Goal: Task Accomplishment & Management: Manage account settings

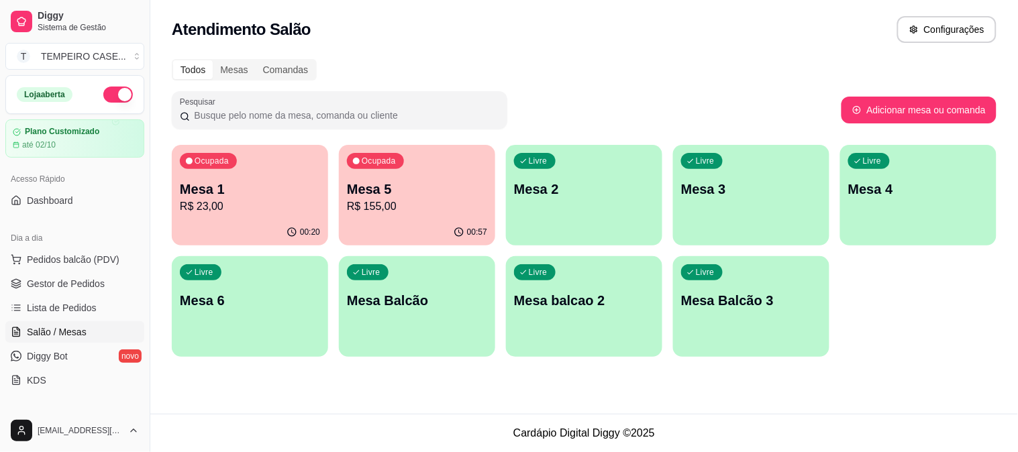
click at [400, 204] on p "R$ 155,00" at bounding box center [417, 207] width 140 height 16
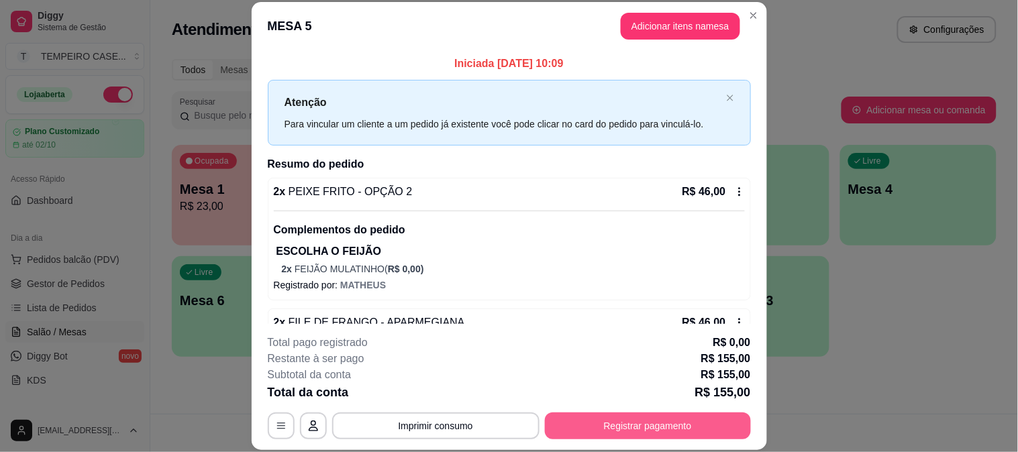
click at [619, 424] on button "Registrar pagamento" at bounding box center [648, 426] width 206 height 27
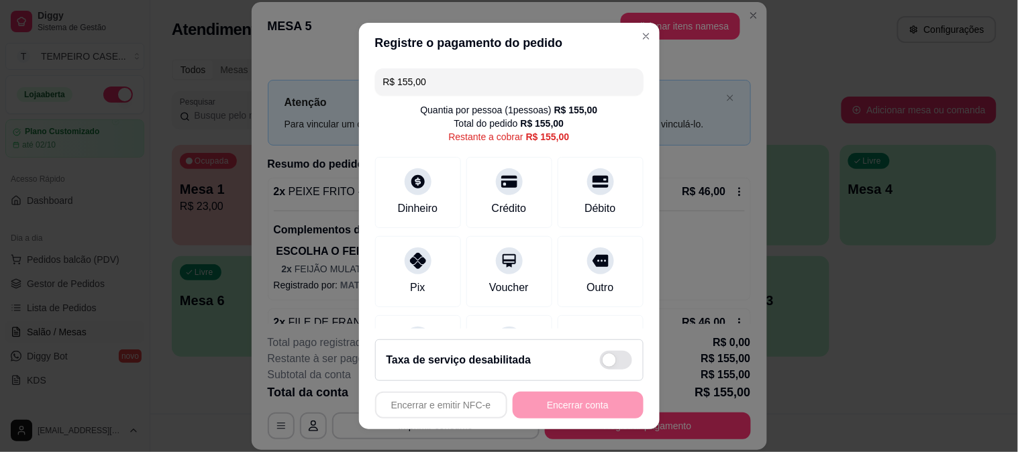
drag, startPoint x: 451, startPoint y: 83, endPoint x: 345, endPoint y: 82, distance: 106.0
click at [345, 82] on div "Registre o pagamento do pedido R$ 155,00 Quantia por pessoa ( 1 pessoas) R$ 155…" at bounding box center [509, 226] width 1018 height 452
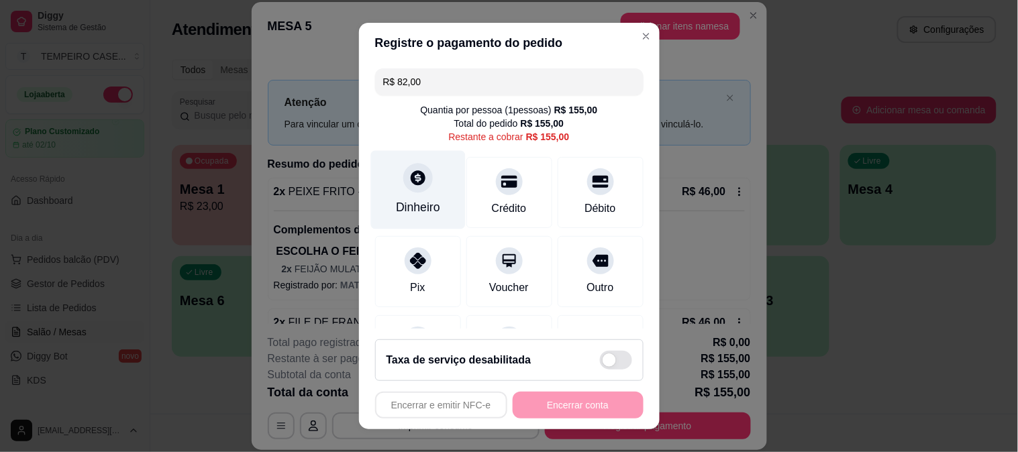
click at [403, 172] on div at bounding box center [418, 178] width 30 height 30
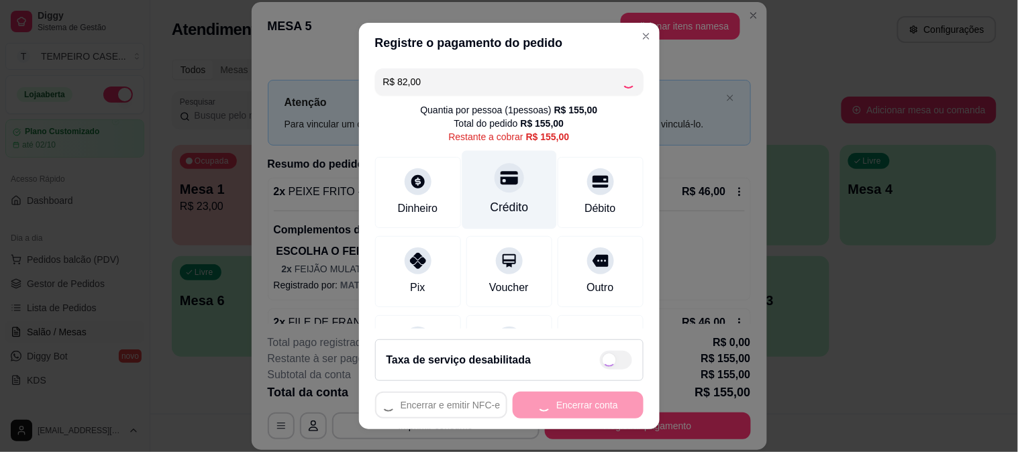
click at [507, 203] on div "Crédito" at bounding box center [509, 207] width 38 height 17
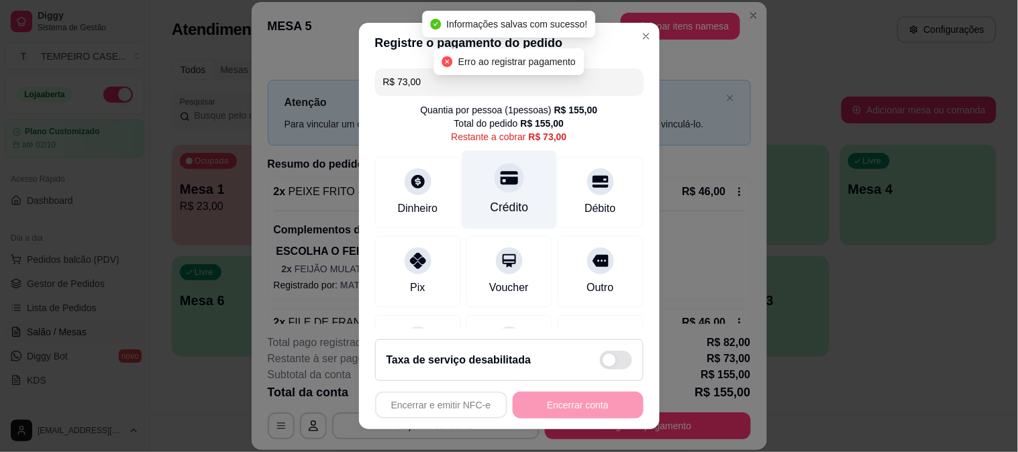
click at [497, 205] on div "Crédito" at bounding box center [509, 207] width 38 height 17
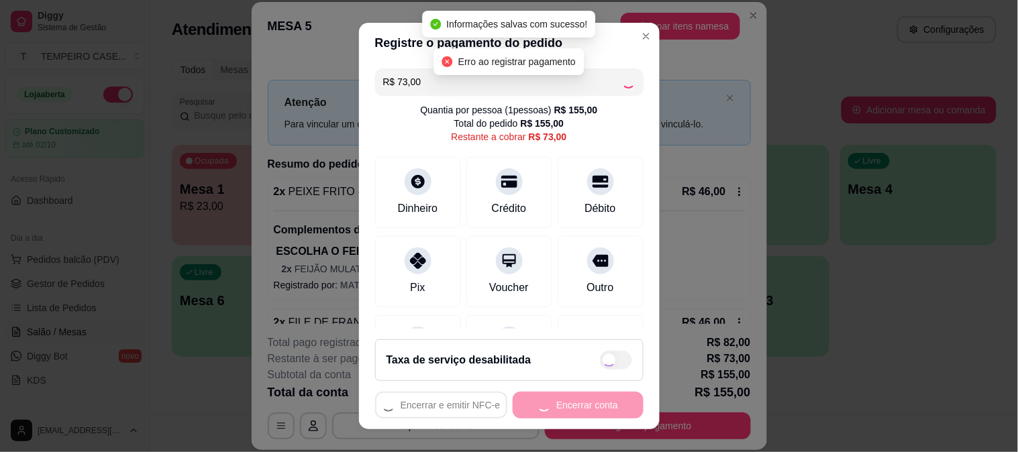
type input "R$ 0,00"
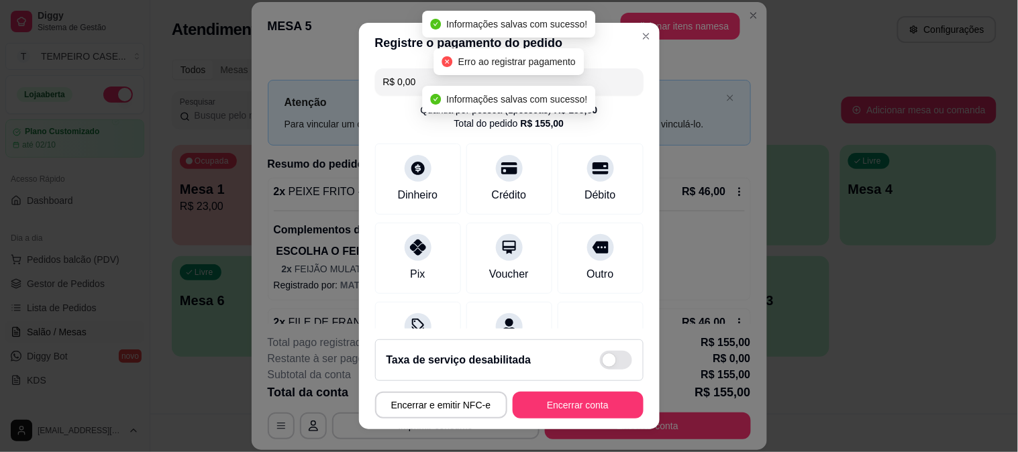
click at [600, 408] on button "Encerrar conta" at bounding box center [578, 405] width 131 height 27
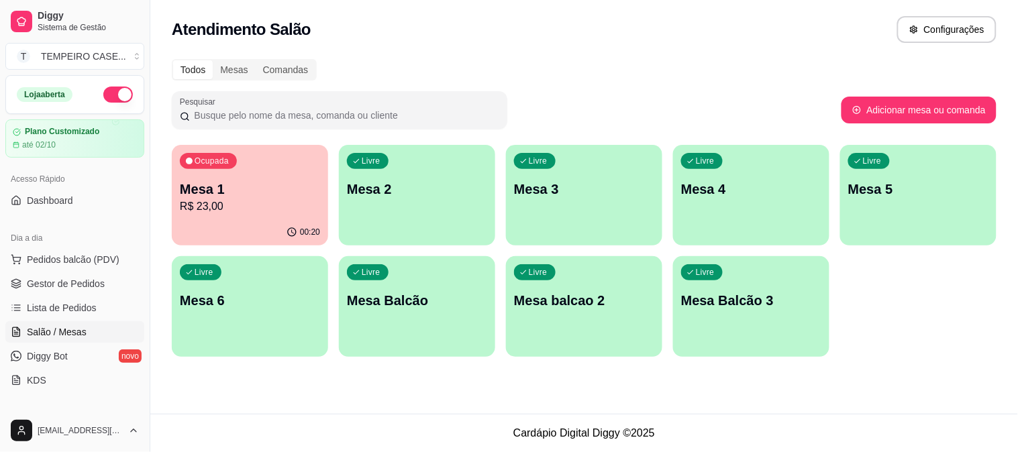
click at [68, 324] on link "Salão / Mesas" at bounding box center [74, 331] width 139 height 21
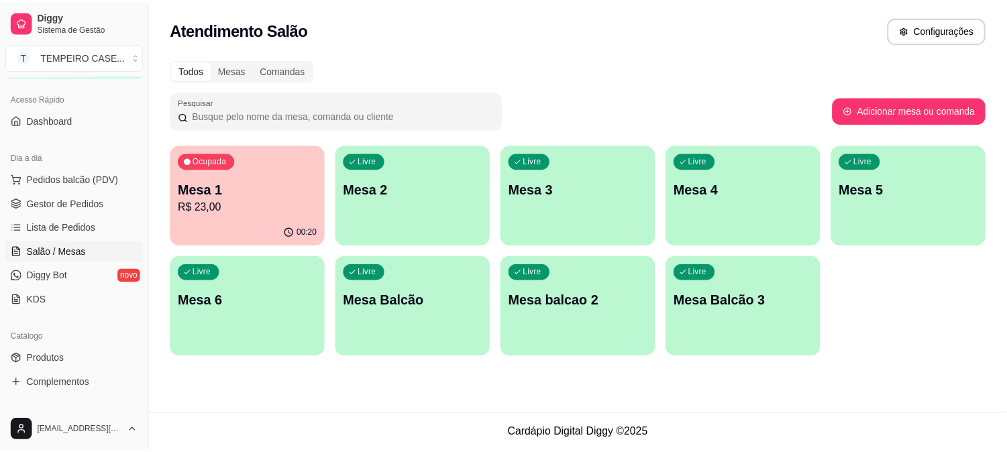
scroll to position [223, 0]
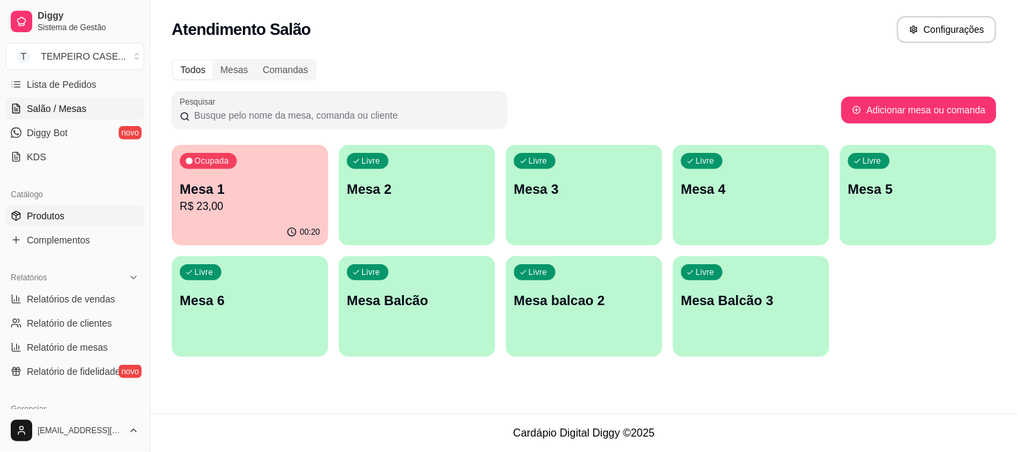
click at [44, 217] on span "Produtos" at bounding box center [46, 215] width 38 height 13
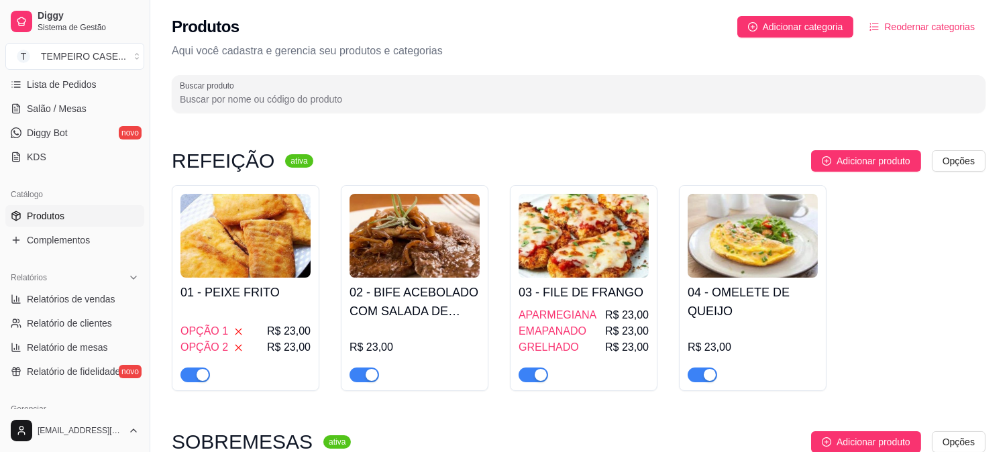
click at [280, 309] on div "OPÇÃO 1 R$ 23,00 OPÇÃO 2 R$ 23,00" at bounding box center [245, 344] width 130 height 75
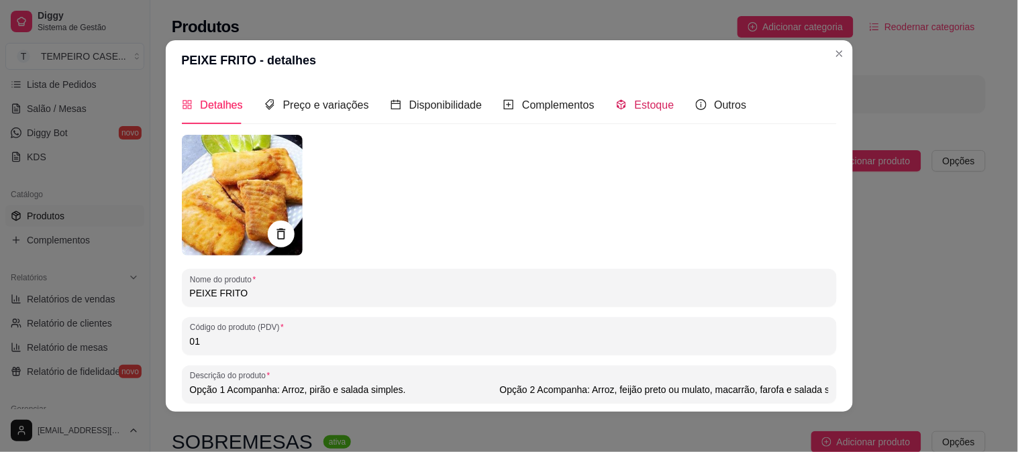
click at [635, 110] on span "Estoque" at bounding box center [655, 104] width 40 height 11
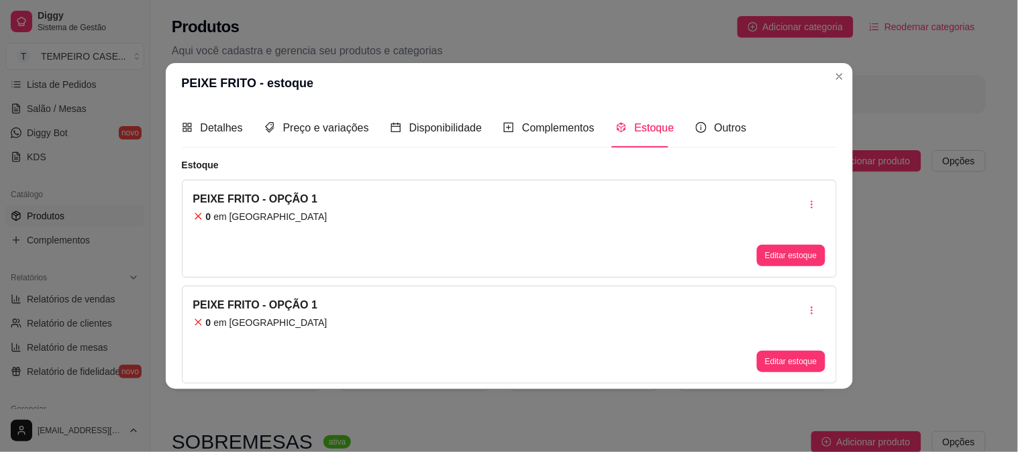
click at [777, 260] on button "Editar estoque" at bounding box center [791, 255] width 68 height 21
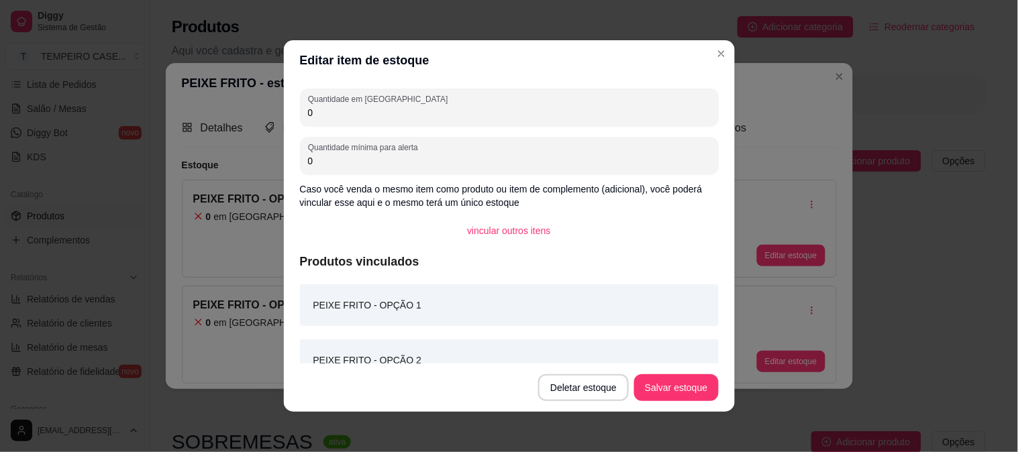
drag, startPoint x: 318, startPoint y: 110, endPoint x: 260, endPoint y: 110, distance: 58.4
click at [260, 110] on div "Editar item de estoque Quantidade em estoque 0 Quantidade mínima para alerta 0 …" at bounding box center [509, 226] width 1018 height 452
type input "3"
click at [675, 385] on button "Salvar estoque" at bounding box center [676, 388] width 82 height 26
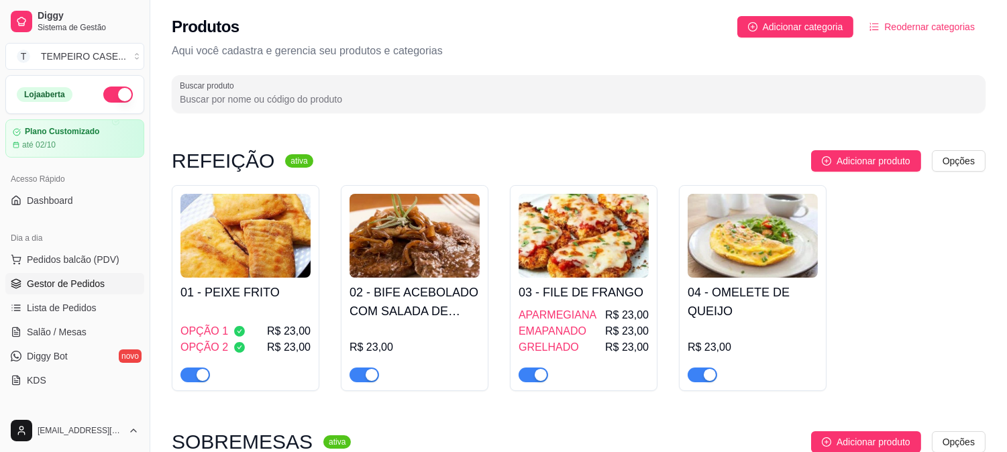
click at [78, 291] on link "Gestor de Pedidos" at bounding box center [74, 283] width 139 height 21
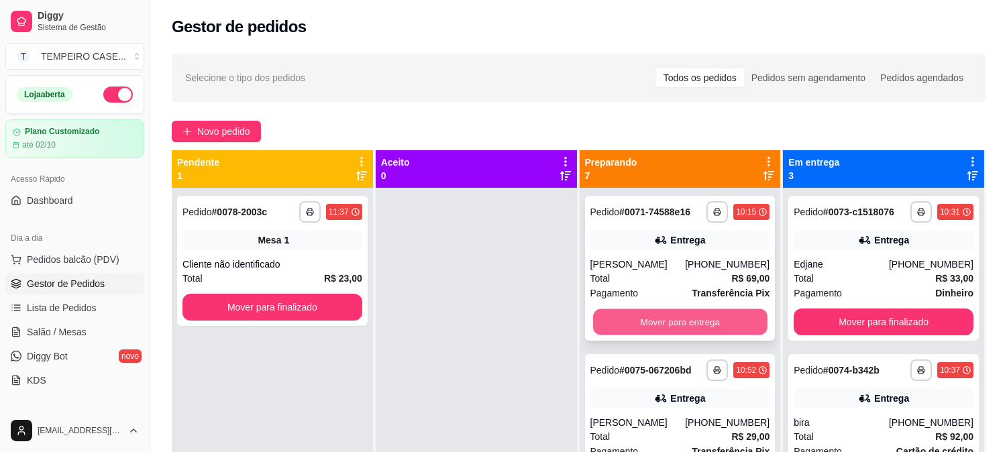
click at [706, 319] on button "Mover para entrega" at bounding box center [680, 322] width 174 height 26
click at [666, 325] on button "Mover para entrega" at bounding box center [680, 322] width 180 height 27
click at [700, 324] on button "Mover para entrega" at bounding box center [680, 322] width 180 height 27
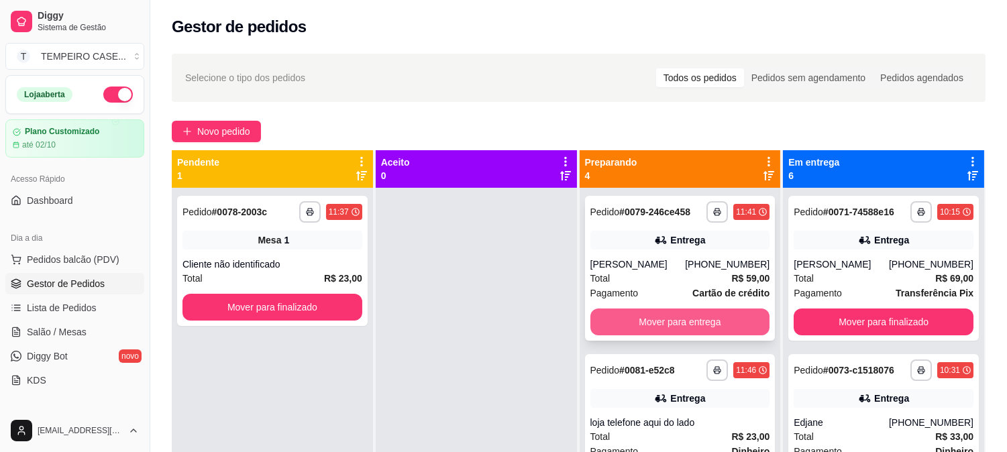
click at [655, 321] on button "Mover para entrega" at bounding box center [680, 322] width 180 height 27
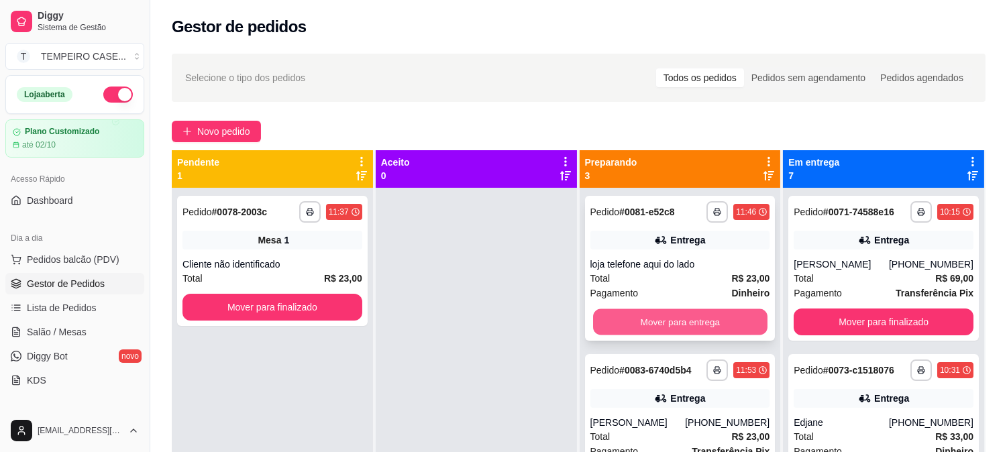
click at [651, 318] on button "Mover para entrega" at bounding box center [680, 322] width 174 height 26
click at [668, 324] on button "Mover para entrega" at bounding box center [680, 322] width 180 height 27
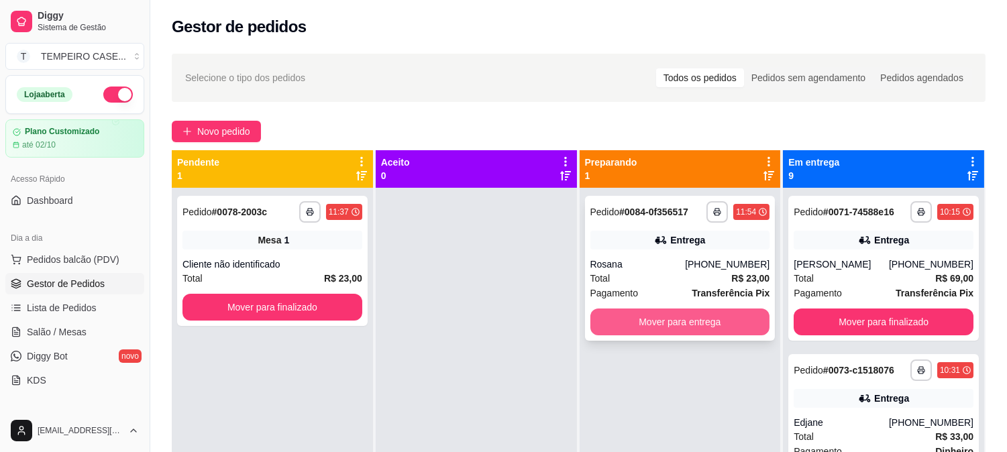
click at [663, 325] on button "Mover para entrega" at bounding box center [680, 322] width 180 height 27
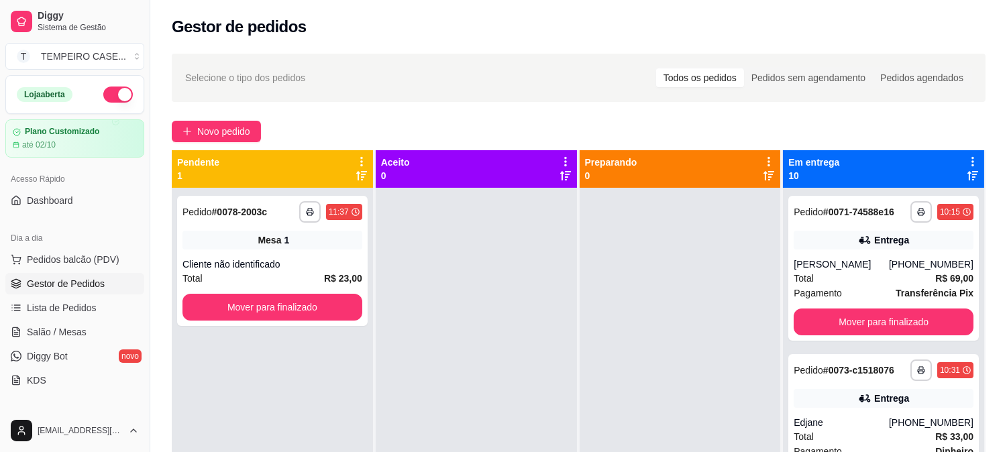
click at [668, 325] on div at bounding box center [680, 414] width 201 height 452
click at [660, 318] on div at bounding box center [680, 414] width 201 height 452
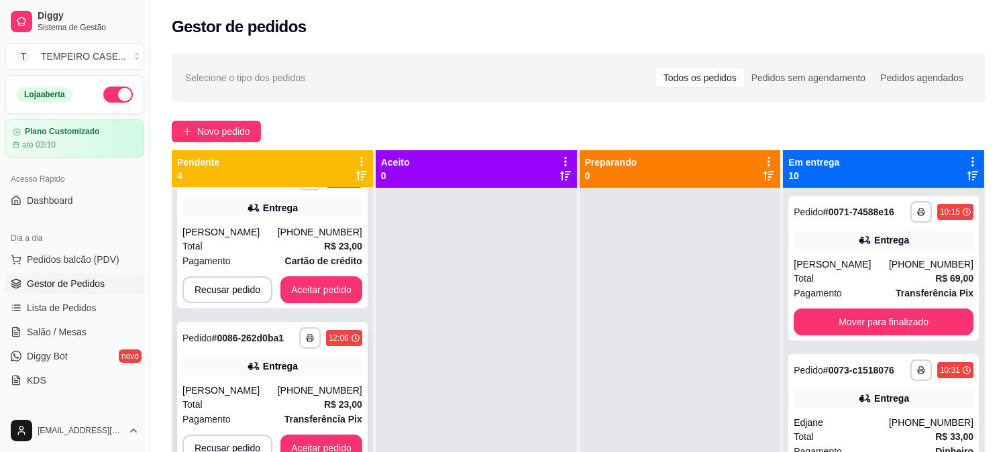
scroll to position [178, 0]
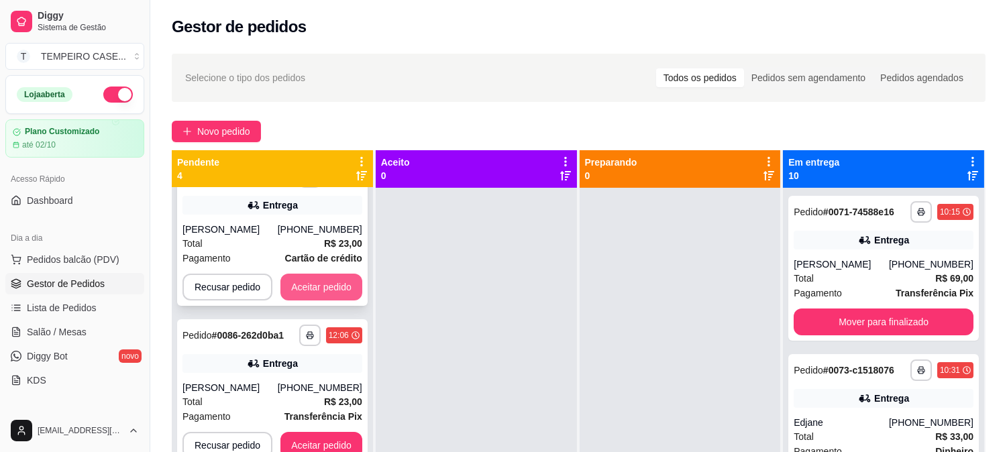
click at [310, 282] on button "Aceitar pedido" at bounding box center [321, 287] width 82 height 27
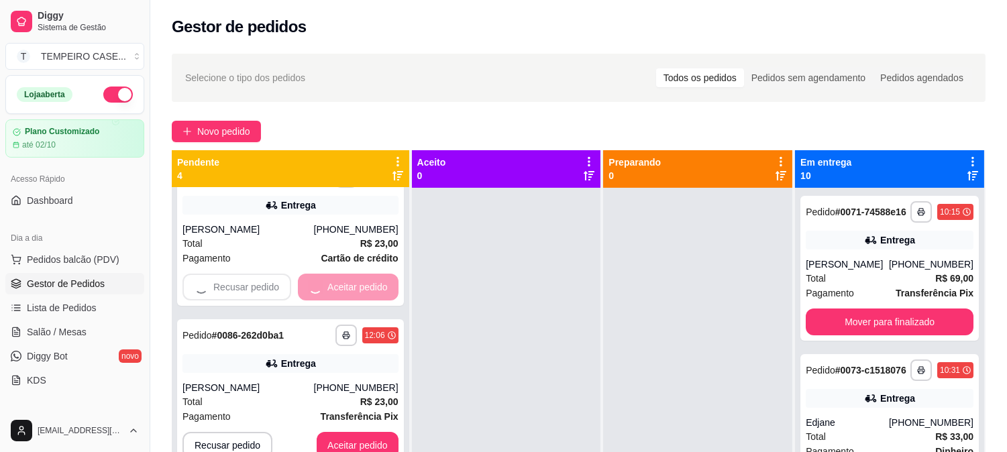
scroll to position [20, 0]
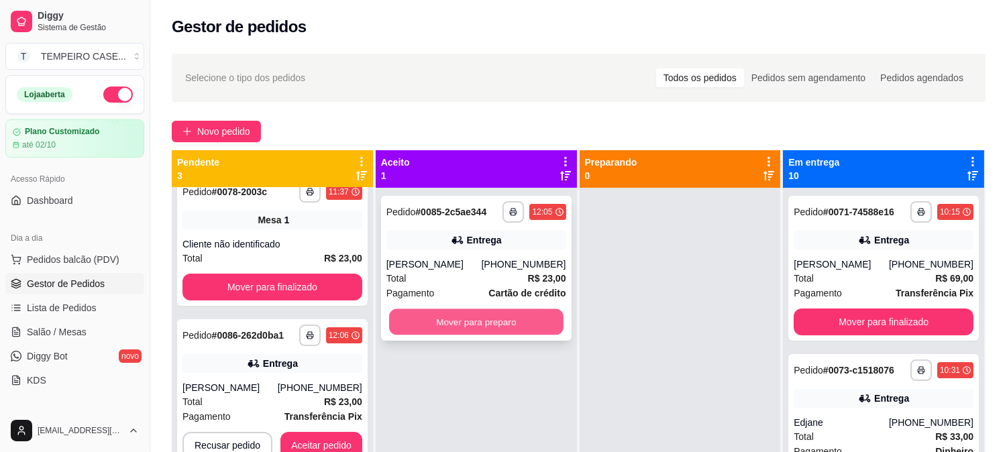
click at [464, 323] on button "Mover para preparo" at bounding box center [476, 322] width 174 height 26
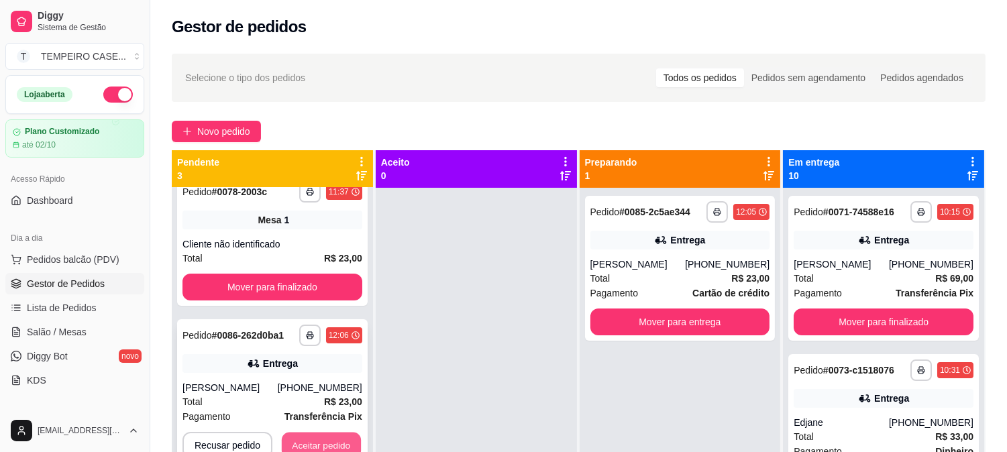
click at [321, 437] on button "Aceitar pedido" at bounding box center [321, 446] width 79 height 26
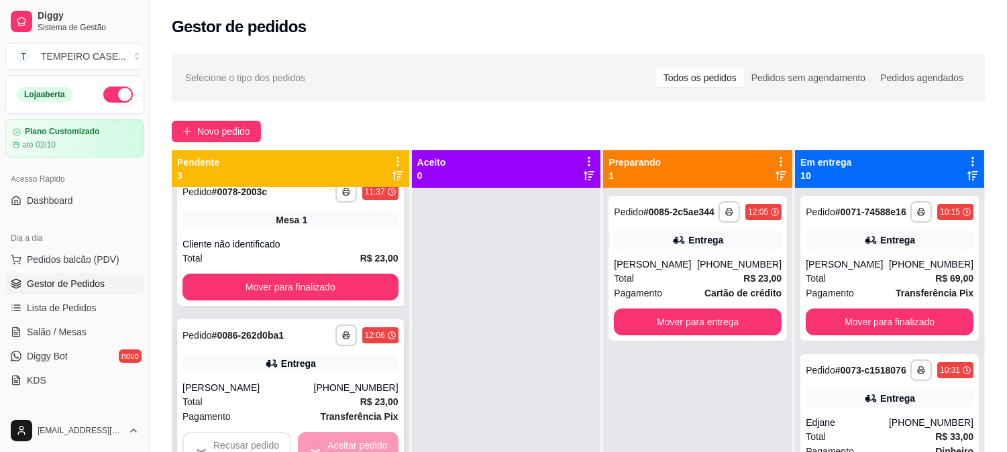
scroll to position [0, 0]
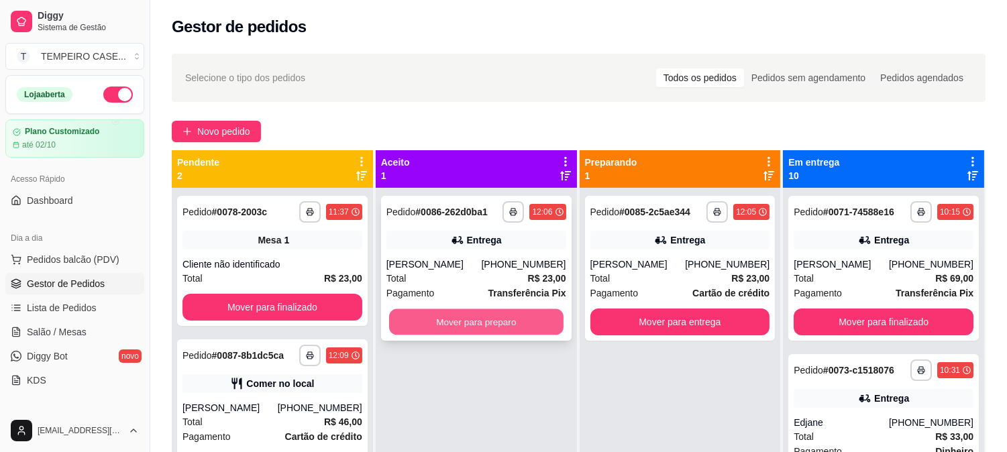
click at [447, 315] on button "Mover para preparo" at bounding box center [476, 322] width 174 height 26
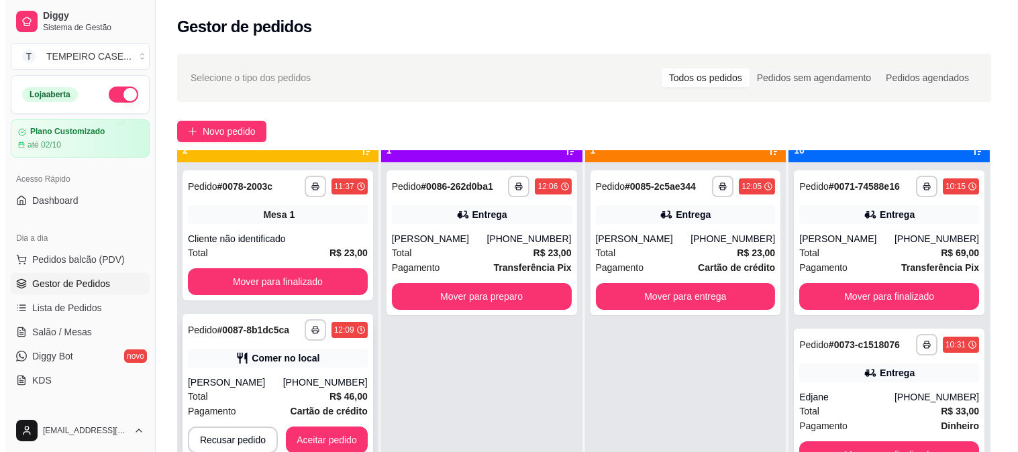
scroll to position [37, 0]
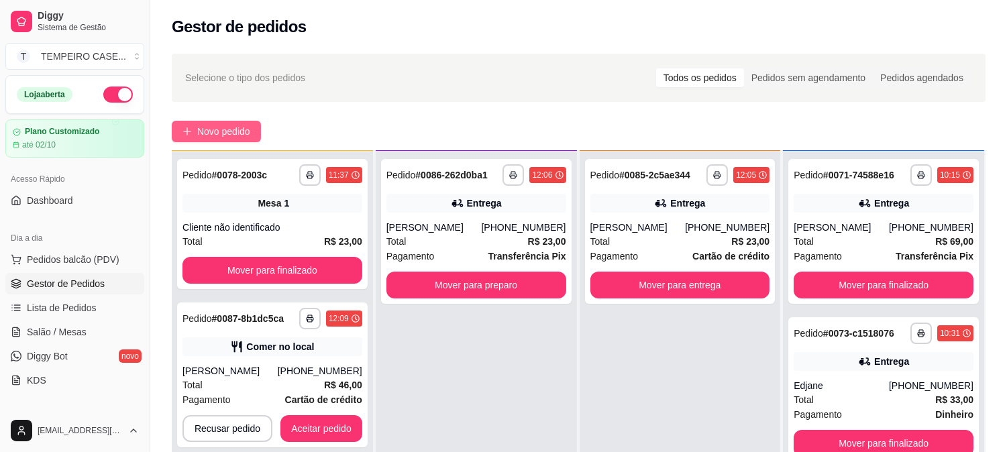
click at [227, 131] on span "Novo pedido" at bounding box center [223, 131] width 53 height 15
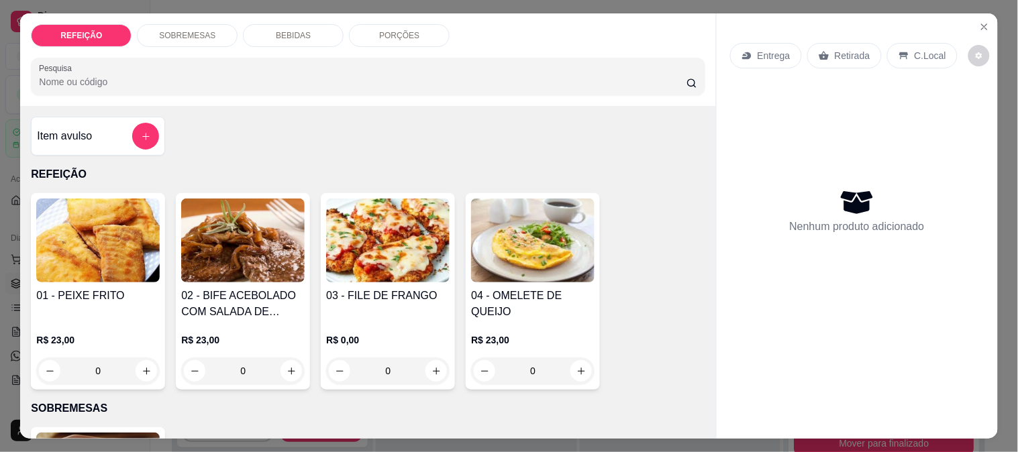
click at [362, 238] on img at bounding box center [387, 241] width 123 height 84
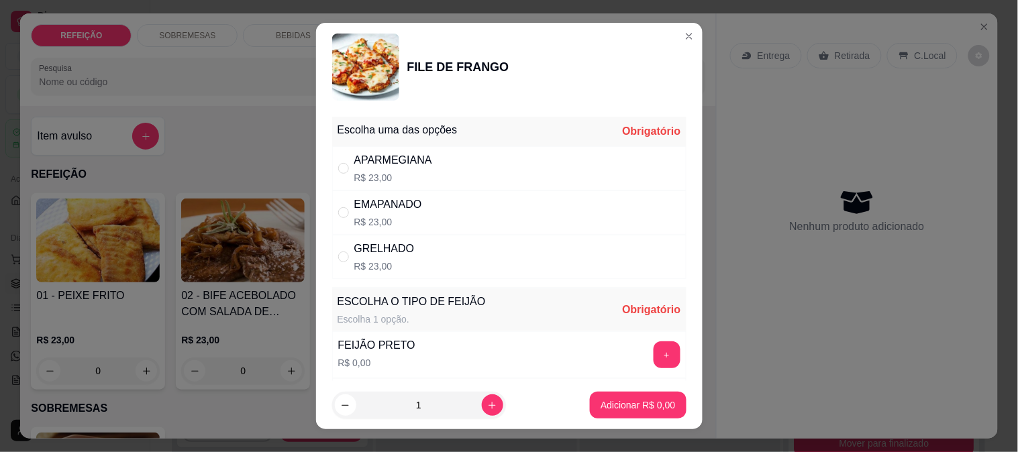
click at [451, 160] on div "APARMEGIANA R$ 23,00" at bounding box center [509, 168] width 354 height 44
radio input "true"
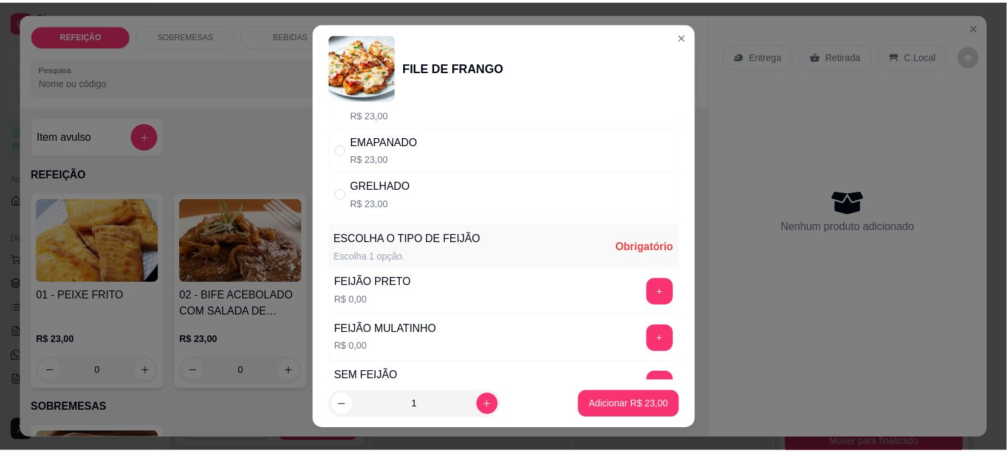
scroll to position [149, 0]
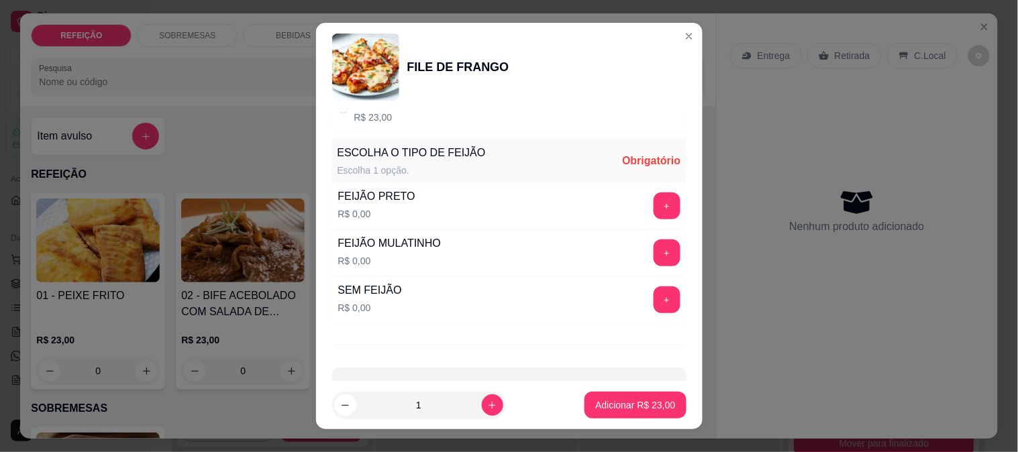
click at [653, 299] on button "+" at bounding box center [666, 299] width 27 height 27
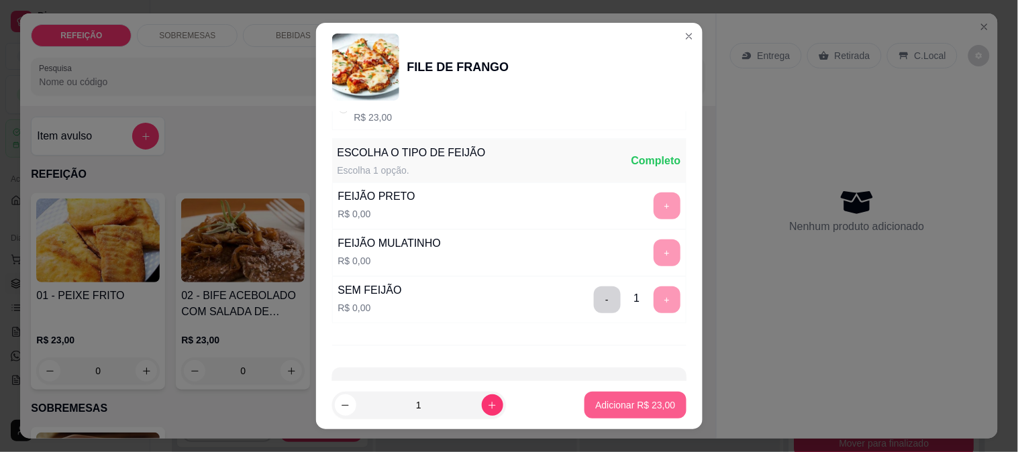
click at [609, 403] on p "Adicionar R$ 23,00" at bounding box center [635, 405] width 80 height 13
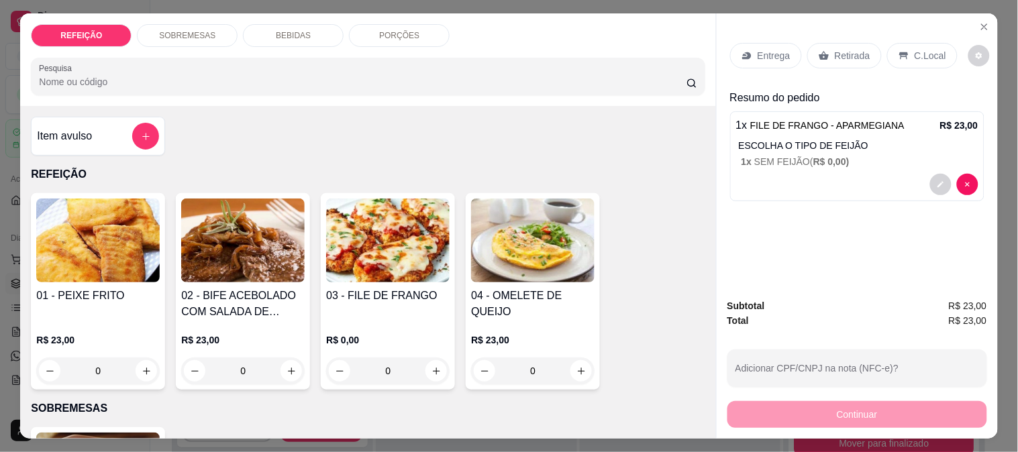
click at [761, 61] on div "Entrega" at bounding box center [766, 55] width 72 height 25
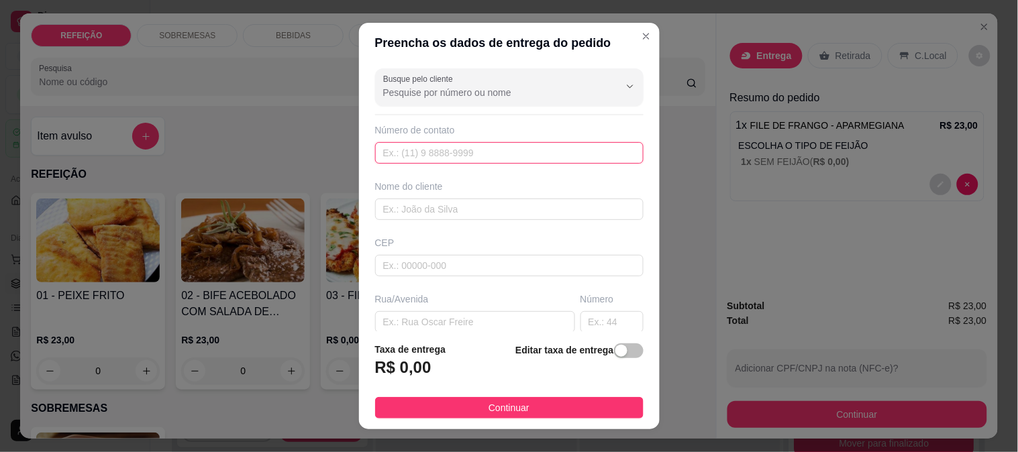
click at [419, 156] on input "text" at bounding box center [509, 152] width 268 height 21
paste input "[PHONE_NUMBER]"
type input "[PHONE_NUMBER]"
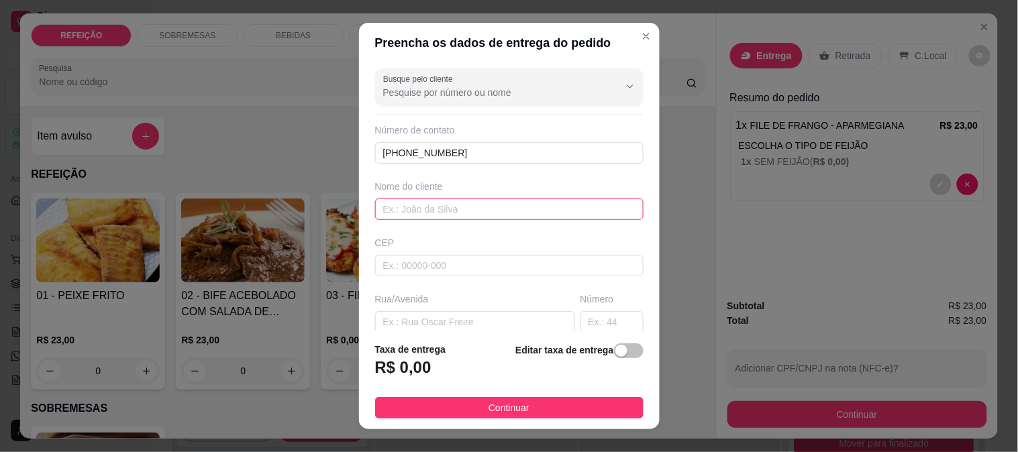
click at [454, 207] on input "text" at bounding box center [509, 209] width 268 height 21
paste input "lyaramos"
type input "lyaramos"
click at [443, 319] on input "text" at bounding box center [475, 321] width 200 height 21
click at [445, 325] on input "casa de wi" at bounding box center [475, 321] width 200 height 21
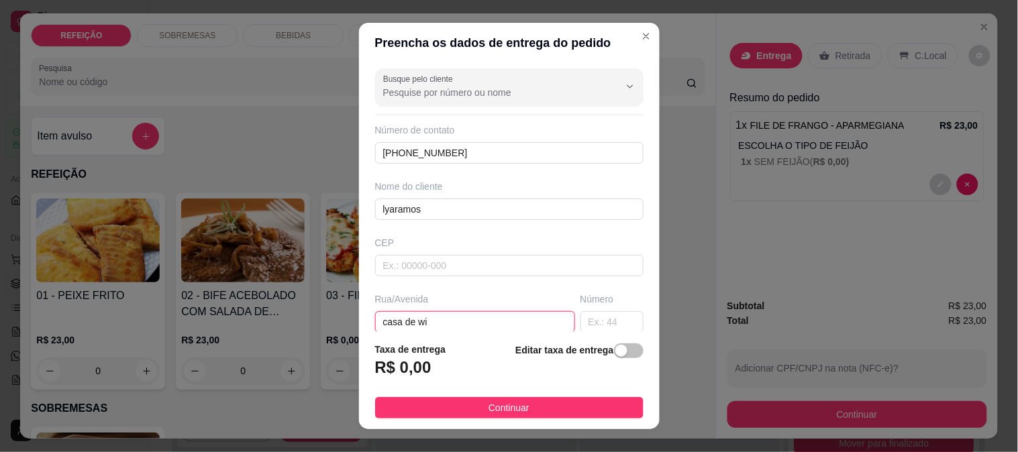
click at [445, 325] on input "casa de wi" at bounding box center [475, 321] width 200 height 21
paste input "Willamis"
type input "casa de [PERSON_NAME]"
click at [494, 403] on span "Continuar" at bounding box center [508, 408] width 41 height 15
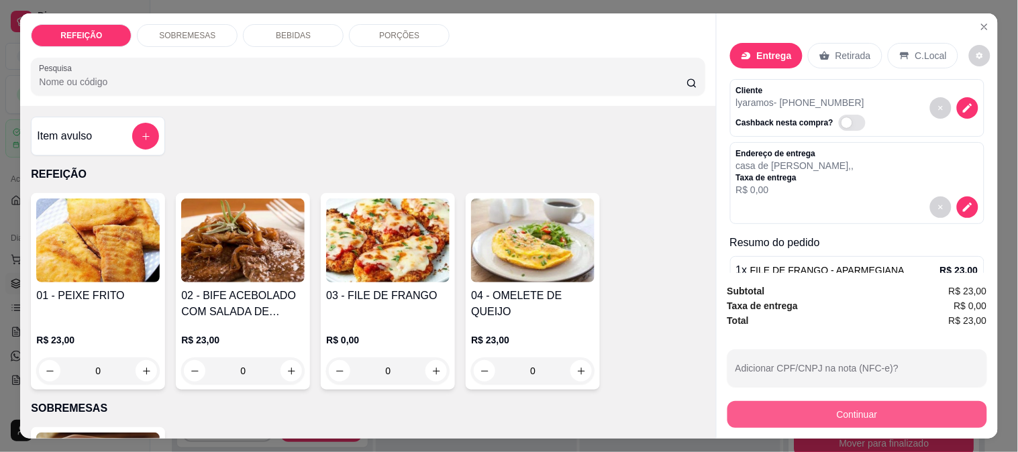
click at [776, 407] on button "Continuar" at bounding box center [857, 414] width 260 height 27
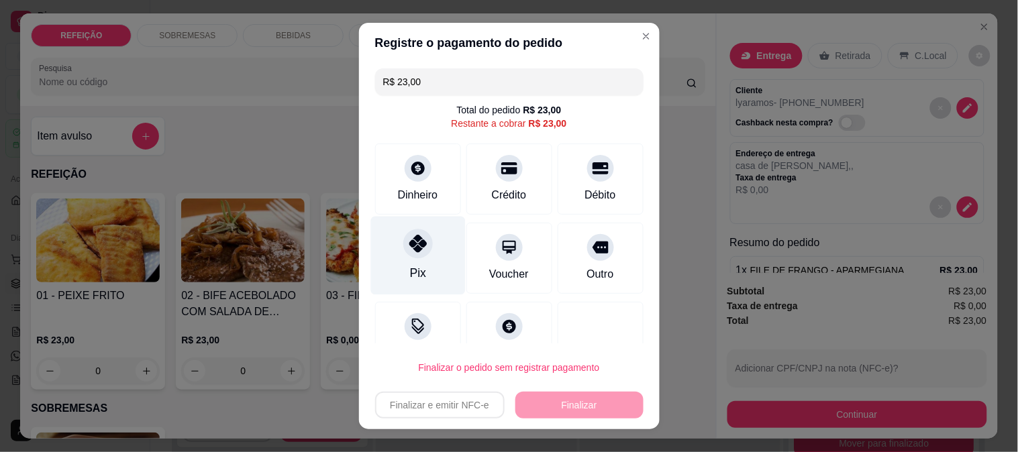
click at [409, 240] on icon at bounding box center [417, 243] width 17 height 17
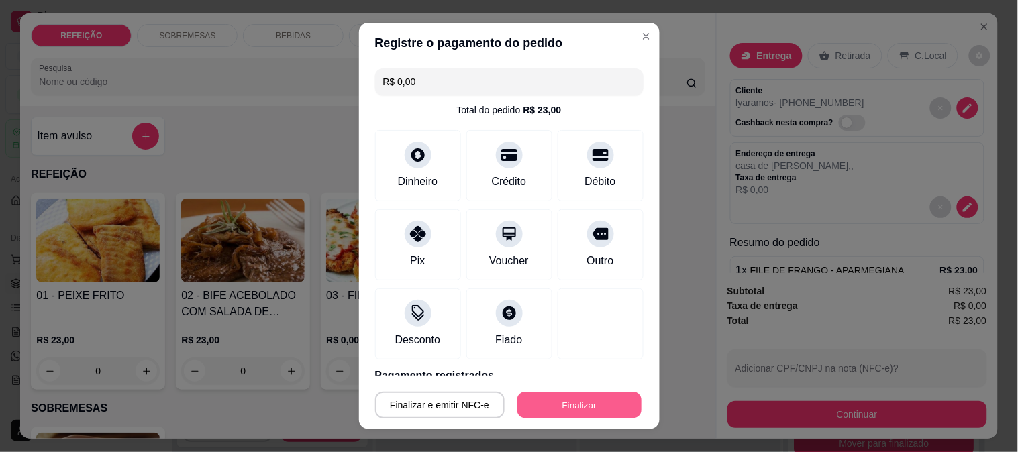
click at [547, 392] on button "Finalizar" at bounding box center [579, 405] width 124 height 26
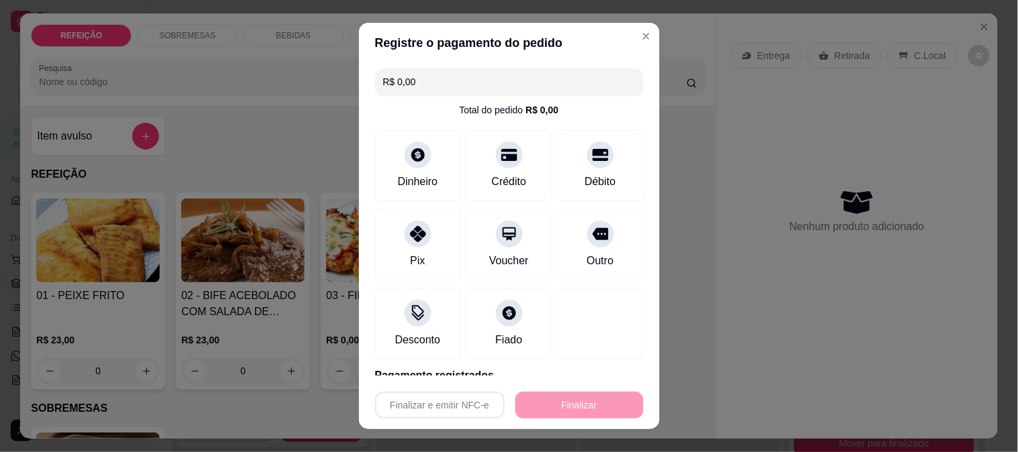
type input "-R$ 23,00"
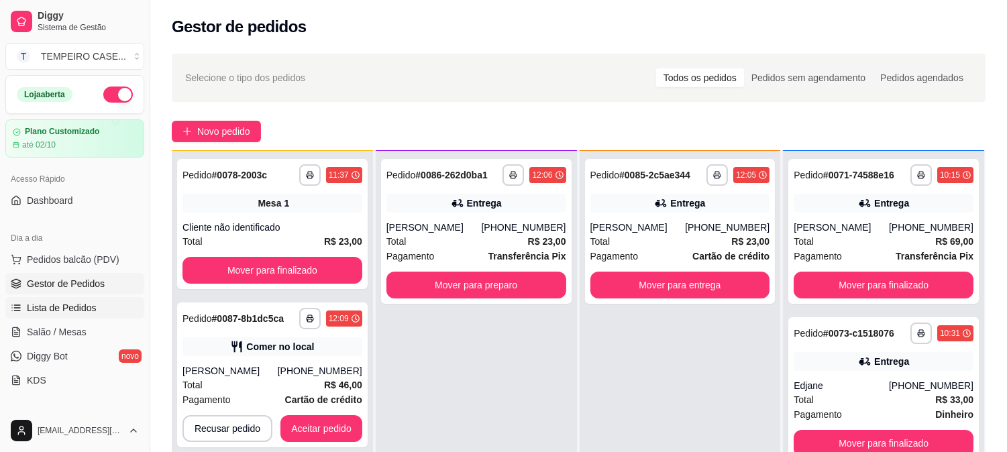
scroll to position [149, 0]
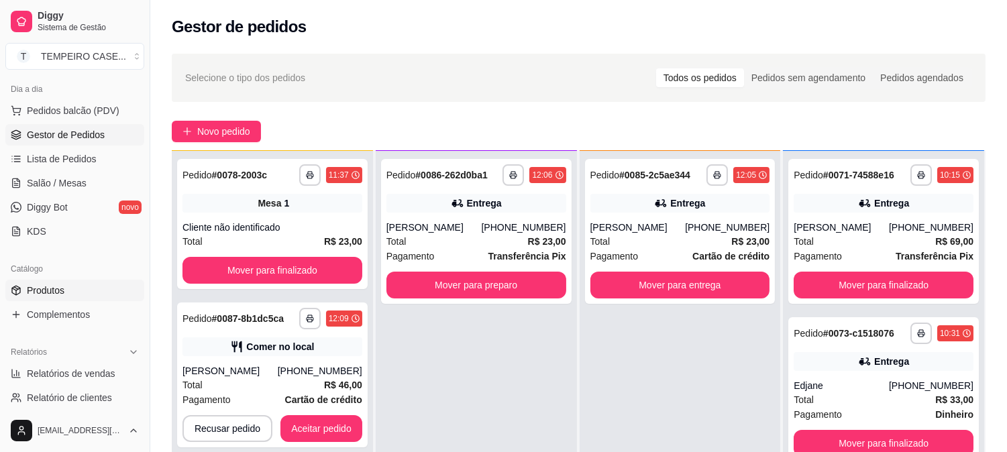
click at [56, 286] on span "Produtos" at bounding box center [46, 290] width 38 height 13
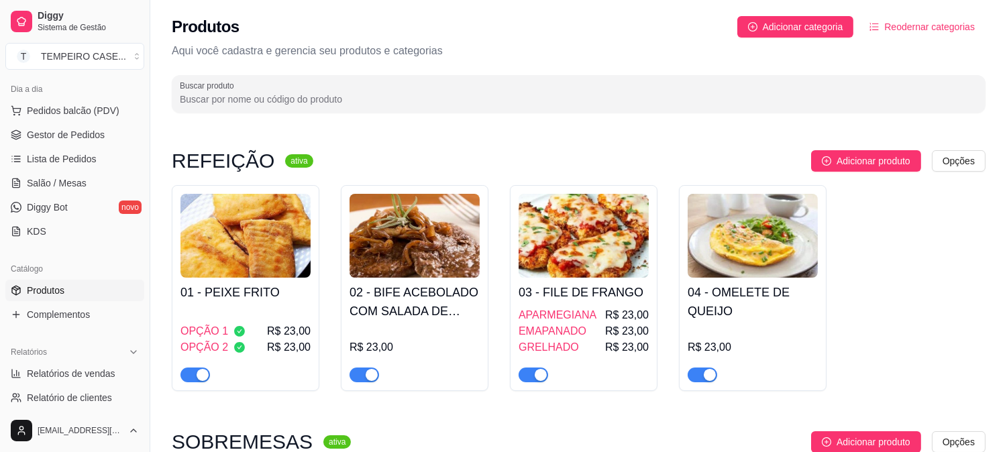
click at [227, 311] on div "OPÇÃO 1 R$ 23,00 OPÇÃO 2 R$ 23,00" at bounding box center [245, 344] width 130 height 75
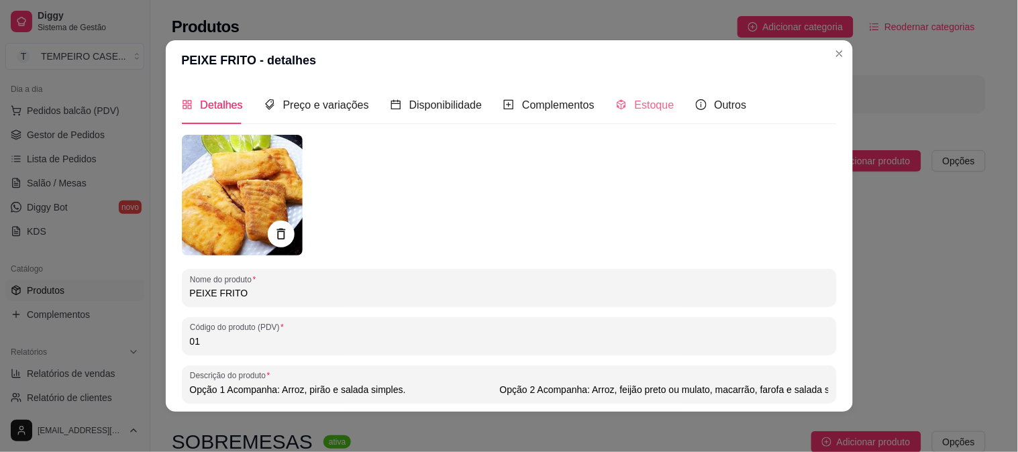
click at [639, 119] on div "Estoque" at bounding box center [645, 105] width 58 height 38
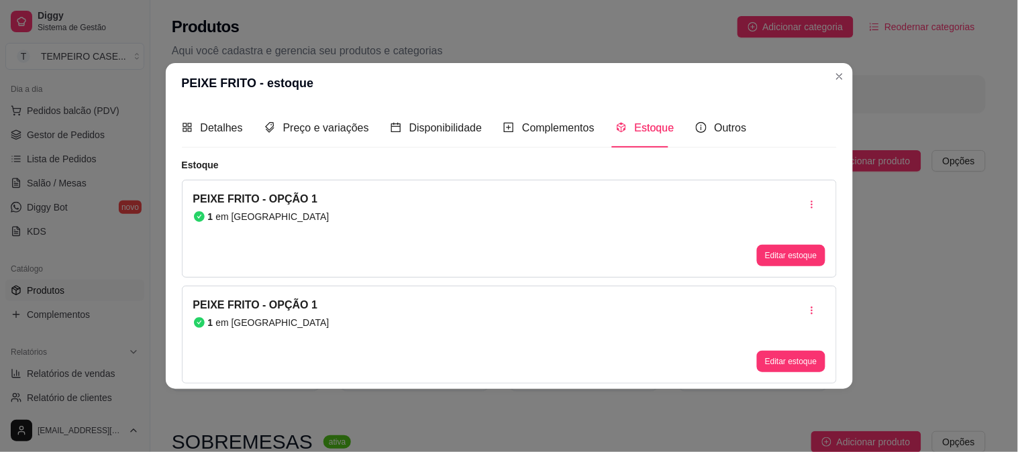
click at [761, 256] on button "Editar estoque" at bounding box center [791, 255] width 68 height 21
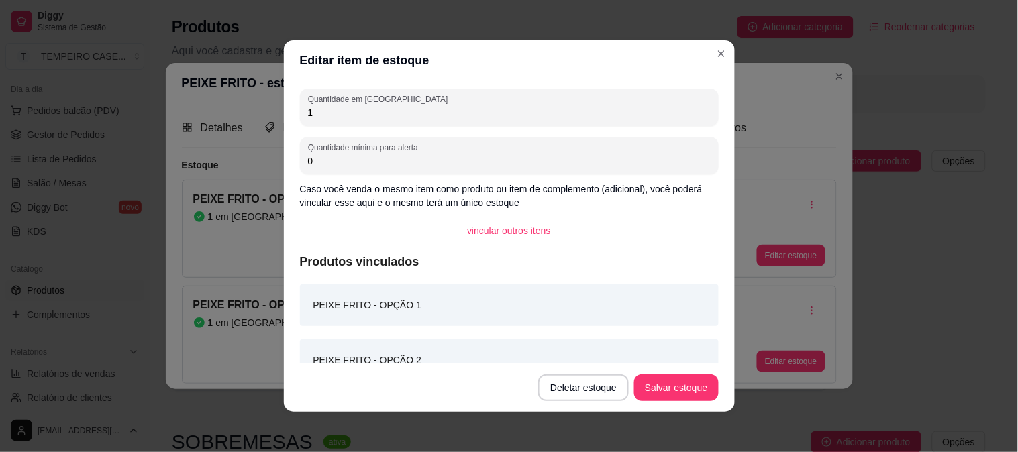
drag, startPoint x: 334, startPoint y: 119, endPoint x: 286, endPoint y: 117, distance: 48.3
click at [286, 117] on div "Quantidade em estoque 1 Quantidade mínima para alerta 0 Caso você venda o mesmo…" at bounding box center [509, 222] width 451 height 283
type input "0"
click at [678, 390] on button "Salvar estoque" at bounding box center [676, 387] width 84 height 27
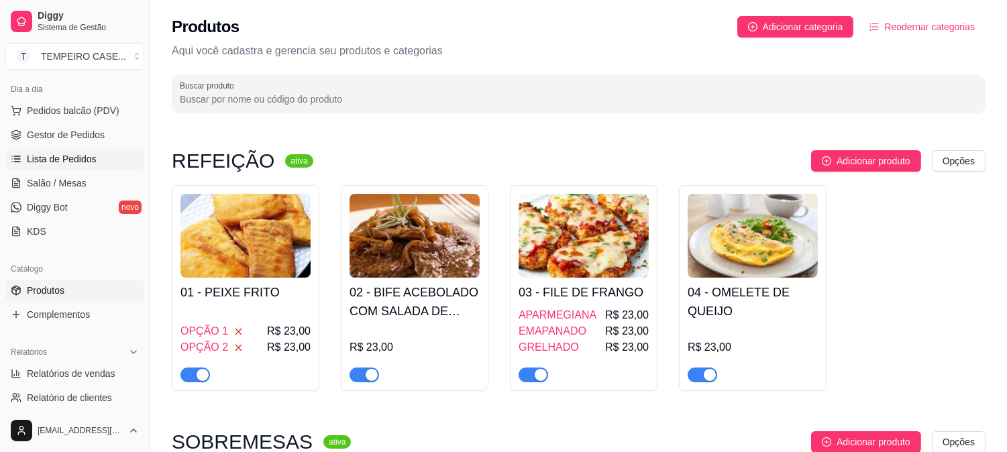
click at [58, 151] on link "Lista de Pedidos" at bounding box center [74, 158] width 139 height 21
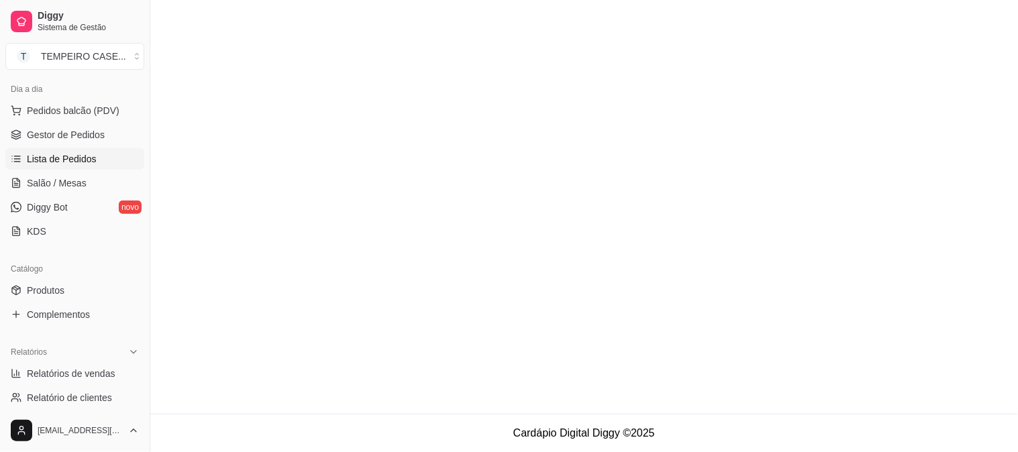
click at [65, 132] on span "Gestor de Pedidos" at bounding box center [66, 134] width 78 height 13
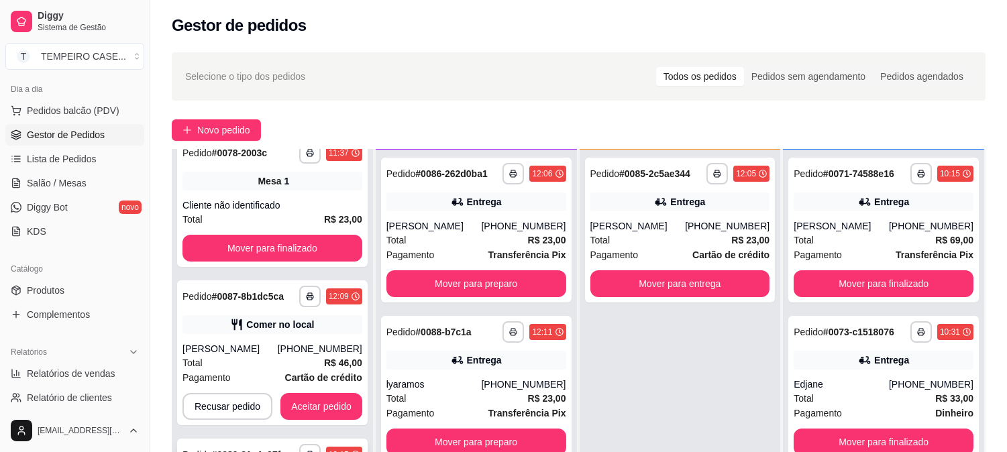
scroll to position [205, 0]
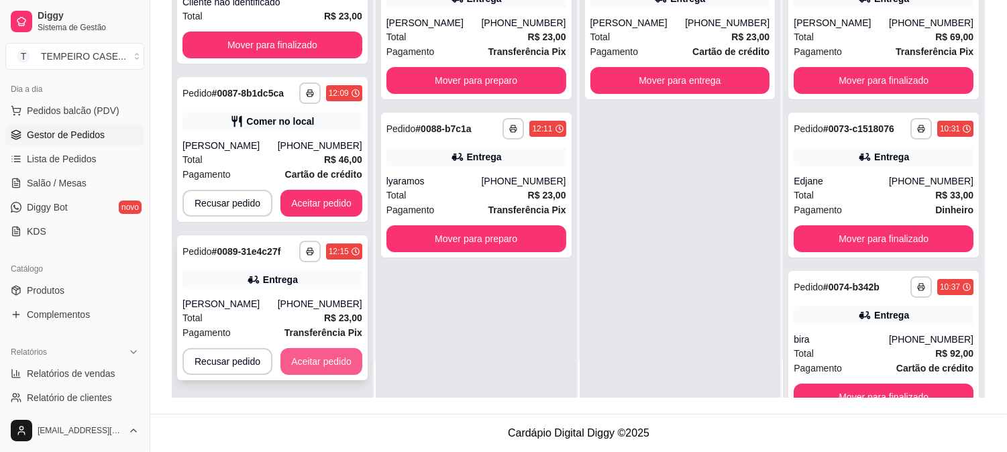
click at [313, 353] on button "Aceitar pedido" at bounding box center [321, 361] width 82 height 27
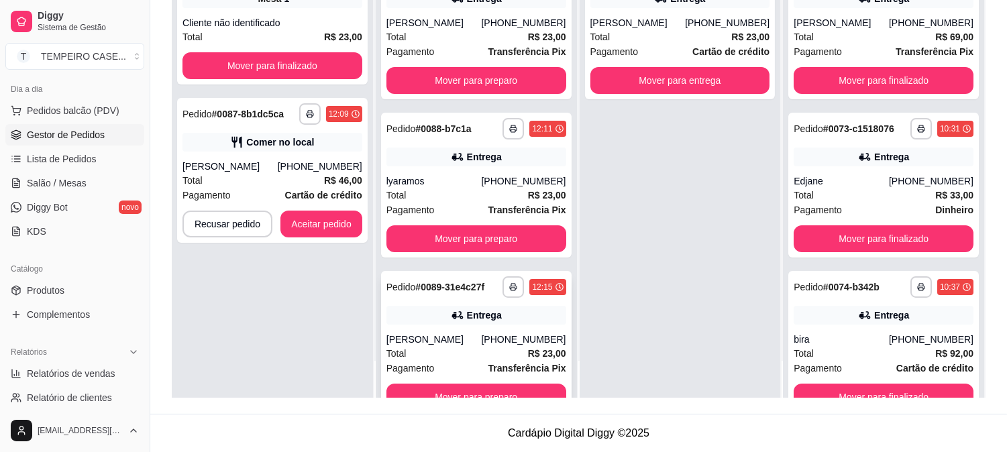
scroll to position [0, 0]
click at [468, 391] on button "Mover para preparo" at bounding box center [476, 397] width 180 height 27
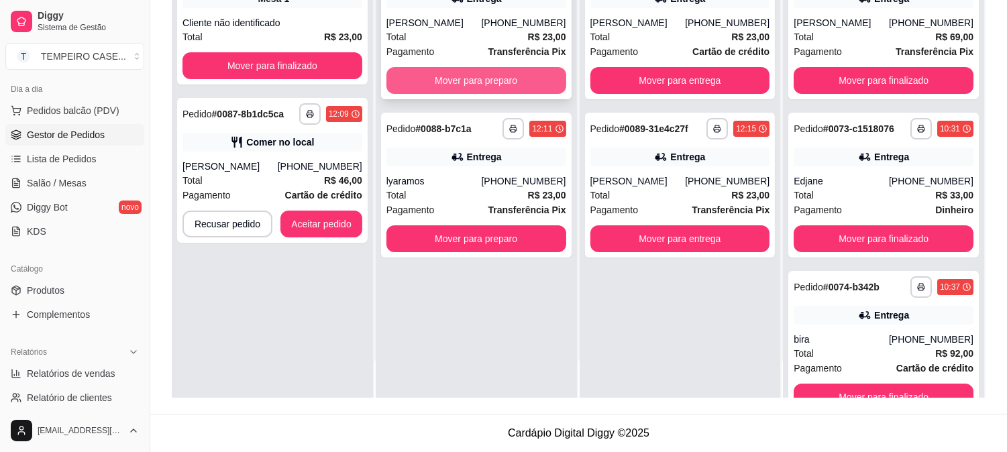
click at [505, 89] on button "Mover para preparo" at bounding box center [476, 80] width 180 height 27
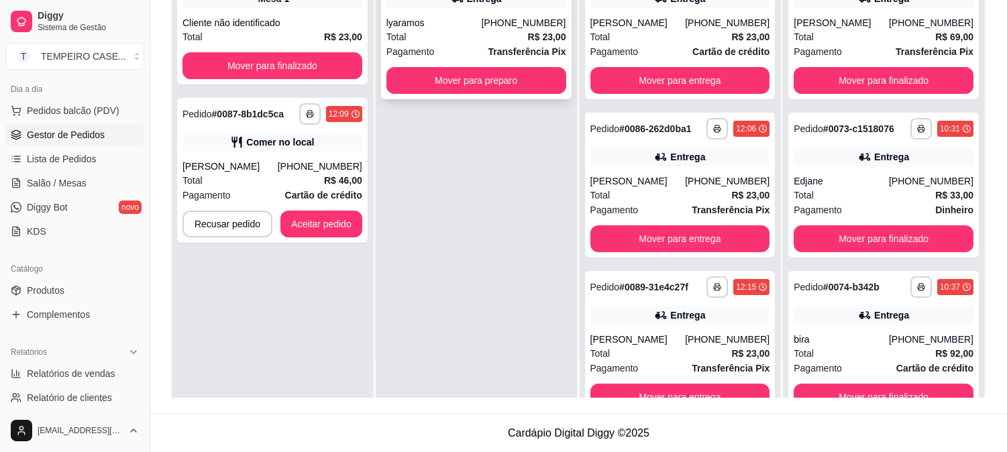
click at [488, 91] on button "Mover para preparo" at bounding box center [476, 80] width 180 height 27
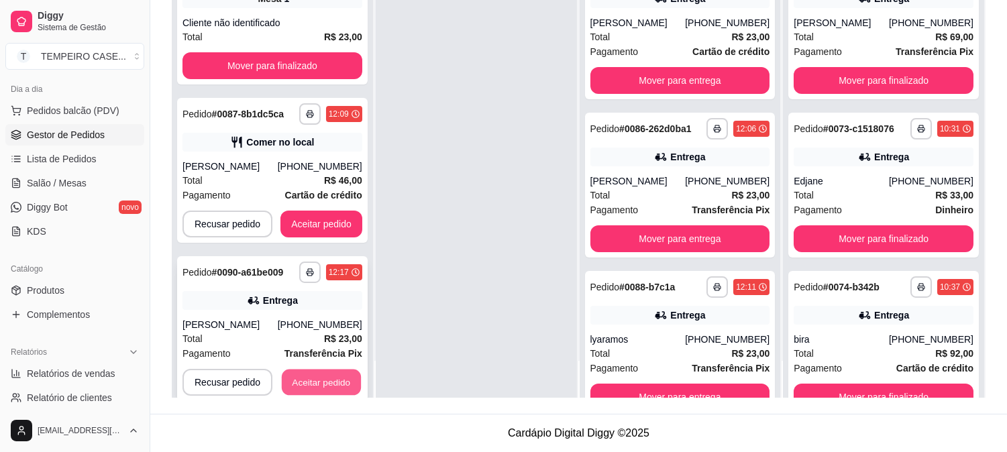
click at [311, 374] on button "Aceitar pedido" at bounding box center [321, 383] width 79 height 26
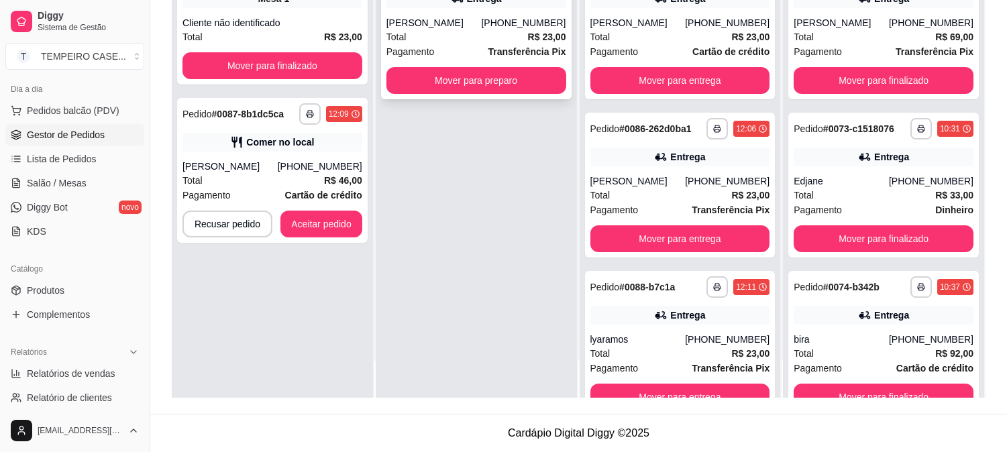
click at [465, 25] on div "[PERSON_NAME]" at bounding box center [433, 22] width 95 height 13
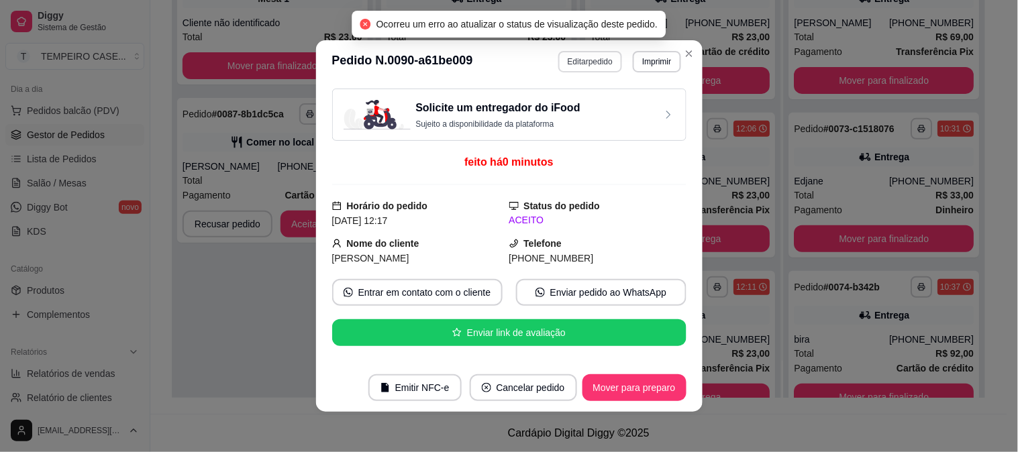
click at [580, 61] on button "Editar pedido" at bounding box center [590, 61] width 64 height 21
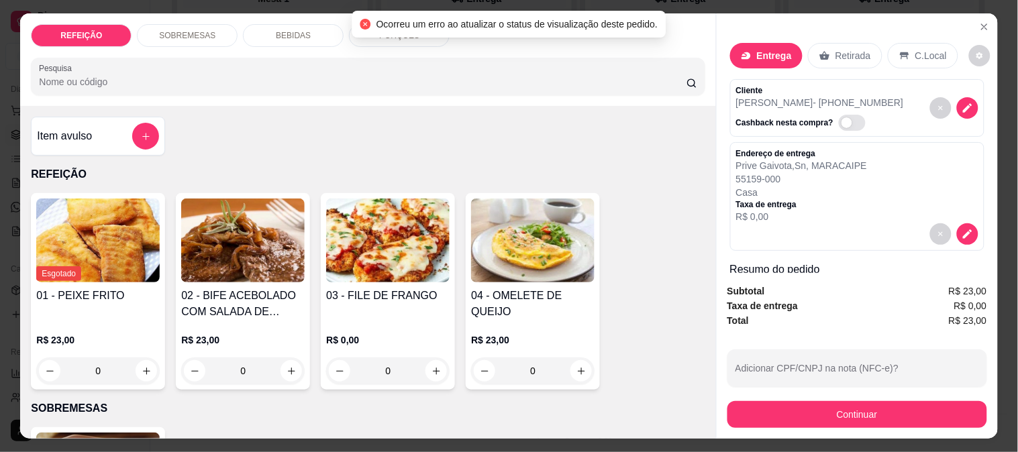
click at [119, 123] on div "Item avulso" at bounding box center [98, 136] width 122 height 27
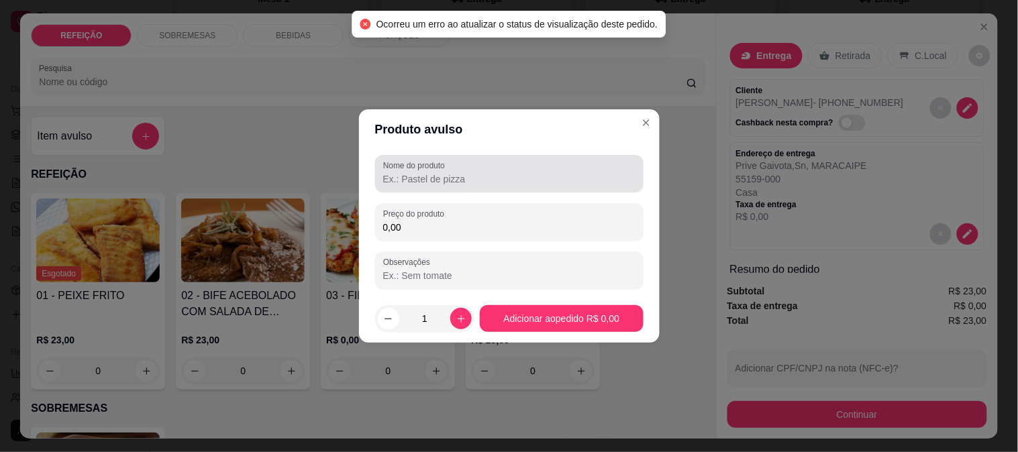
click at [507, 178] on input "Nome do produto" at bounding box center [509, 178] width 252 height 13
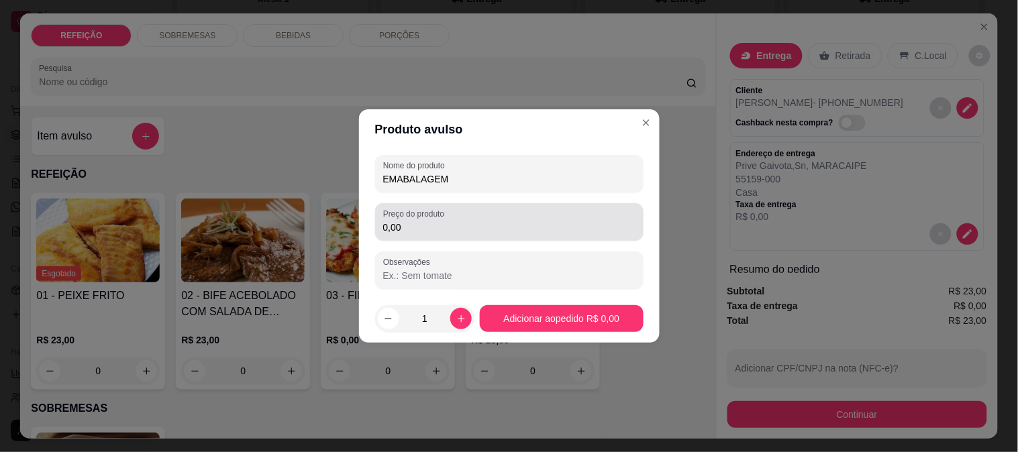
type input "EMABALAGEM"
click at [486, 228] on input "0,00" at bounding box center [509, 227] width 252 height 13
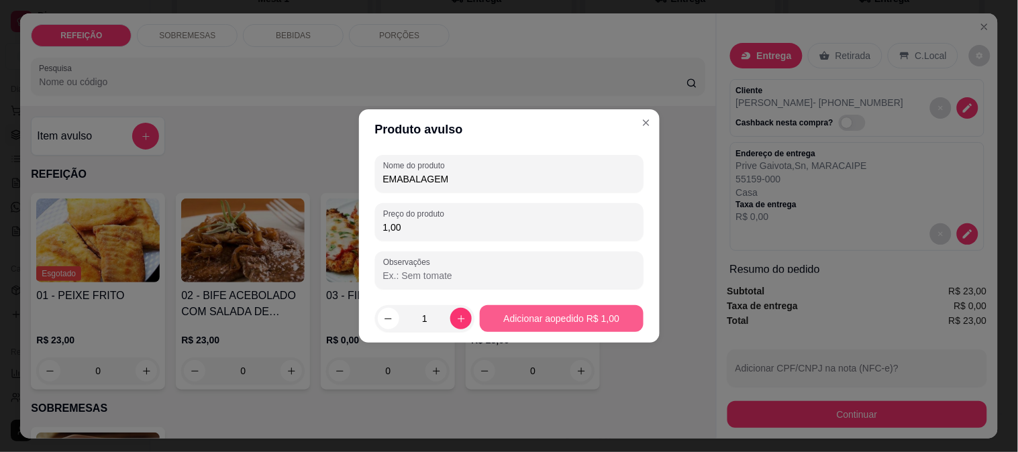
type input "1,00"
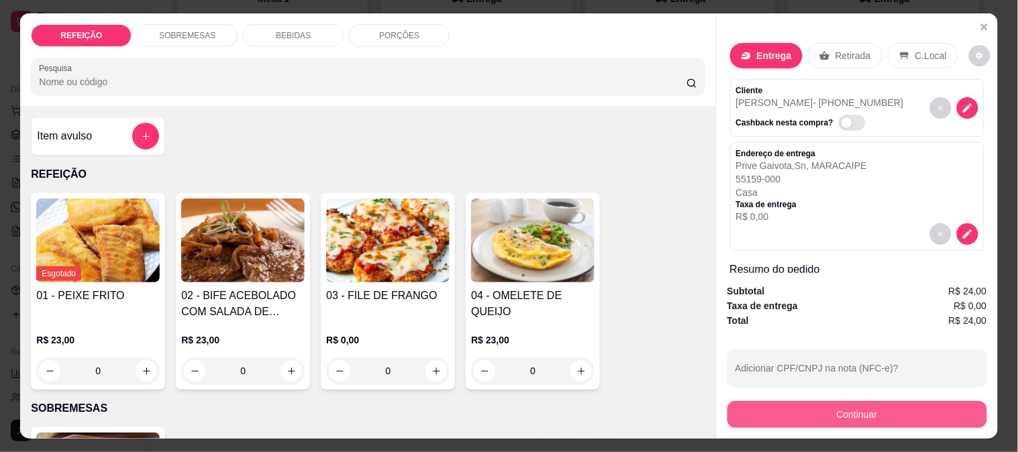
click at [788, 410] on button "Continuar" at bounding box center [857, 414] width 260 height 27
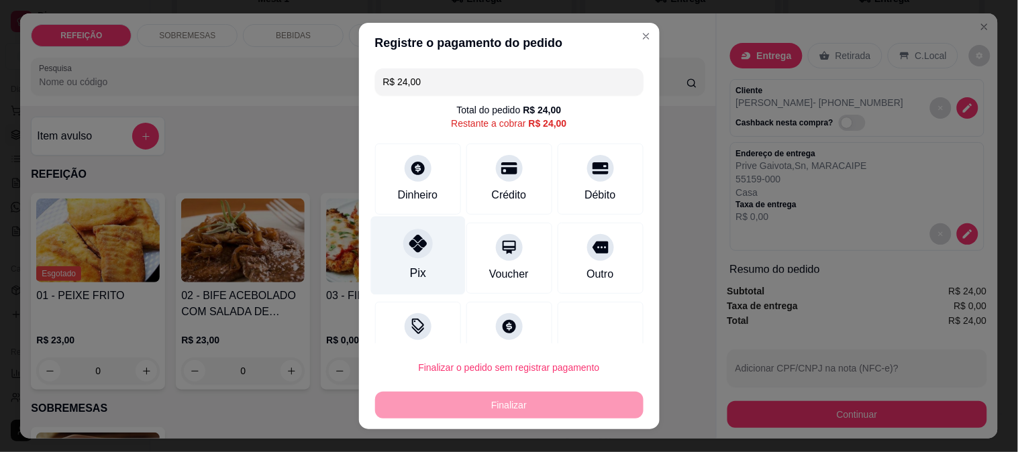
click at [420, 233] on div "Pix" at bounding box center [417, 255] width 95 height 78
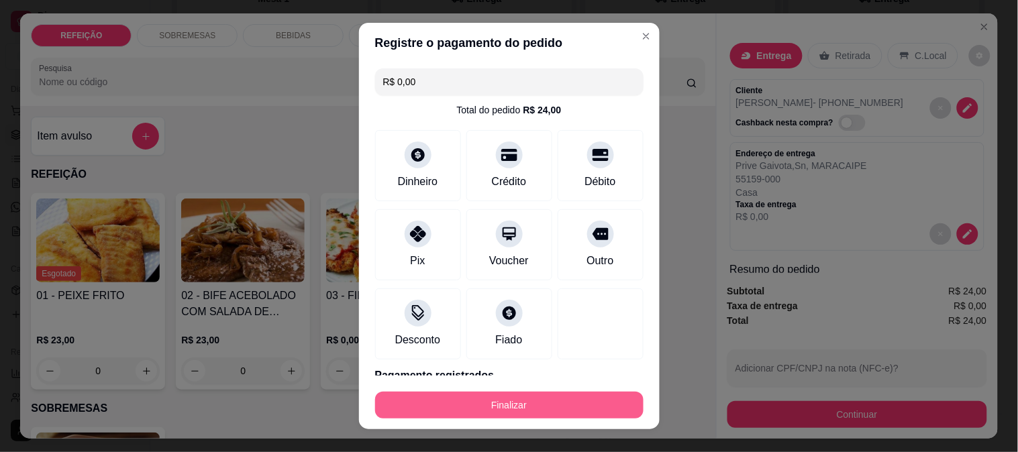
click at [548, 400] on button "Finalizar" at bounding box center [509, 405] width 268 height 27
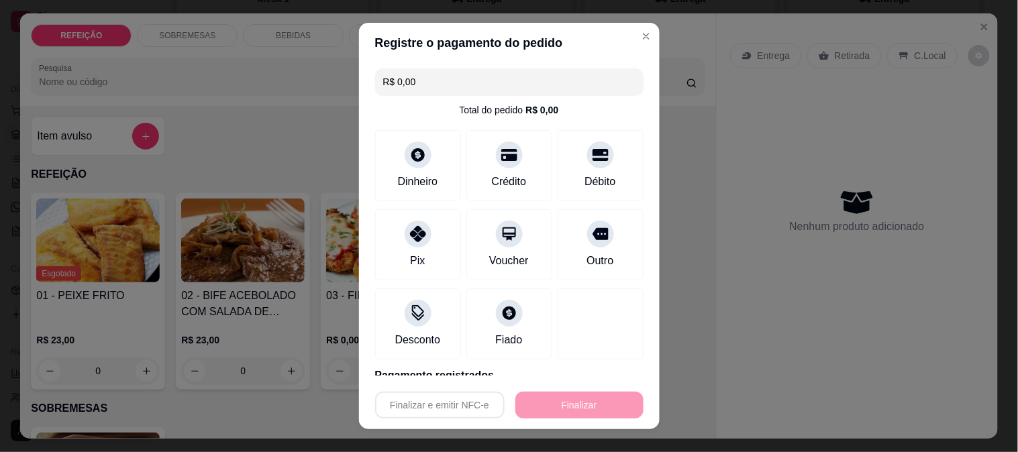
type input "-R$ 24,00"
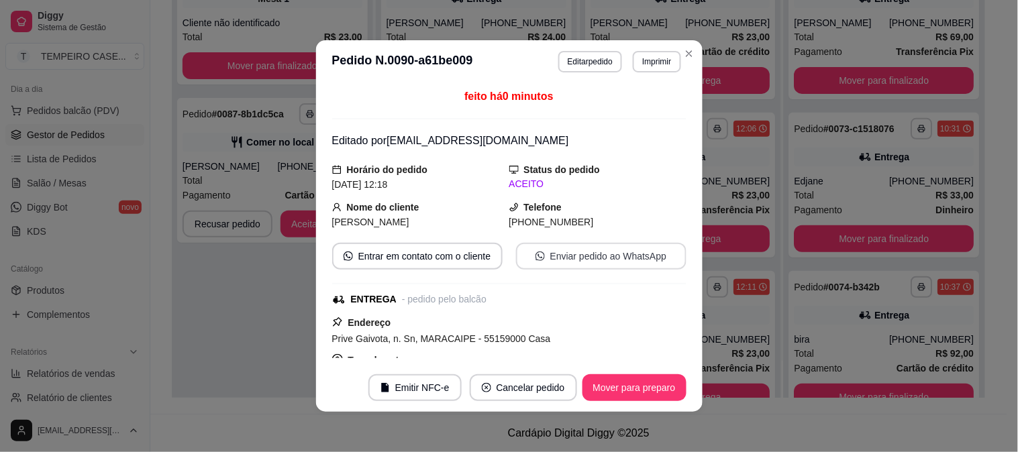
click at [586, 252] on button "Enviar pedido ao WhatsApp" at bounding box center [601, 256] width 170 height 27
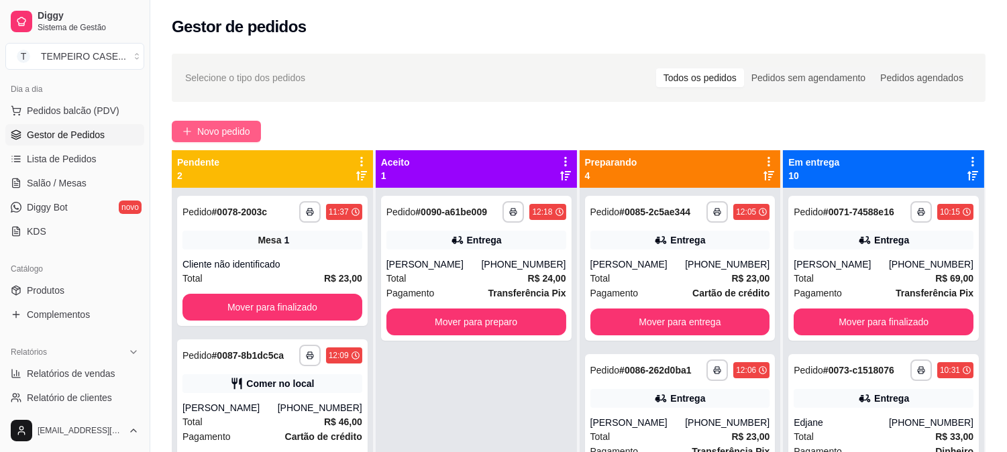
click at [223, 121] on button "Novo pedido" at bounding box center [216, 131] width 89 height 21
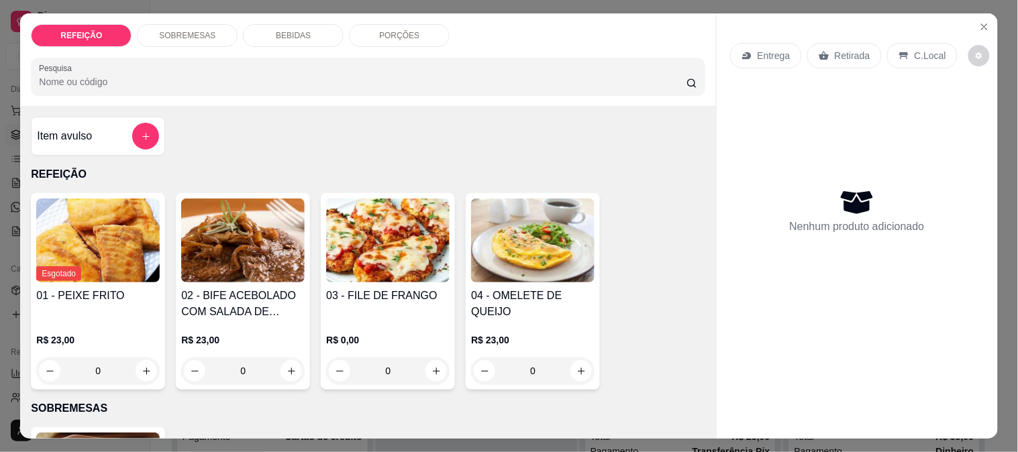
click at [260, 256] on img at bounding box center [242, 241] width 123 height 84
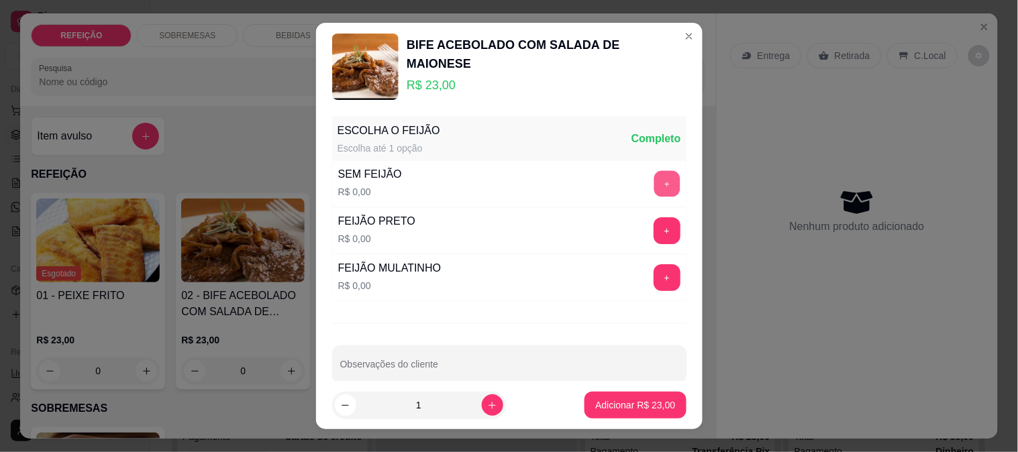
click at [653, 182] on button "+" at bounding box center [666, 184] width 26 height 26
click at [594, 182] on button "-" at bounding box center [607, 183] width 27 height 27
click at [653, 229] on button "+" at bounding box center [666, 230] width 27 height 27
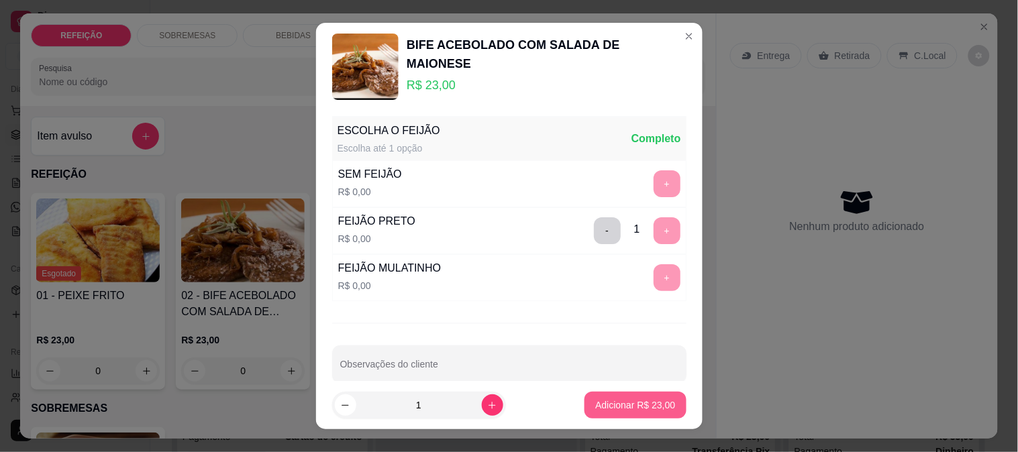
click at [611, 407] on p "Adicionar R$ 23,00" at bounding box center [635, 405] width 80 height 13
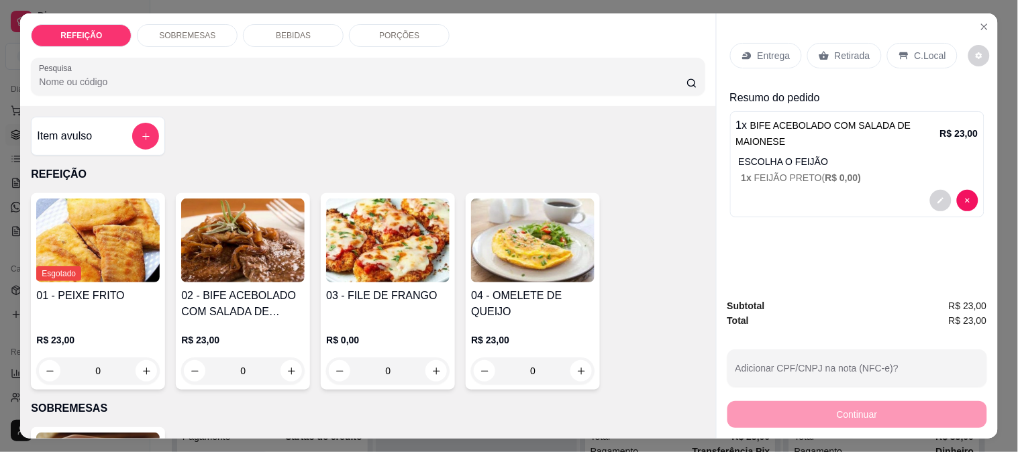
click at [828, 58] on div "Retirada" at bounding box center [844, 55] width 74 height 25
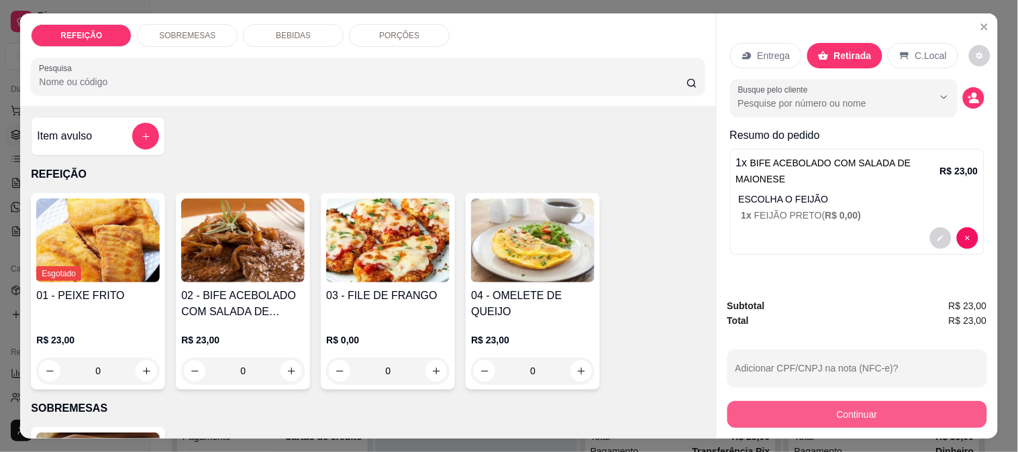
click at [790, 401] on button "Continuar" at bounding box center [857, 414] width 260 height 27
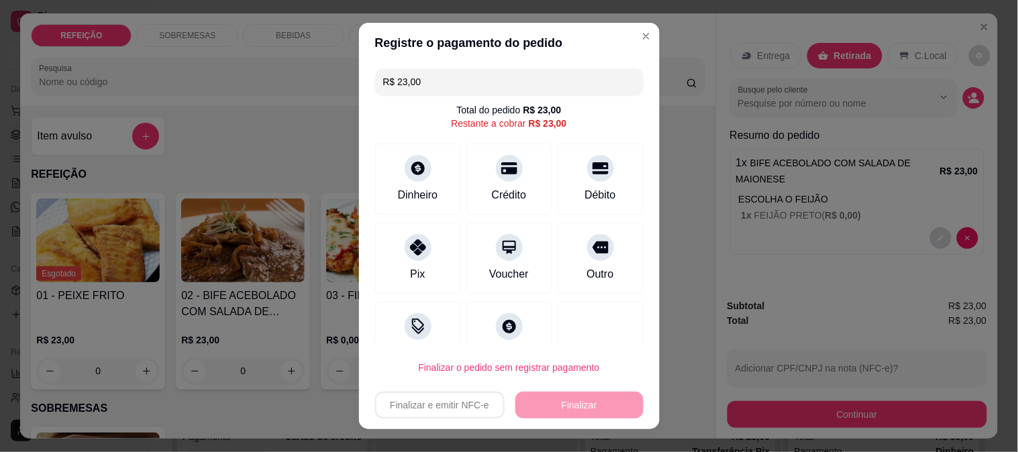
drag, startPoint x: 411, startPoint y: 253, endPoint x: 545, endPoint y: 389, distance: 191.2
click at [414, 260] on div "Pix" at bounding box center [418, 258] width 86 height 71
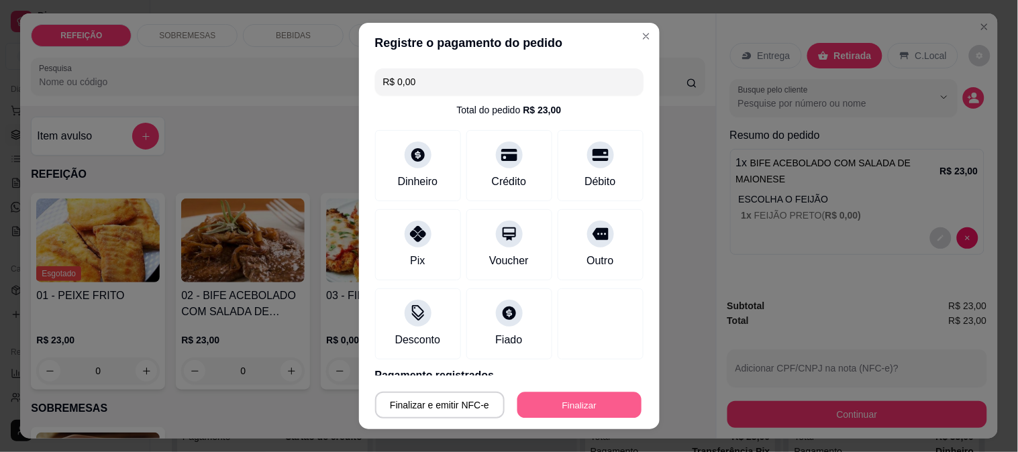
click at [556, 405] on button "Finalizar" at bounding box center [579, 405] width 124 height 26
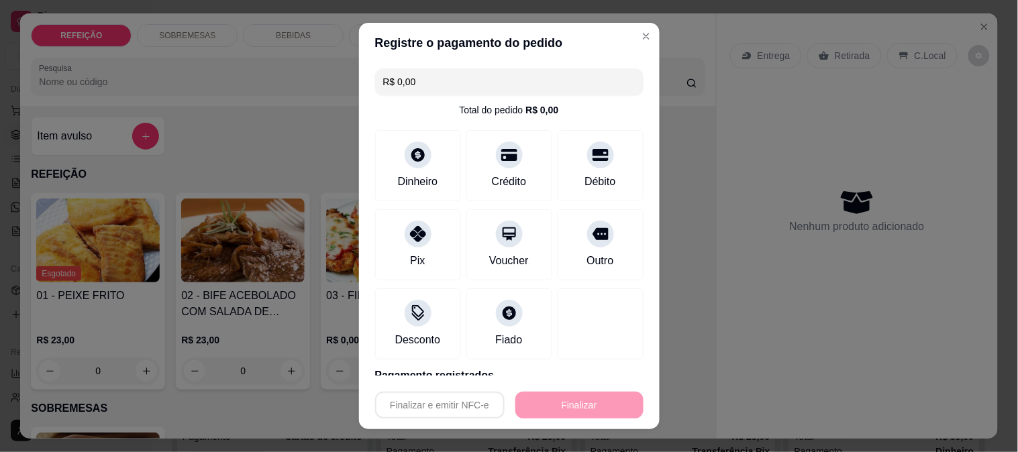
type input "-R$ 23,00"
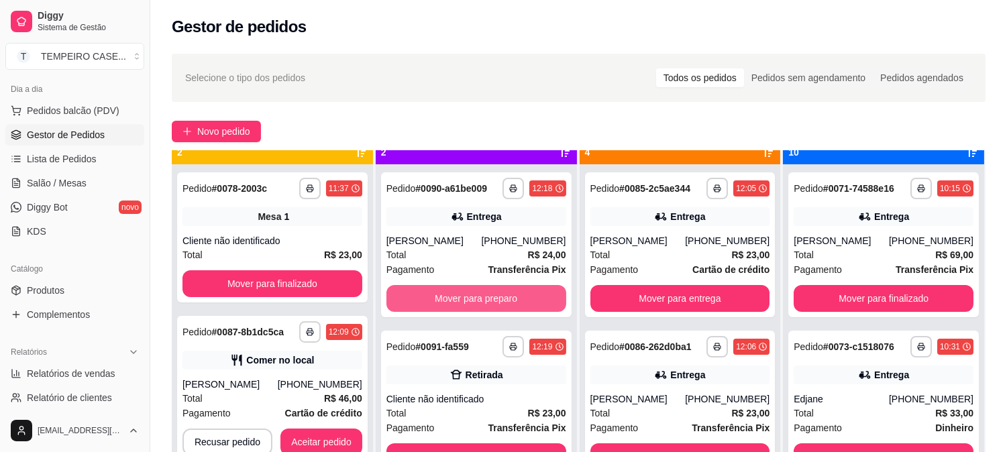
scroll to position [37, 0]
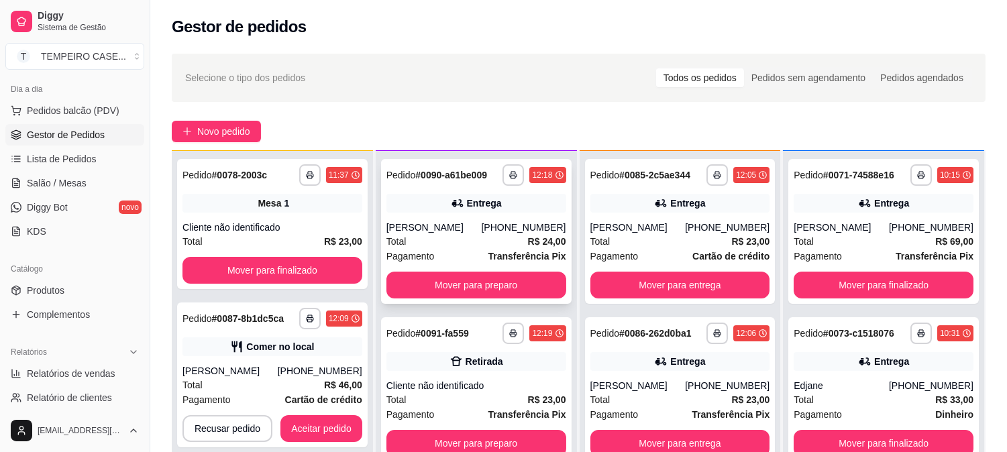
click at [475, 289] on button "Mover para preparo" at bounding box center [476, 285] width 180 height 27
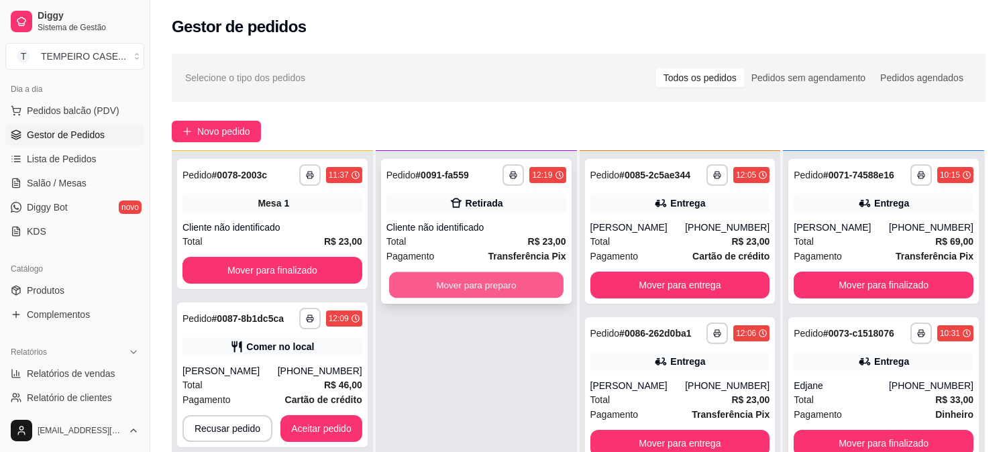
click at [484, 287] on button "Mover para preparo" at bounding box center [476, 285] width 174 height 26
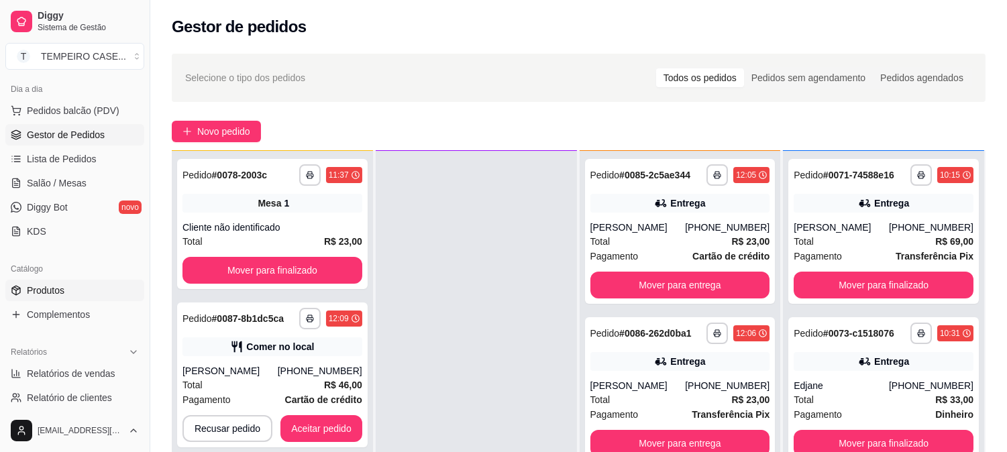
click at [61, 295] on span "Produtos" at bounding box center [46, 290] width 38 height 13
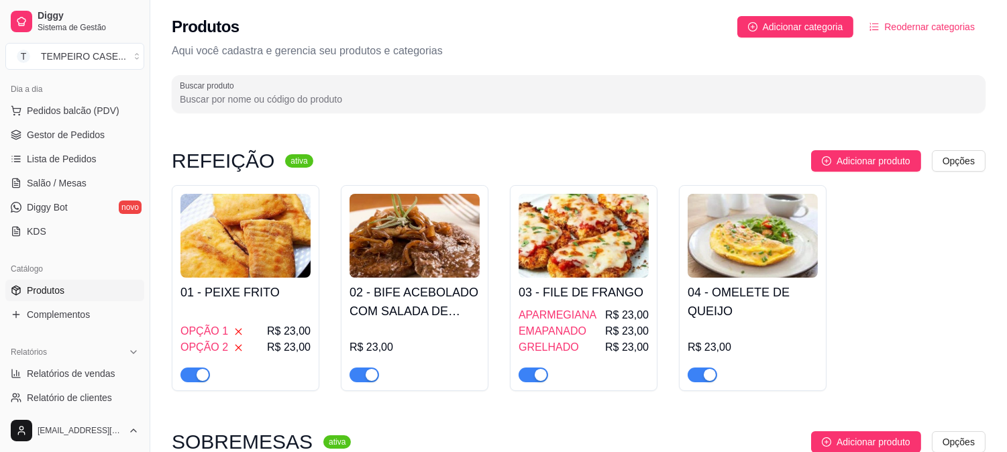
click at [445, 343] on div "R$ 23,00" at bounding box center [415, 347] width 130 height 16
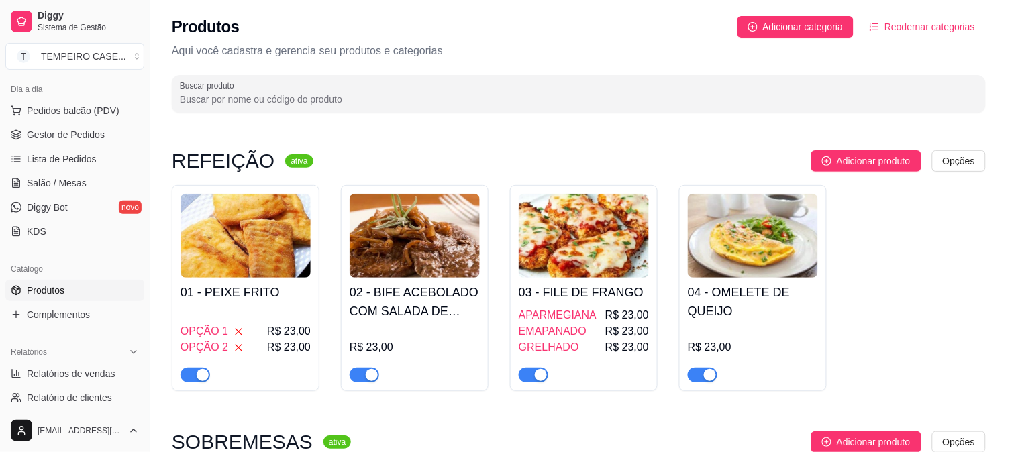
click at [647, 116] on div "Estoque" at bounding box center [645, 105] width 58 height 38
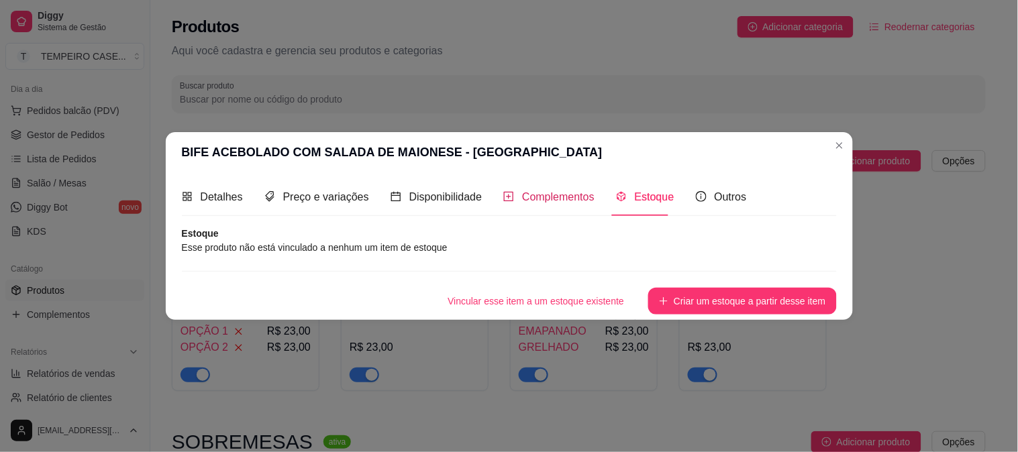
click at [554, 192] on span "Complementos" at bounding box center [558, 196] width 72 height 11
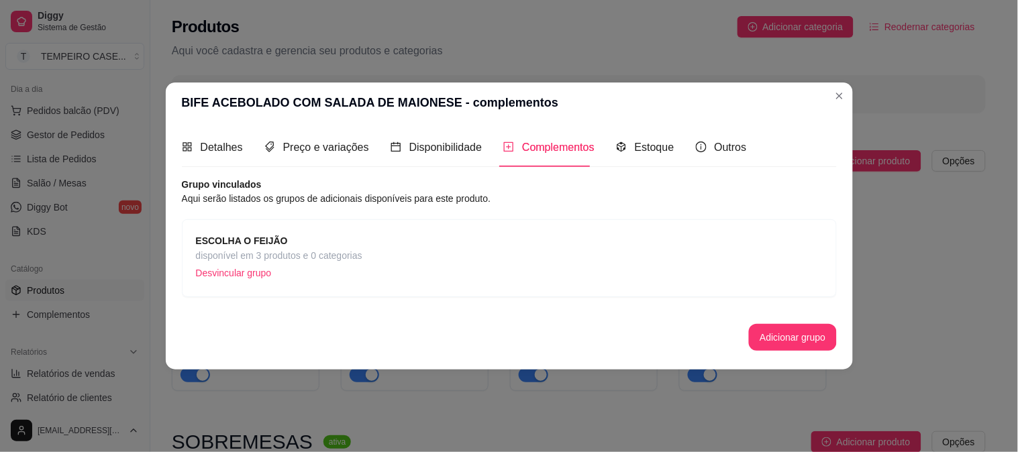
click at [257, 271] on p "Desvincular grupo" at bounding box center [279, 273] width 166 height 20
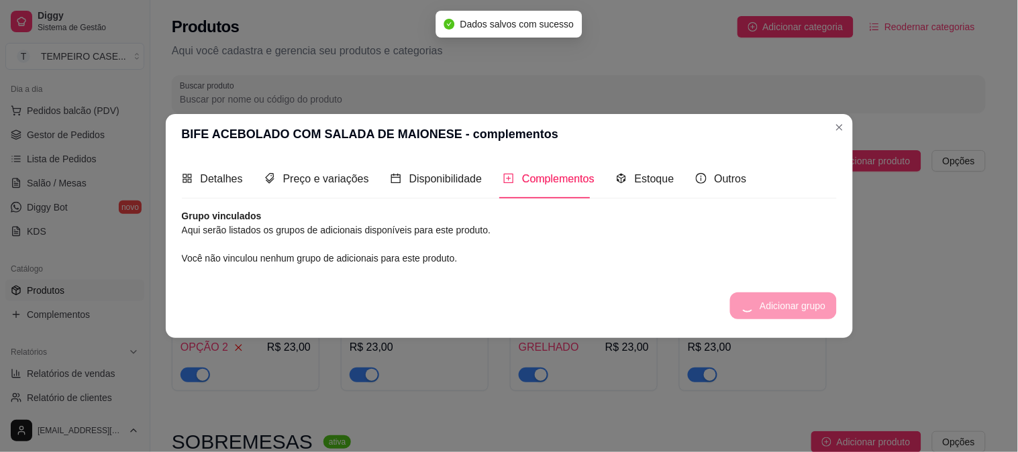
click at [767, 299] on div "Adicionar grupo" at bounding box center [783, 306] width 106 height 27
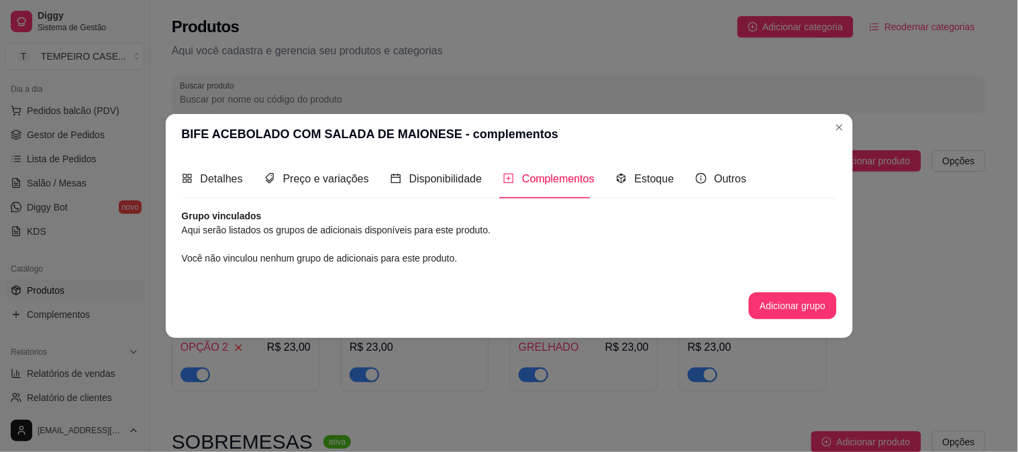
click at [772, 270] on div "Grupo vinculados Aqui serão listados os grupos de adicionais disponíveis para e…" at bounding box center [509, 264] width 655 height 110
click at [763, 299] on button "Adicionar grupo" at bounding box center [792, 306] width 87 height 27
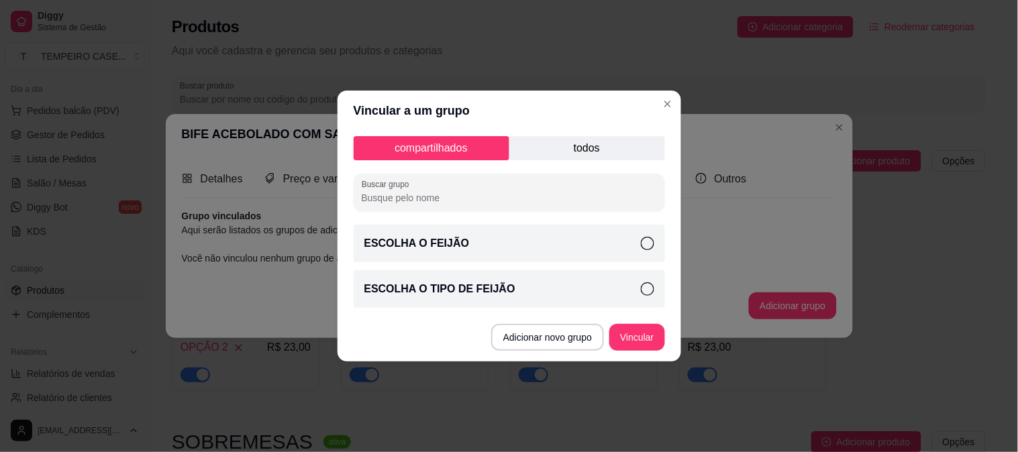
click at [419, 278] on div "ESCOLHA O TIPO DE FEIJÃO" at bounding box center [509, 289] width 311 height 38
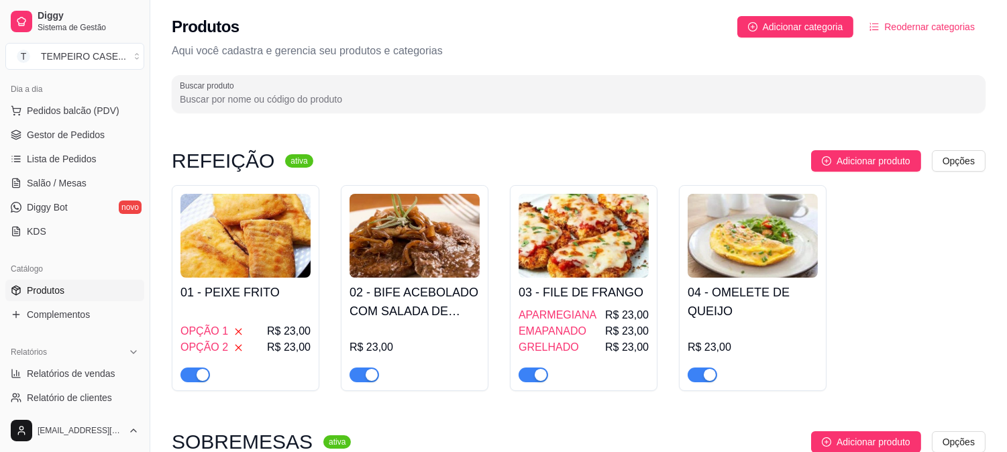
click at [450, 315] on h4 "02 - BIFE ACEBOLADO COM SALADA DE MAIONESE" at bounding box center [415, 302] width 130 height 38
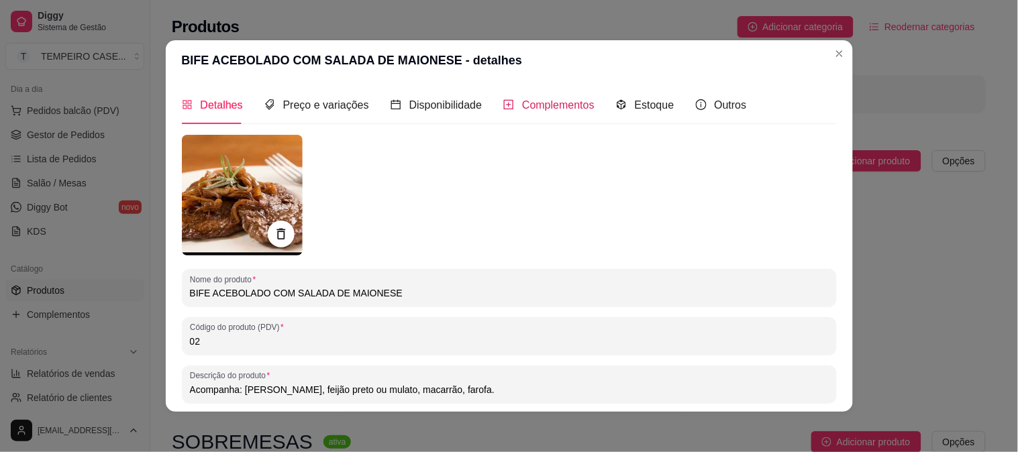
click at [550, 111] on span "Complementos" at bounding box center [558, 104] width 72 height 11
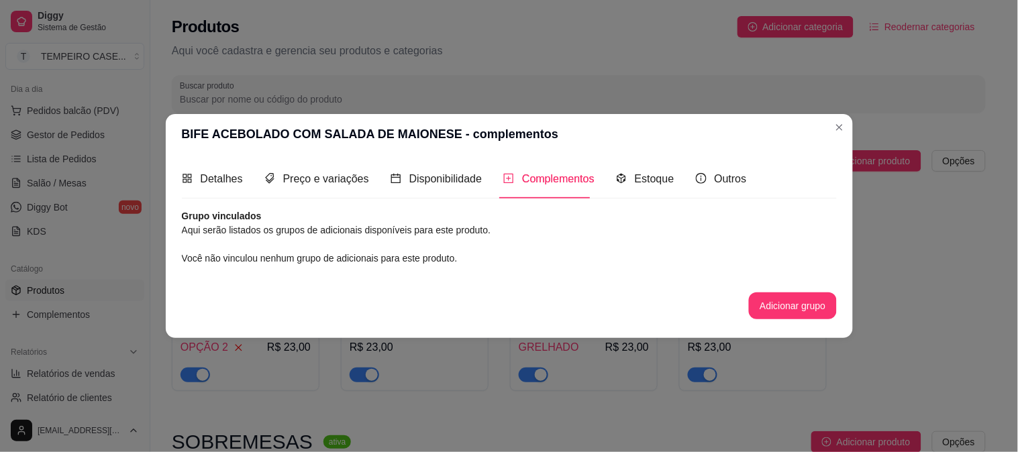
click at [781, 309] on button "Adicionar grupo" at bounding box center [792, 306] width 87 height 27
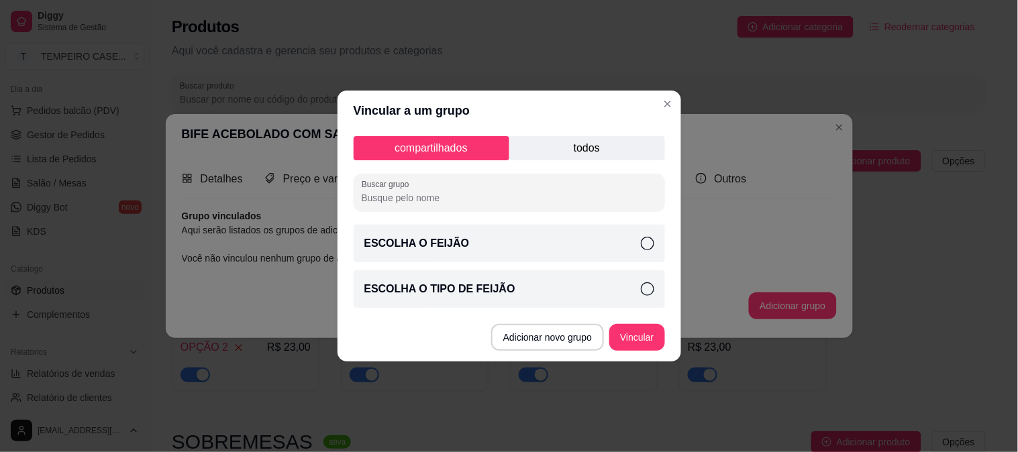
drag, startPoint x: 447, startPoint y: 299, endPoint x: 680, endPoint y: 354, distance: 239.2
click at [448, 299] on div "ESCOLHA O TIPO DE FEIJÃO" at bounding box center [509, 289] width 311 height 38
click at [648, 337] on button "Vincular" at bounding box center [636, 337] width 55 height 27
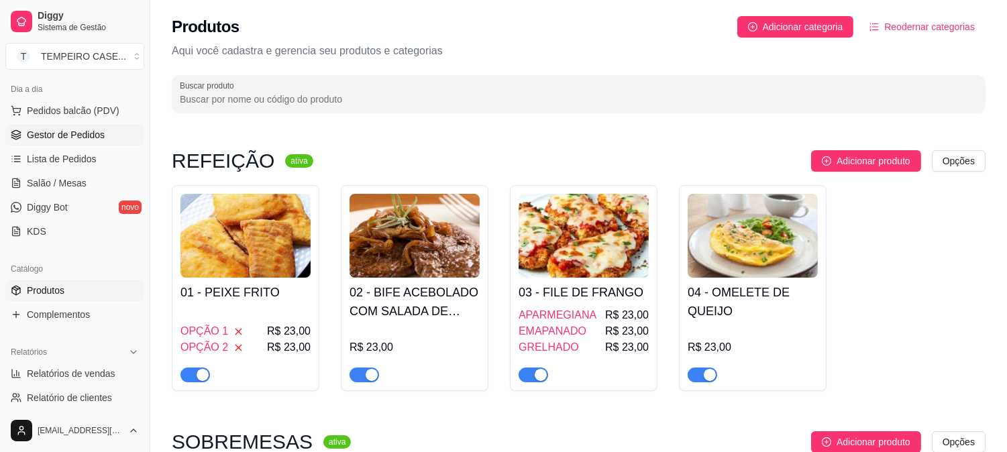
click at [75, 133] on span "Gestor de Pedidos" at bounding box center [66, 134] width 78 height 13
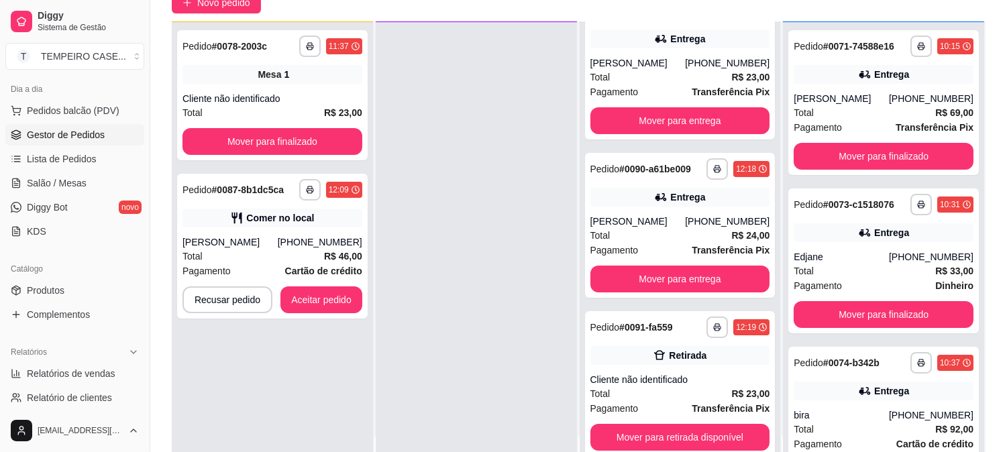
scroll to position [205, 0]
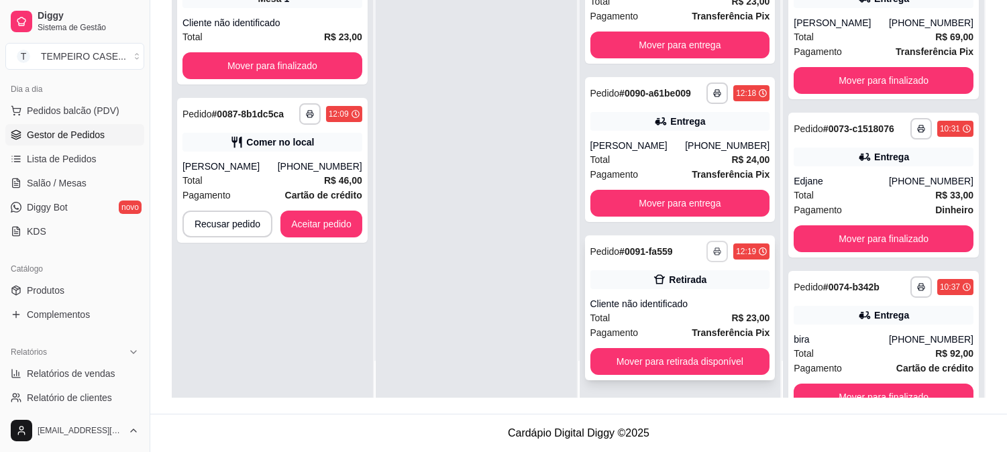
click at [706, 247] on button "button" at bounding box center [716, 251] width 21 height 21
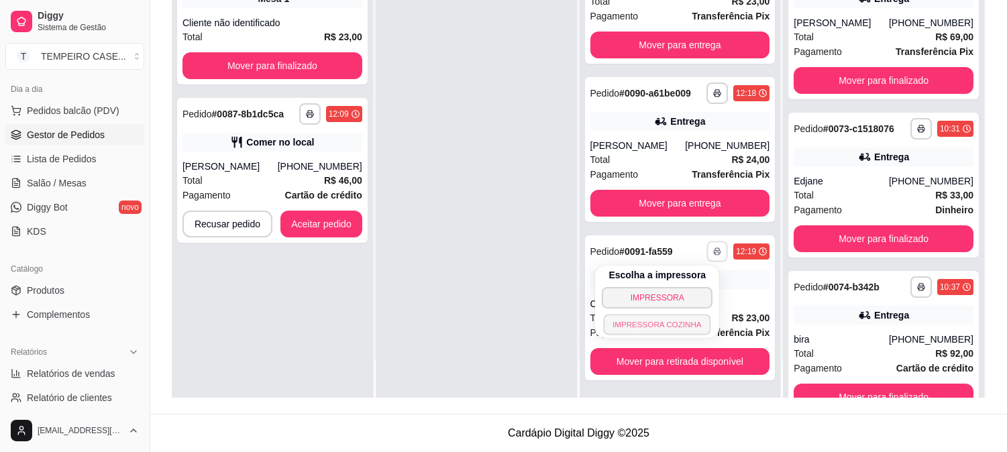
click at [649, 319] on button "IMPRESSORA COZINHA" at bounding box center [657, 324] width 107 height 21
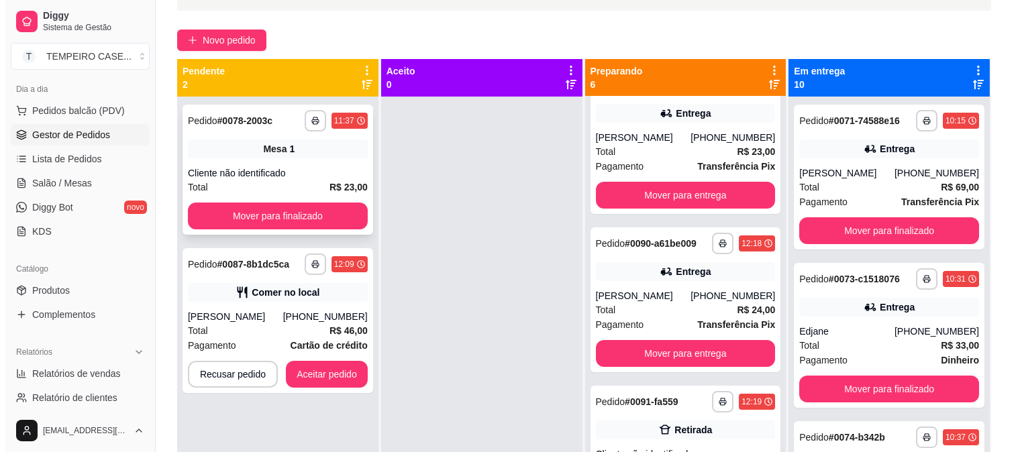
scroll to position [0, 0]
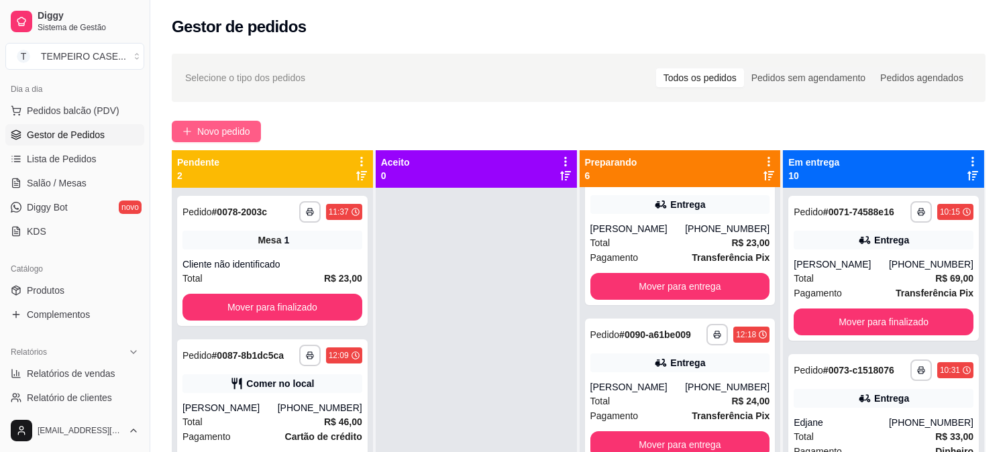
click at [225, 131] on span "Novo pedido" at bounding box center [223, 131] width 53 height 15
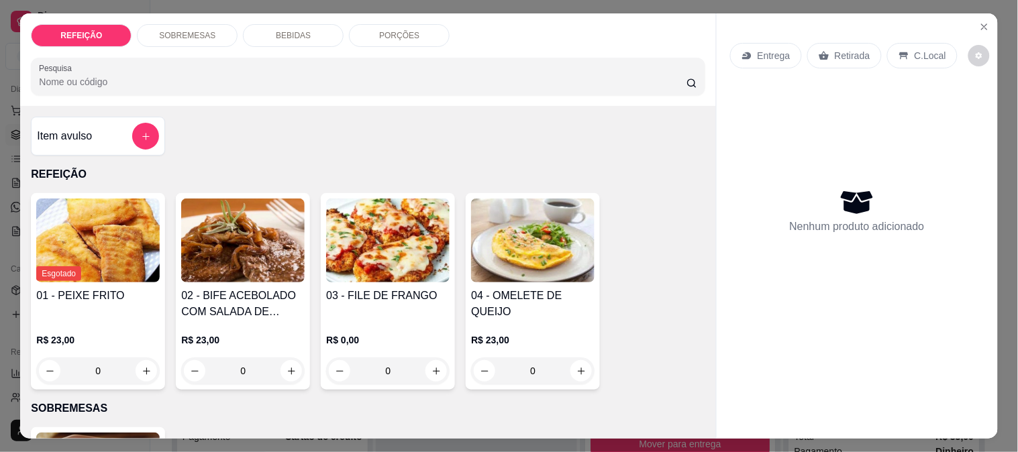
click at [242, 260] on img at bounding box center [242, 241] width 123 height 84
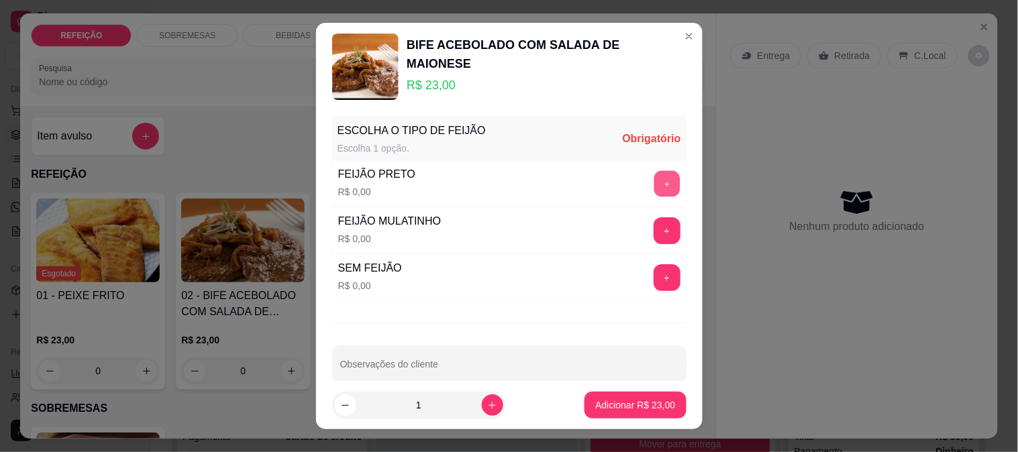
click at [653, 193] on button "+" at bounding box center [666, 184] width 26 height 26
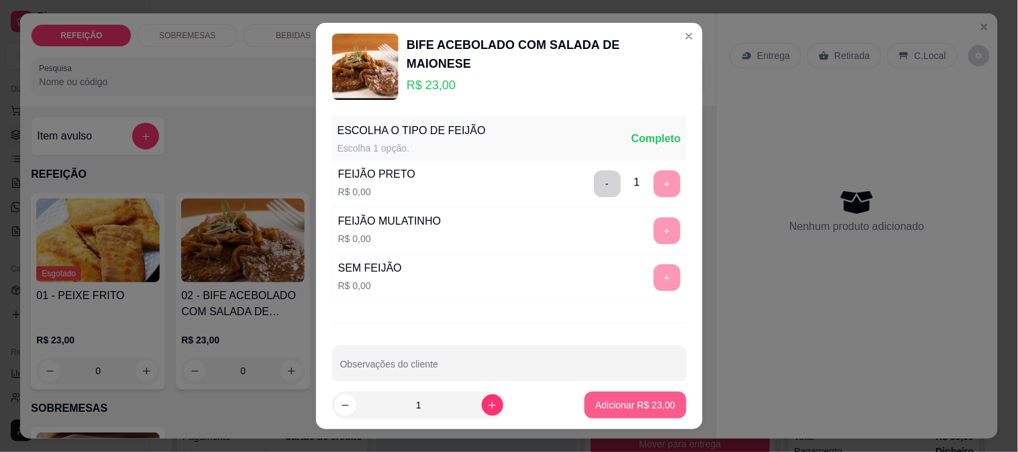
click at [627, 401] on p "Adicionar R$ 23,00" at bounding box center [635, 405] width 80 height 13
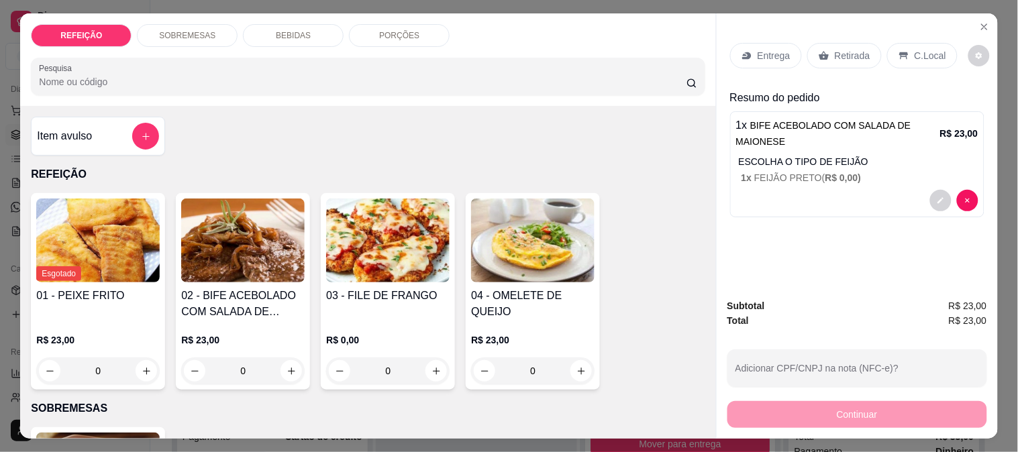
click at [833, 43] on div "Retirada" at bounding box center [844, 55] width 74 height 25
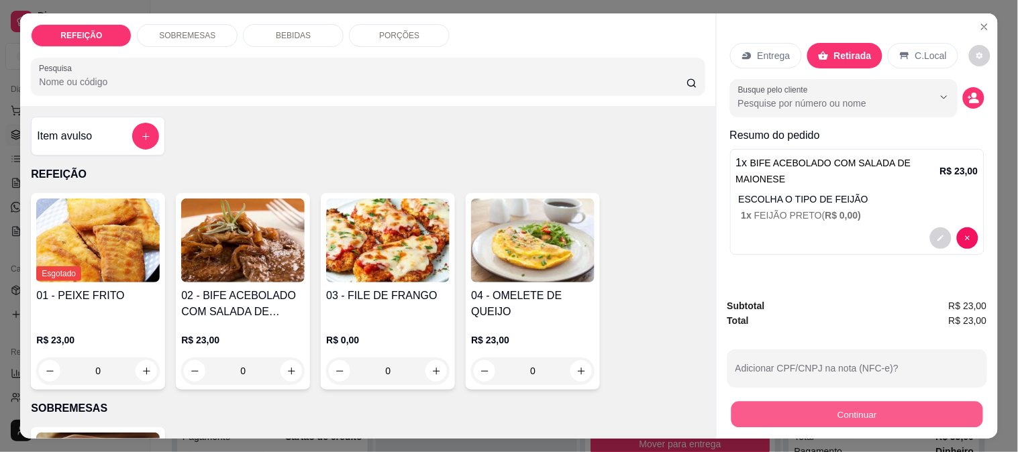
click at [802, 416] on button "Continuar" at bounding box center [857, 414] width 252 height 26
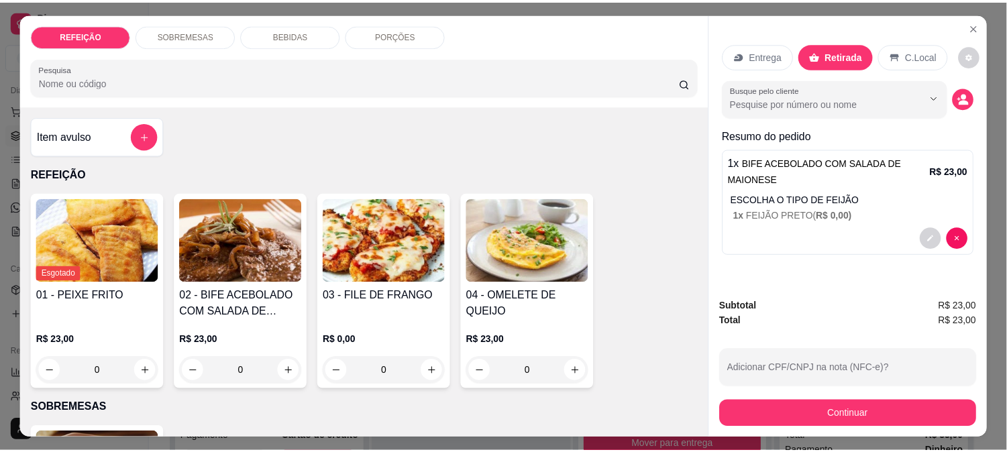
scroll to position [531, 0]
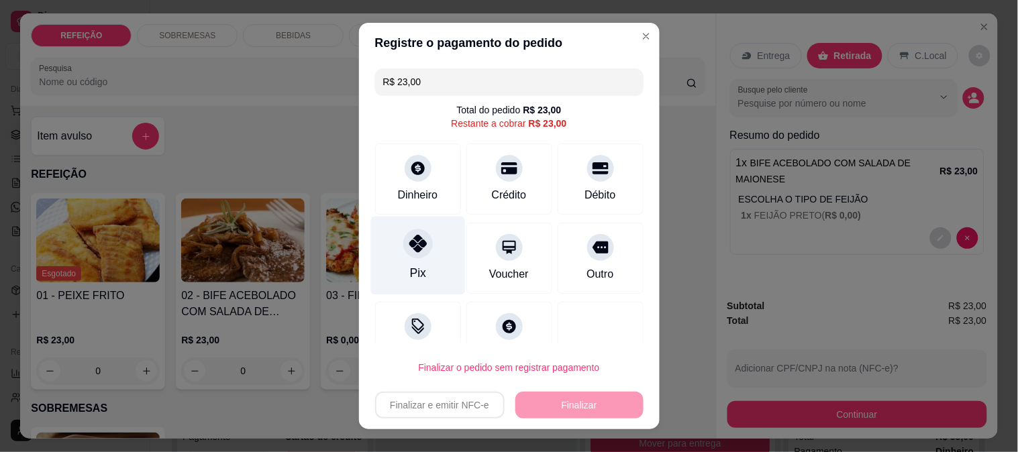
click at [389, 238] on div "Pix" at bounding box center [417, 255] width 95 height 78
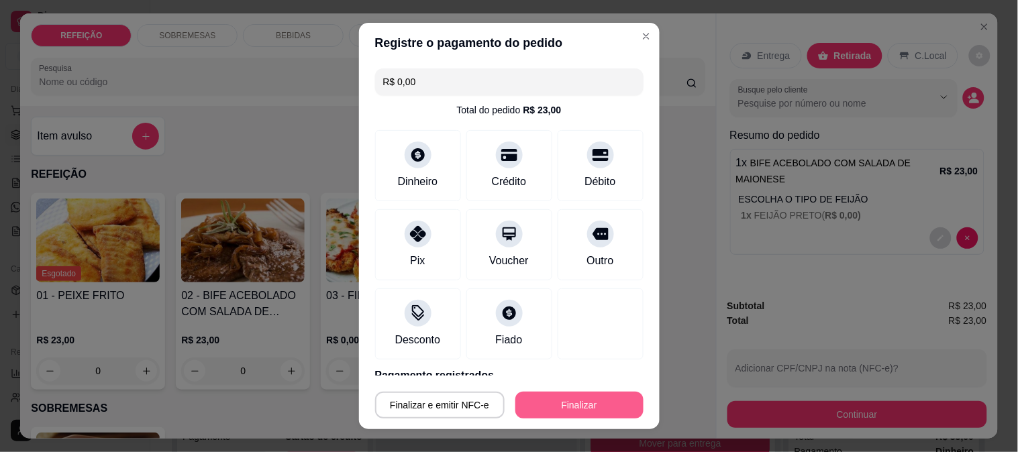
click at [564, 405] on button "Finalizar" at bounding box center [579, 405] width 128 height 27
type input "-R$ 23,00"
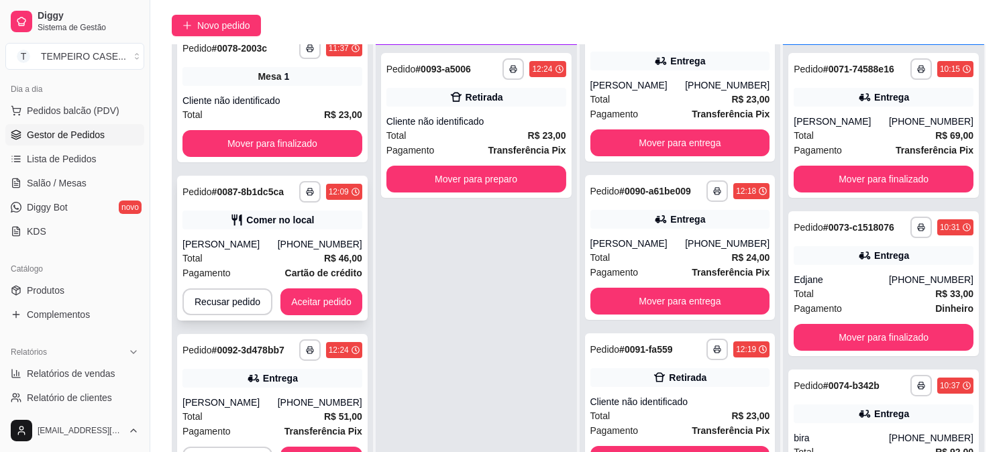
scroll to position [205, 0]
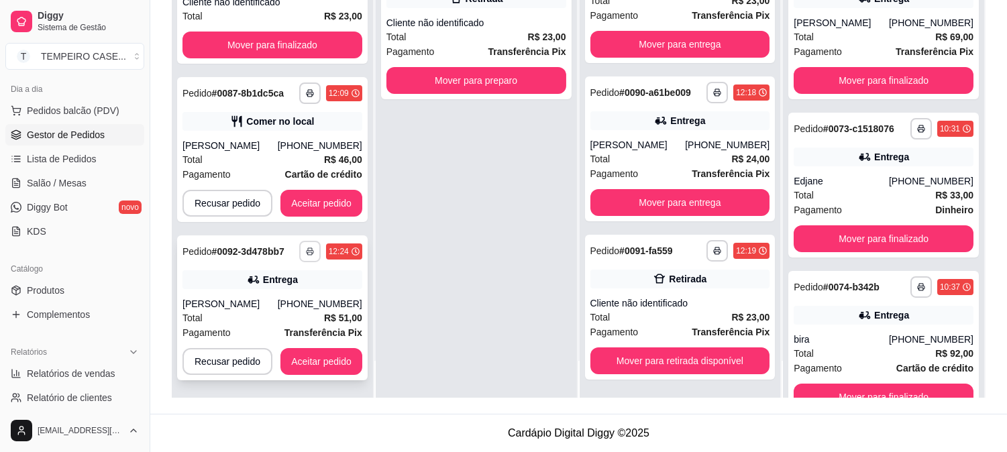
click at [307, 251] on icon "button" at bounding box center [310, 252] width 7 height 3
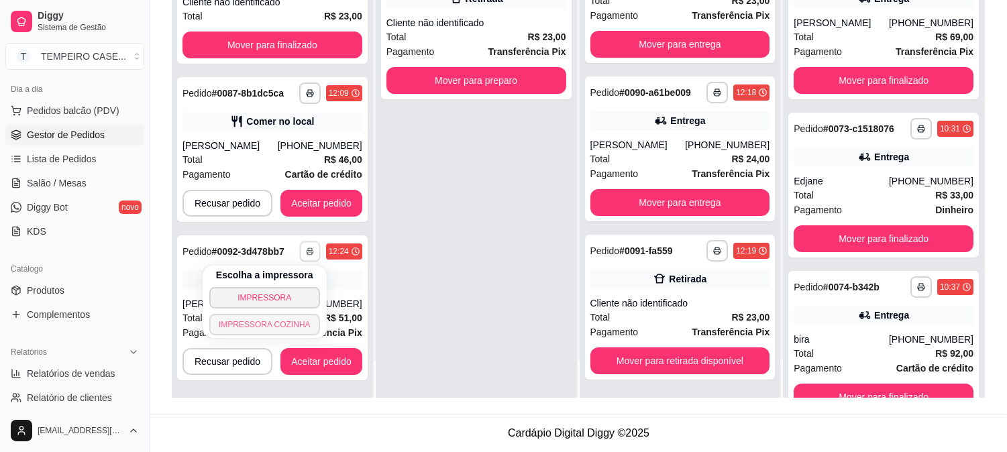
click at [293, 323] on button "IMPRESSORA COZINHA" at bounding box center [264, 324] width 111 height 21
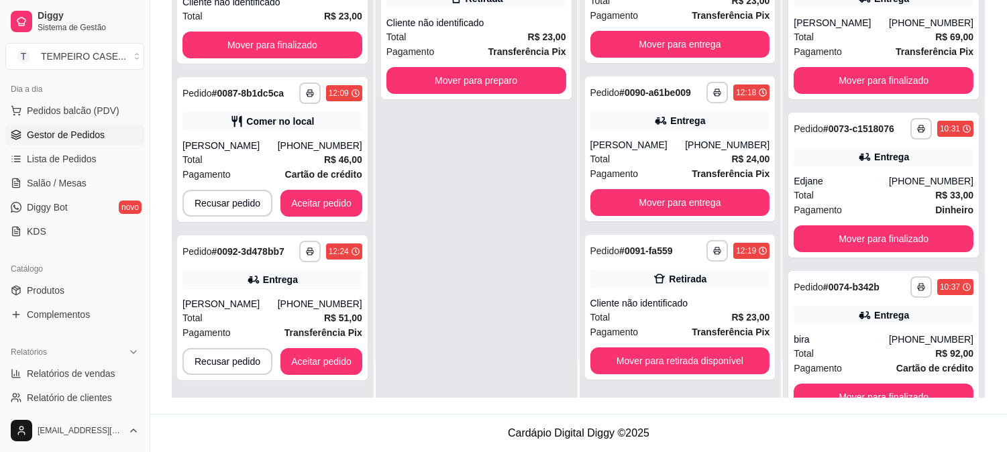
drag, startPoint x: 307, startPoint y: 292, endPoint x: 505, endPoint y: 370, distance: 213.3
click at [505, 370] on div "**********" at bounding box center [476, 172] width 201 height 452
click at [299, 367] on button "Aceitar pedido" at bounding box center [321, 361] width 82 height 27
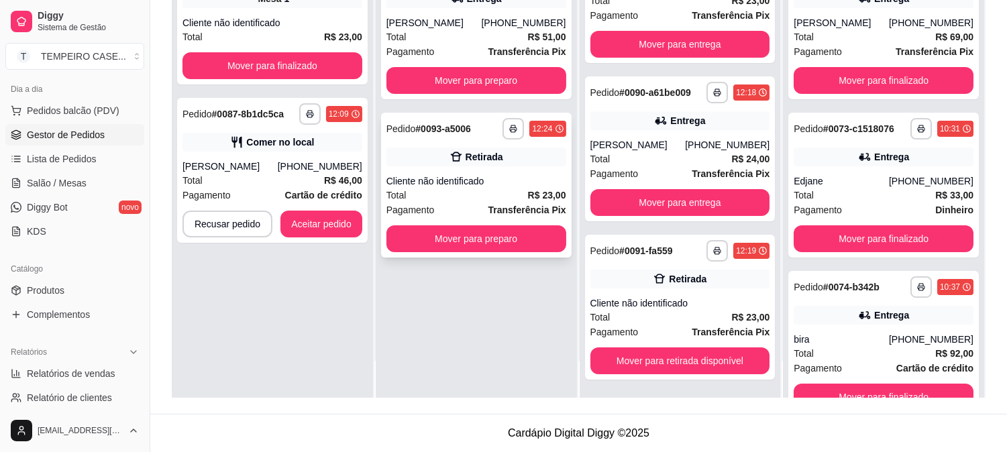
scroll to position [511, 0]
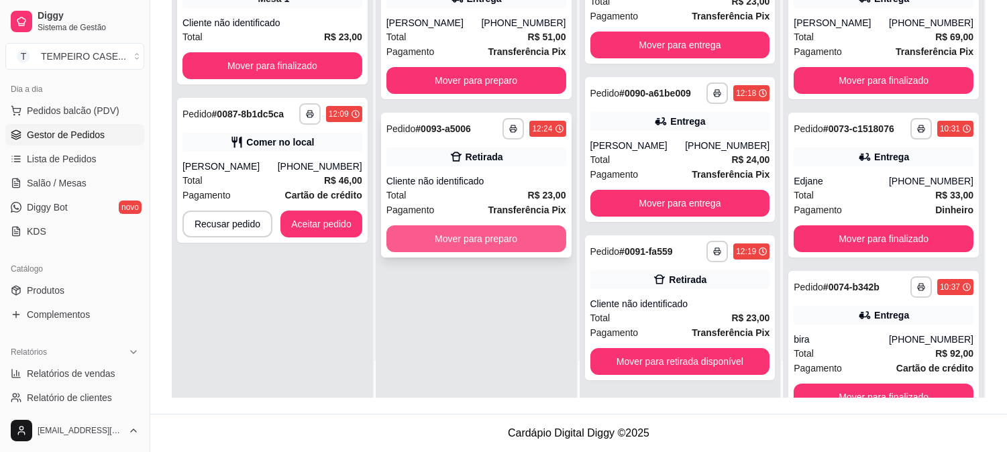
click at [481, 242] on button "Mover para preparo" at bounding box center [476, 238] width 180 height 27
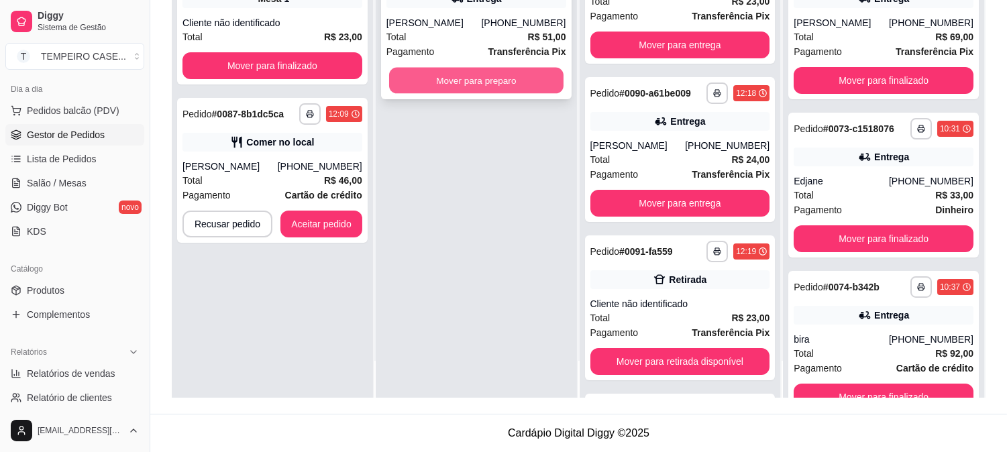
click at [491, 68] on button "Mover para preparo" at bounding box center [476, 81] width 174 height 26
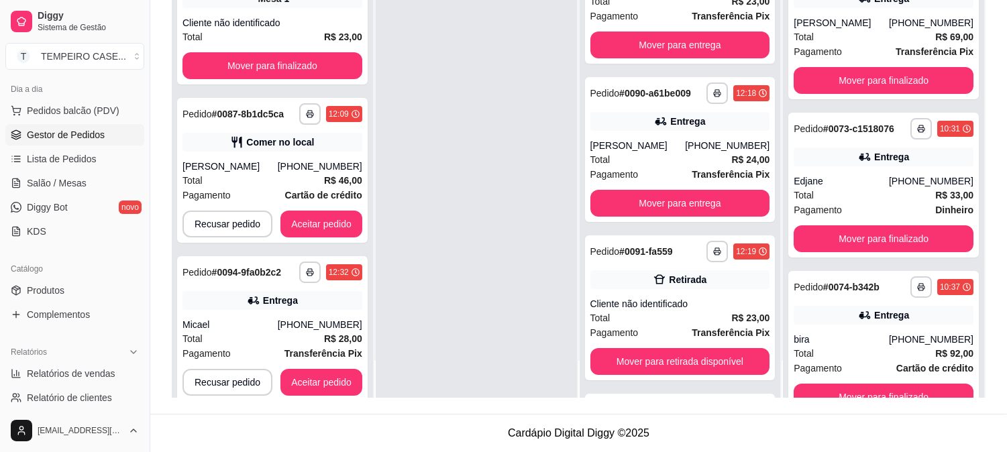
scroll to position [531, 0]
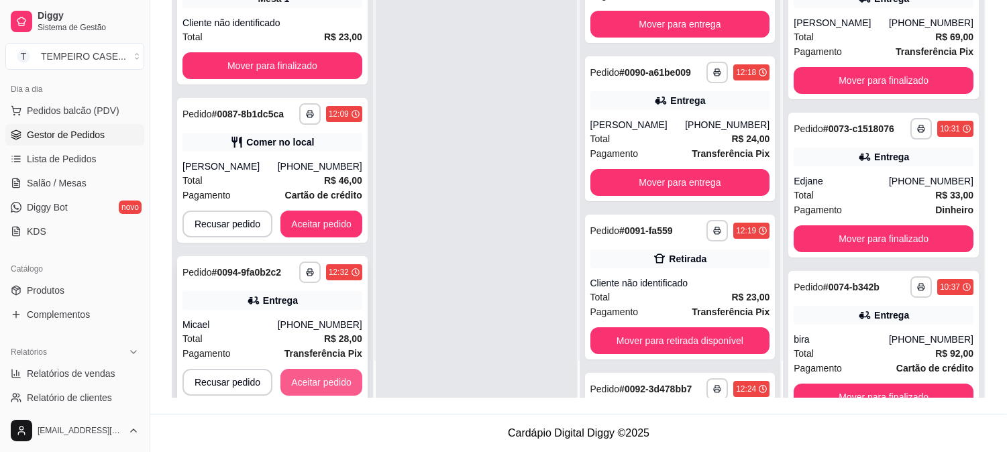
click at [311, 372] on button "Aceitar pedido" at bounding box center [321, 382] width 82 height 27
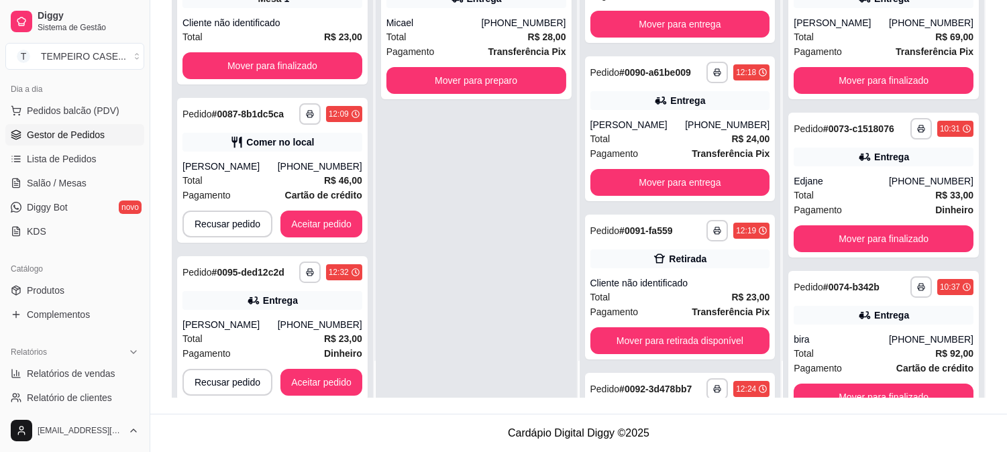
scroll to position [21, 0]
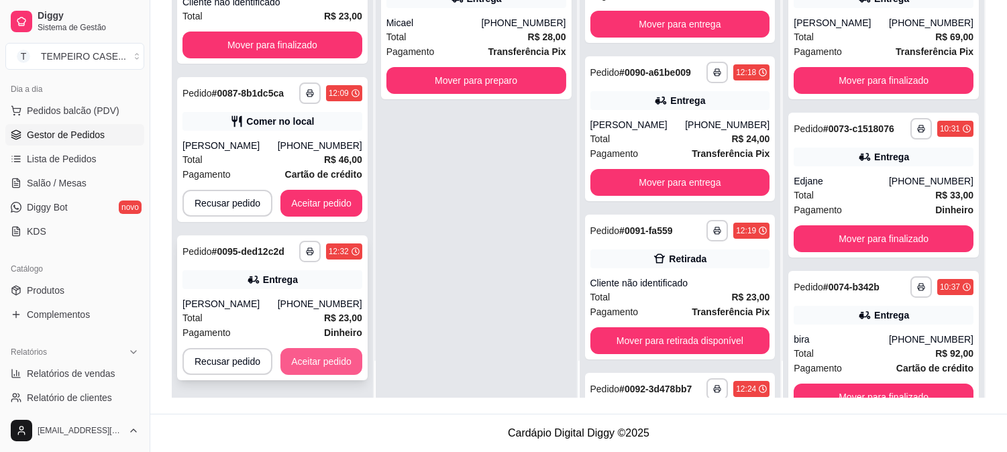
click at [317, 371] on button "Aceitar pedido" at bounding box center [321, 361] width 82 height 27
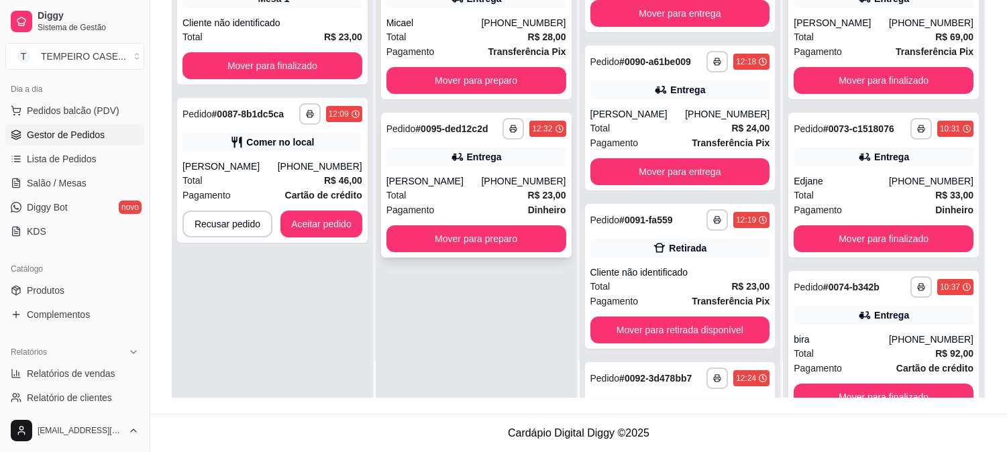
scroll to position [511, 0]
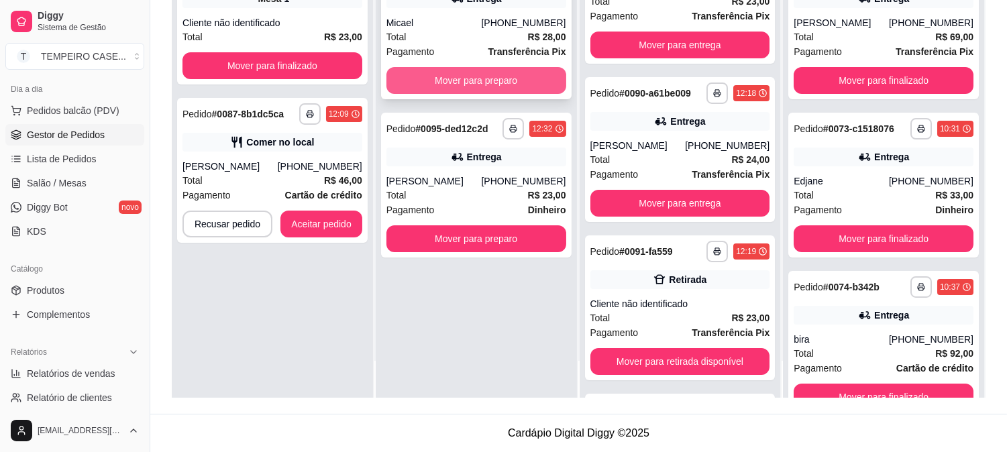
click at [486, 72] on button "Mover para preparo" at bounding box center [476, 80] width 180 height 27
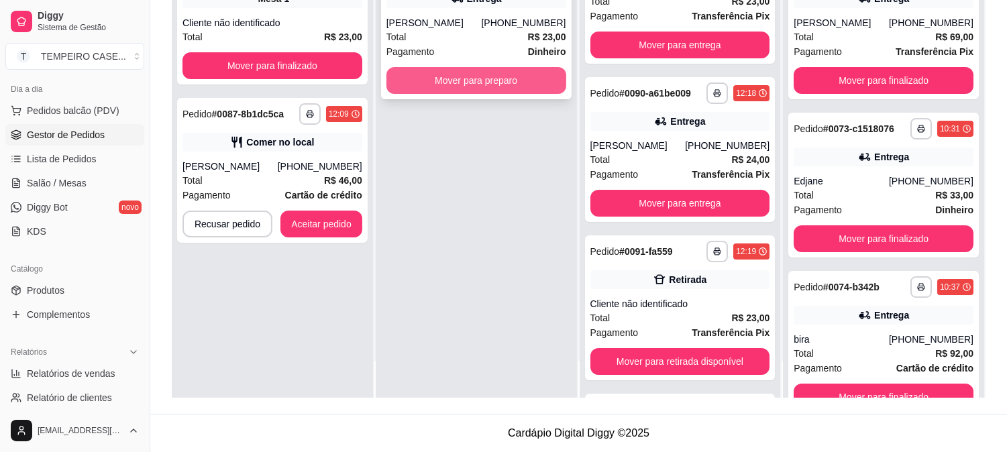
click at [492, 85] on button "Mover para preparo" at bounding box center [476, 80] width 180 height 27
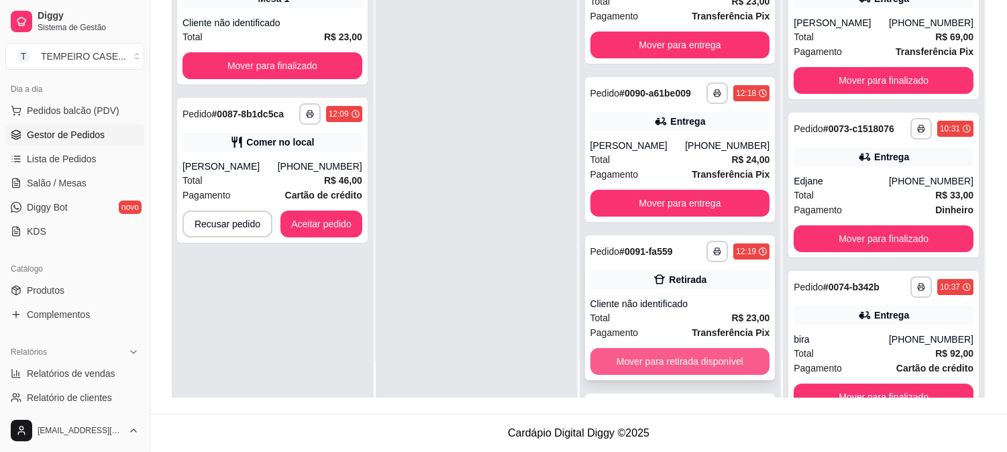
click at [712, 364] on button "Mover para retirada disponível" at bounding box center [680, 361] width 180 height 27
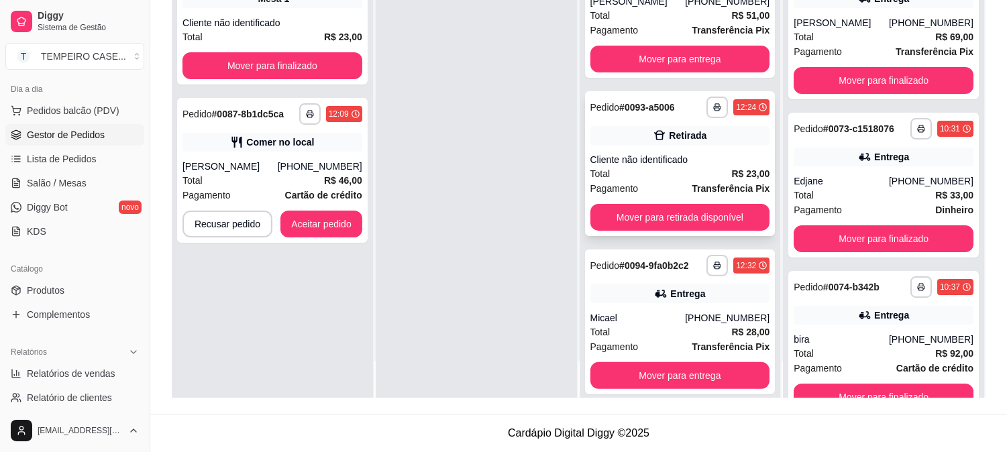
scroll to position [687, 0]
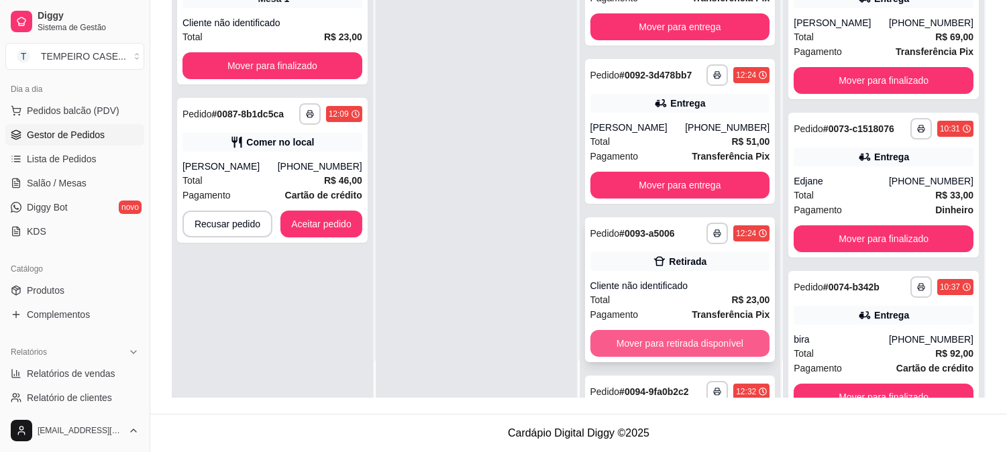
click at [659, 339] on button "Mover para retirada disponível" at bounding box center [680, 343] width 180 height 27
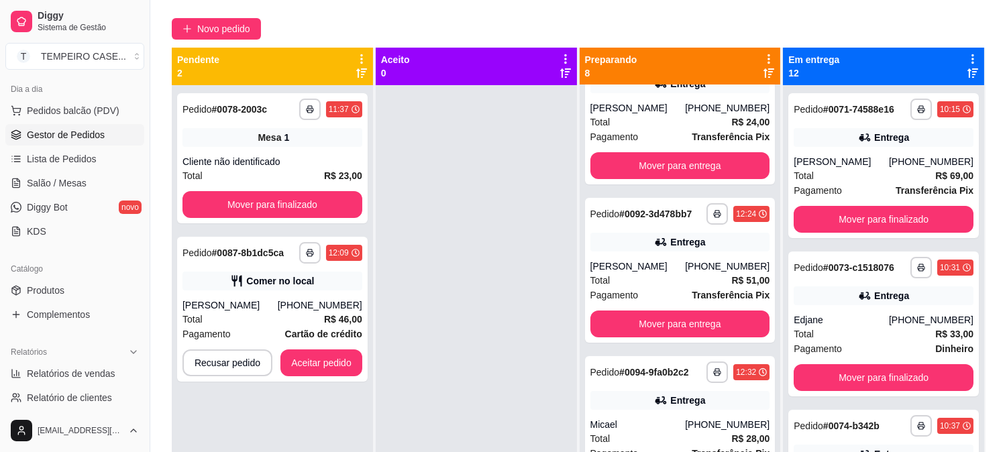
scroll to position [0, 0]
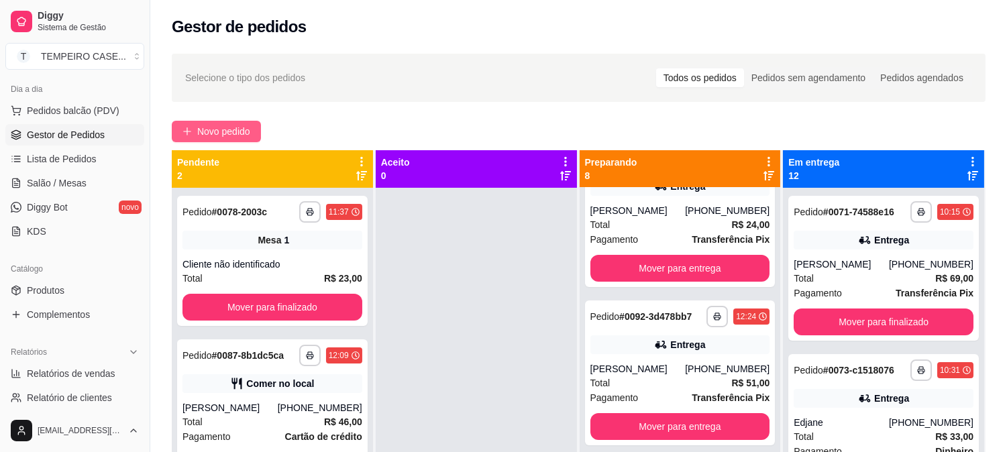
click at [213, 125] on span "Novo pedido" at bounding box center [223, 131] width 53 height 15
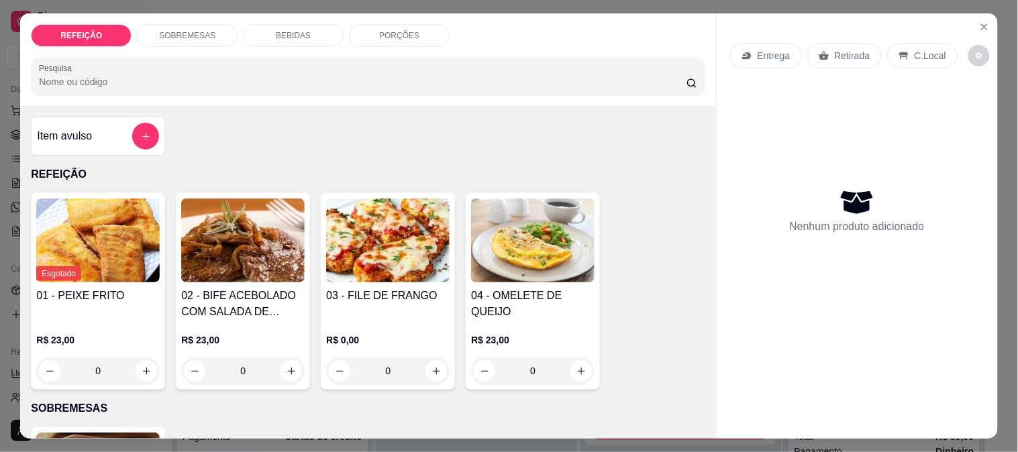
click at [240, 240] on img at bounding box center [242, 241] width 123 height 84
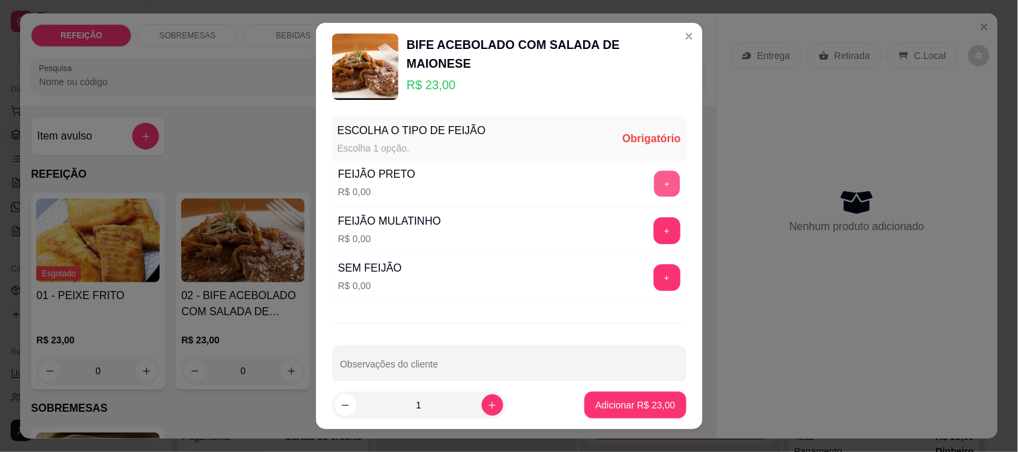
click at [653, 185] on button "+" at bounding box center [666, 184] width 26 height 26
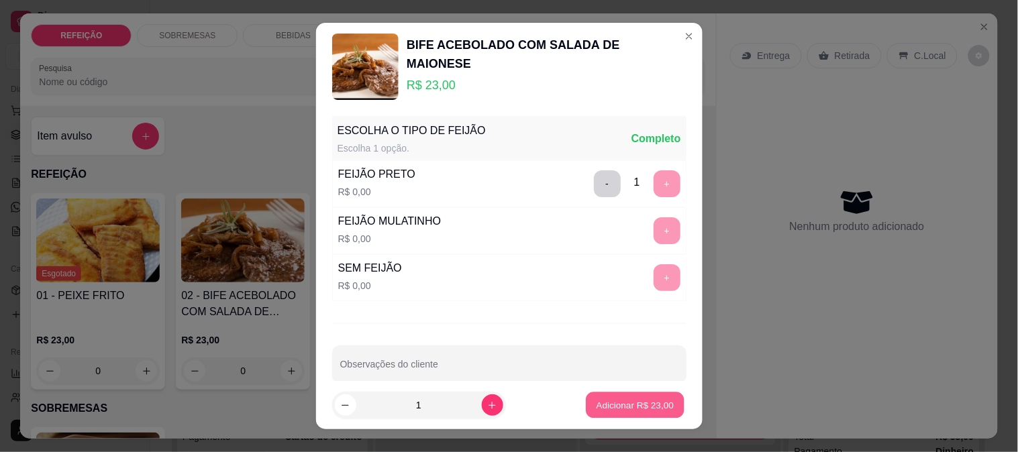
click at [636, 399] on p "Adicionar R$ 23,00" at bounding box center [635, 405] width 78 height 13
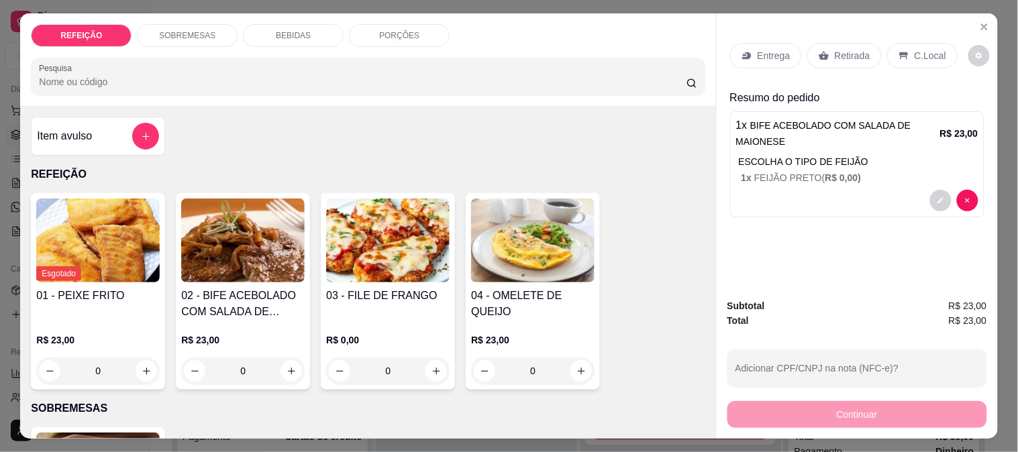
click at [757, 49] on p "Entrega" at bounding box center [773, 55] width 33 height 13
click at [930, 197] on button "decrease-product-quantity" at bounding box center [940, 201] width 21 height 21
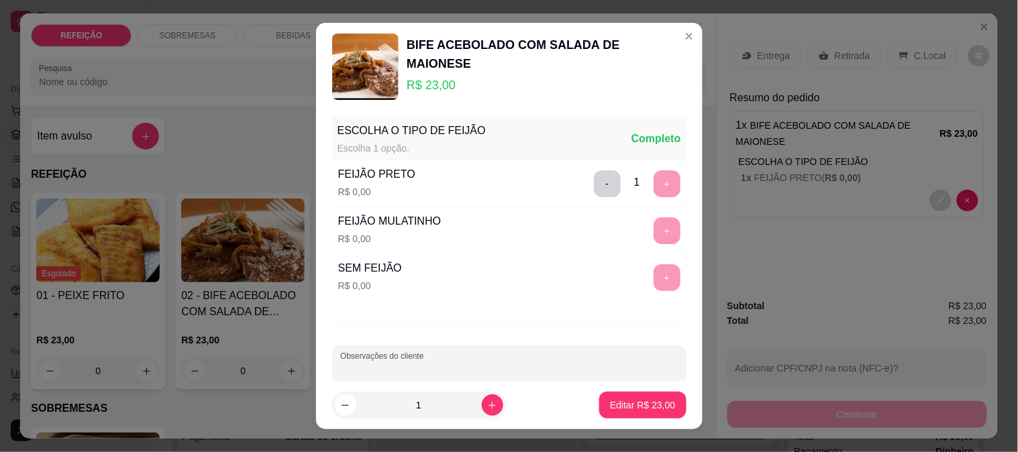
click at [472, 366] on input "Observações do cliente" at bounding box center [509, 369] width 338 height 13
type input "sem farofa"
click at [643, 397] on button "Editar R$ 23,00" at bounding box center [642, 405] width 87 height 27
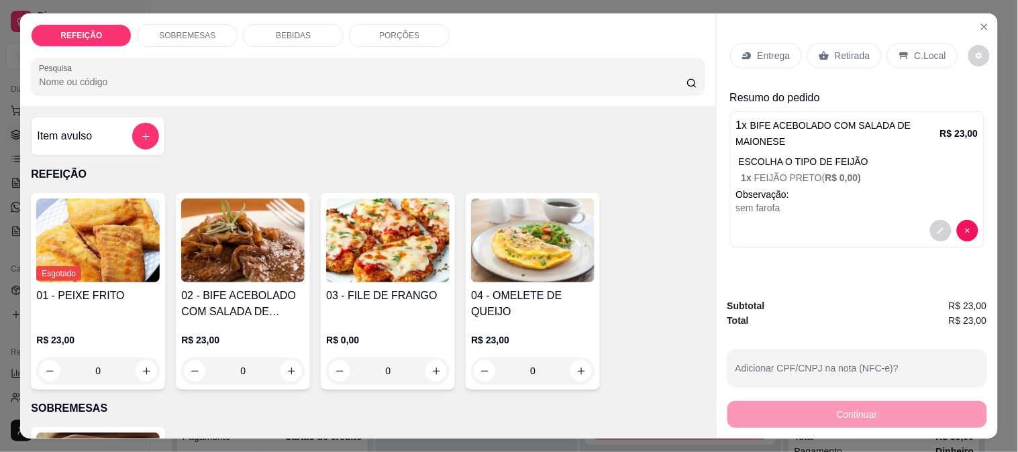
click at [823, 52] on icon at bounding box center [824, 55] width 11 height 11
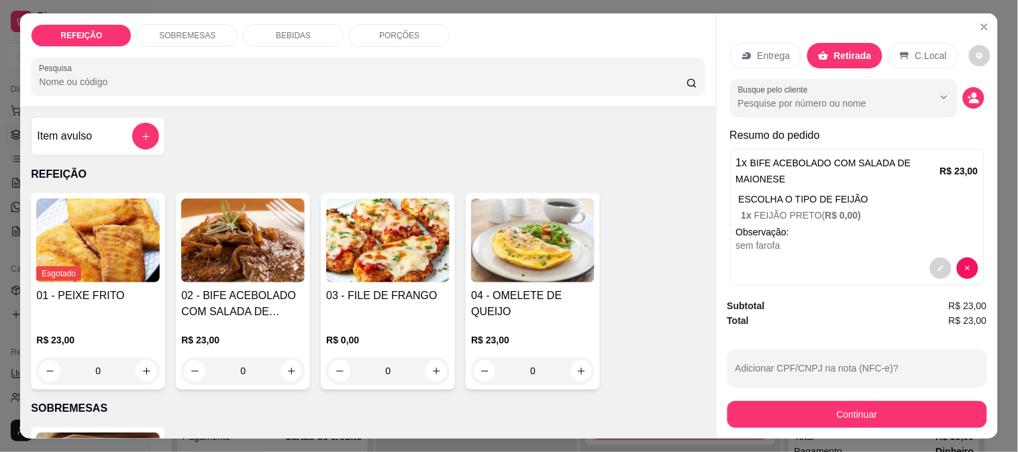
click at [782, 423] on div "Subtotal R$ 23,00 Total R$ 23,00 Adicionar CPF/CNPJ na nota (NFC-e)? Continuar" at bounding box center [857, 363] width 281 height 151
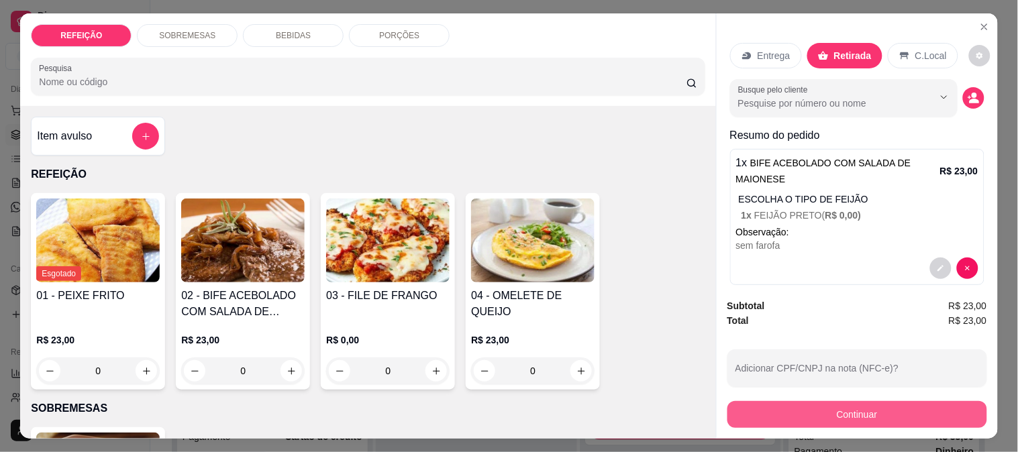
click at [786, 408] on button "Continuar" at bounding box center [857, 414] width 260 height 27
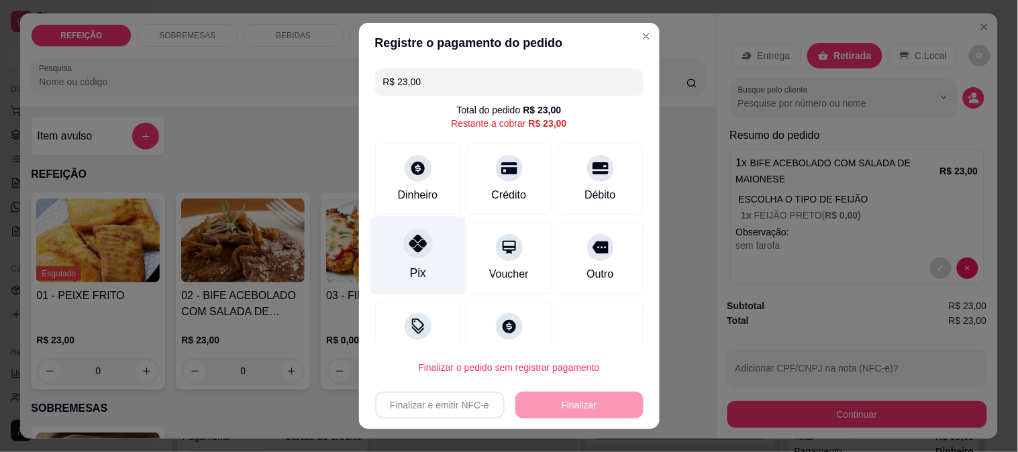
click at [435, 238] on div "Pix" at bounding box center [417, 255] width 95 height 78
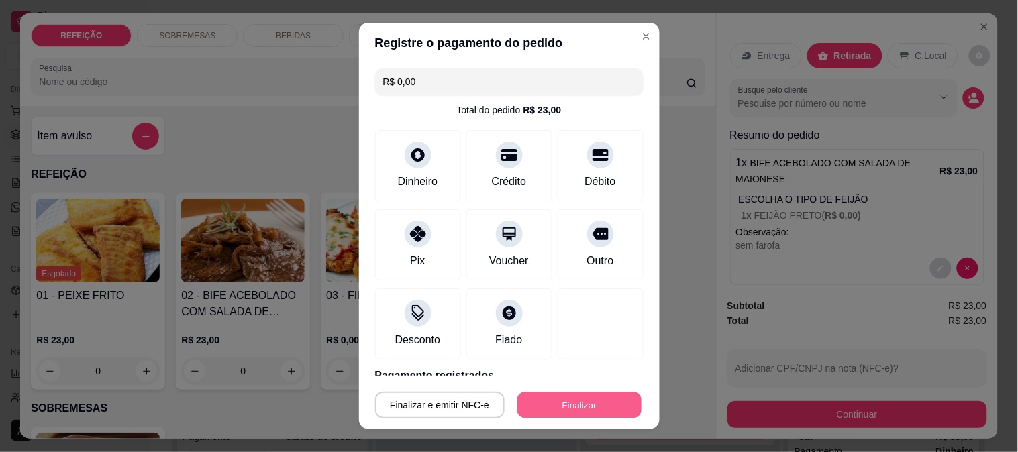
click at [574, 394] on button "Finalizar" at bounding box center [579, 405] width 124 height 26
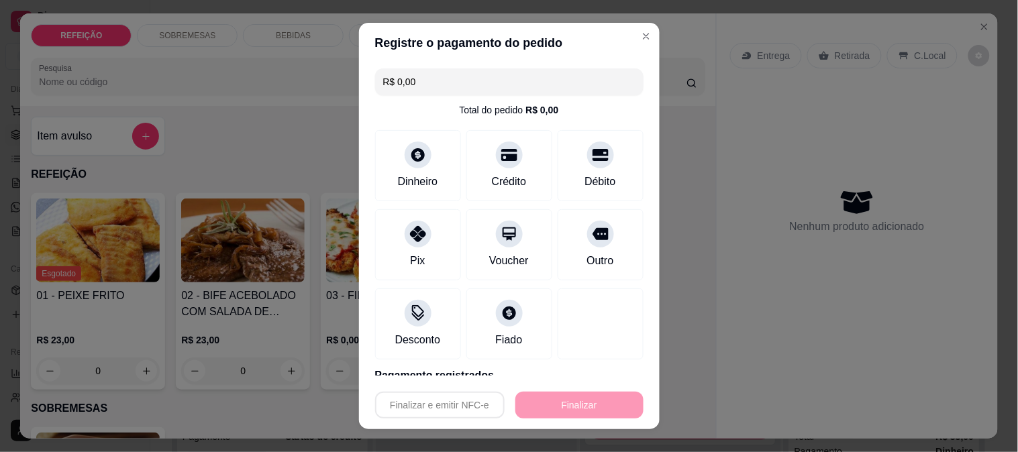
type input "-R$ 23,00"
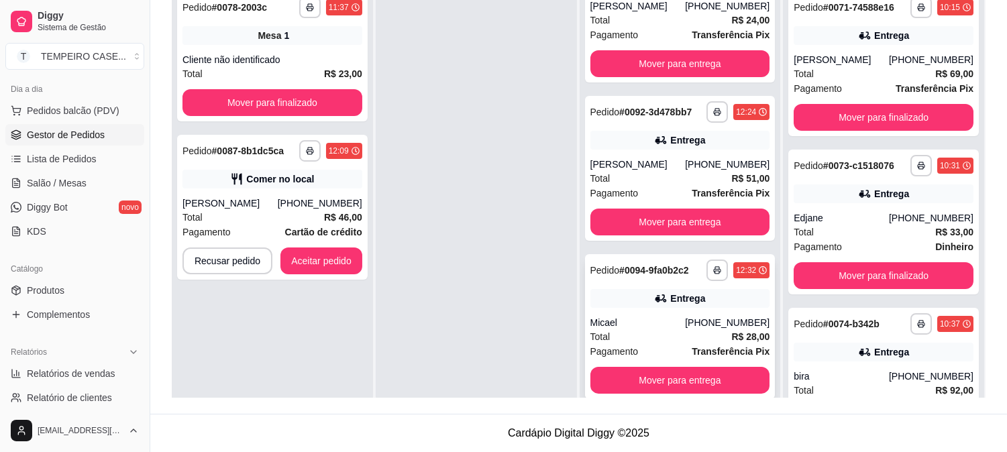
scroll to position [827, 0]
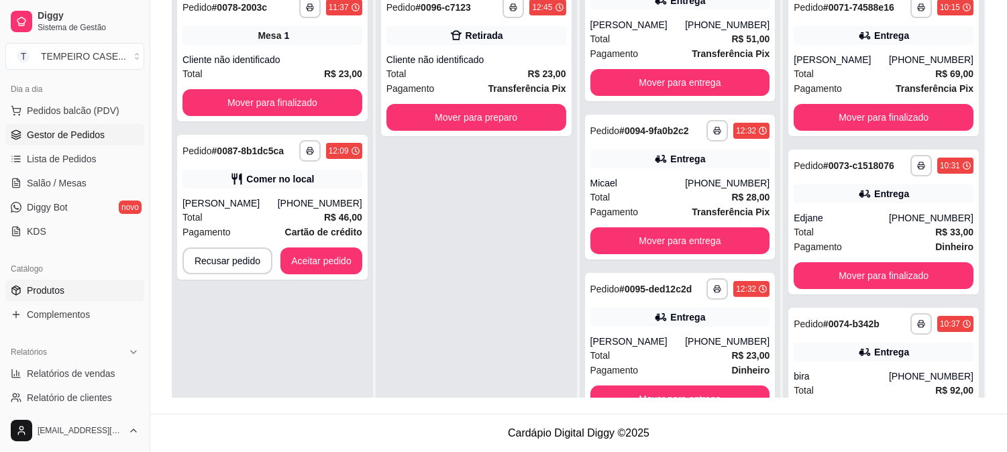
click at [52, 291] on span "Produtos" at bounding box center [46, 290] width 38 height 13
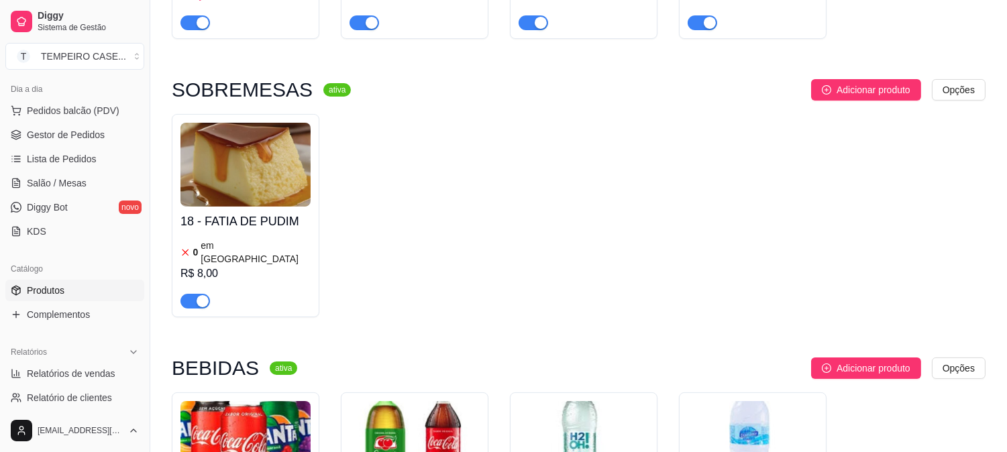
scroll to position [372, 0]
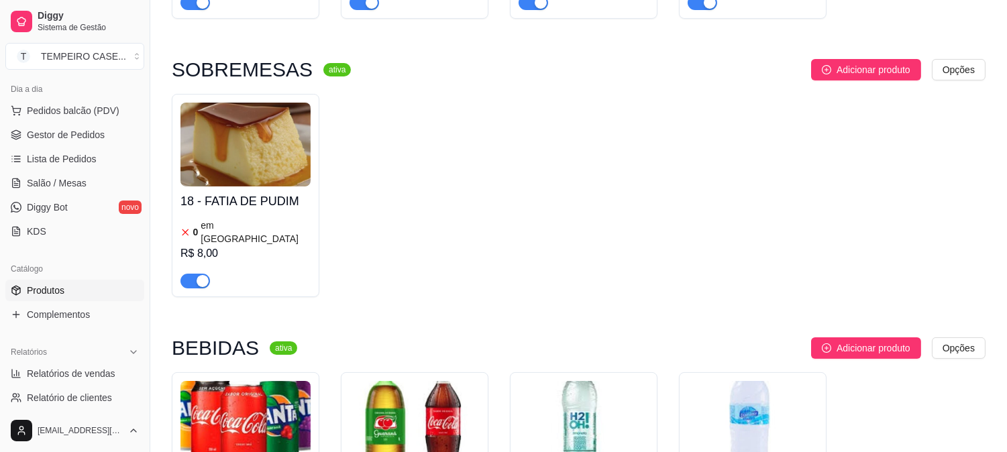
click at [266, 208] on h4 "18 - FATIA DE PUDIM" at bounding box center [245, 201] width 130 height 19
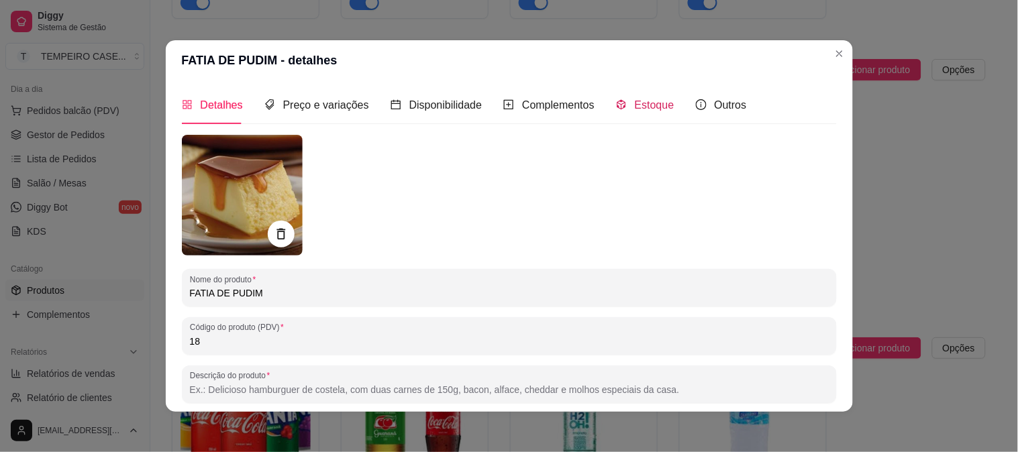
click at [635, 99] on span "Estoque" at bounding box center [655, 104] width 40 height 11
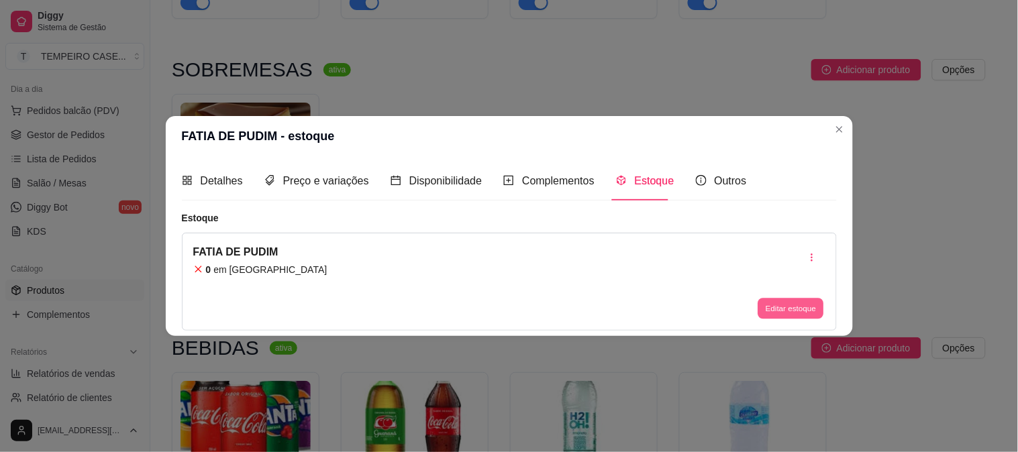
click at [788, 311] on button "Editar estoque" at bounding box center [791, 308] width 66 height 21
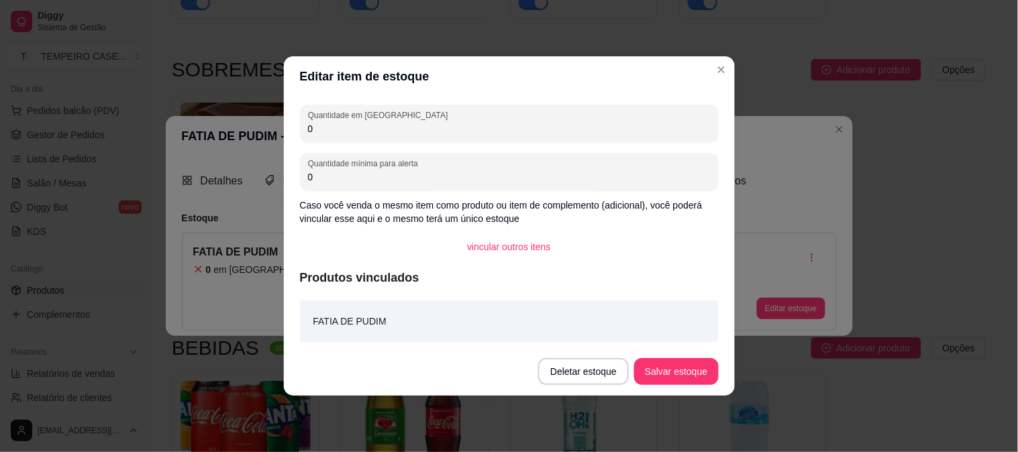
drag, startPoint x: 297, startPoint y: 130, endPoint x: 260, endPoint y: 130, distance: 36.2
click at [260, 130] on div "Editar item de estoque Quantidade em estoque 0 Quantidade mínima para alerta 0 …" at bounding box center [509, 226] width 1018 height 452
type input "2"
click at [665, 364] on button "Salvar estoque" at bounding box center [676, 371] width 84 height 27
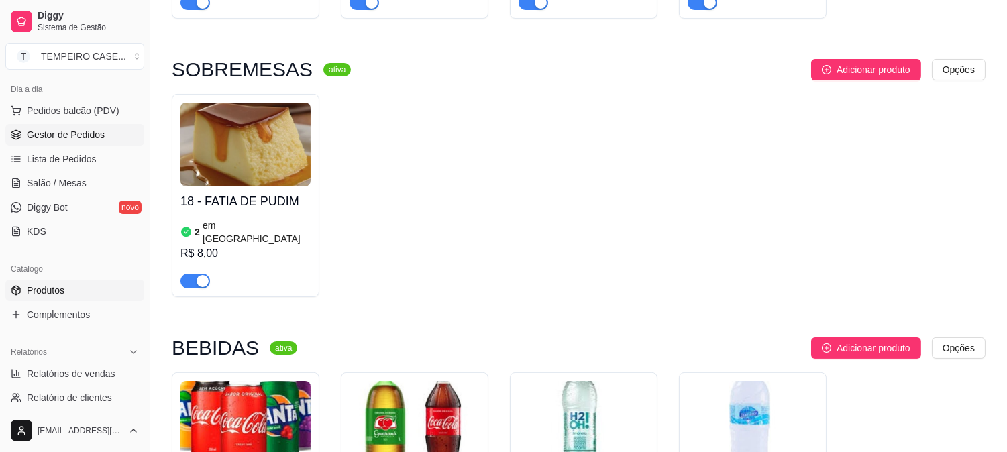
click at [89, 126] on link "Gestor de Pedidos" at bounding box center [74, 134] width 139 height 21
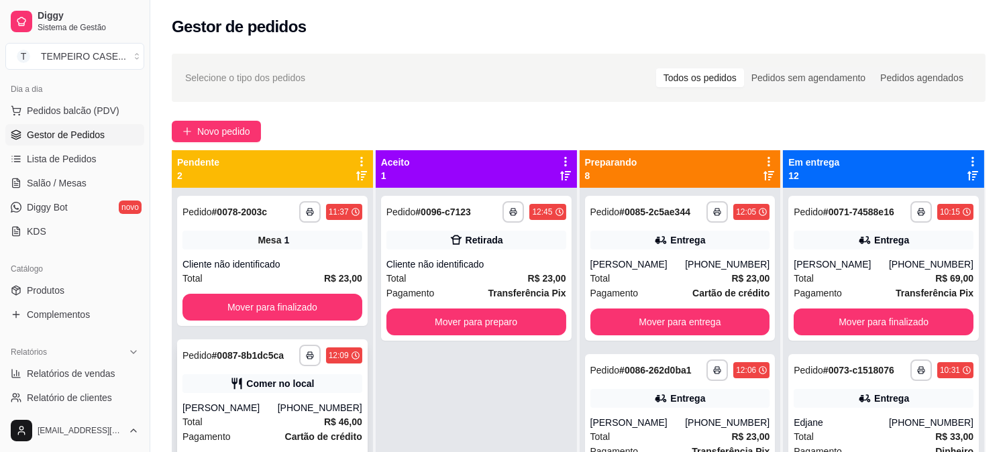
click at [286, 385] on div "Comer no local" at bounding box center [280, 383] width 68 height 13
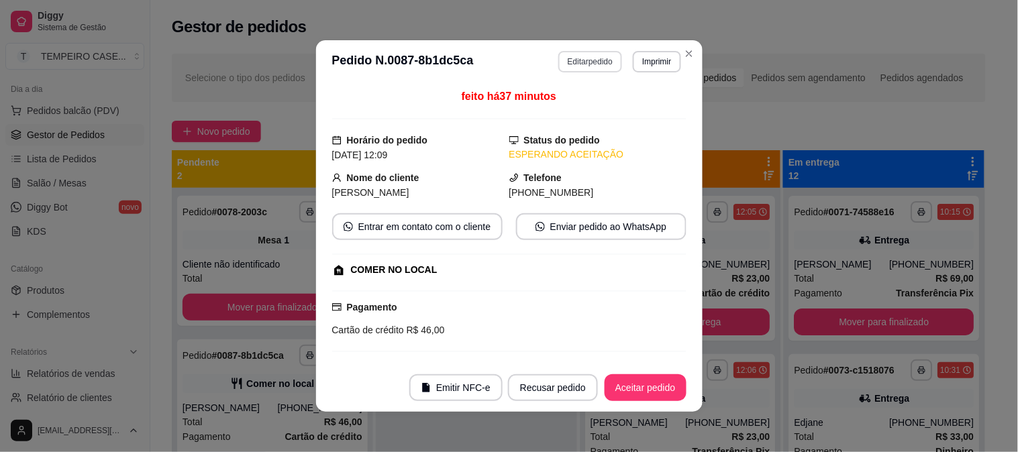
click at [575, 63] on button "Editar pedido" at bounding box center [590, 61] width 64 height 21
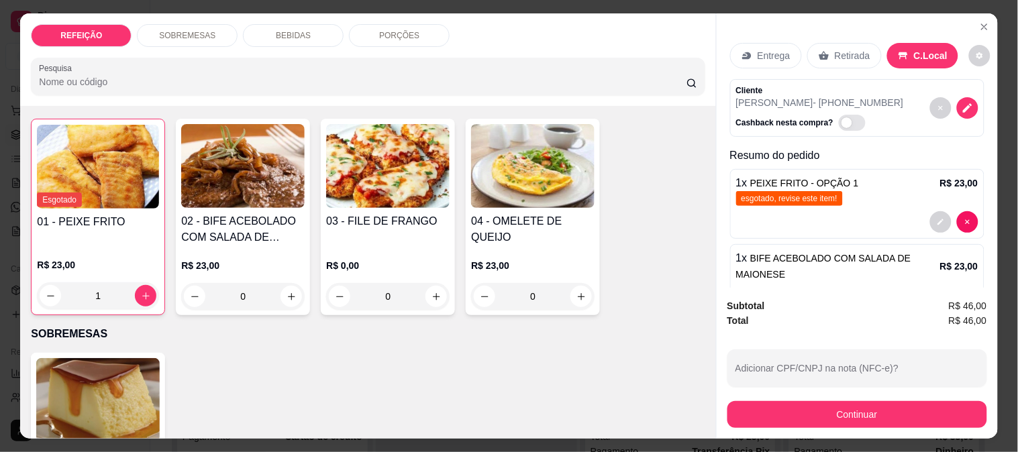
drag, startPoint x: 198, startPoint y: 15, endPoint x: 191, endPoint y: 28, distance: 14.4
click at [197, 15] on div "REFEIÇÃO SOBREMESAS BEBIDAS PORÇÕES Pesquisa" at bounding box center [367, 59] width 695 height 93
click at [191, 30] on p "SOBREMESAS" at bounding box center [187, 35] width 56 height 11
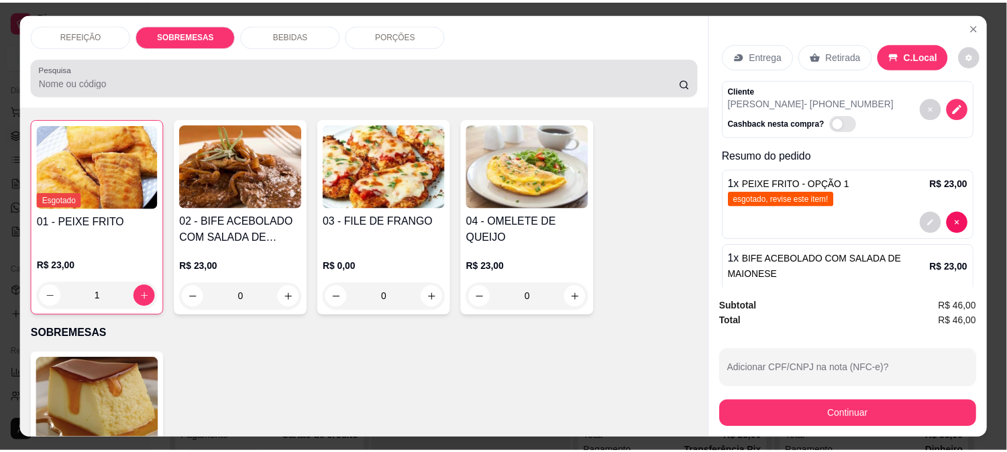
scroll to position [35, 0]
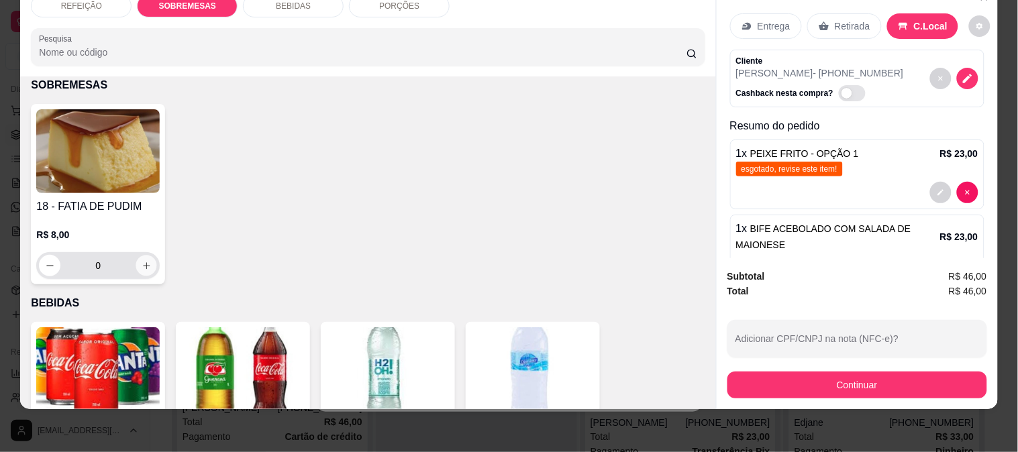
click at [145, 256] on button "increase-product-quantity" at bounding box center [146, 266] width 21 height 21
click at [144, 261] on icon "increase-product-quantity" at bounding box center [147, 266] width 10 height 10
type input "2"
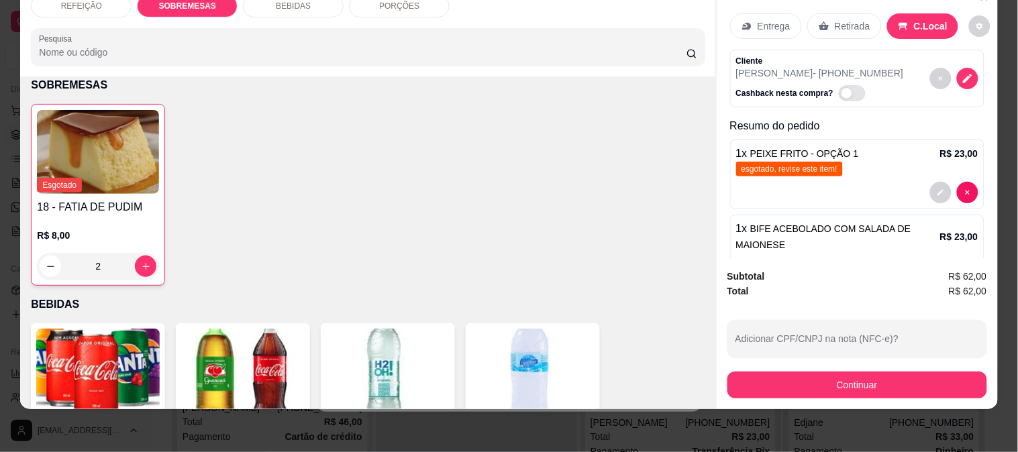
click at [256, 347] on img at bounding box center [242, 371] width 123 height 84
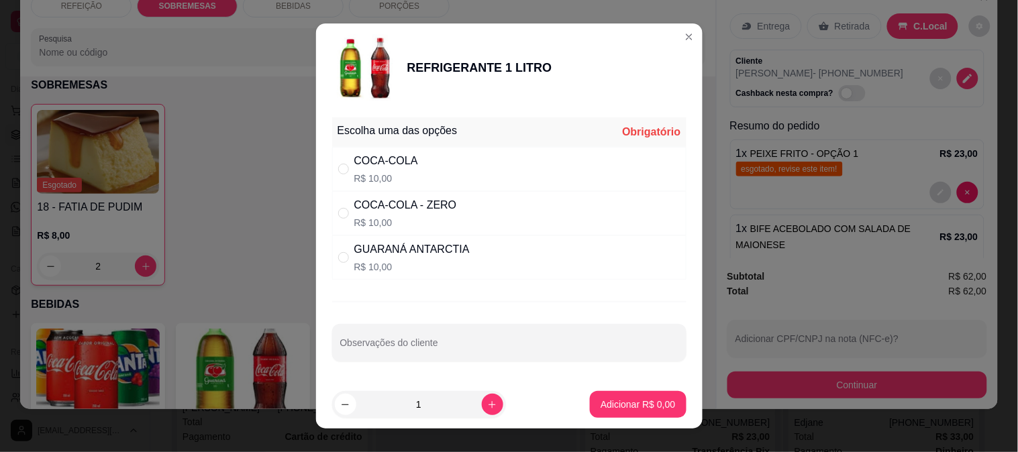
click at [394, 267] on p "R$ 10,00" at bounding box center [411, 266] width 115 height 13
radio input "true"
click at [614, 413] on button "Adicionar R$ 10,00" at bounding box center [634, 404] width 101 height 27
type input "1"
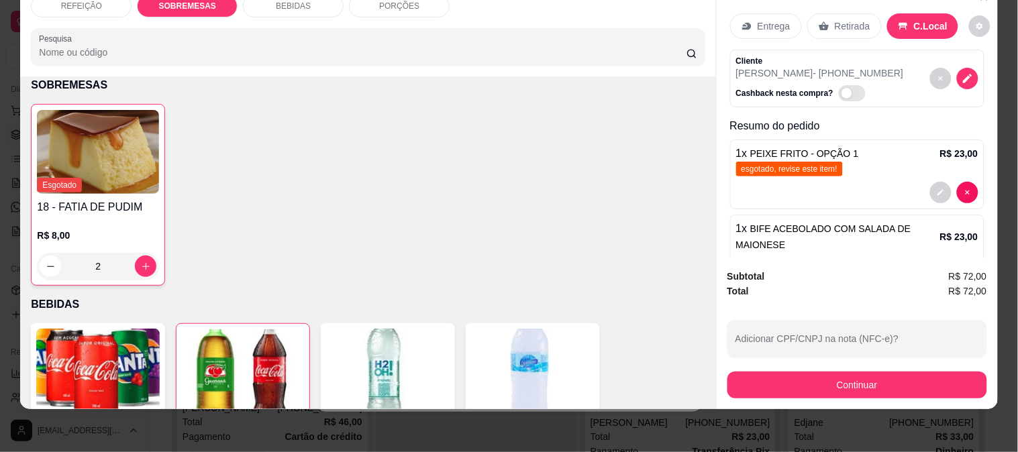
click at [812, 381] on button "Continuar" at bounding box center [857, 385] width 260 height 27
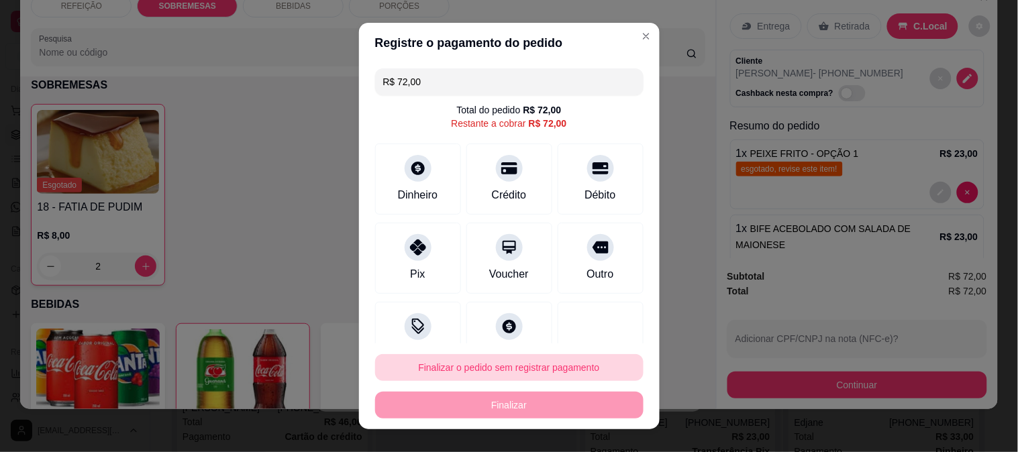
click at [431, 366] on button "Finalizar o pedido sem registrar pagamento" at bounding box center [509, 367] width 268 height 27
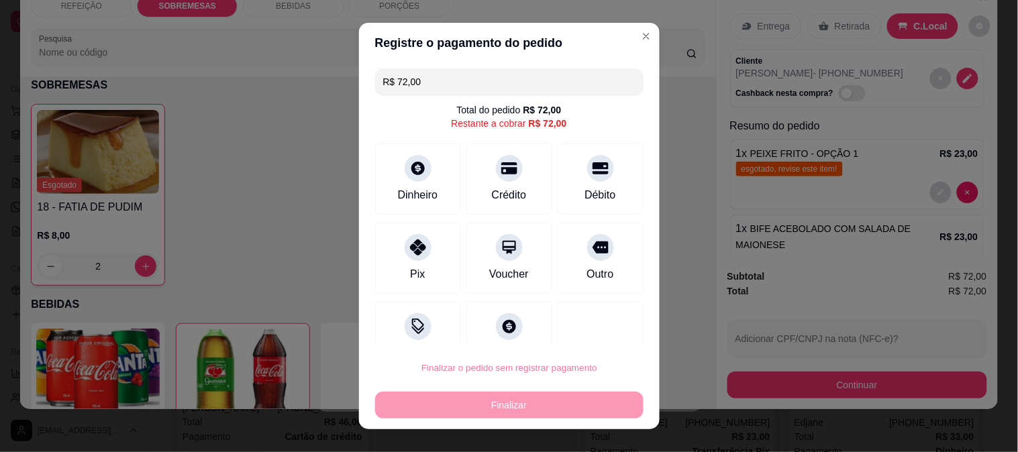
click at [581, 325] on button "Confirmar" at bounding box center [587, 329] width 50 height 21
type input "0"
type input "R$ 0,00"
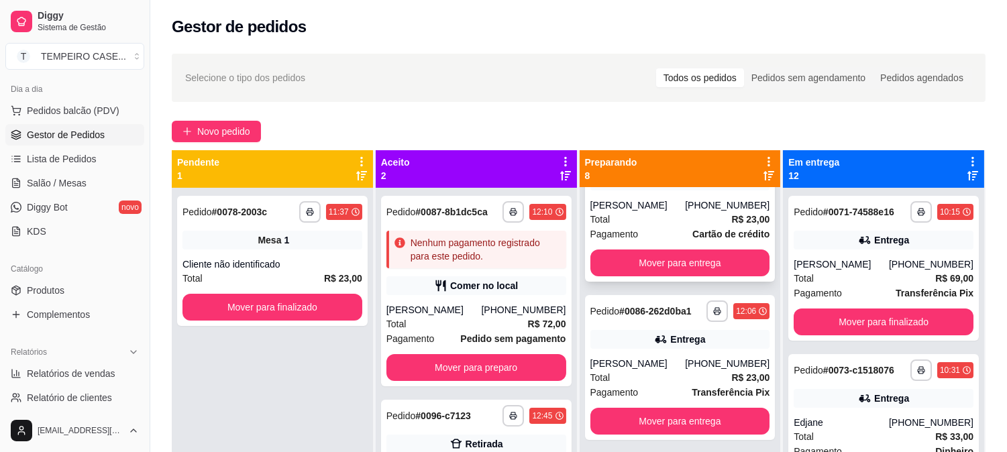
scroll to position [0, 0]
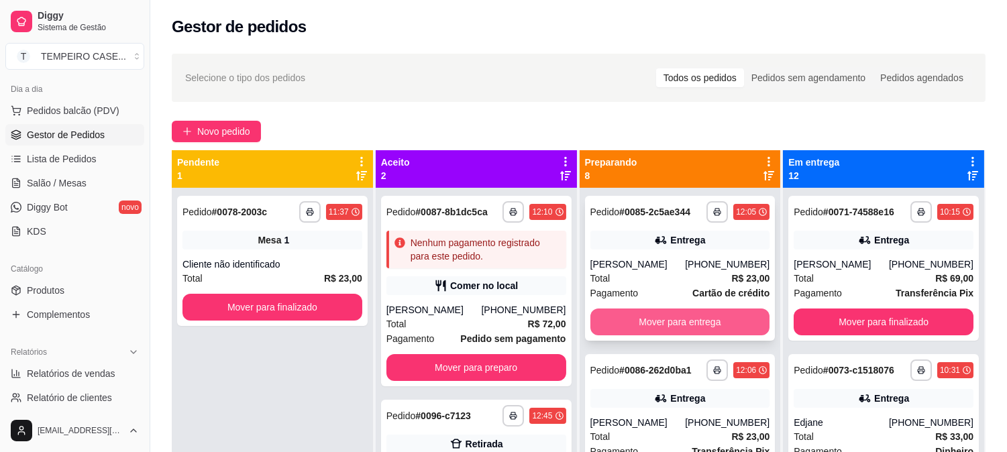
click at [686, 325] on button "Mover para entrega" at bounding box center [680, 322] width 180 height 27
click at [702, 325] on button "Mover para entrega" at bounding box center [680, 322] width 174 height 26
click at [666, 329] on button "Mover para entrega" at bounding box center [680, 322] width 174 height 26
click at [692, 329] on button "Mover para entrega" at bounding box center [680, 322] width 180 height 27
click at [691, 329] on button "Mover para entrega" at bounding box center [680, 322] width 174 height 26
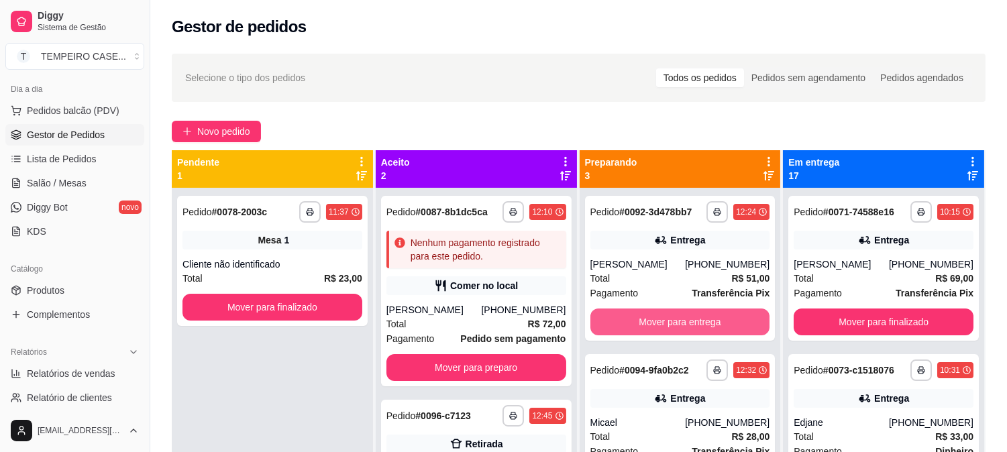
click at [691, 329] on button "Mover para entrega" at bounding box center [680, 322] width 180 height 27
click at [687, 329] on button "Mover para entrega" at bounding box center [680, 322] width 174 height 26
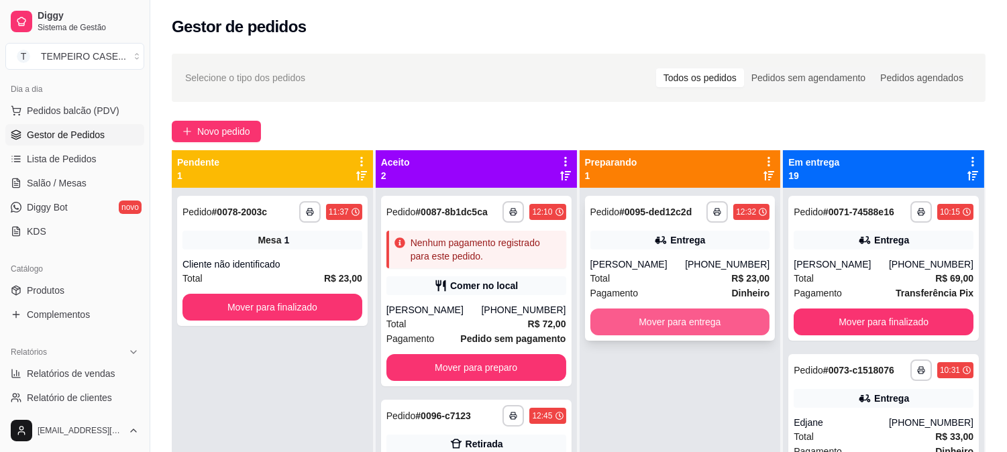
click at [683, 319] on button "Mover para entrega" at bounding box center [680, 322] width 180 height 27
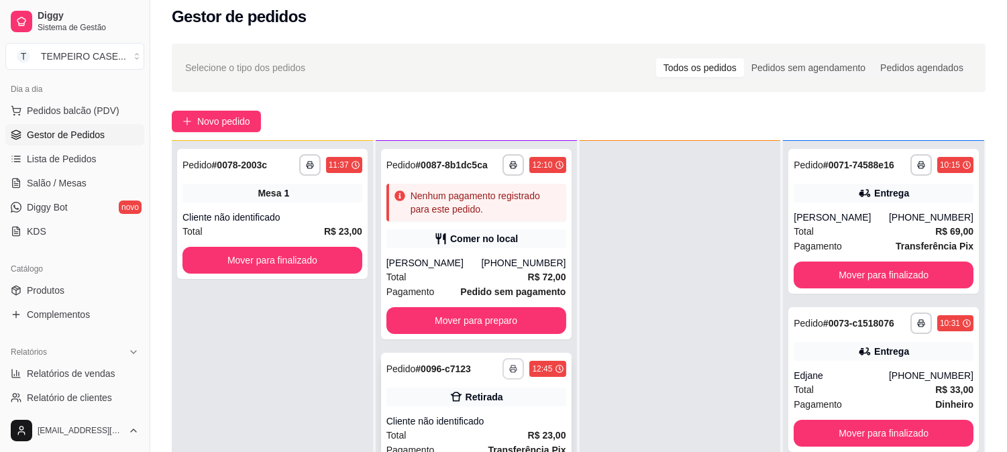
scroll to position [205, 0]
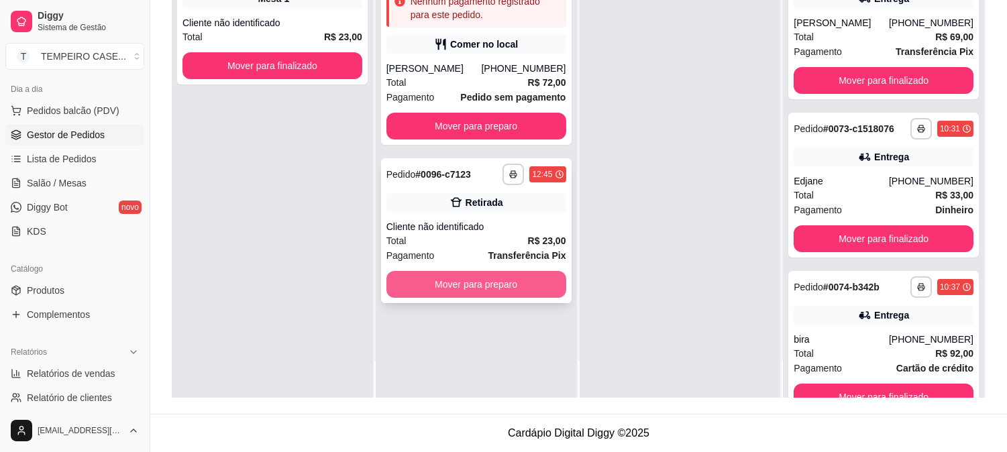
click at [484, 289] on button "Mover para preparo" at bounding box center [476, 284] width 180 height 27
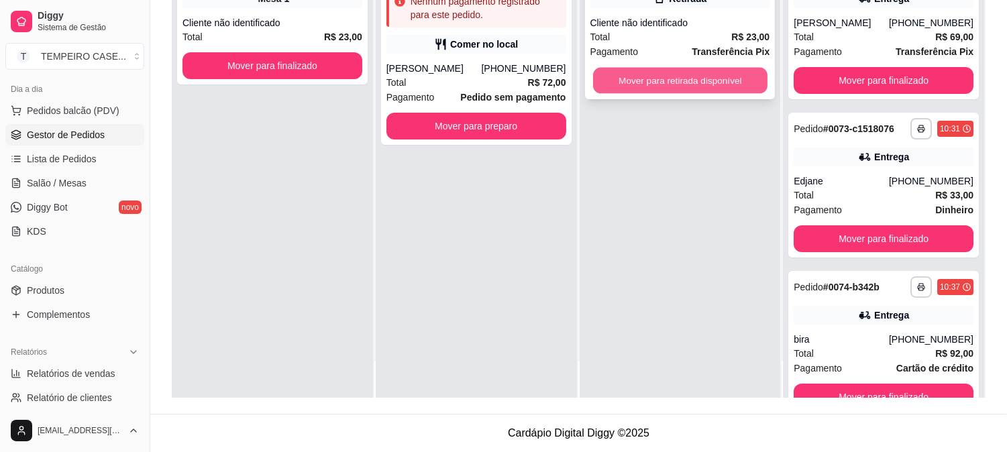
click at [666, 78] on button "Mover para retirada disponível" at bounding box center [680, 81] width 174 height 26
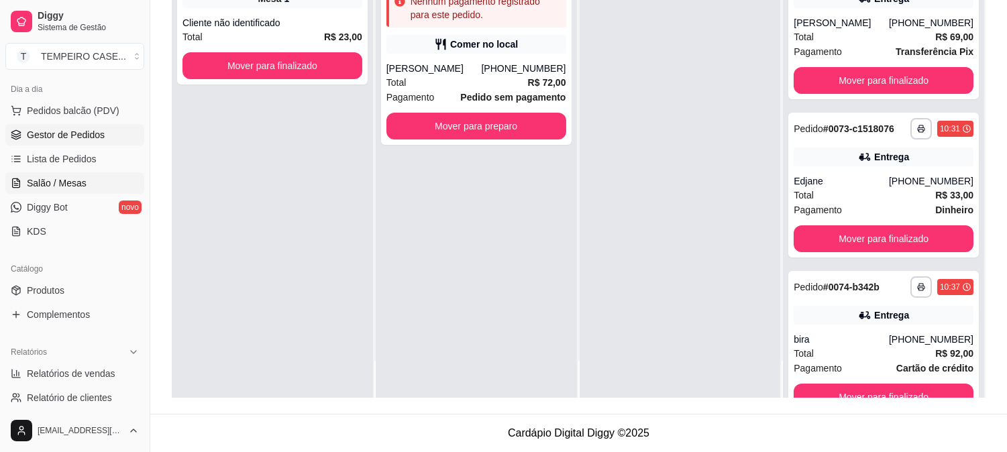
click at [70, 184] on span "Salão / Mesas" at bounding box center [57, 182] width 60 height 13
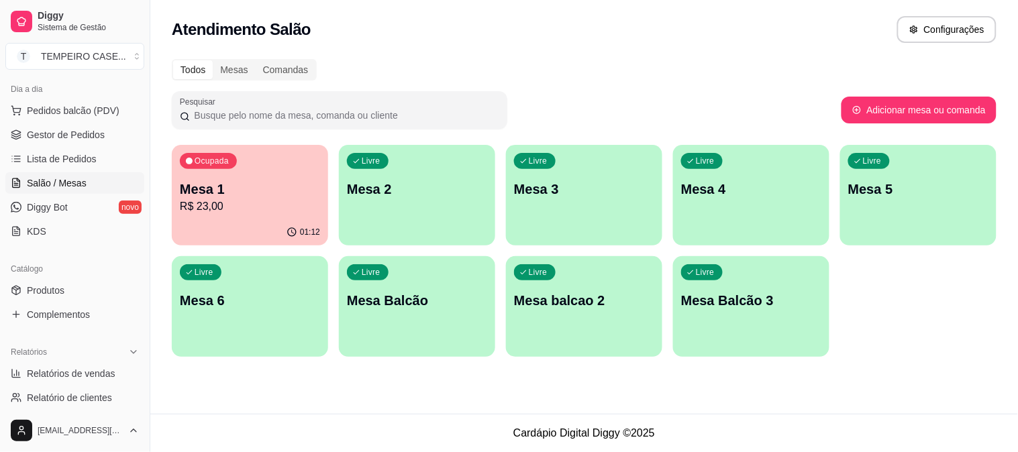
click at [275, 190] on p "Mesa 1" at bounding box center [250, 189] width 140 height 19
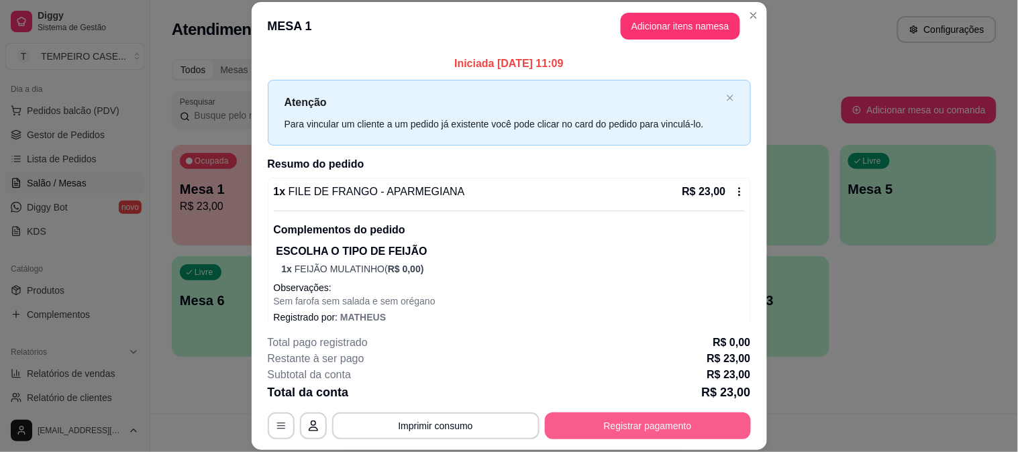
click at [635, 420] on button "Registrar pagamento" at bounding box center [648, 426] width 206 height 27
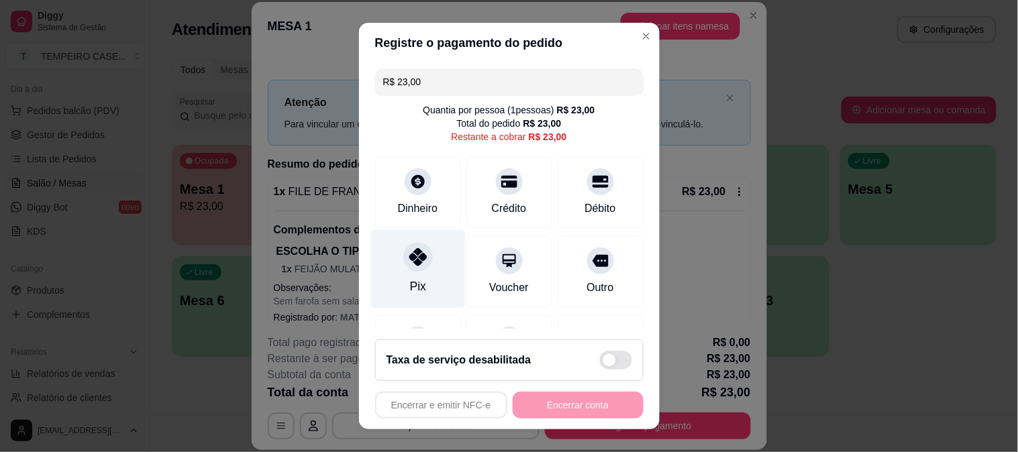
click at [419, 290] on div "Pix" at bounding box center [417, 268] width 95 height 78
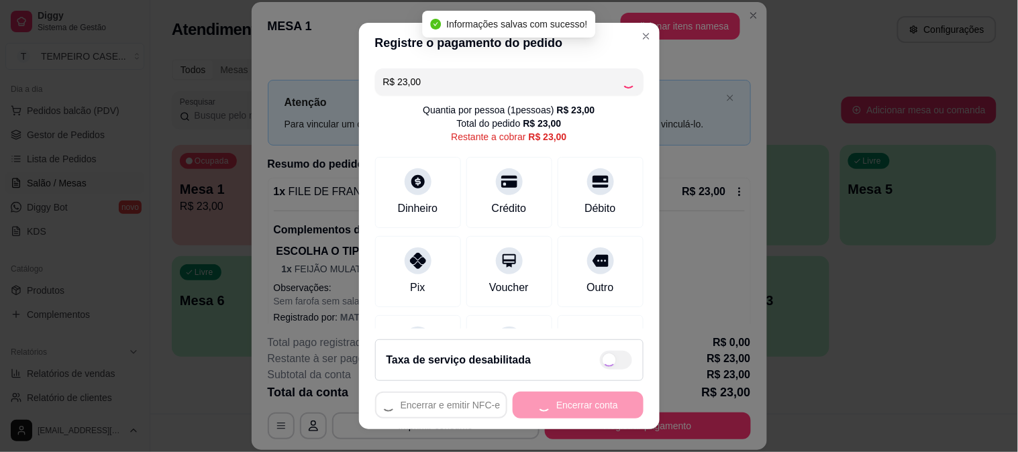
type input "R$ 0,00"
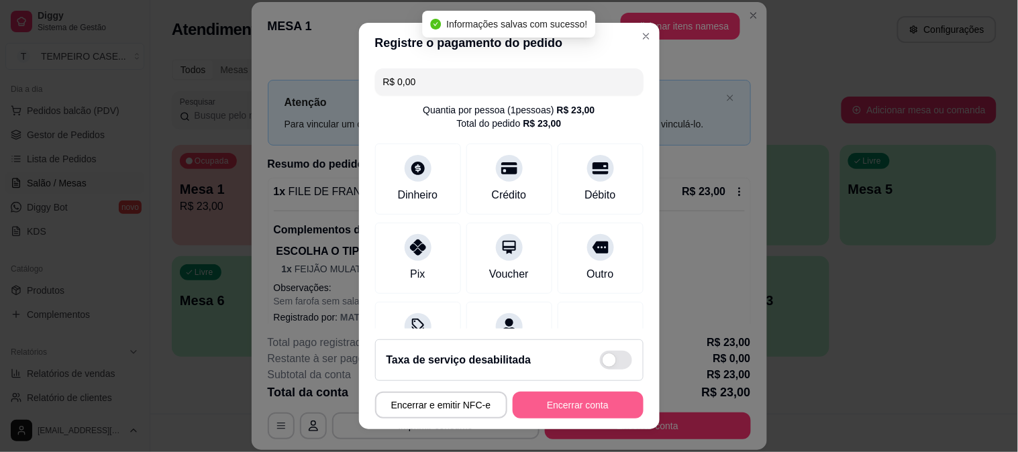
click at [558, 406] on button "Encerrar conta" at bounding box center [578, 405] width 131 height 27
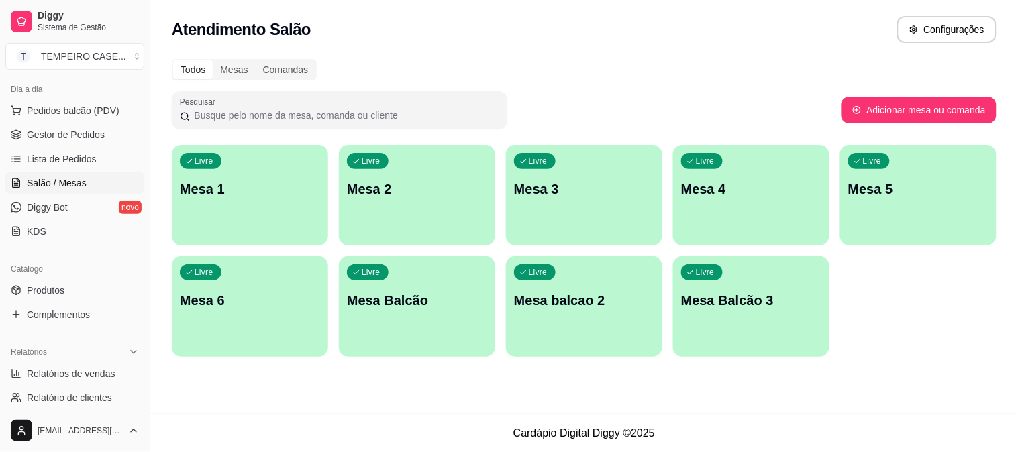
drag, startPoint x: 875, startPoint y: 187, endPoint x: 337, endPoint y: 380, distance: 571.3
click at [337, 380] on div "Atendimento Salão Configurações Todos Mesas Comandas Pesquisar Adicionar mesa o…" at bounding box center [583, 207] width 867 height 414
click at [713, 185] on p "Mesa 4" at bounding box center [751, 189] width 140 height 19
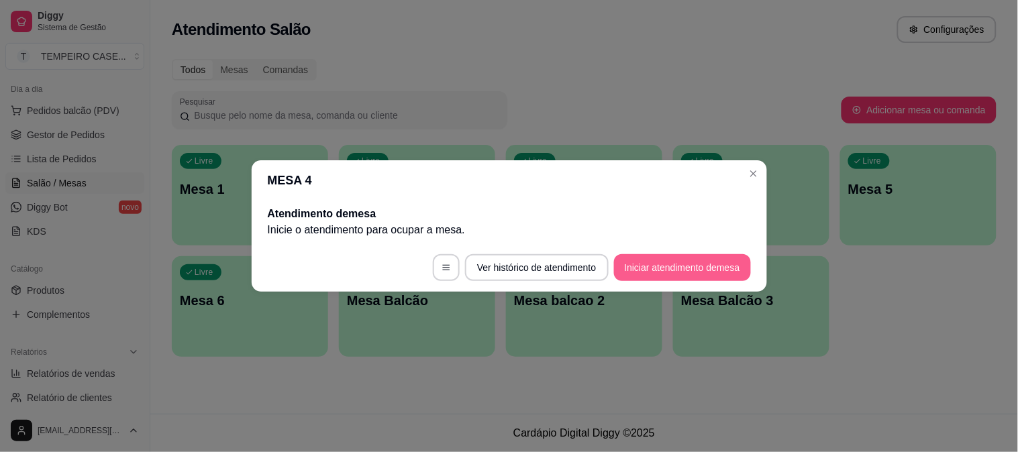
click at [657, 272] on button "Iniciar atendimento de mesa" at bounding box center [682, 267] width 137 height 27
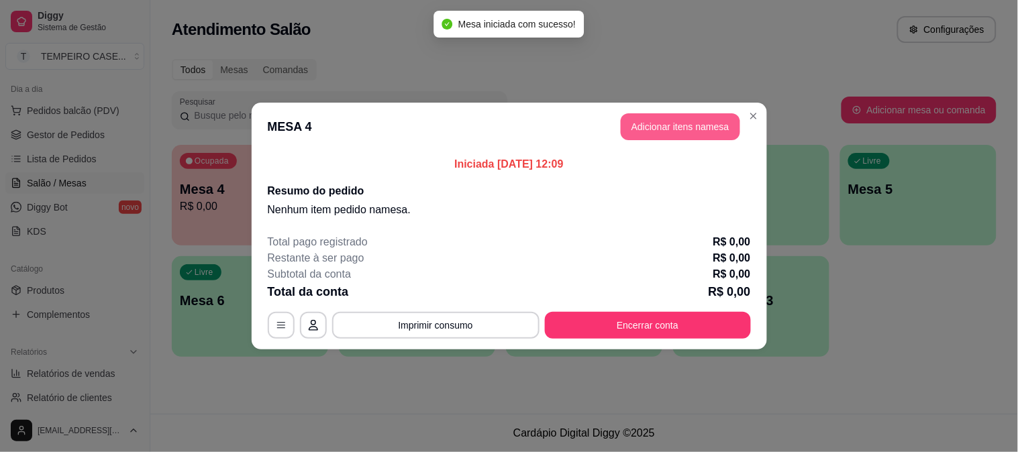
click at [661, 128] on button "Adicionar itens na mesa" at bounding box center [680, 126] width 119 height 27
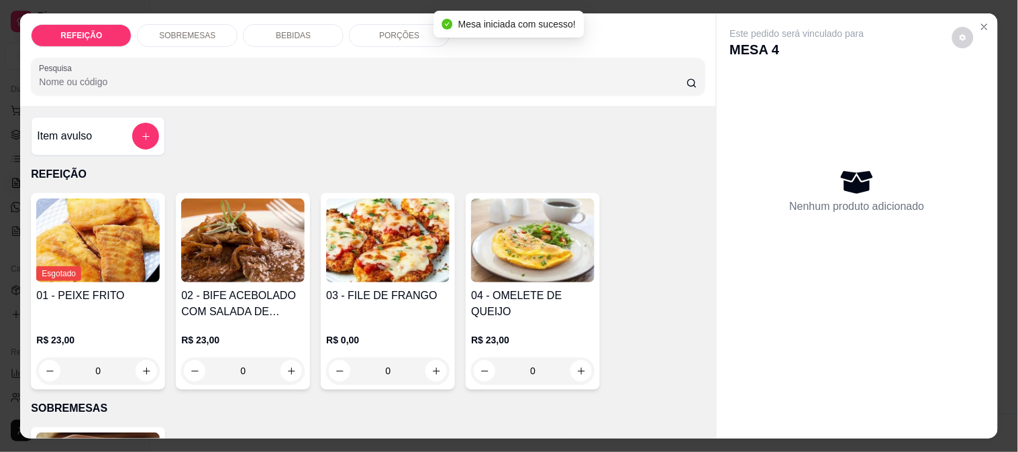
click at [354, 237] on img at bounding box center [387, 241] width 123 height 84
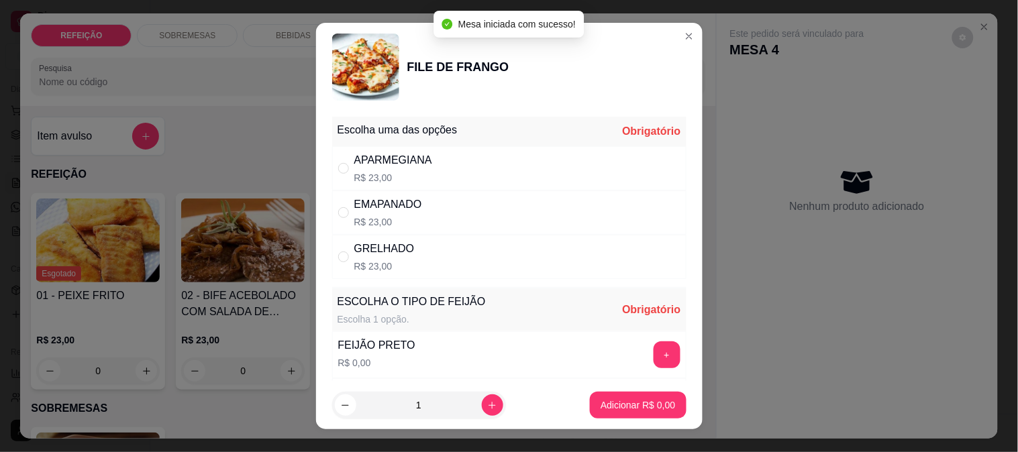
click at [393, 178] on p "R$ 23,00" at bounding box center [393, 177] width 78 height 13
radio input "true"
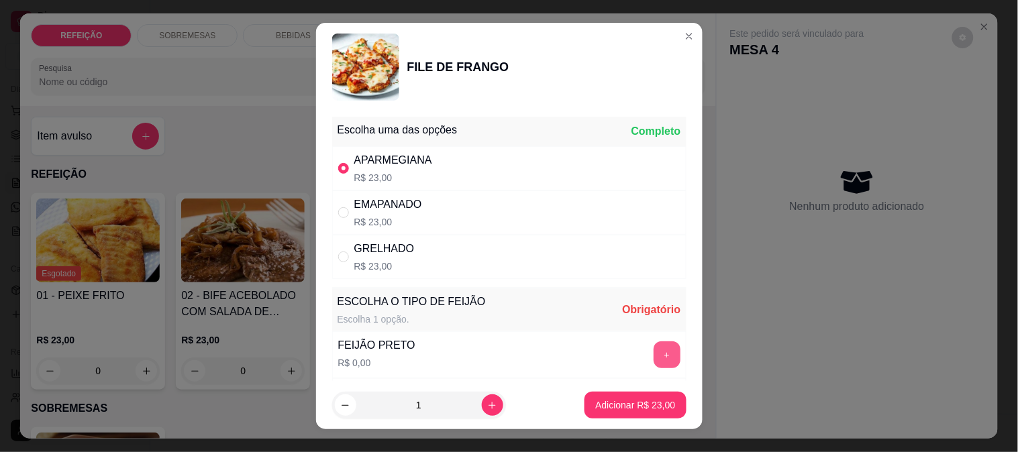
click at [653, 343] on button "+" at bounding box center [666, 354] width 27 height 27
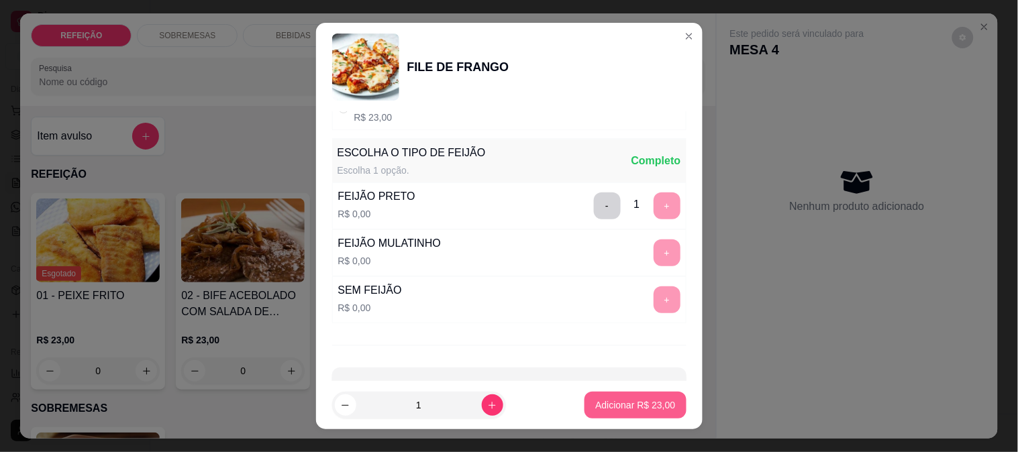
click at [615, 399] on p "Adicionar R$ 23,00" at bounding box center [635, 405] width 80 height 13
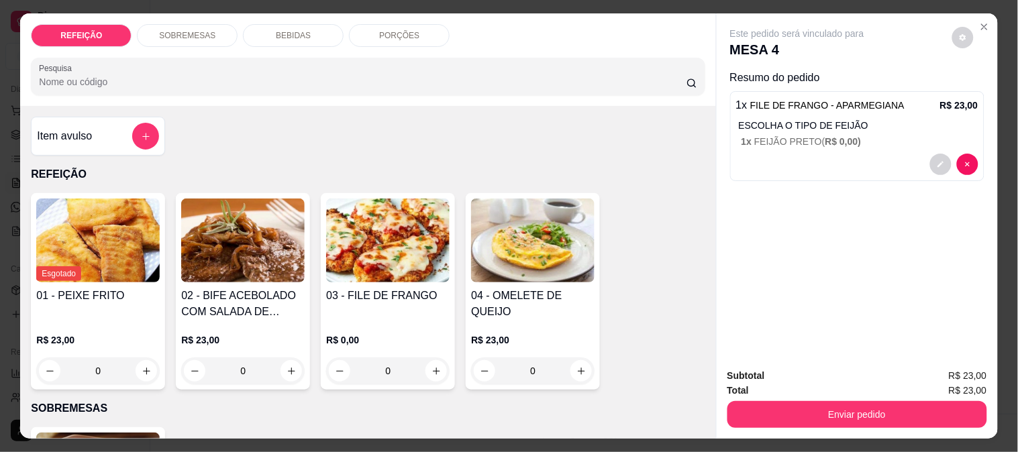
click at [384, 272] on img at bounding box center [387, 241] width 123 height 84
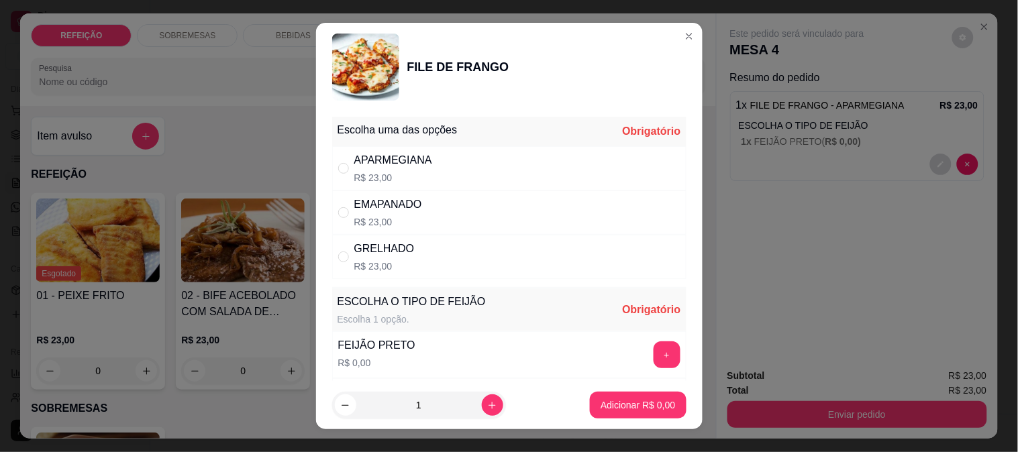
click at [551, 178] on div "APARMEGIANA R$ 23,00" at bounding box center [509, 168] width 354 height 44
radio input "true"
click at [653, 352] on button "+" at bounding box center [666, 354] width 27 height 27
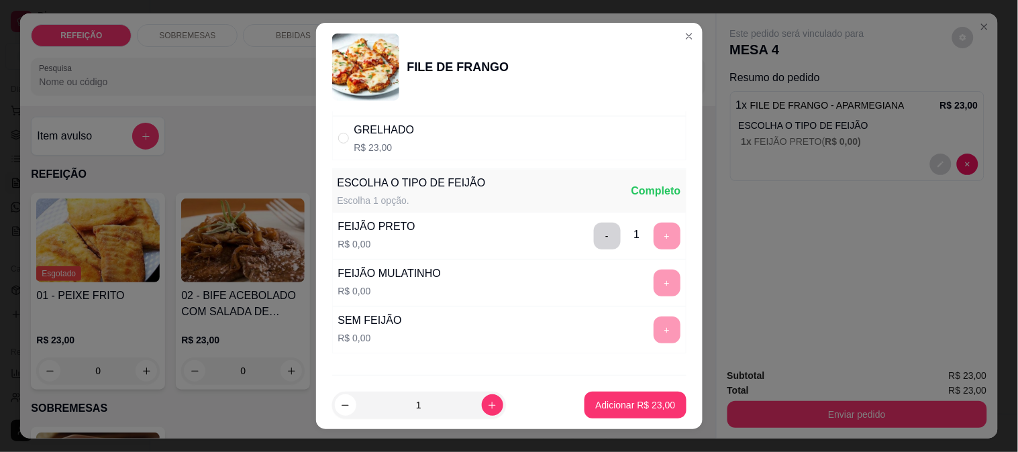
scroll to position [192, 0]
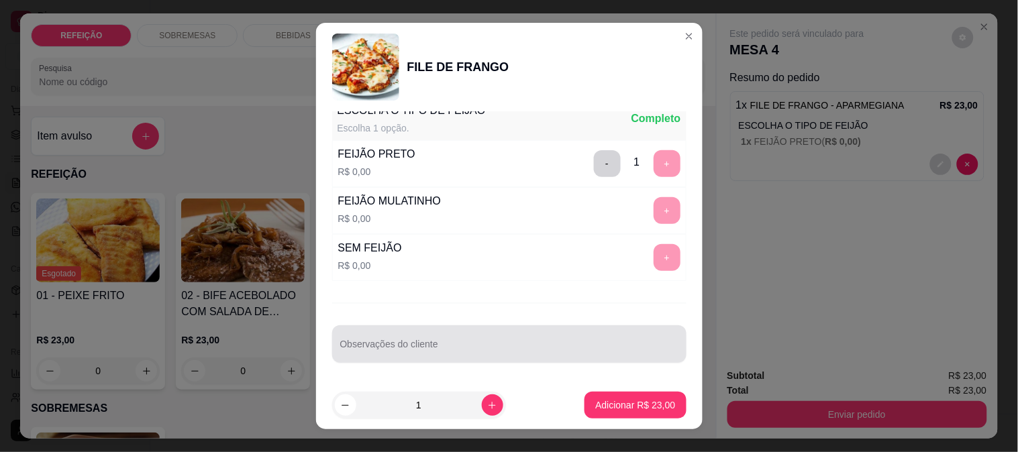
click at [504, 352] on input "Observações do cliente" at bounding box center [509, 349] width 338 height 13
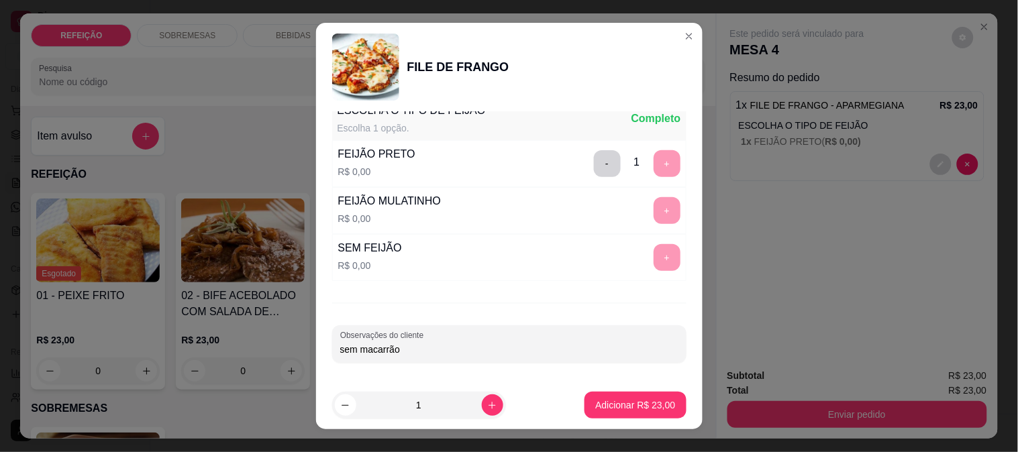
type input "sem macarrão"
click at [602, 405] on p "Adicionar R$ 23,00" at bounding box center [635, 405] width 78 height 13
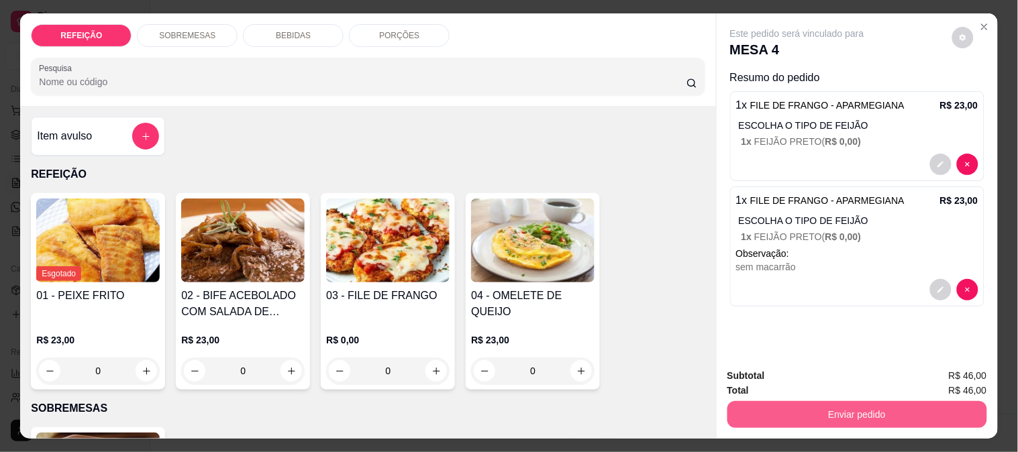
click at [830, 401] on button "Enviar pedido" at bounding box center [857, 414] width 260 height 27
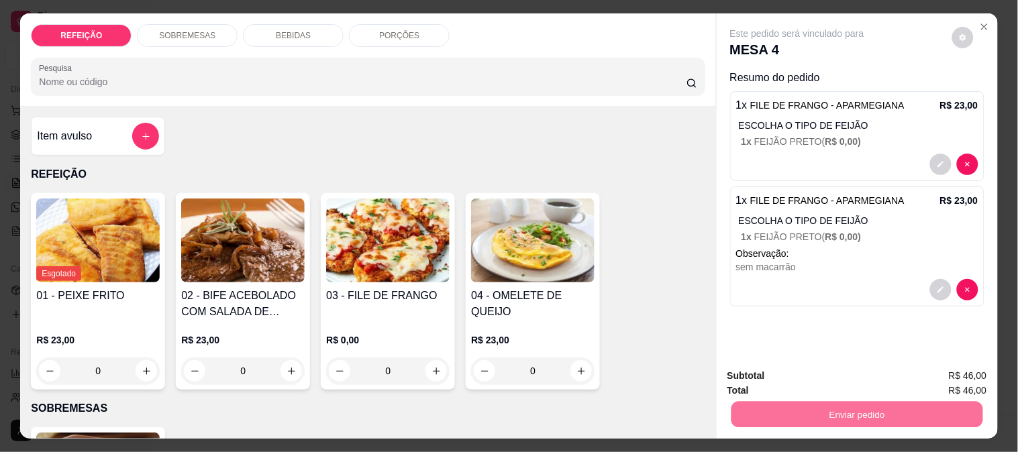
click at [660, 365] on div "Esgotado 01 - PEIXE FRITO R$ 23,00 0 02 - BIFE ACEBOLADO COM SALADA DE MAIONESE…" at bounding box center [368, 291] width 674 height 197
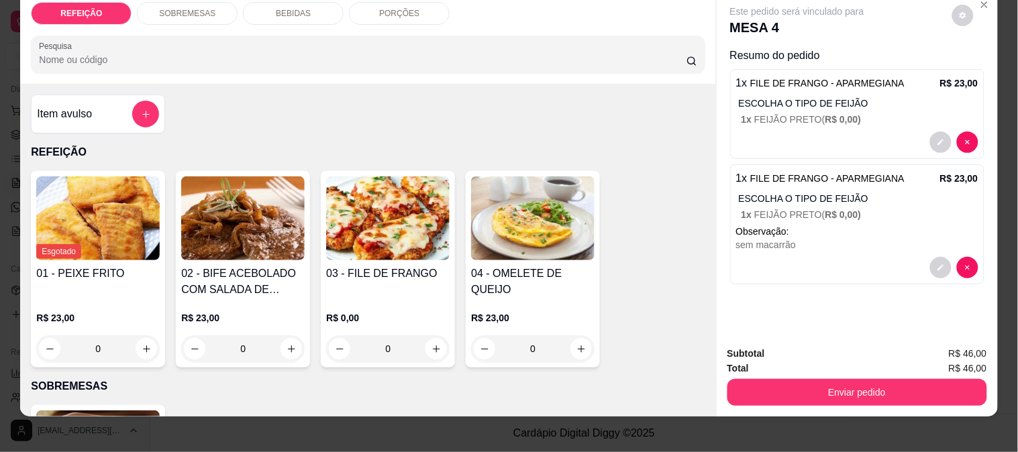
scroll to position [35, 0]
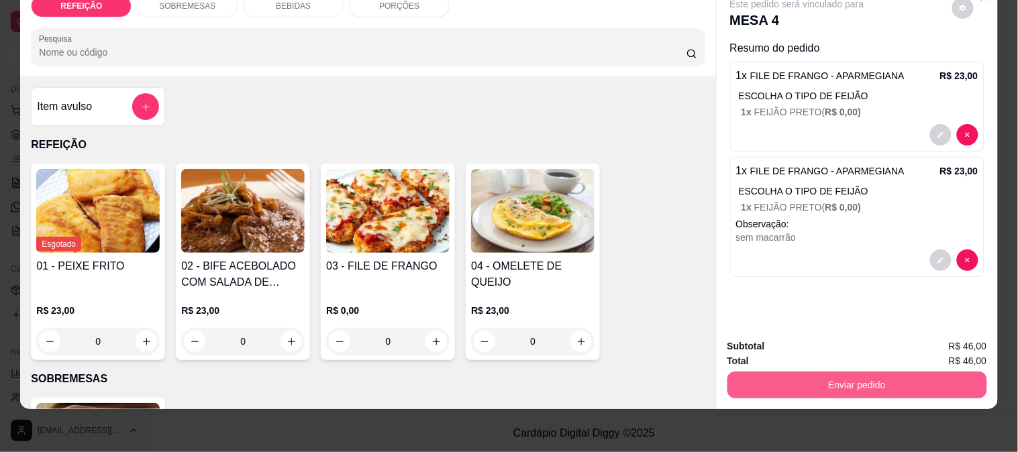
click at [775, 372] on button "Enviar pedido" at bounding box center [857, 385] width 260 height 27
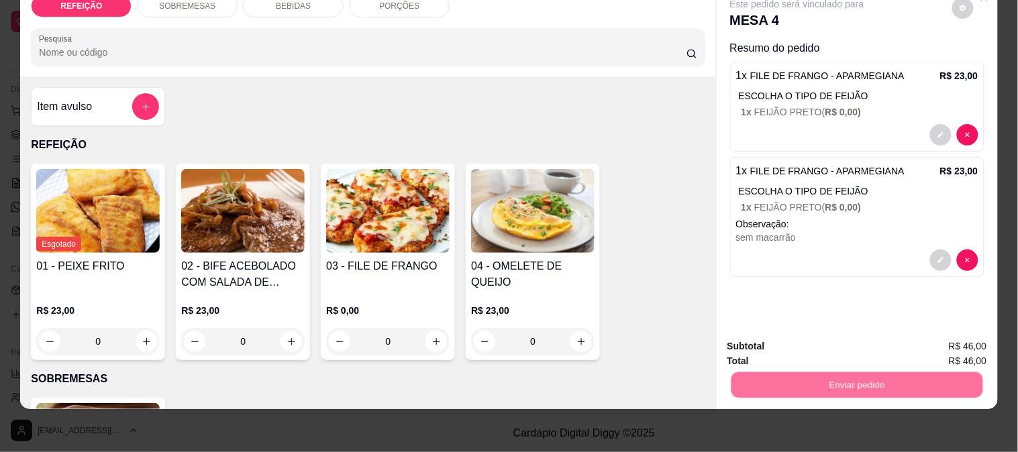
click at [961, 331] on button "Enviar pedido" at bounding box center [952, 341] width 76 height 25
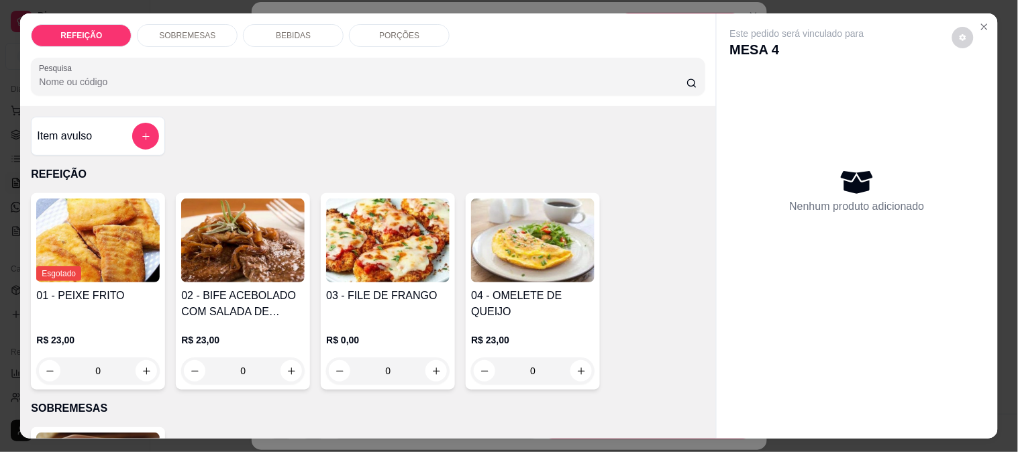
click at [253, 262] on img at bounding box center [242, 241] width 123 height 84
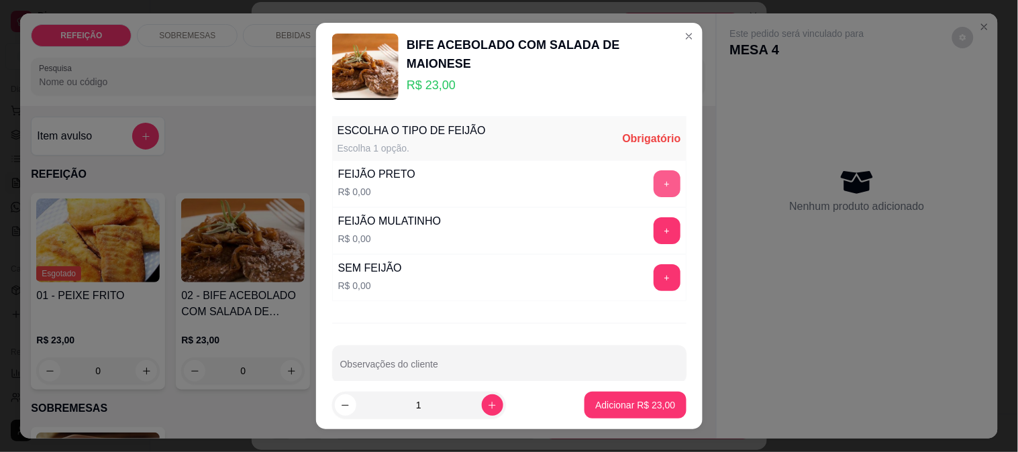
click at [653, 183] on button "+" at bounding box center [666, 183] width 27 height 27
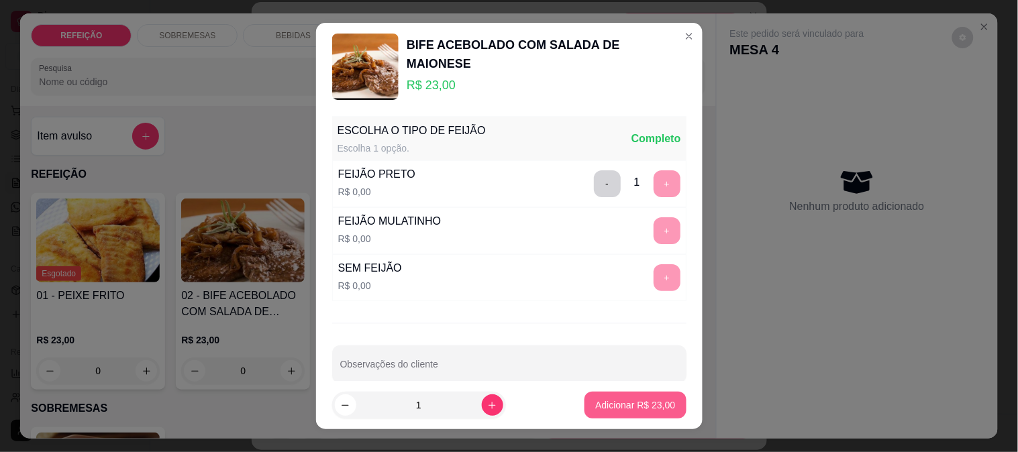
click at [625, 401] on p "Adicionar R$ 23,00" at bounding box center [635, 405] width 80 height 13
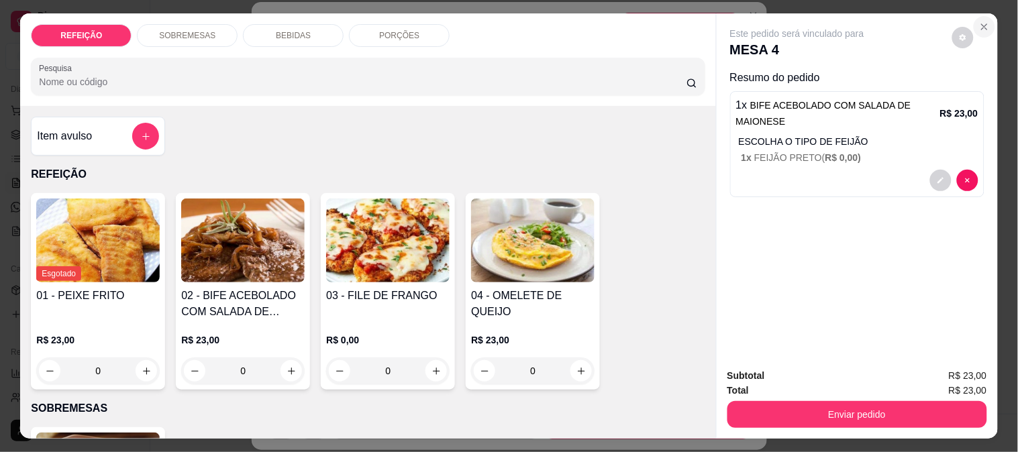
click at [982, 22] on icon "Close" at bounding box center [984, 26] width 11 height 11
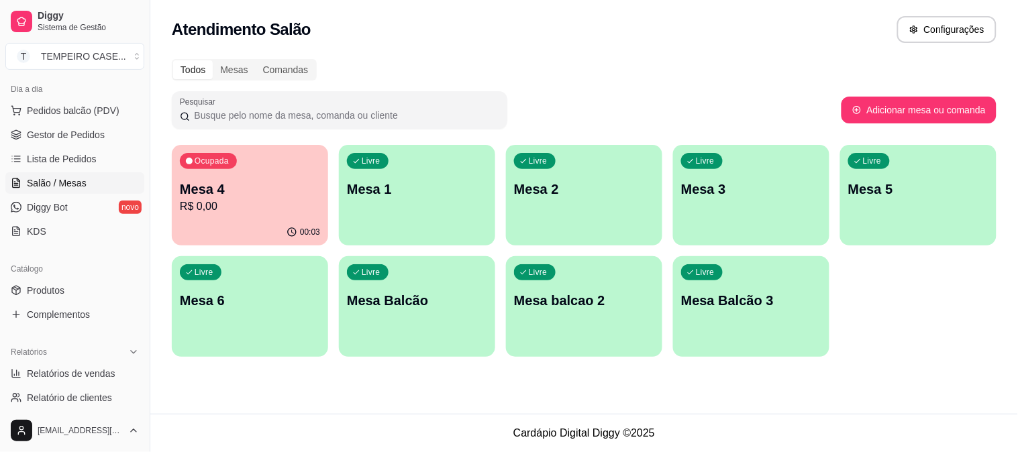
click at [223, 200] on p "R$ 0,00" at bounding box center [250, 207] width 140 height 16
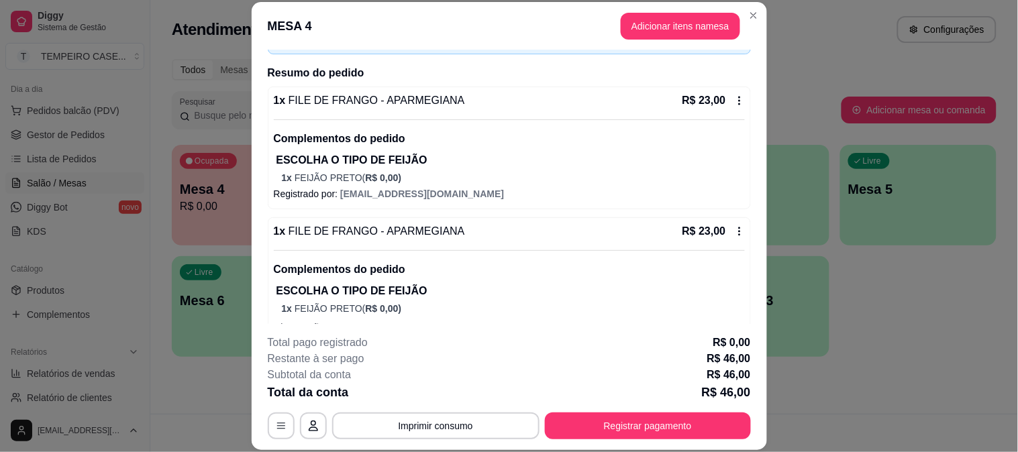
scroll to position [144, 0]
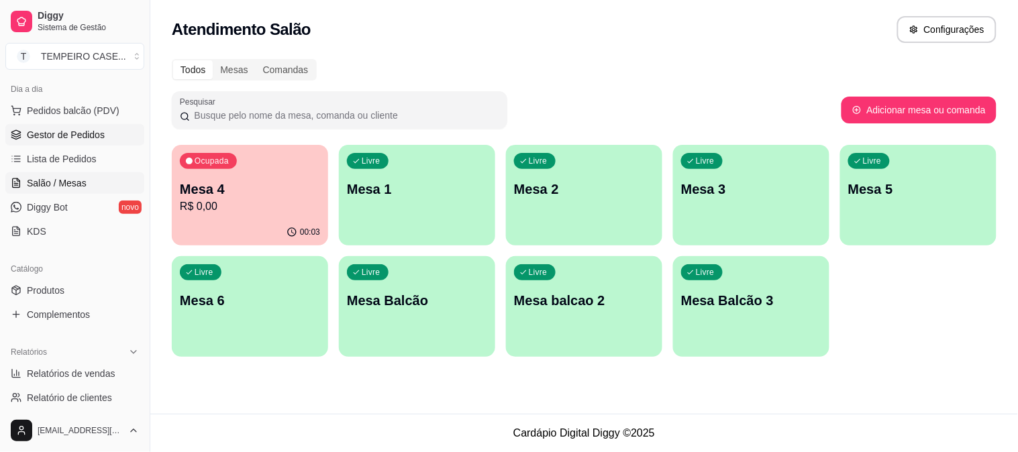
click at [81, 141] on span "Gestor de Pedidos" at bounding box center [66, 134] width 78 height 13
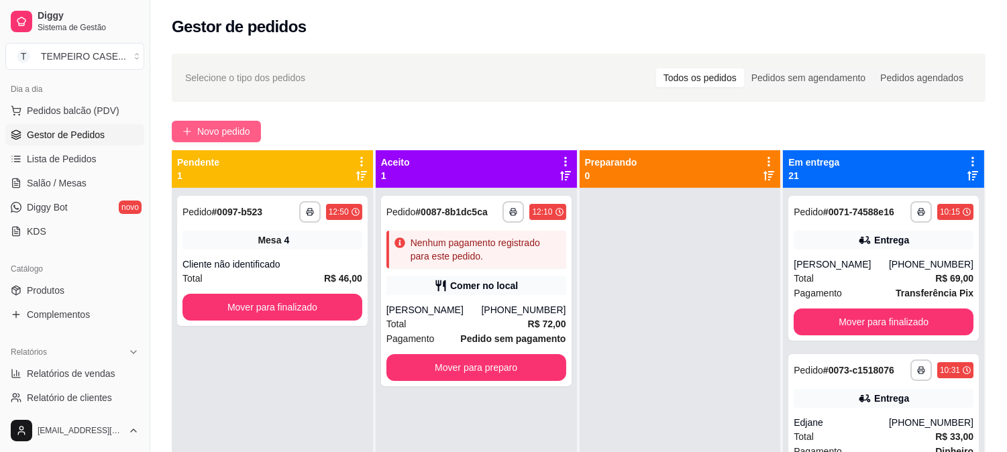
click at [220, 133] on span "Novo pedido" at bounding box center [223, 131] width 53 height 15
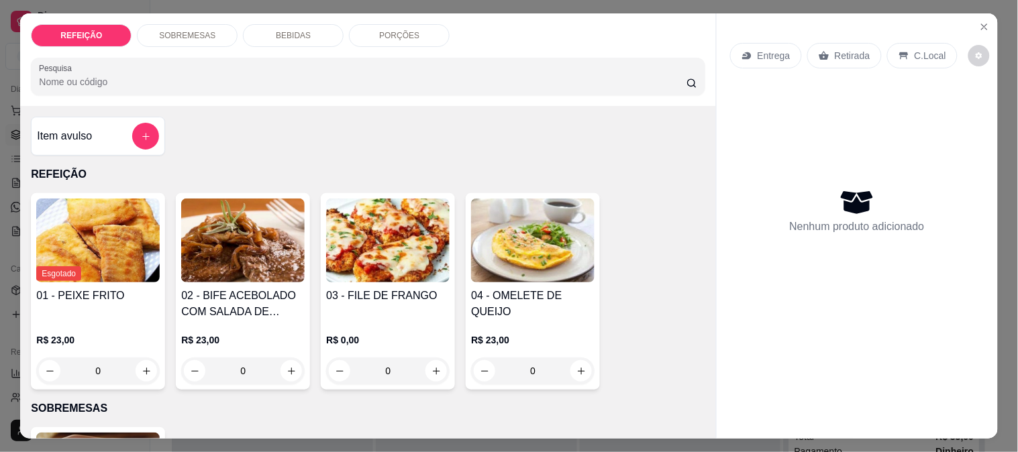
click at [263, 223] on img at bounding box center [242, 241] width 123 height 84
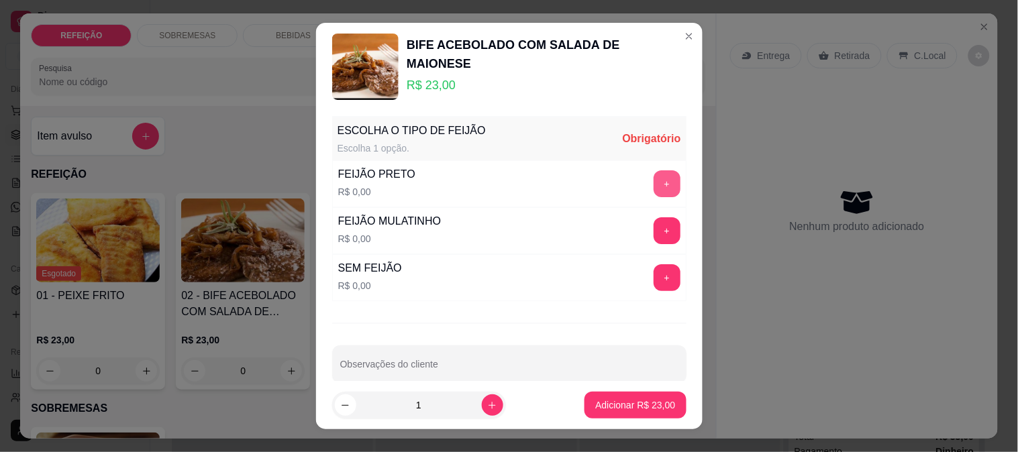
click at [653, 185] on button "+" at bounding box center [666, 183] width 27 height 27
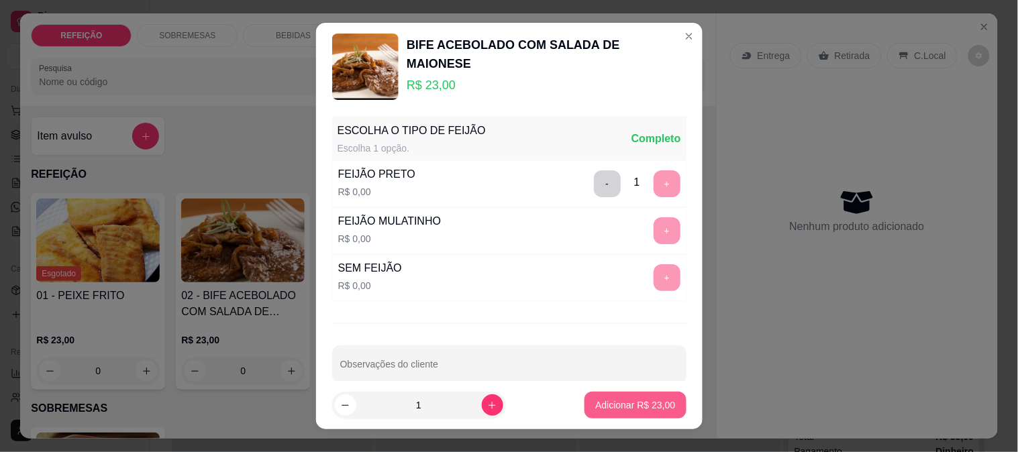
click at [641, 403] on p "Adicionar R$ 23,00" at bounding box center [635, 405] width 80 height 13
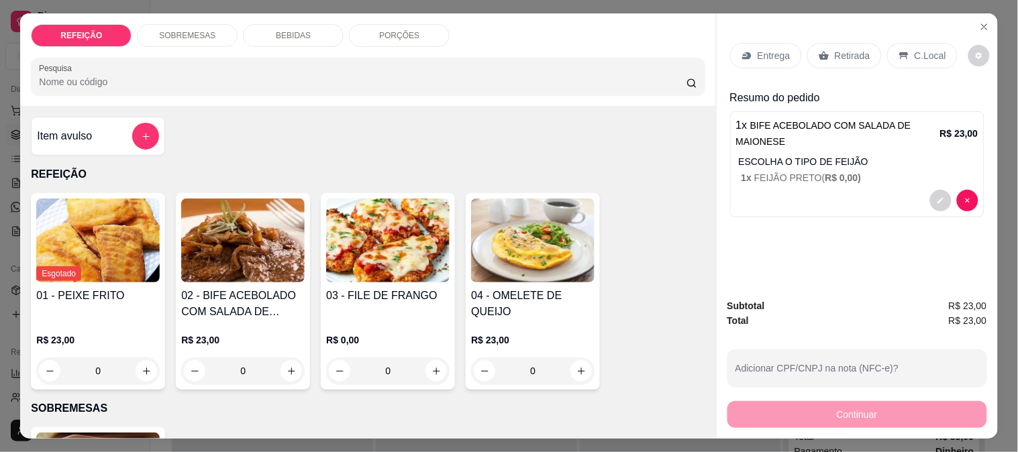
click at [819, 58] on div "Retirada" at bounding box center [844, 55] width 74 height 25
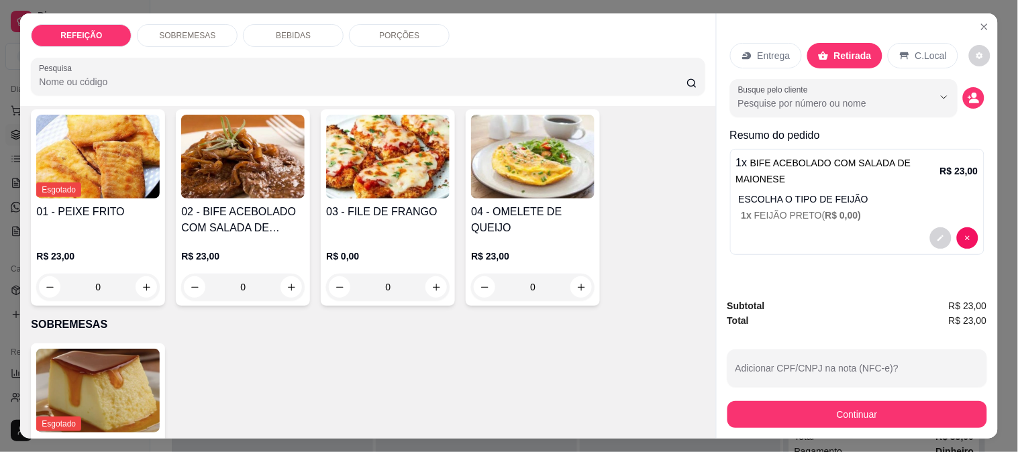
scroll to position [223, 0]
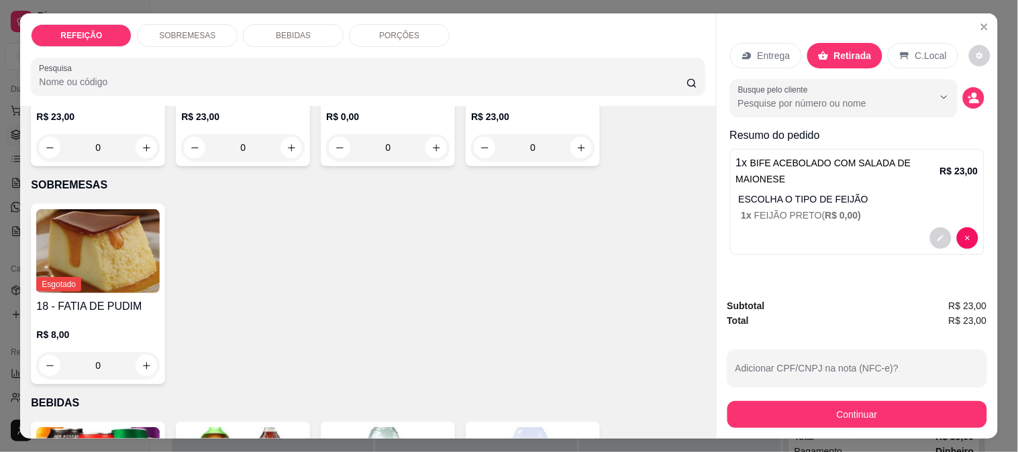
click at [768, 415] on button "Continuar" at bounding box center [857, 414] width 260 height 27
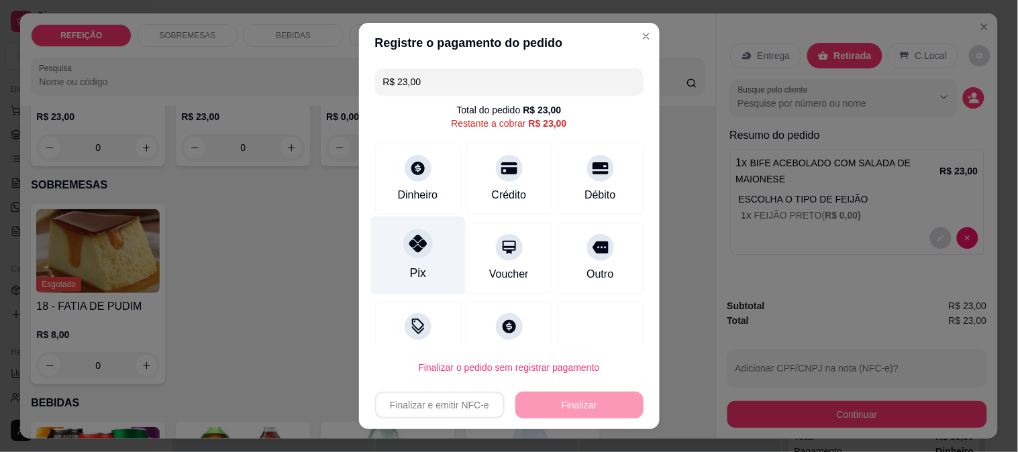
click at [388, 290] on div "Pix" at bounding box center [417, 255] width 95 height 78
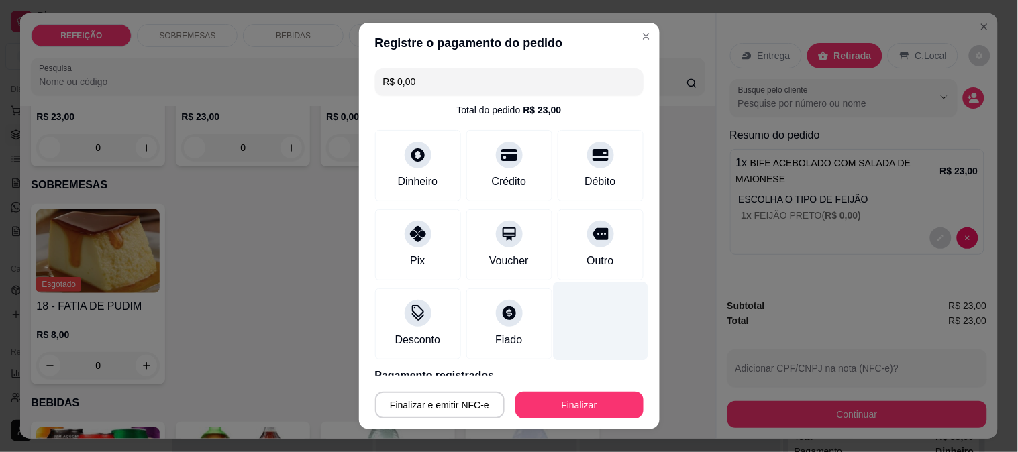
click at [600, 335] on div at bounding box center [600, 321] width 95 height 78
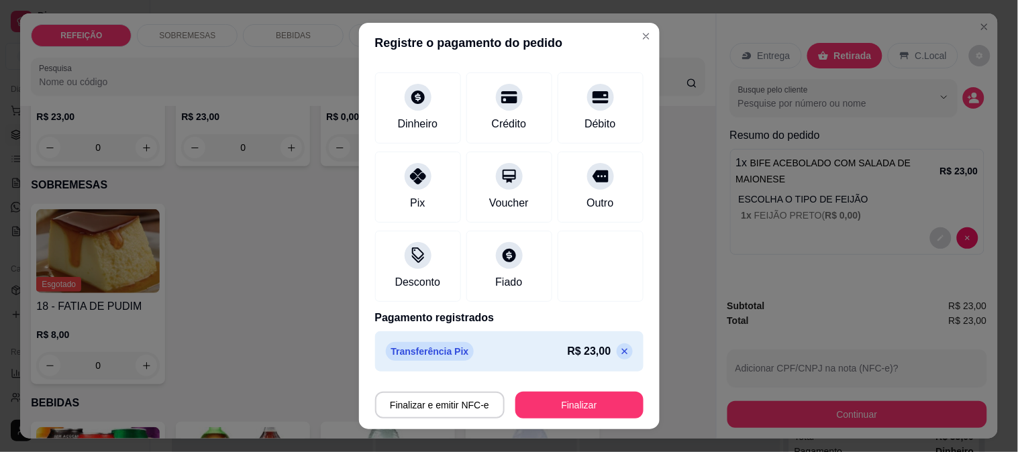
click at [619, 354] on icon at bounding box center [624, 351] width 11 height 11
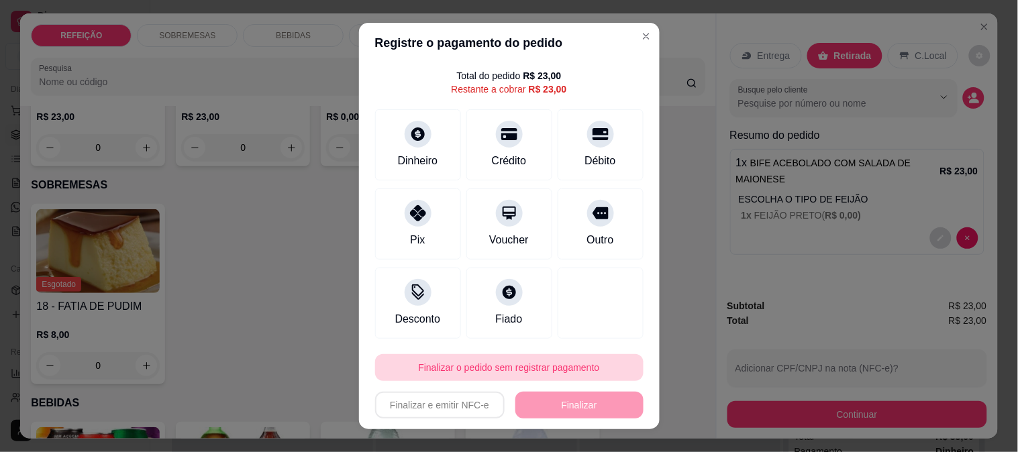
scroll to position [34, 0]
click at [550, 372] on button "Finalizar o pedido sem registrar pagamento" at bounding box center [509, 367] width 268 height 27
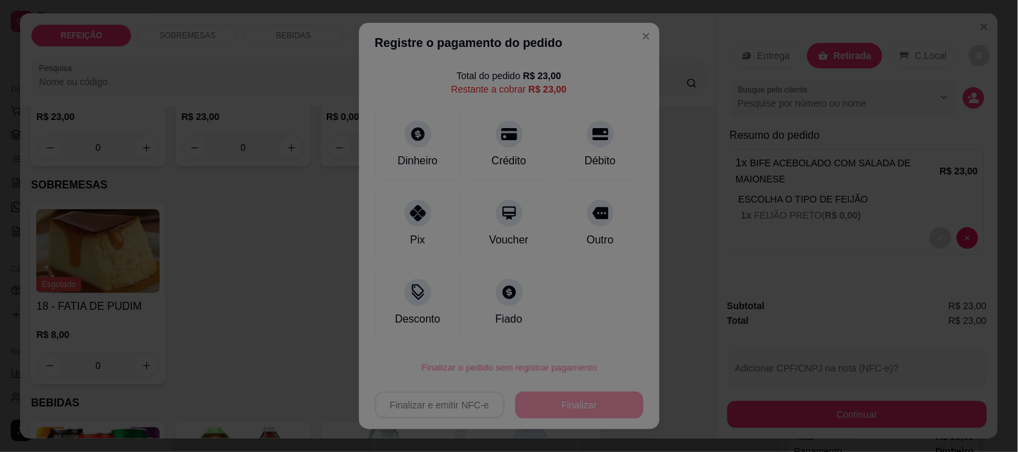
click at [565, 399] on div at bounding box center [509, 226] width 1018 height 452
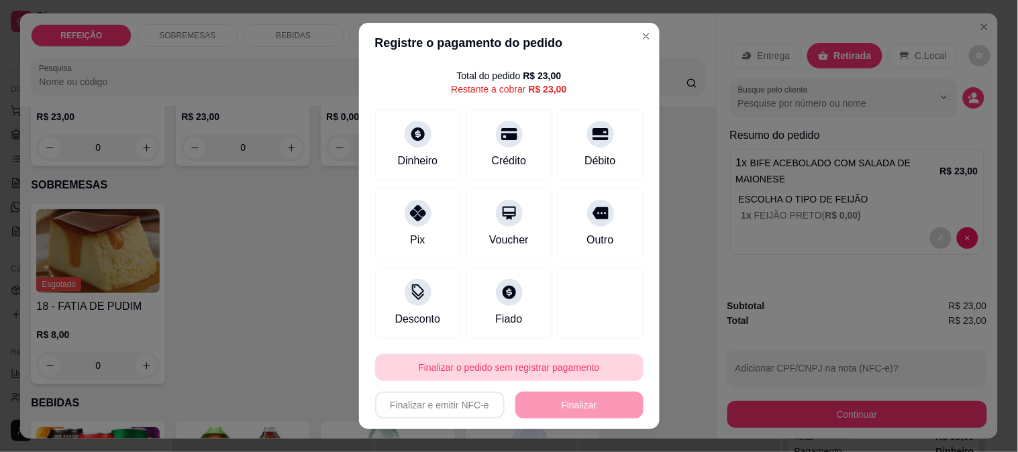
click at [561, 372] on button "Finalizar o pedido sem registrar pagamento" at bounding box center [509, 367] width 268 height 27
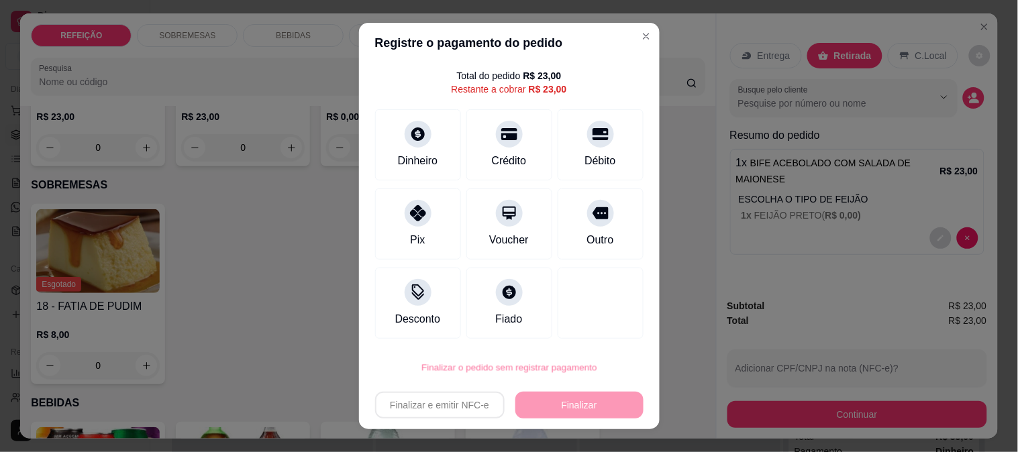
click at [586, 330] on button "Confirmar" at bounding box center [587, 330] width 50 height 21
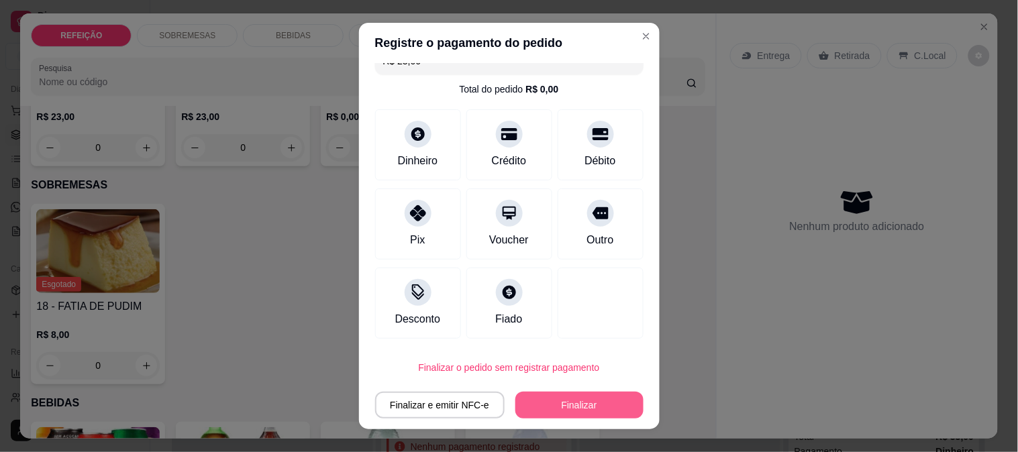
type input "R$ 0,00"
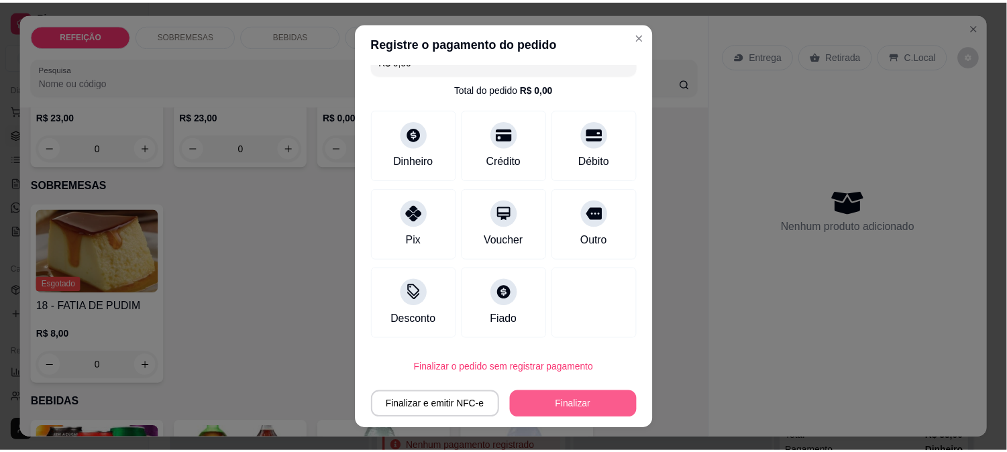
scroll to position [21, 0]
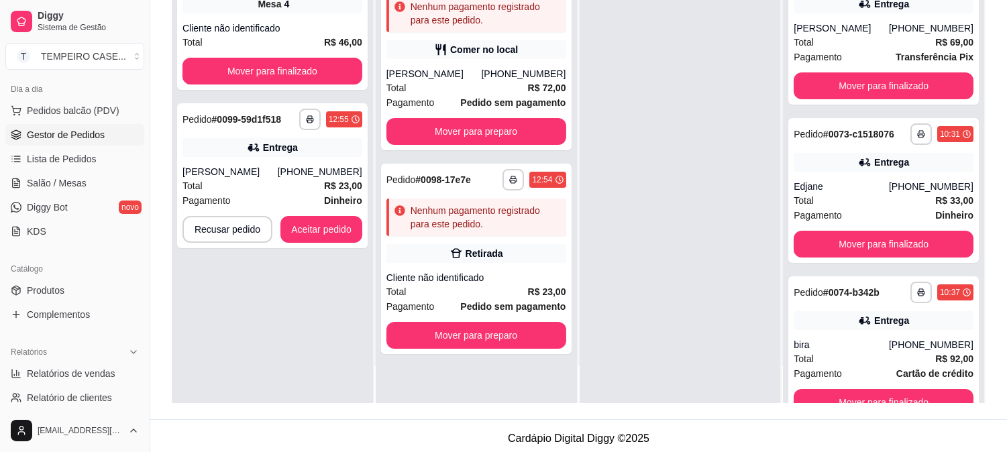
scroll to position [205, 0]
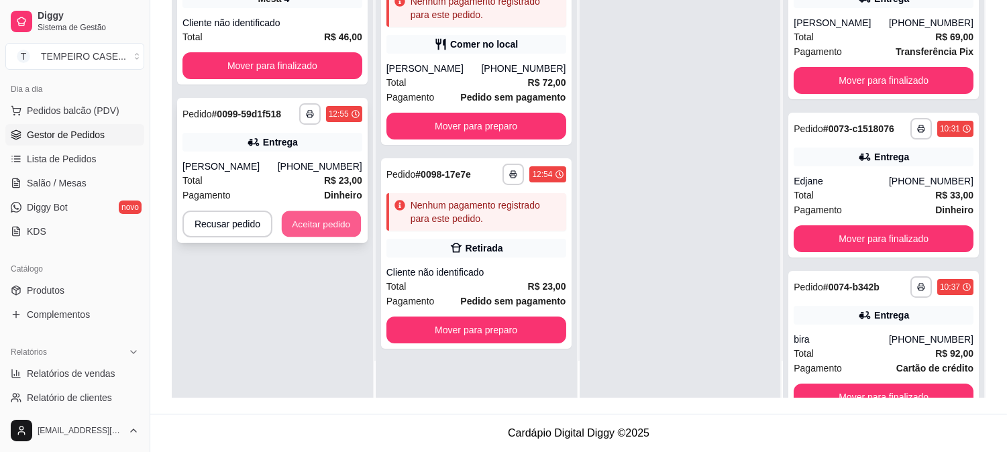
click at [317, 217] on button "Aceitar pedido" at bounding box center [321, 224] width 79 height 26
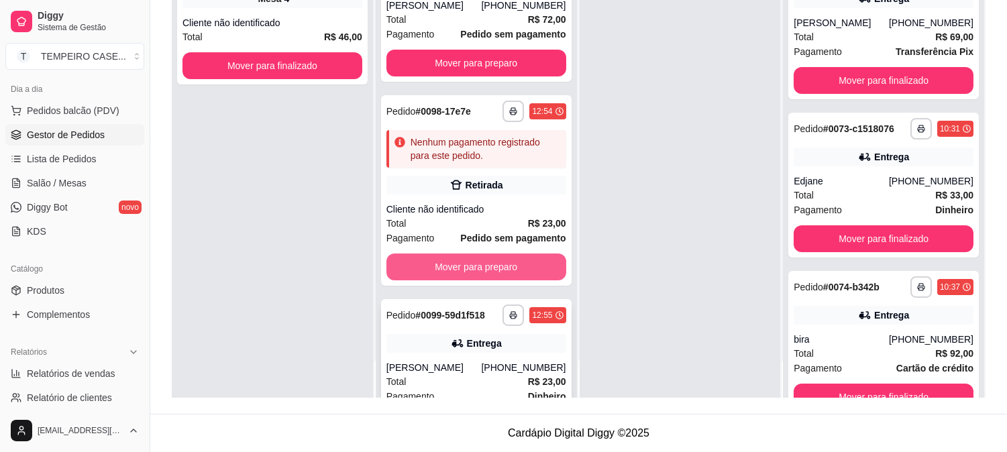
scroll to position [126, 0]
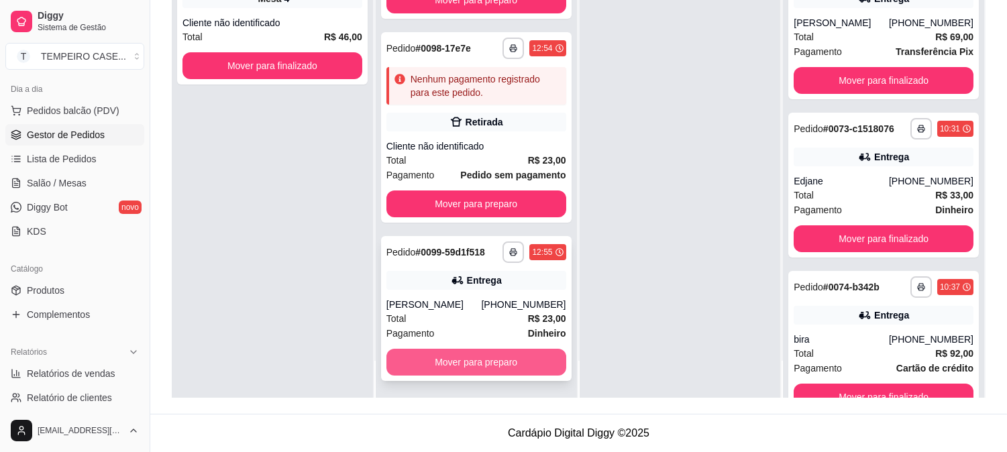
click at [468, 358] on button "Mover para preparo" at bounding box center [476, 362] width 180 height 27
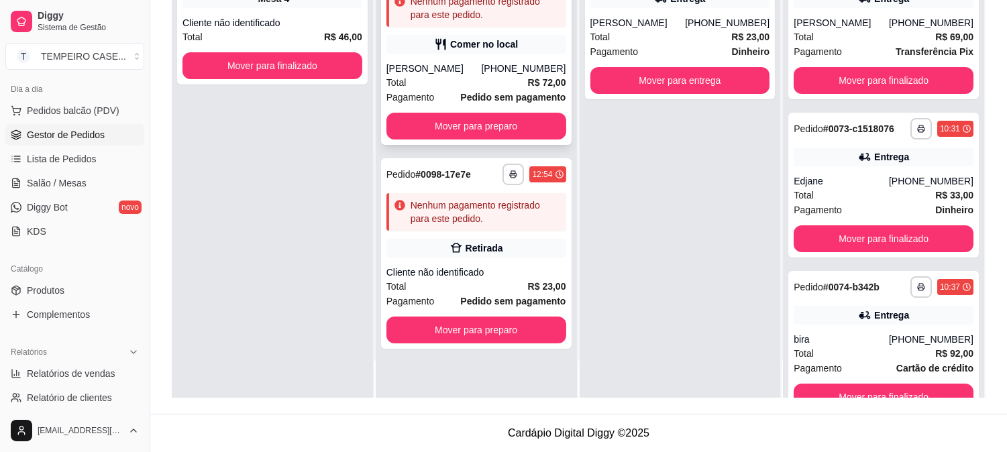
scroll to position [0, 0]
click at [72, 176] on span "Salão / Mesas" at bounding box center [57, 182] width 60 height 13
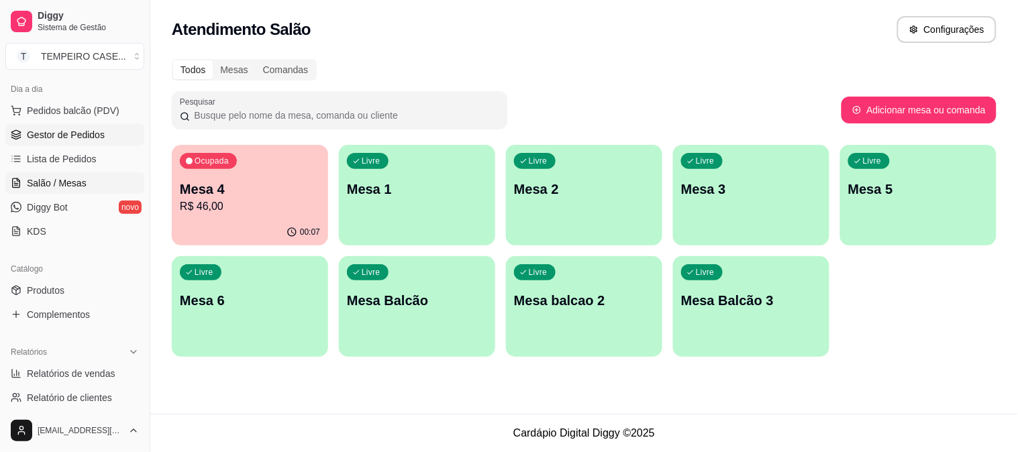
click at [81, 131] on span "Gestor de Pedidos" at bounding box center [66, 134] width 78 height 13
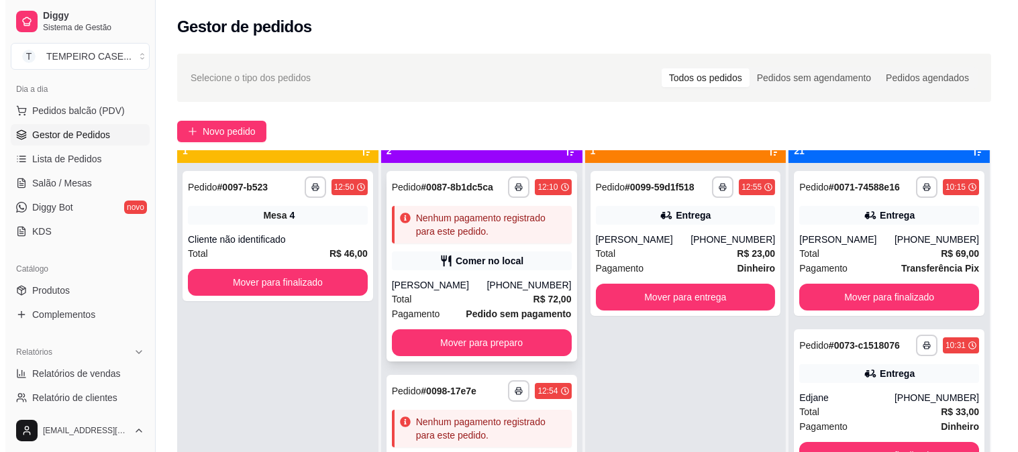
scroll to position [37, 0]
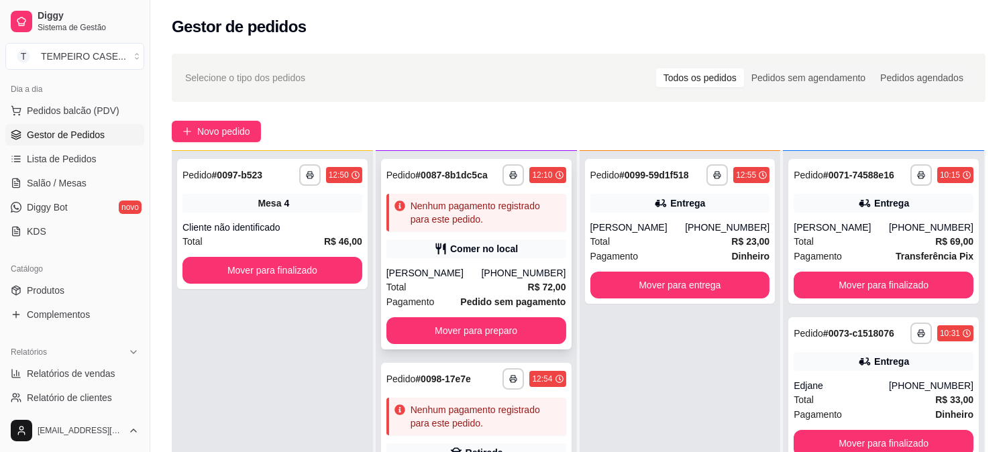
click at [507, 230] on div "Nenhum pagamento registrado para este pedido." at bounding box center [476, 213] width 180 height 38
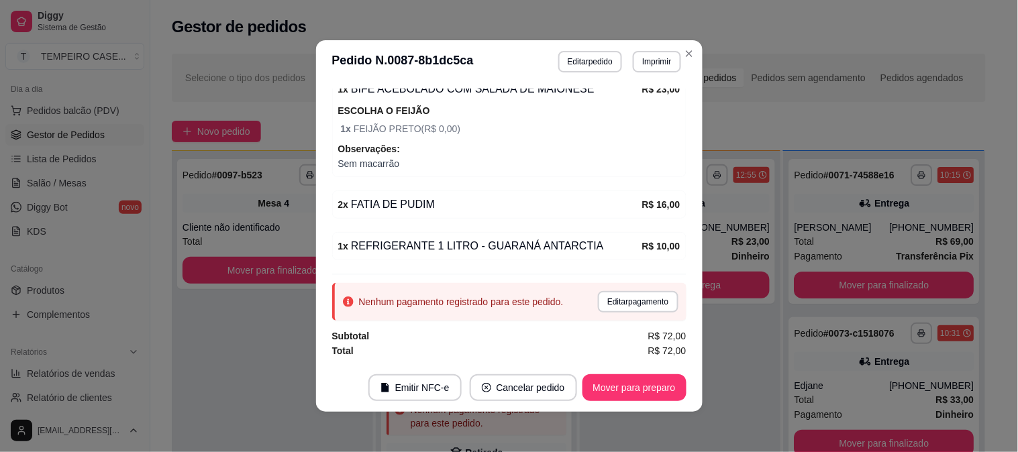
scroll to position [306, 0]
click at [628, 390] on button "Mover para preparo" at bounding box center [634, 387] width 104 height 27
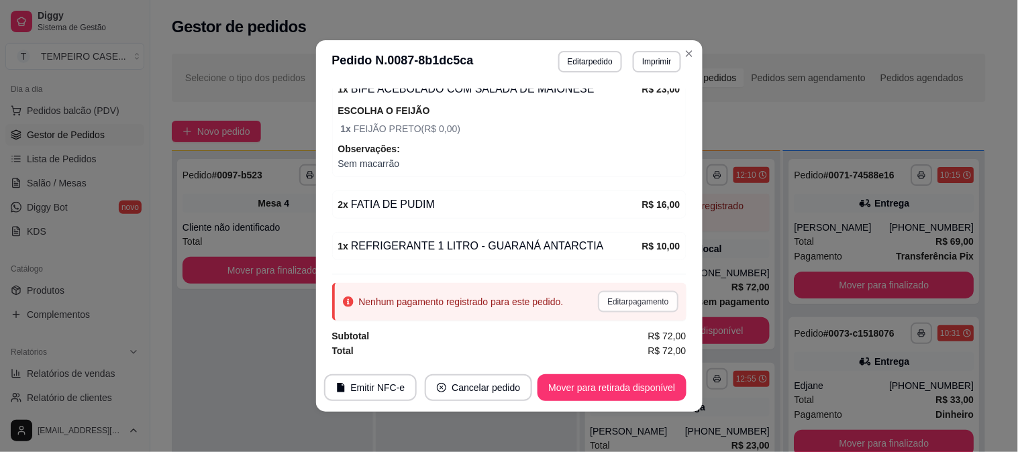
click at [618, 300] on button "Editar pagamento" at bounding box center [638, 301] width 80 height 21
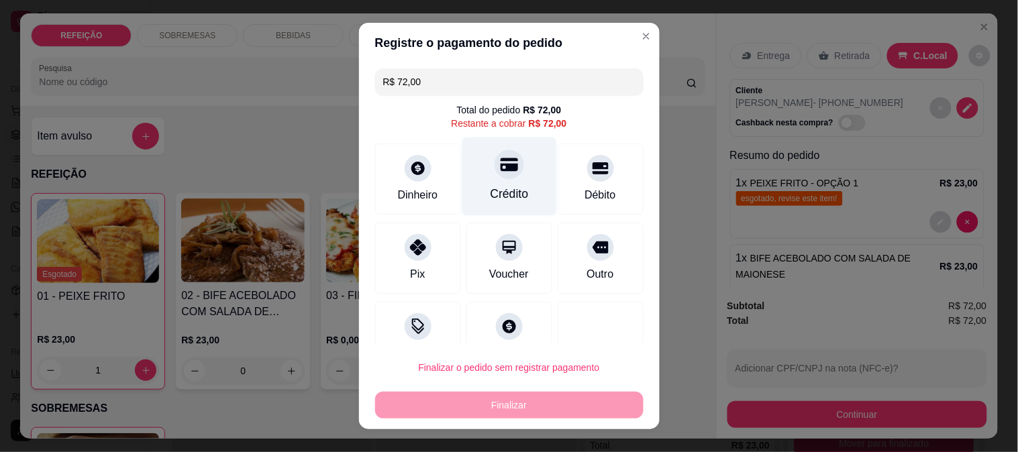
click at [501, 162] on div at bounding box center [509, 165] width 30 height 30
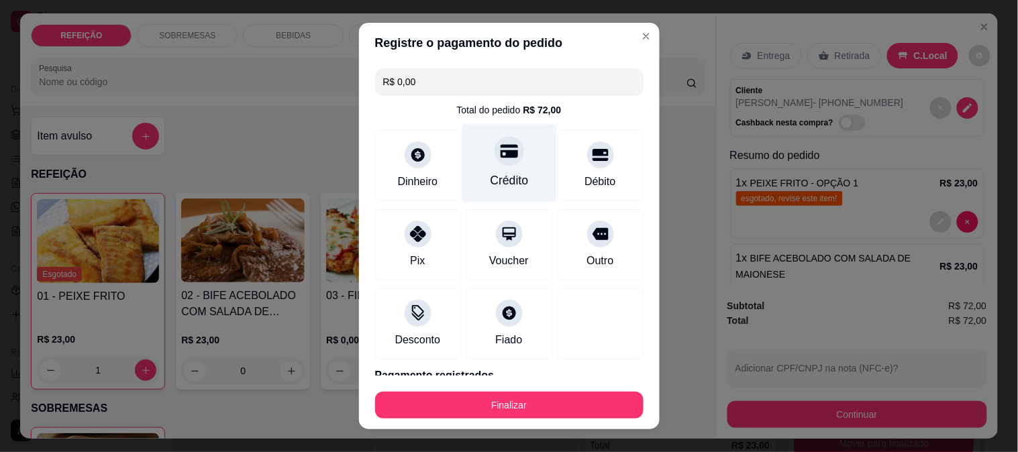
type input "R$ 0,00"
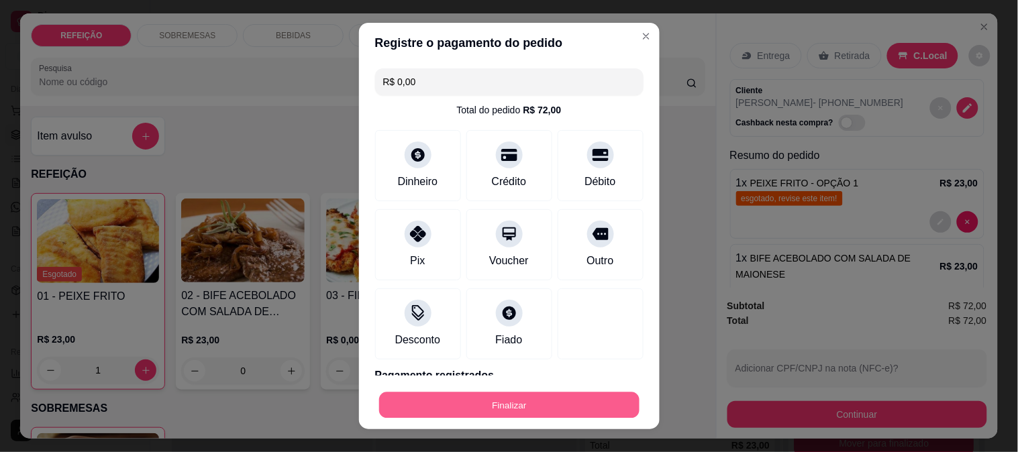
click at [509, 401] on button "Finalizar" at bounding box center [509, 405] width 260 height 26
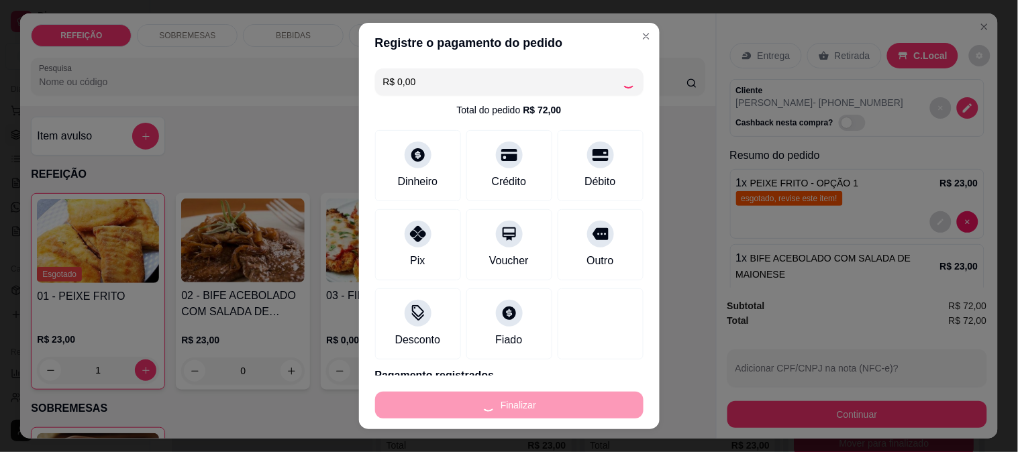
type input "0"
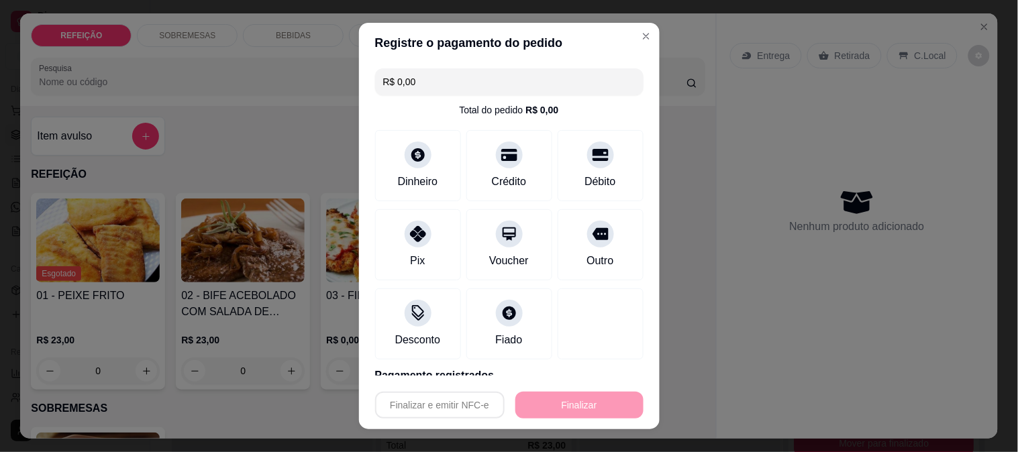
type input "-R$ 72,00"
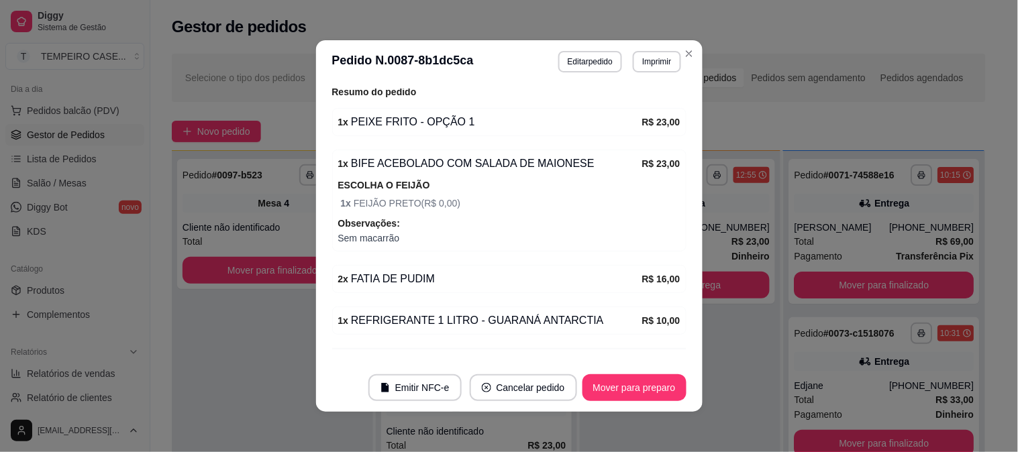
scroll to position [337, 0]
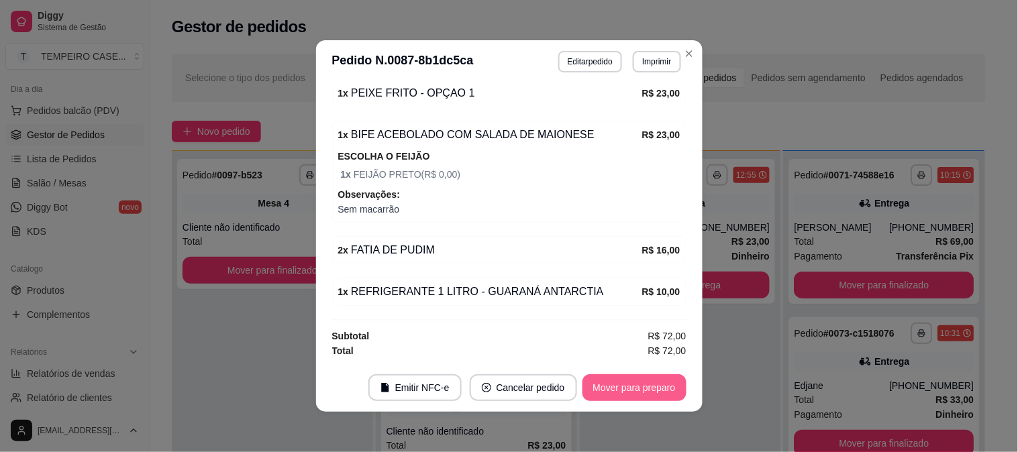
click at [629, 397] on button "Mover para preparo" at bounding box center [634, 387] width 104 height 27
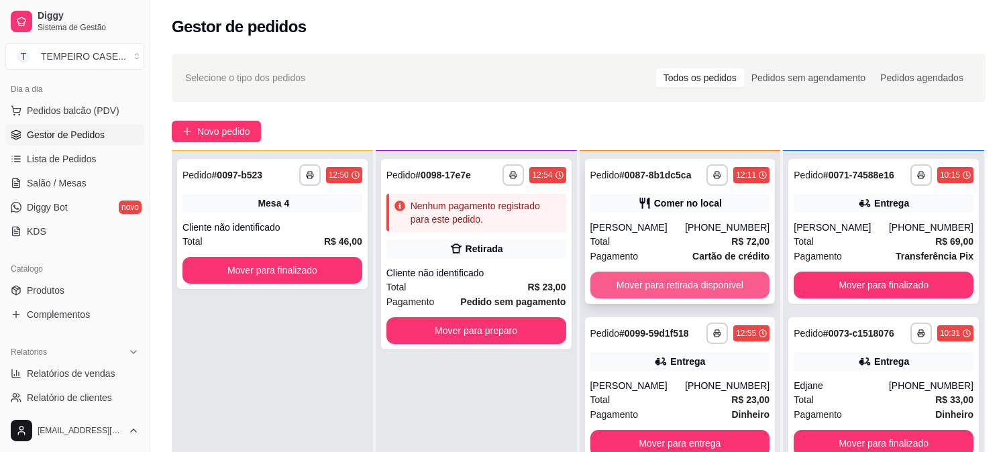
click at [639, 275] on button "Mover para retirada disponível" at bounding box center [680, 285] width 180 height 27
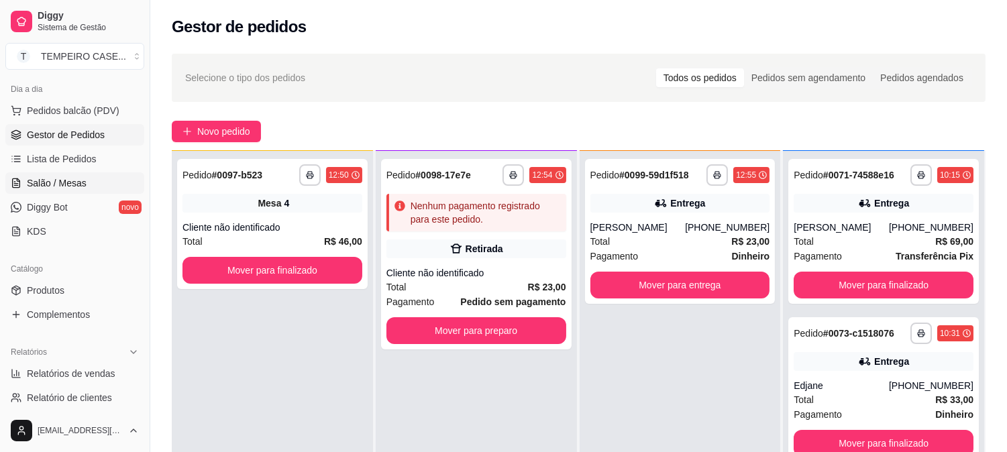
click at [45, 178] on span "Salão / Mesas" at bounding box center [57, 182] width 60 height 13
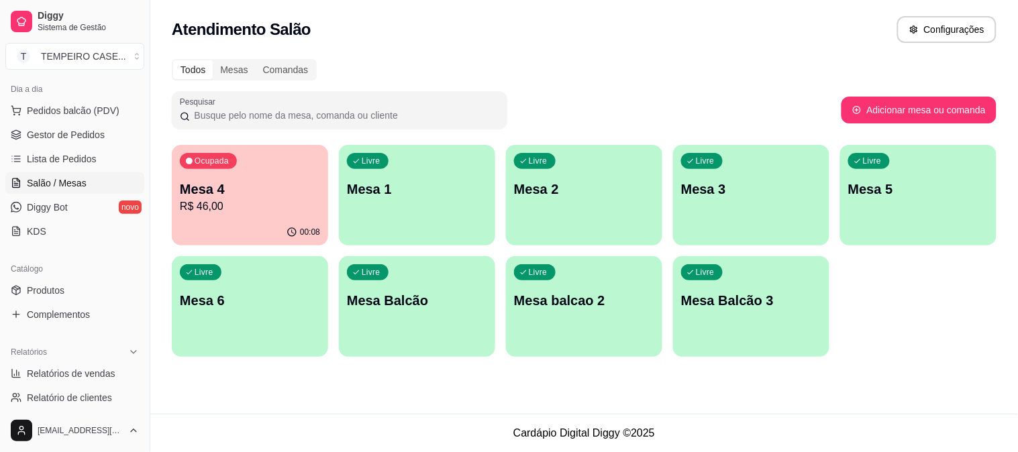
click at [215, 306] on p "Mesa 6" at bounding box center [250, 300] width 140 height 19
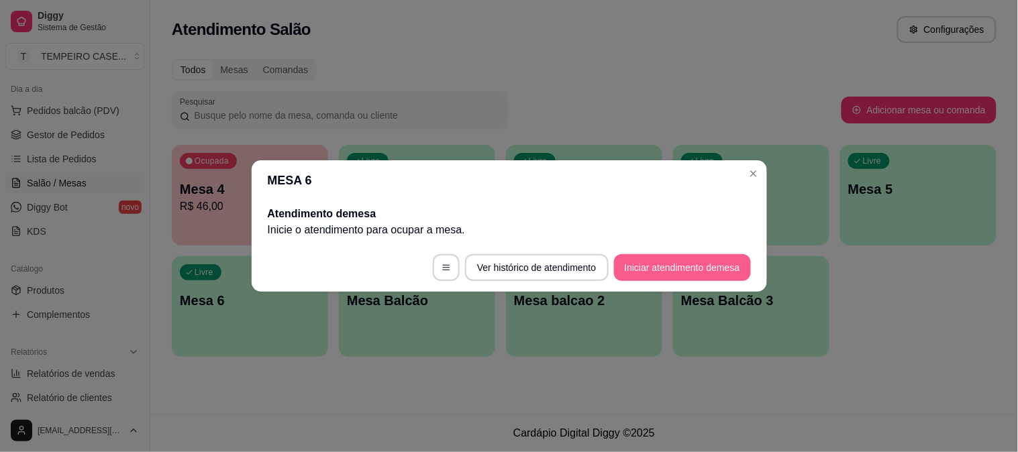
click at [693, 271] on button "Iniciar atendimento de mesa" at bounding box center [682, 267] width 137 height 27
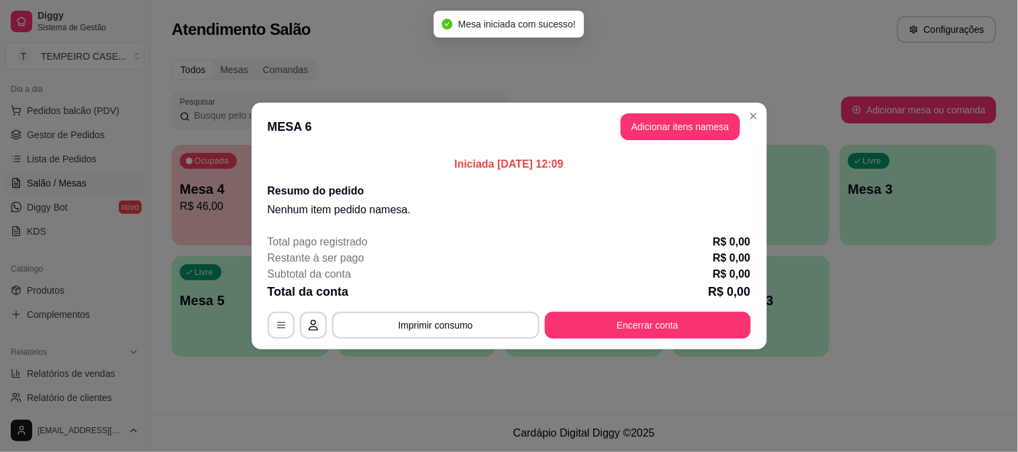
click at [664, 122] on button "Adicionar itens na mesa" at bounding box center [680, 126] width 119 height 27
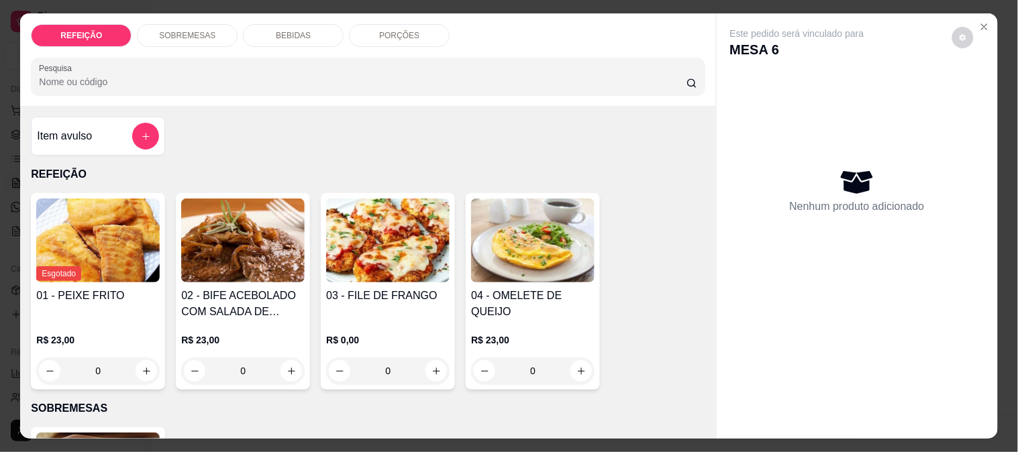
click at [244, 256] on img at bounding box center [242, 241] width 123 height 84
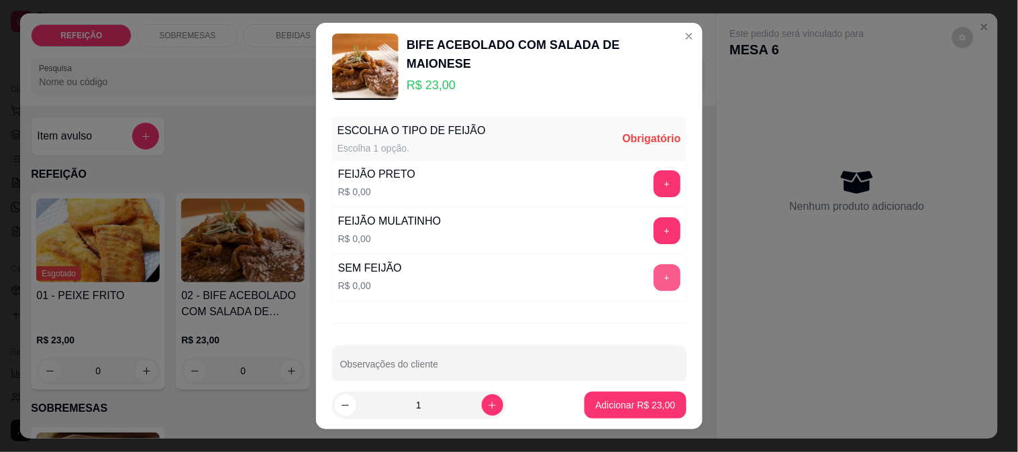
click at [653, 276] on button "+" at bounding box center [666, 277] width 27 height 27
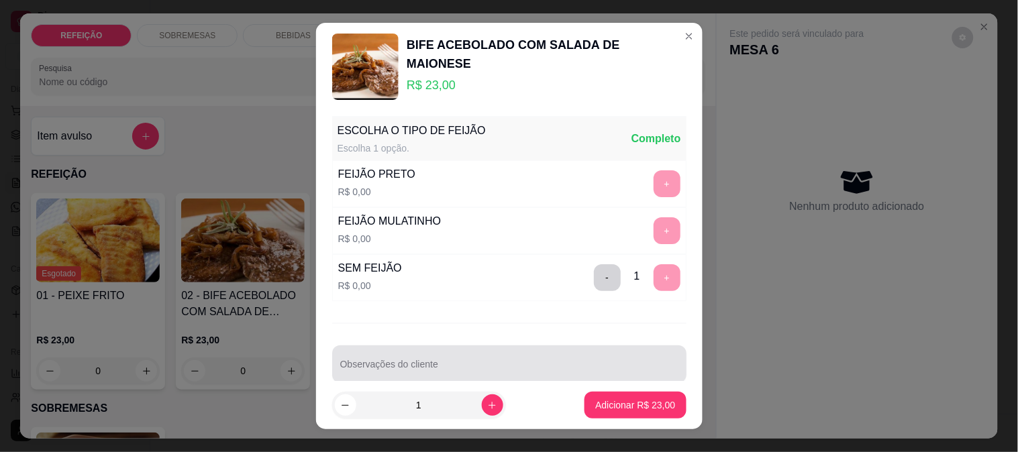
click at [474, 368] on input "Observações do cliente" at bounding box center [509, 369] width 338 height 13
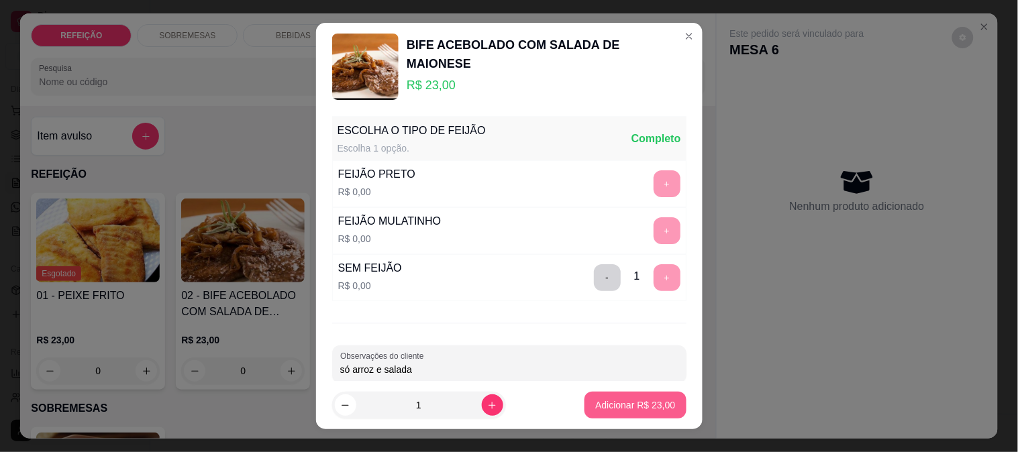
type input "só arroz e salada"
click at [651, 407] on p "Adicionar R$ 23,00" at bounding box center [635, 405] width 80 height 13
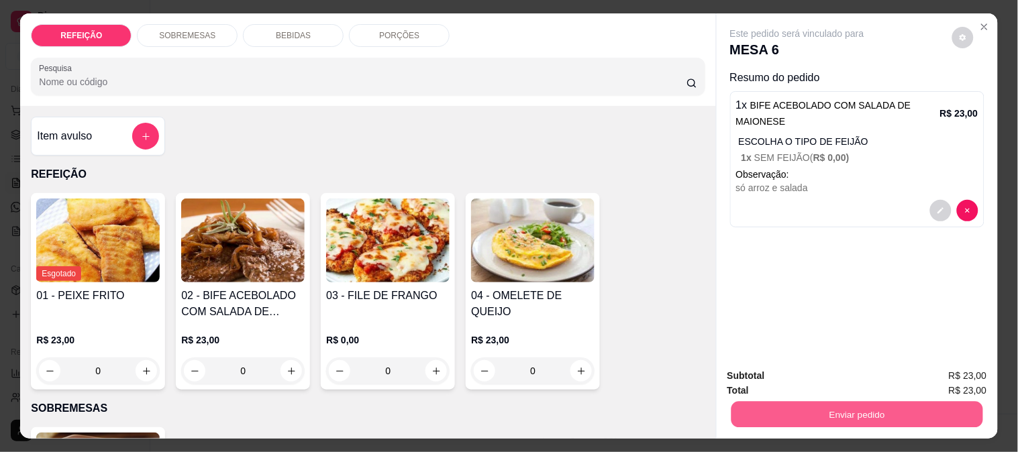
click at [824, 411] on button "Enviar pedido" at bounding box center [857, 414] width 252 height 26
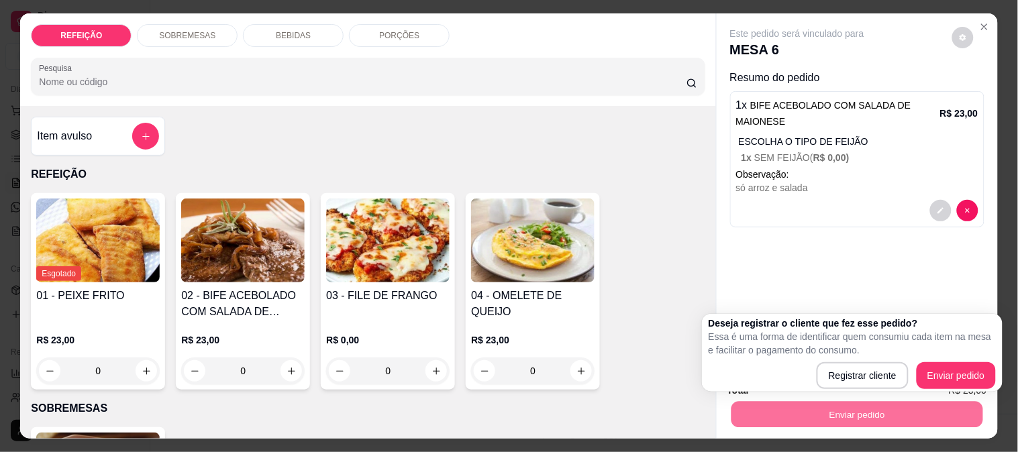
click at [668, 341] on div "Esgotado 01 - PEIXE FRITO R$ 23,00 0 02 - BIFE ACEBOLADO COM SALADA DE MAIONESE…" at bounding box center [368, 291] width 674 height 197
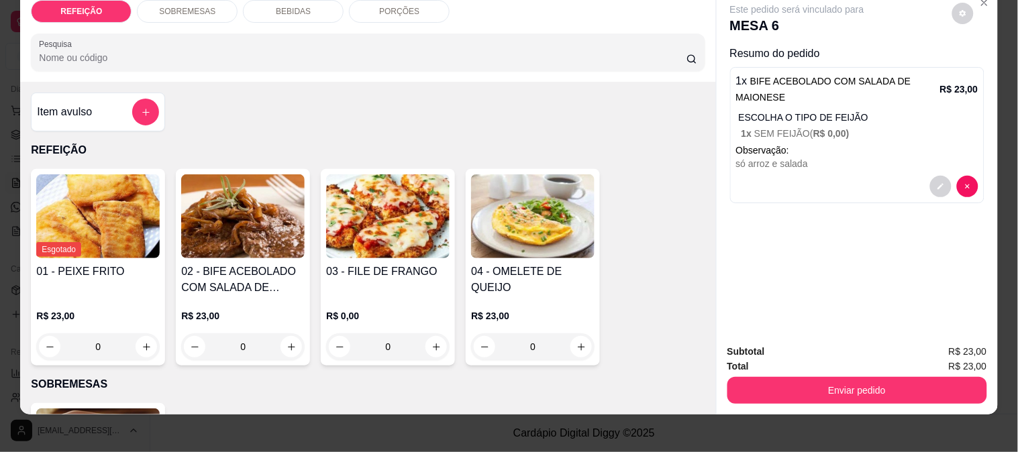
scroll to position [35, 0]
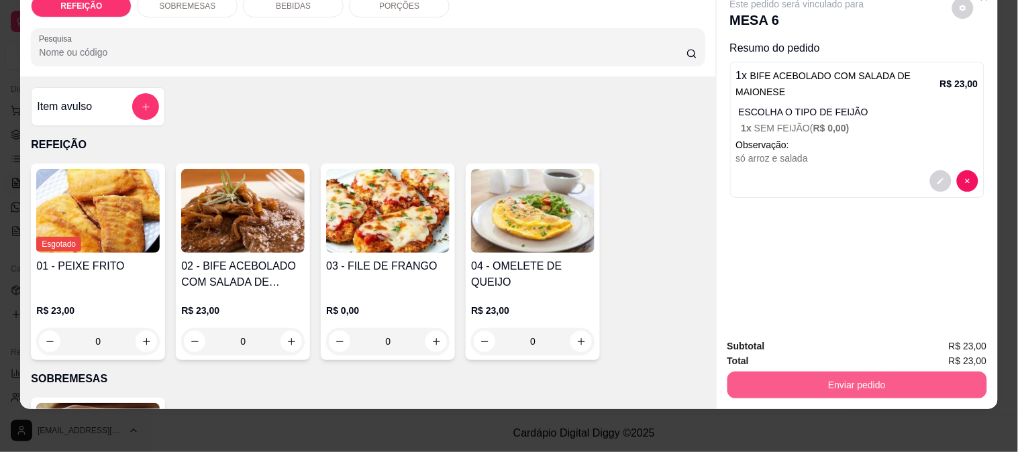
click at [841, 372] on button "Enviar pedido" at bounding box center [857, 385] width 260 height 27
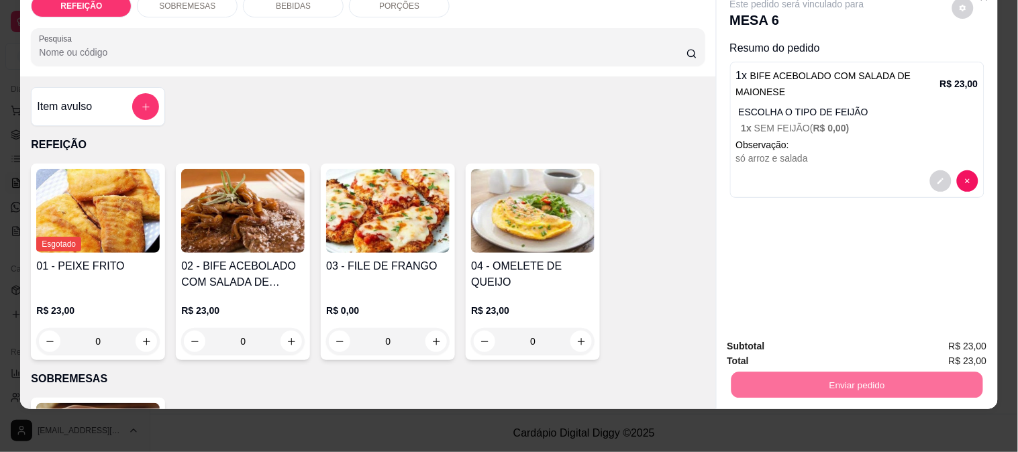
click at [943, 333] on button "Enviar pedido" at bounding box center [952, 341] width 76 height 25
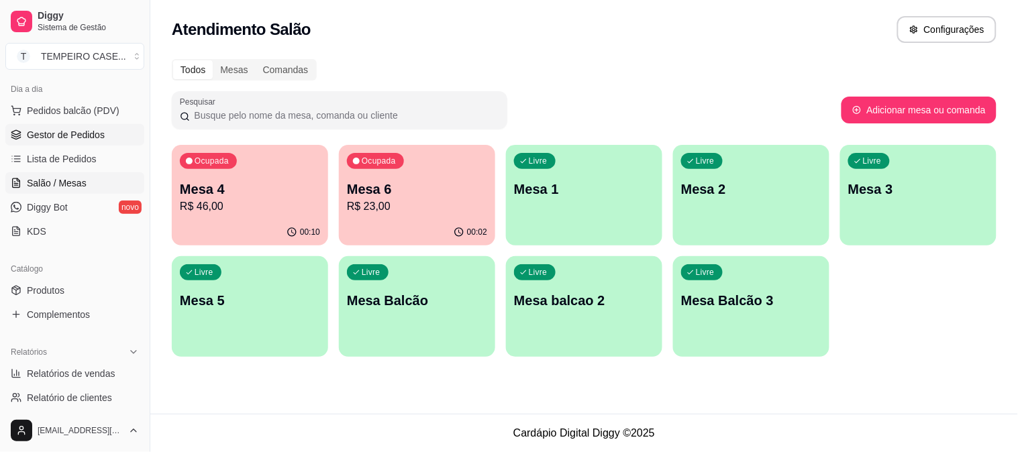
click at [81, 133] on span "Gestor de Pedidos" at bounding box center [66, 134] width 78 height 13
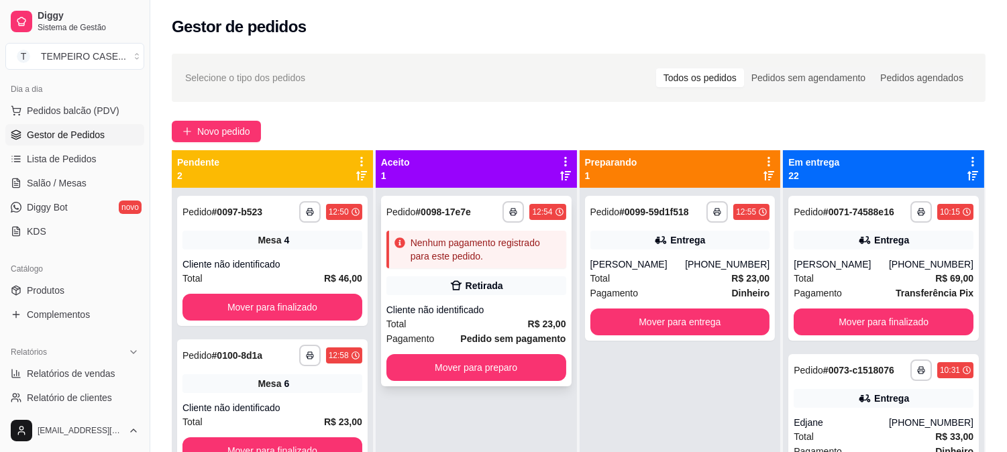
click at [522, 264] on div "Nenhum pagamento registrado para este pedido." at bounding box center [476, 250] width 180 height 38
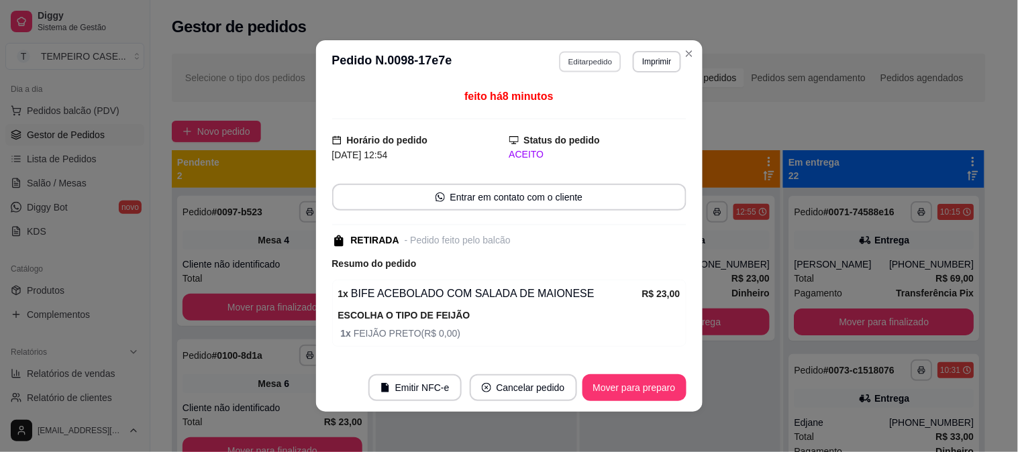
click at [578, 67] on button "Editar pedido" at bounding box center [590, 61] width 62 height 21
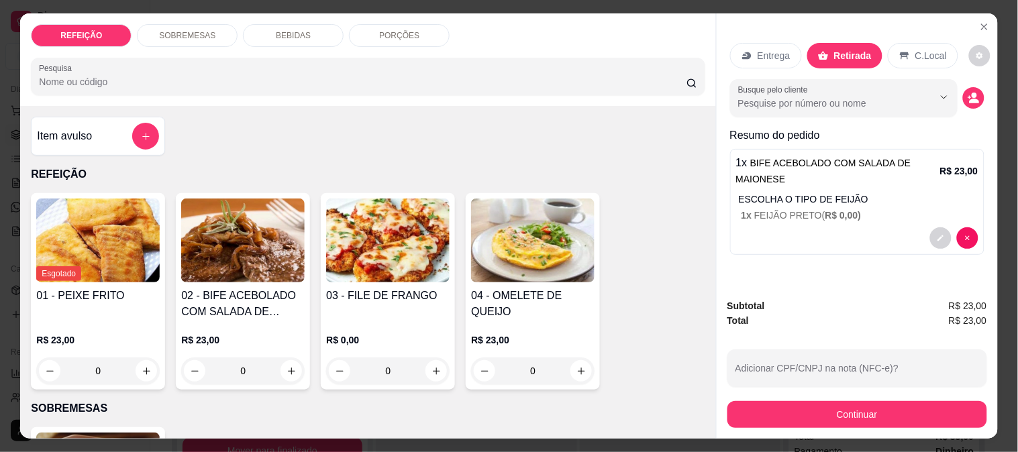
click at [213, 32] on div "SOBREMESAS" at bounding box center [187, 35] width 101 height 23
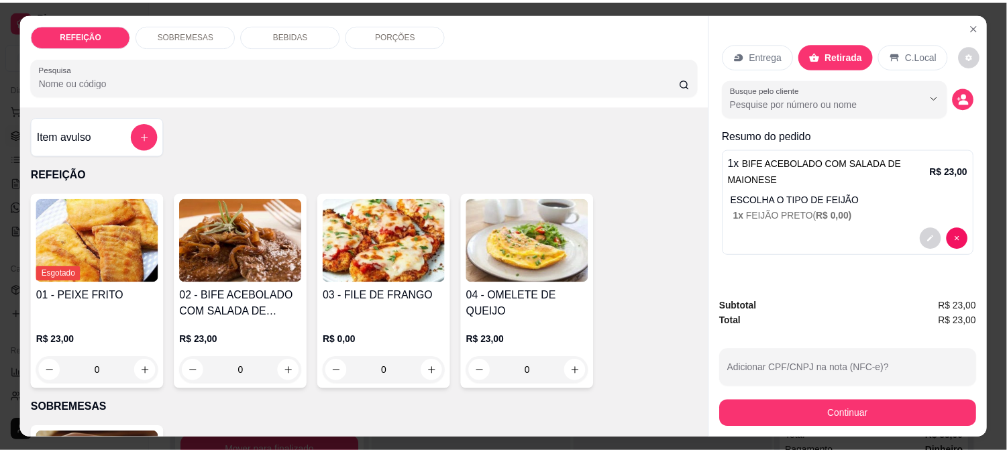
scroll to position [35, 0]
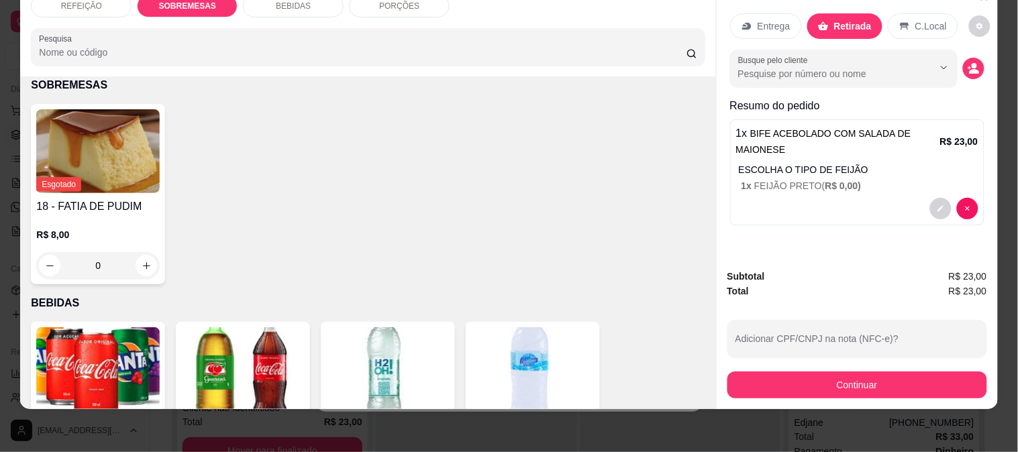
click at [717, 94] on div "Entrega Retirada C.Local Busque pelo cliente Resumo do pedido 1 x BIFE ACEBOLAD…" at bounding box center [857, 121] width 281 height 274
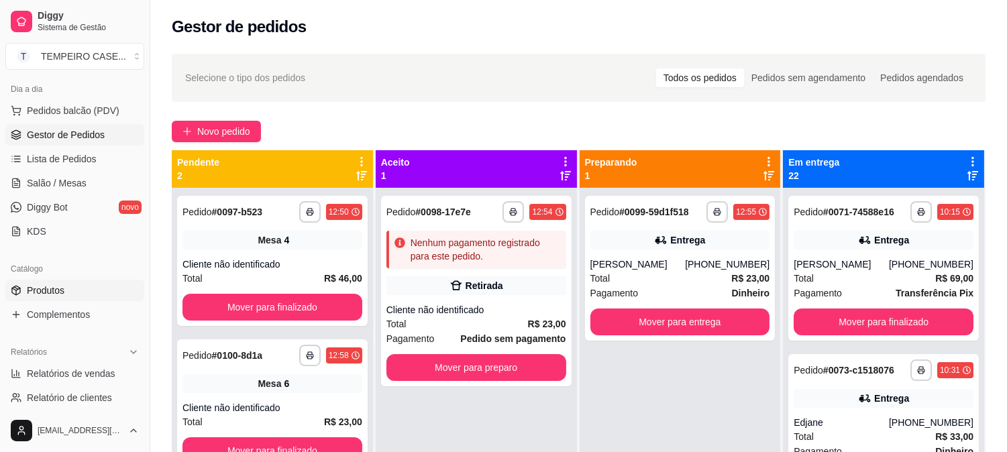
click at [46, 289] on span "Produtos" at bounding box center [46, 290] width 38 height 13
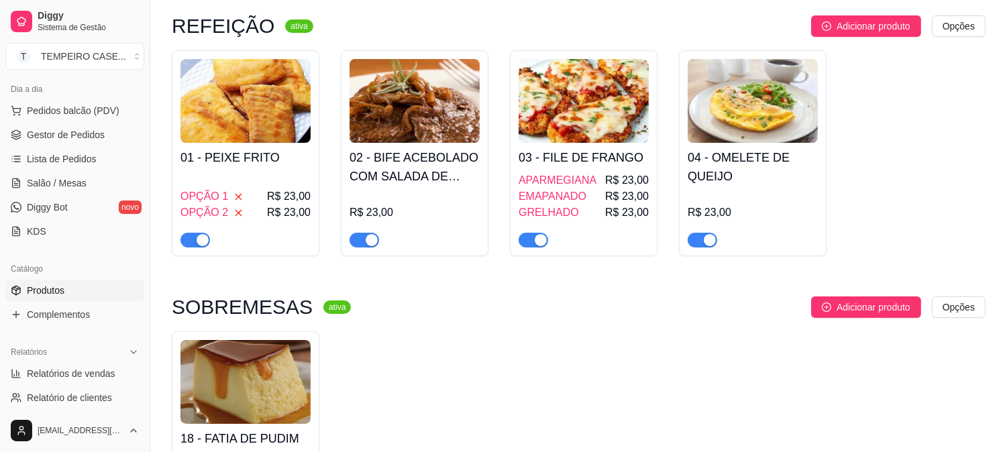
scroll to position [298, 0]
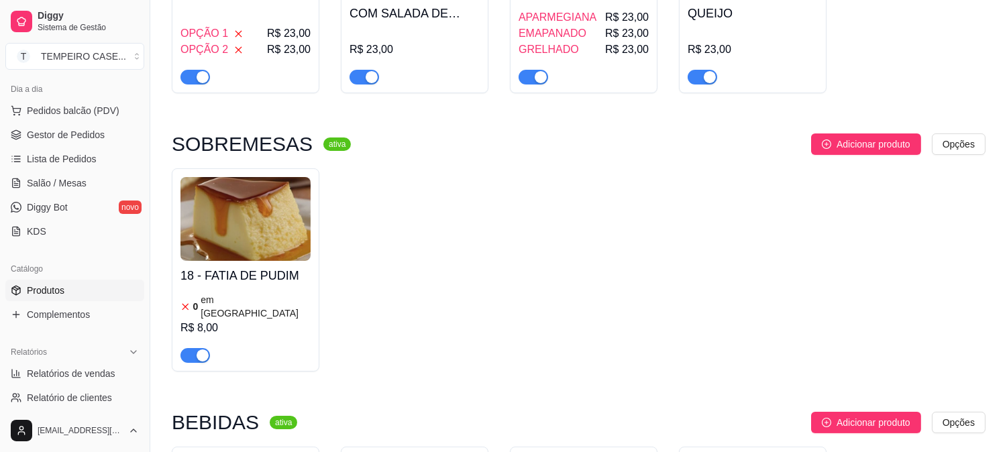
click at [266, 243] on img at bounding box center [245, 219] width 130 height 84
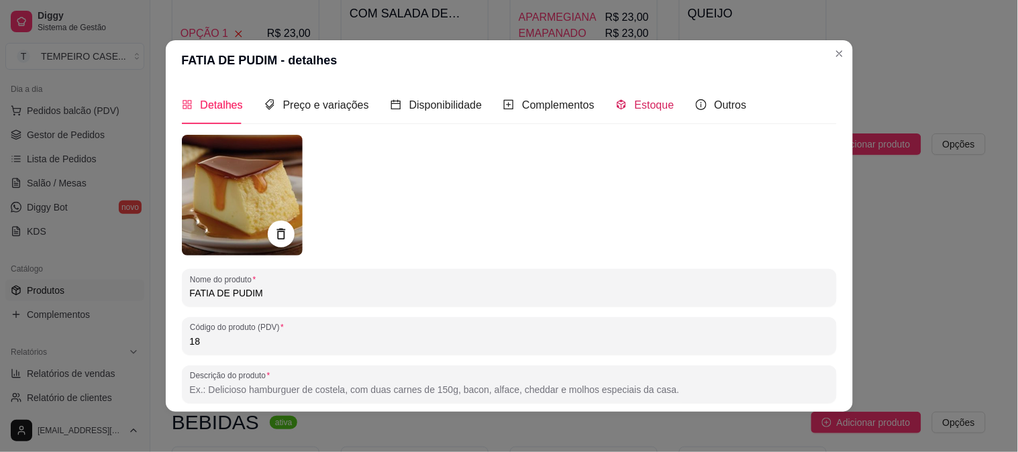
click at [646, 109] on span "Estoque" at bounding box center [655, 104] width 40 height 11
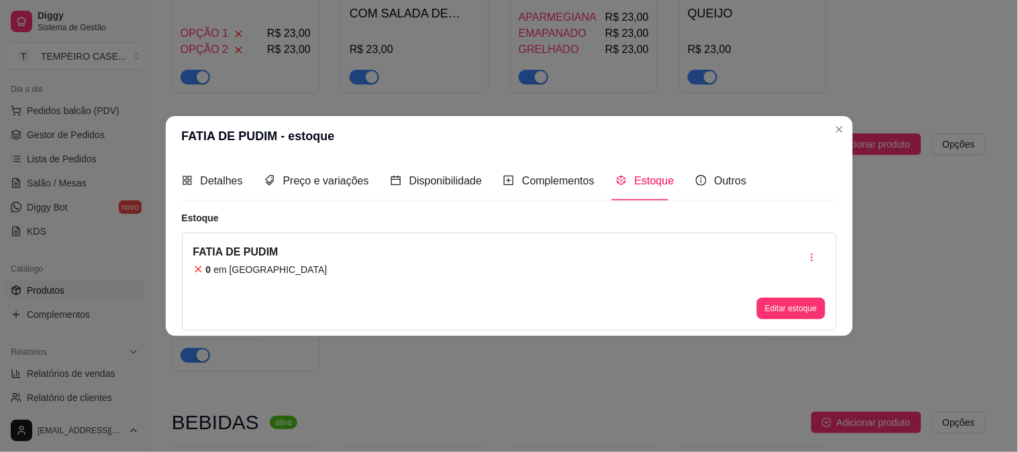
click at [802, 316] on button "Editar estoque" at bounding box center [791, 308] width 68 height 21
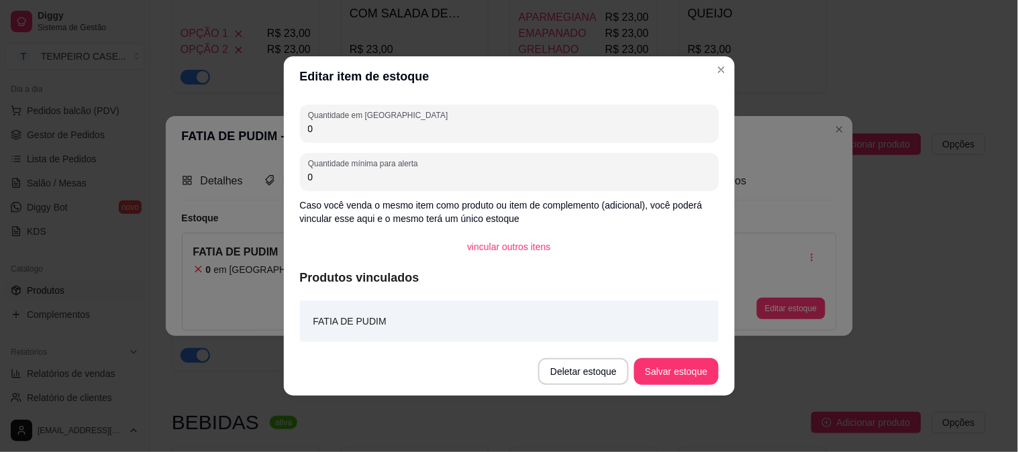
drag, startPoint x: 354, startPoint y: 144, endPoint x: 279, endPoint y: 142, distance: 74.5
click at [279, 142] on div "Editar item de estoque Quantidade em estoque 0 Quantidade mínima para alerta 0 …" at bounding box center [509, 226] width 1018 height 452
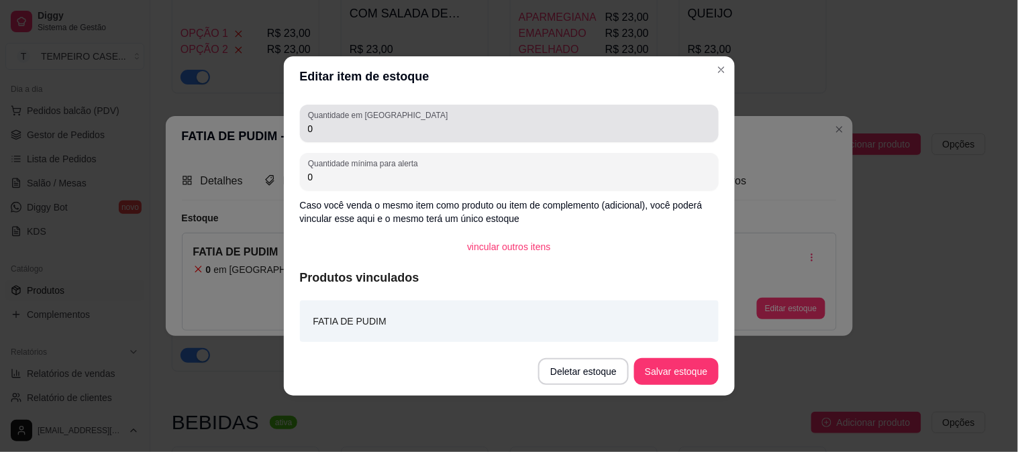
click at [301, 133] on div "Quantidade em estoque 0" at bounding box center [509, 124] width 419 height 38
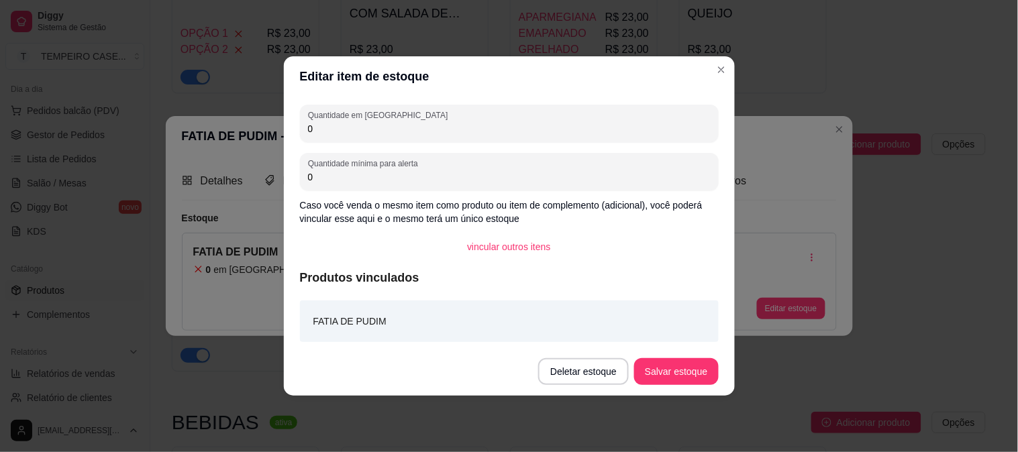
click at [319, 129] on input "0" at bounding box center [509, 128] width 403 height 13
type input "1"
click at [678, 370] on button "Salvar estoque" at bounding box center [676, 372] width 82 height 26
click at [678, 360] on button "Salvar estoque" at bounding box center [676, 371] width 84 height 27
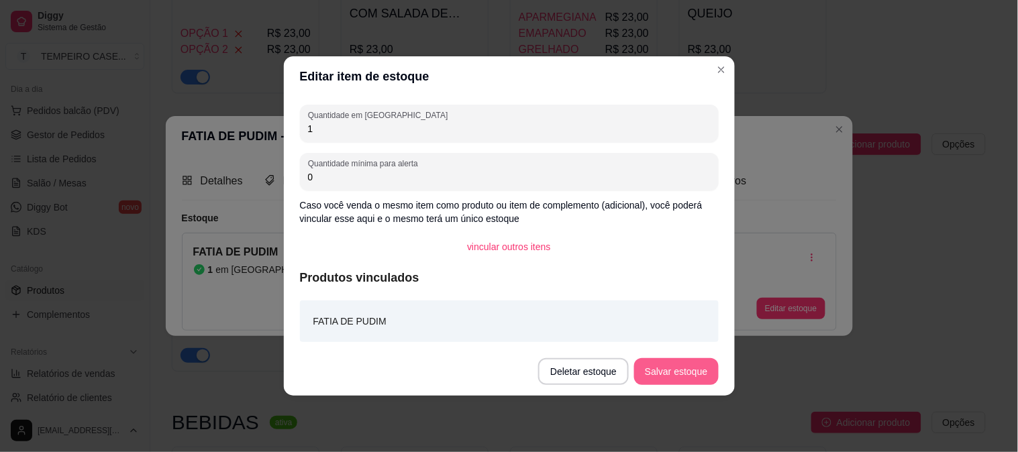
click at [658, 367] on button "Salvar estoque" at bounding box center [676, 371] width 84 height 27
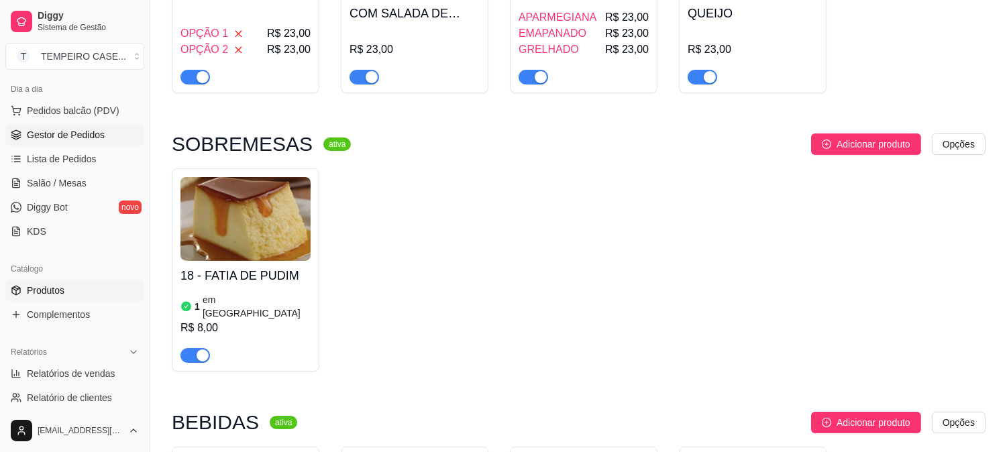
click at [67, 136] on span "Gestor de Pedidos" at bounding box center [66, 134] width 78 height 13
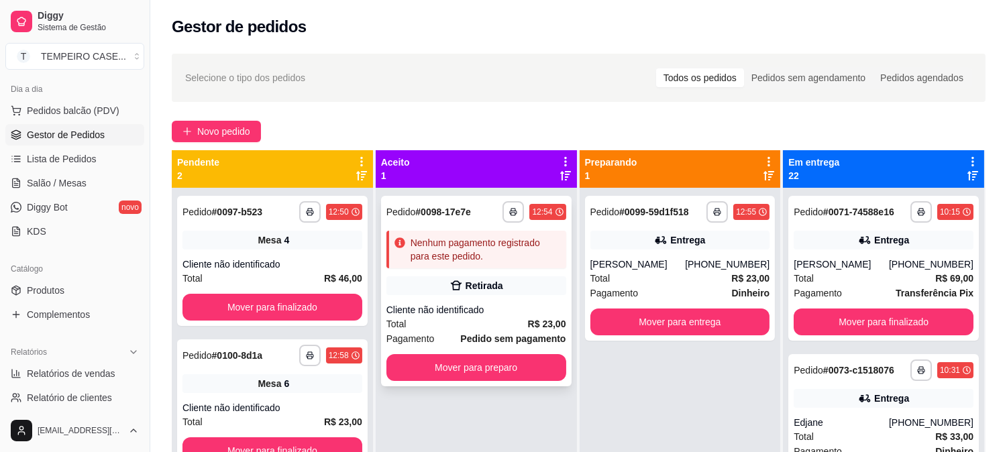
click at [467, 272] on div "**********" at bounding box center [476, 291] width 191 height 191
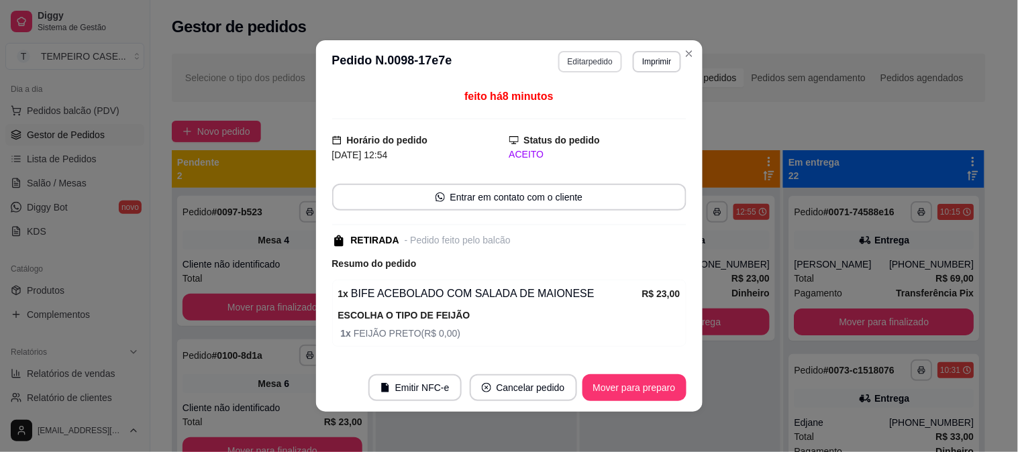
click at [595, 64] on button "Editar pedido" at bounding box center [590, 61] width 64 height 21
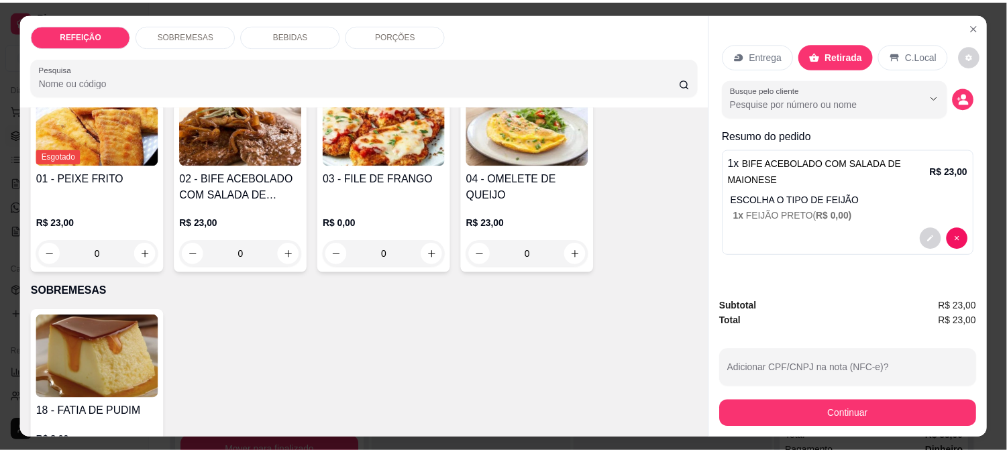
scroll to position [223, 0]
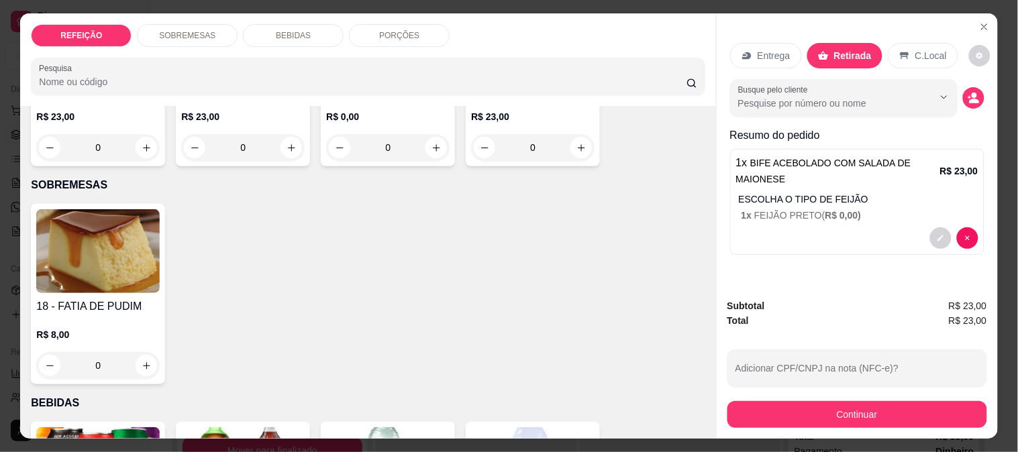
click at [108, 259] on img at bounding box center [97, 251] width 123 height 84
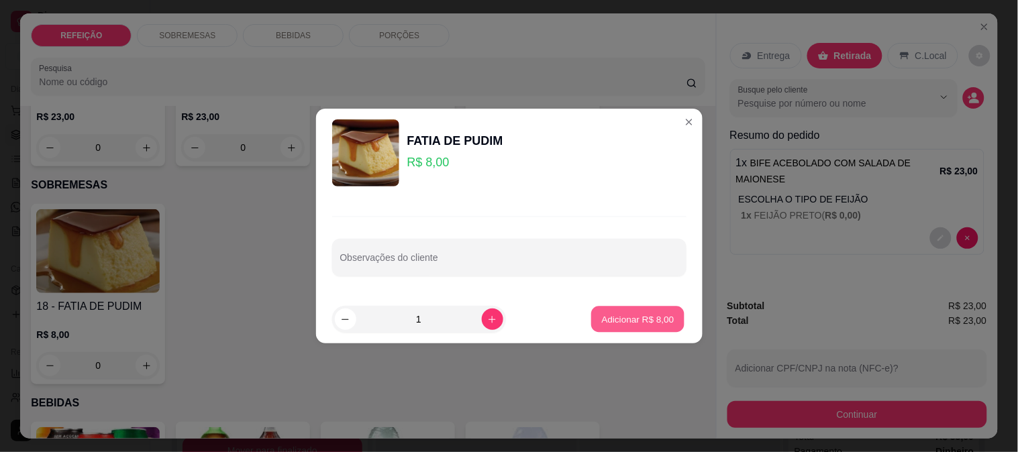
click at [653, 320] on p "Adicionar R$ 8,00" at bounding box center [638, 319] width 72 height 13
type input "1"
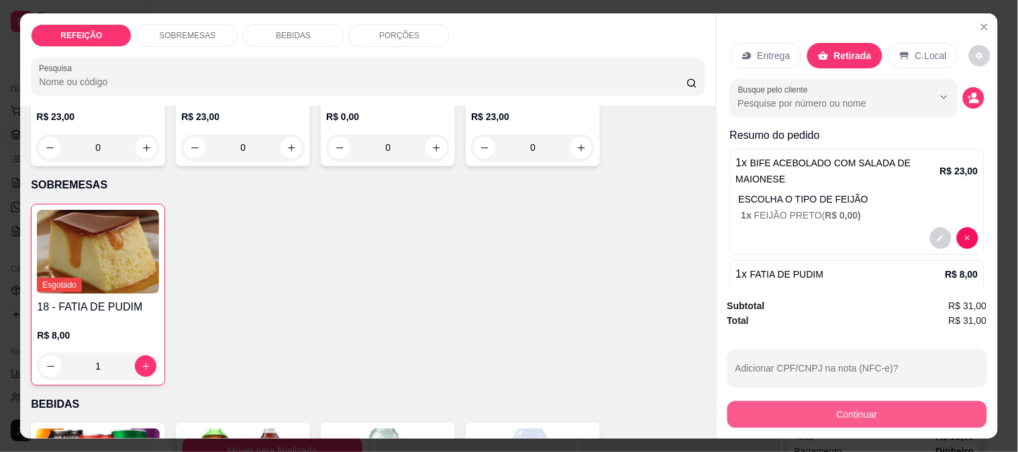
click at [825, 412] on button "Continuar" at bounding box center [857, 414] width 260 height 27
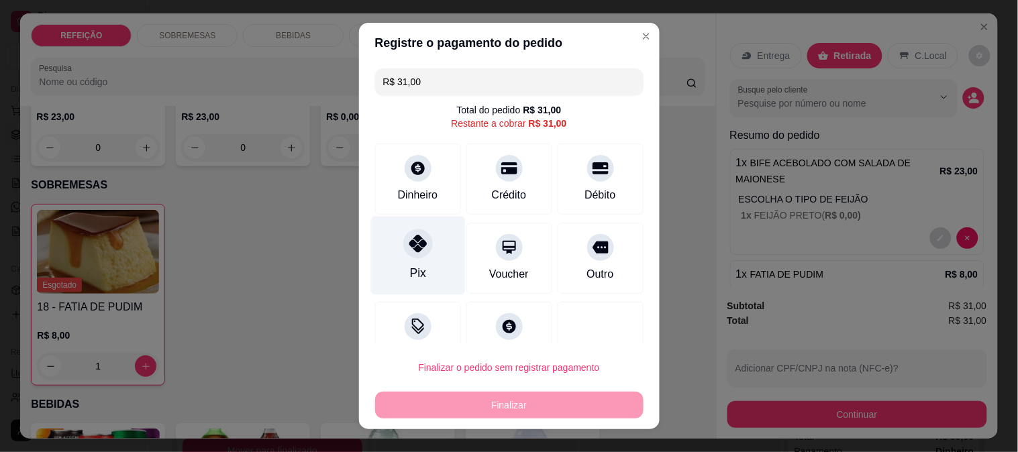
click at [417, 248] on icon at bounding box center [417, 243] width 17 height 17
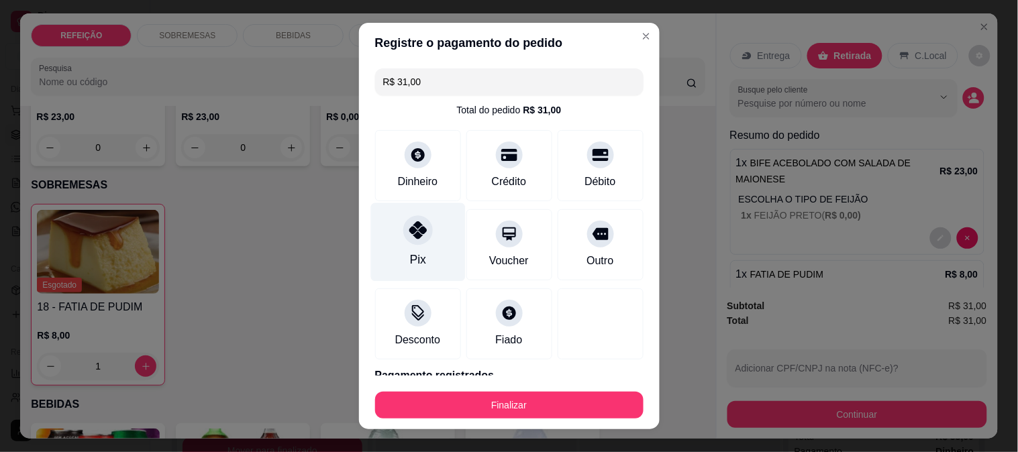
type input "R$ 0,00"
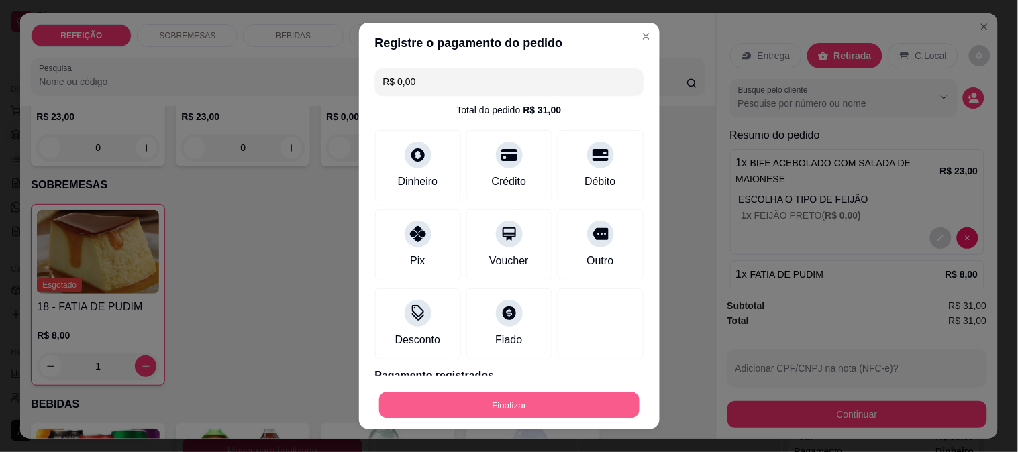
click at [487, 404] on button "Finalizar" at bounding box center [509, 405] width 260 height 26
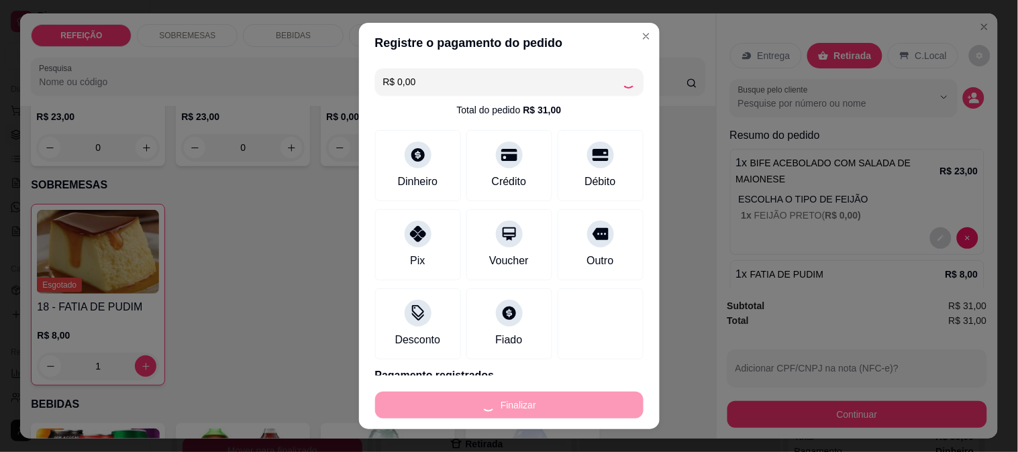
type input "0"
type input "-R$ 31,00"
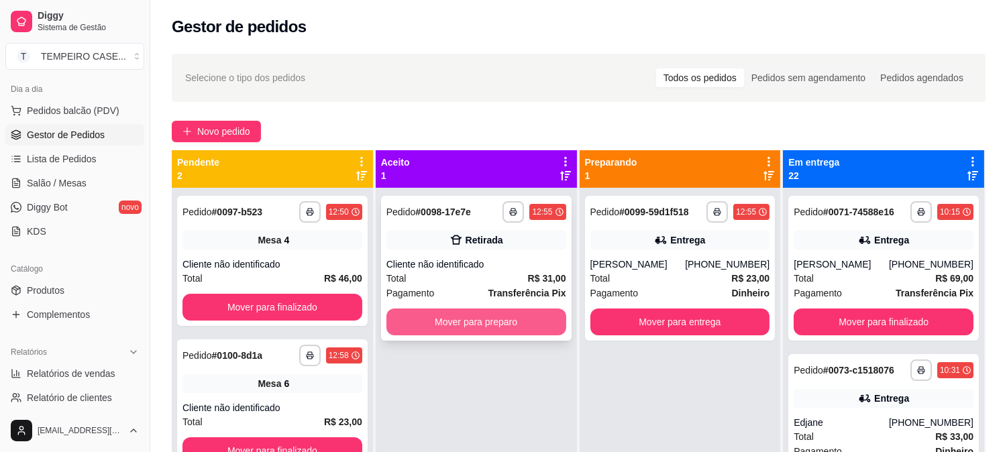
click at [481, 325] on button "Mover para preparo" at bounding box center [476, 322] width 180 height 27
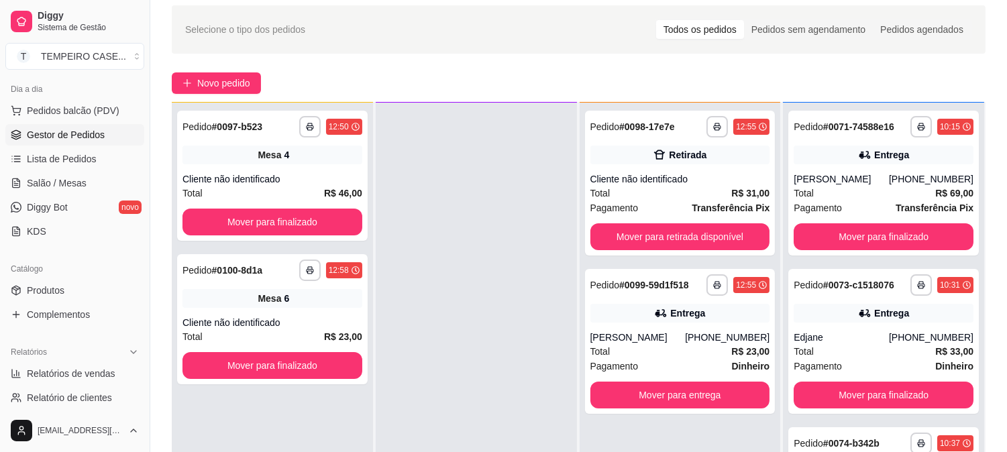
scroll to position [74, 0]
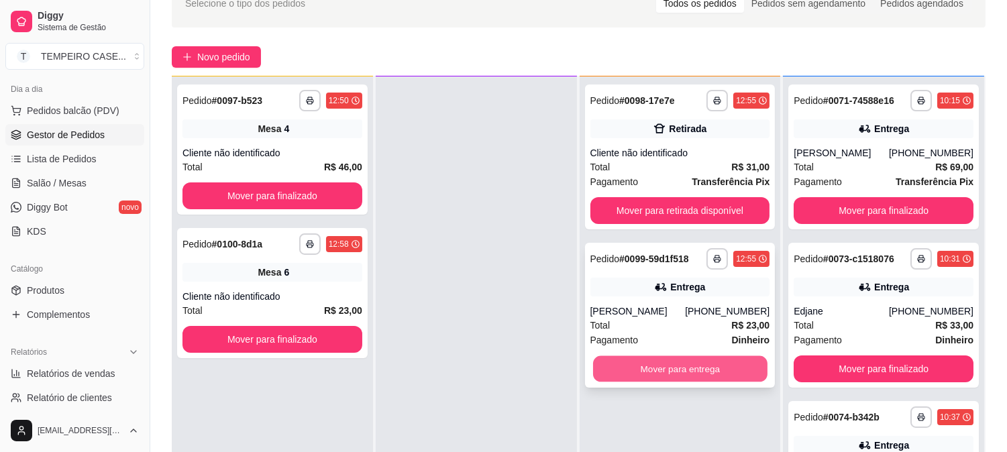
click at [660, 369] on button "Mover para entrega" at bounding box center [680, 369] width 174 height 26
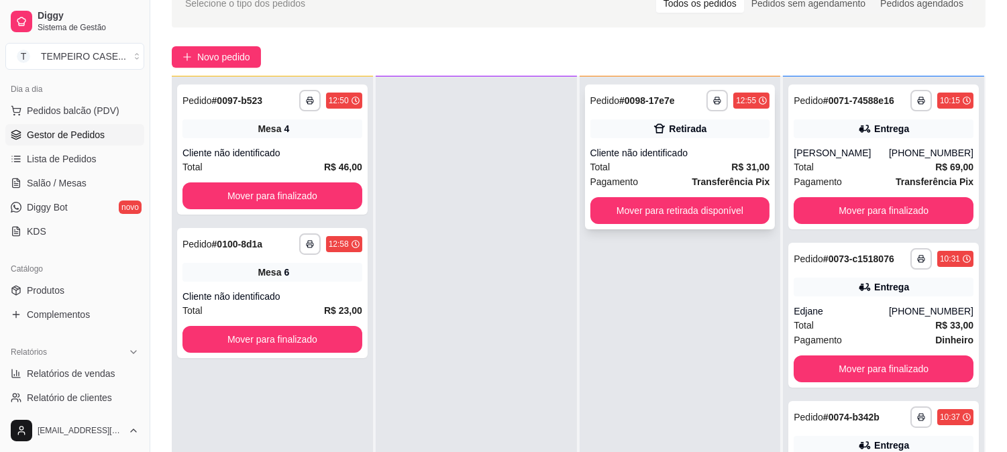
click at [660, 225] on div "**********" at bounding box center [680, 157] width 191 height 145
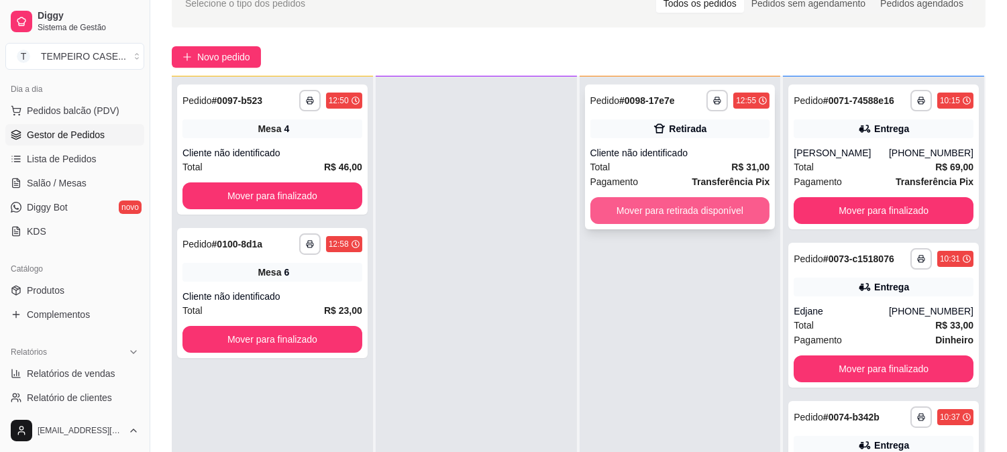
click at [719, 209] on button "Mover para retirada disponível" at bounding box center [680, 210] width 180 height 27
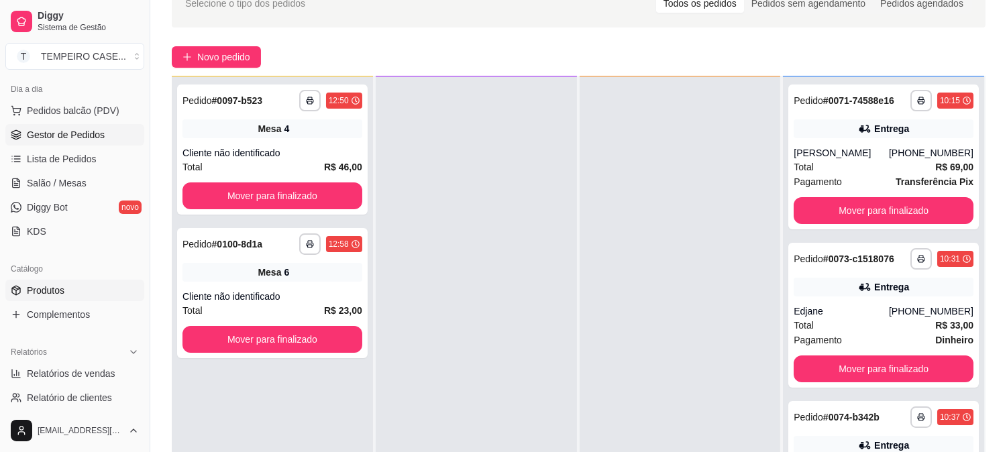
click at [99, 290] on link "Produtos" at bounding box center [74, 290] width 139 height 21
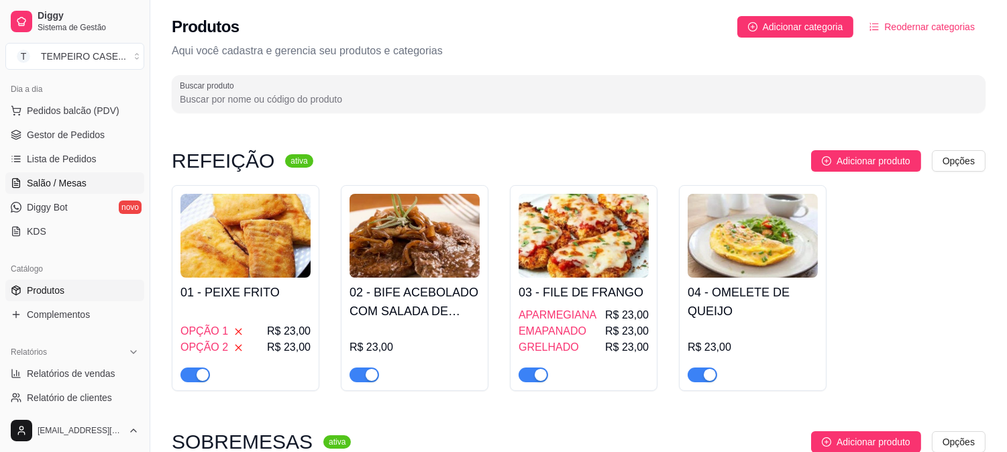
click at [92, 182] on link "Salão / Mesas" at bounding box center [74, 182] width 139 height 21
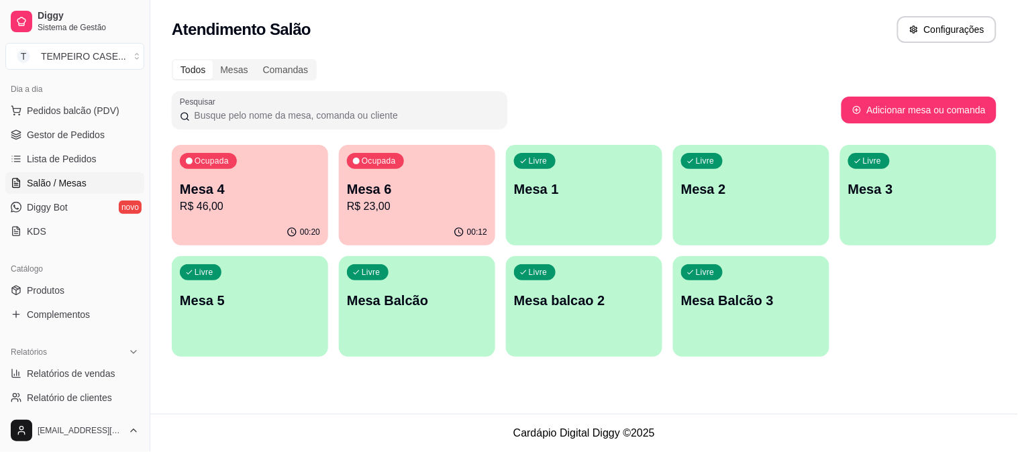
click at [413, 211] on p "R$ 23,00" at bounding box center [417, 207] width 140 height 16
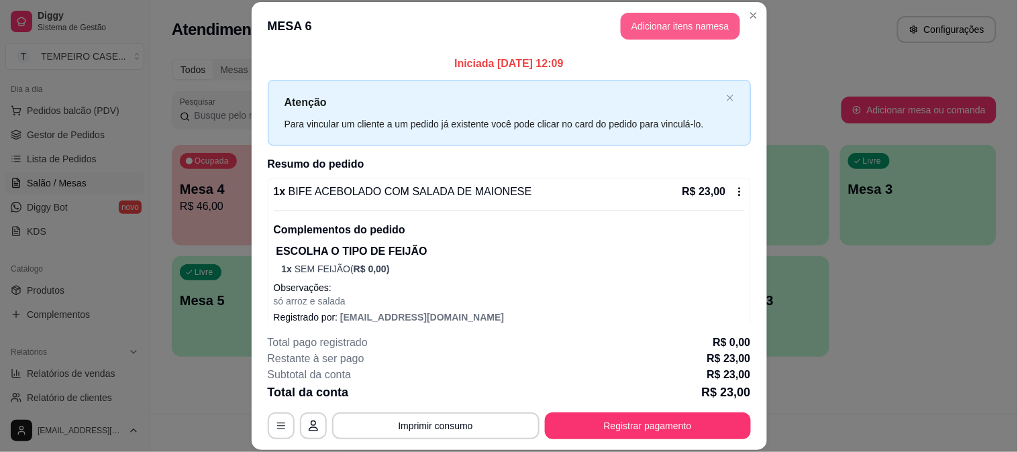
click at [664, 36] on button "Adicionar itens na mesa" at bounding box center [680, 26] width 119 height 27
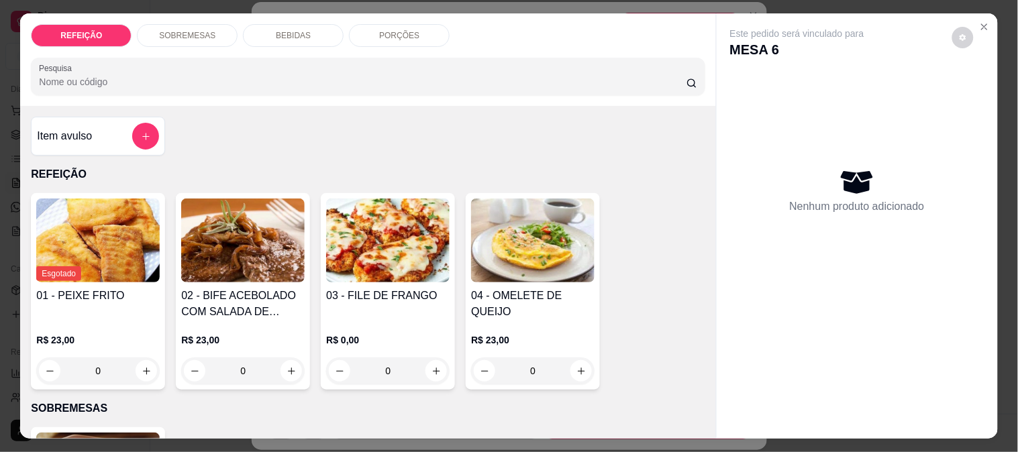
click at [289, 34] on p "BEBIDAS" at bounding box center [293, 35] width 35 height 11
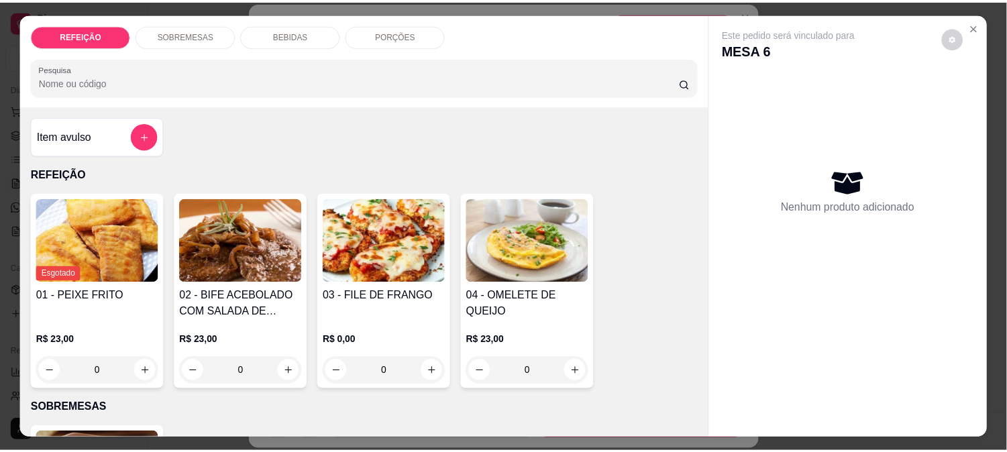
scroll to position [35, 0]
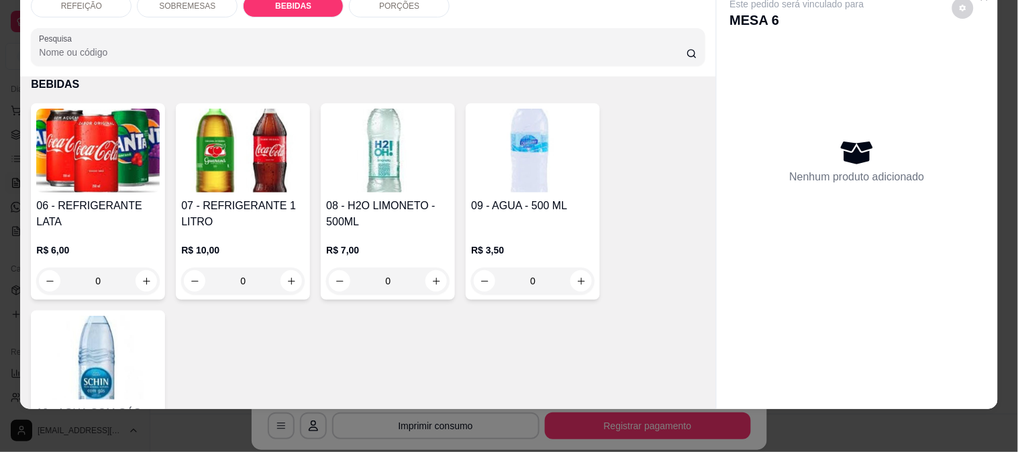
click at [111, 170] on img at bounding box center [97, 151] width 123 height 84
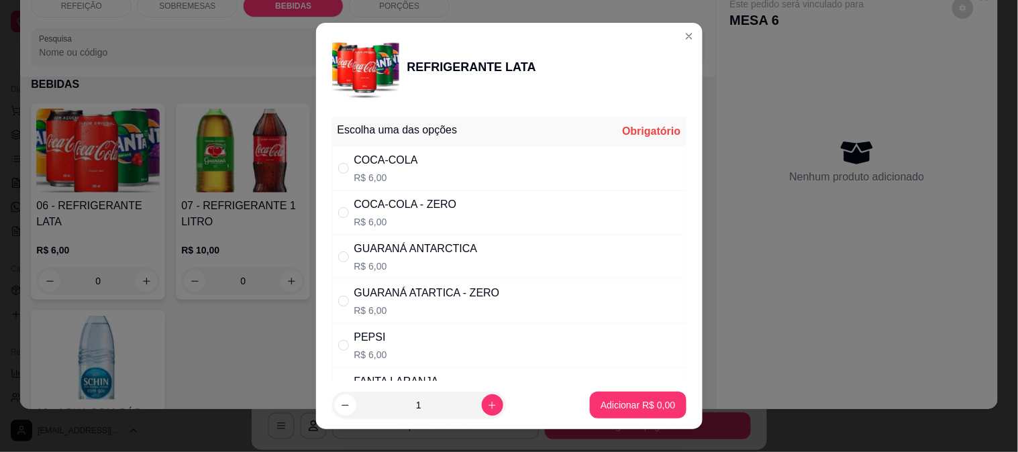
click at [464, 160] on div "COCA-COLA R$ 6,00" at bounding box center [509, 168] width 354 height 44
radio input "true"
click at [621, 397] on button "Adicionar R$ 6,00" at bounding box center [638, 405] width 96 height 27
type input "1"
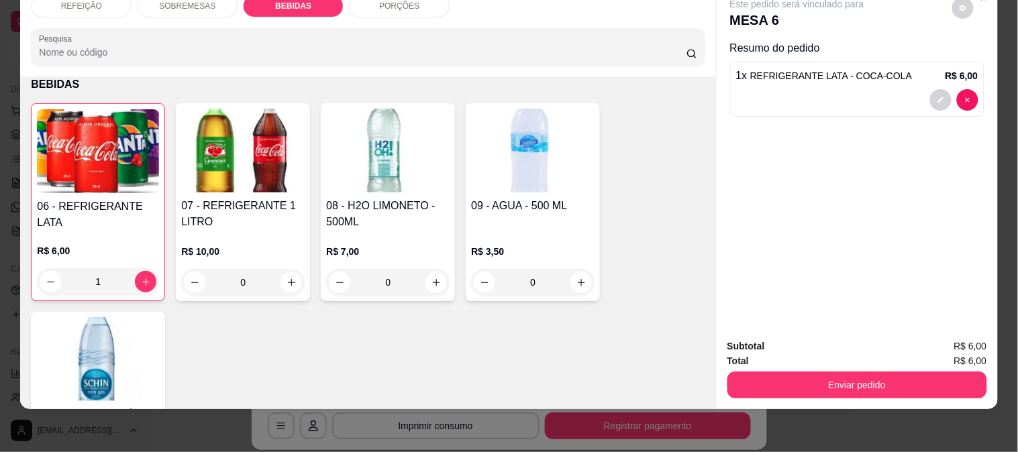
click at [813, 368] on div "Enviar pedido" at bounding box center [857, 383] width 260 height 30
click at [816, 368] on div "Enviar pedido" at bounding box center [857, 383] width 260 height 30
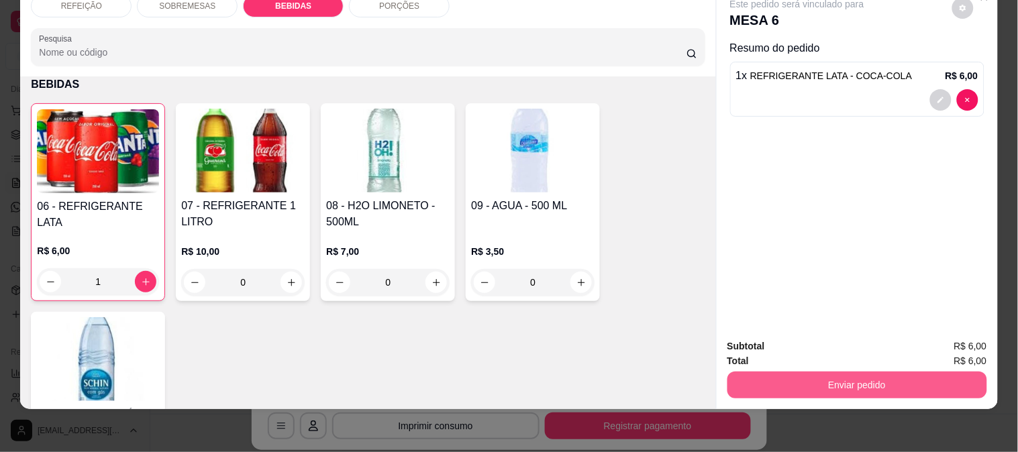
click at [834, 382] on button "Enviar pedido" at bounding box center [857, 385] width 260 height 27
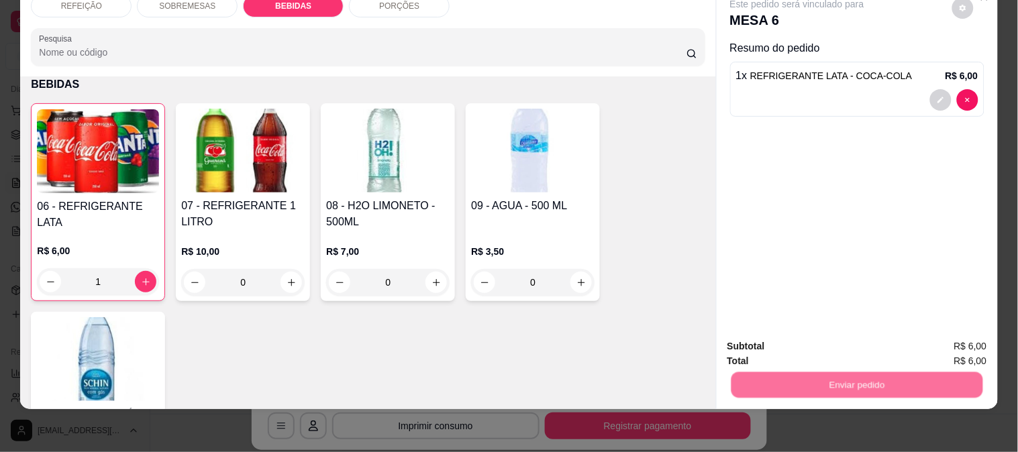
click at [990, 343] on button "Enviar pedido" at bounding box center [952, 341] width 76 height 25
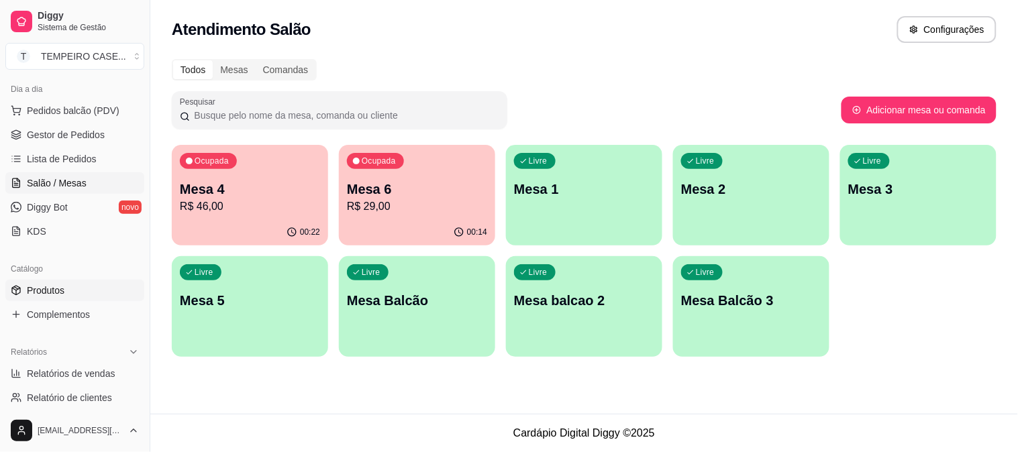
click at [60, 282] on link "Produtos" at bounding box center [74, 290] width 139 height 21
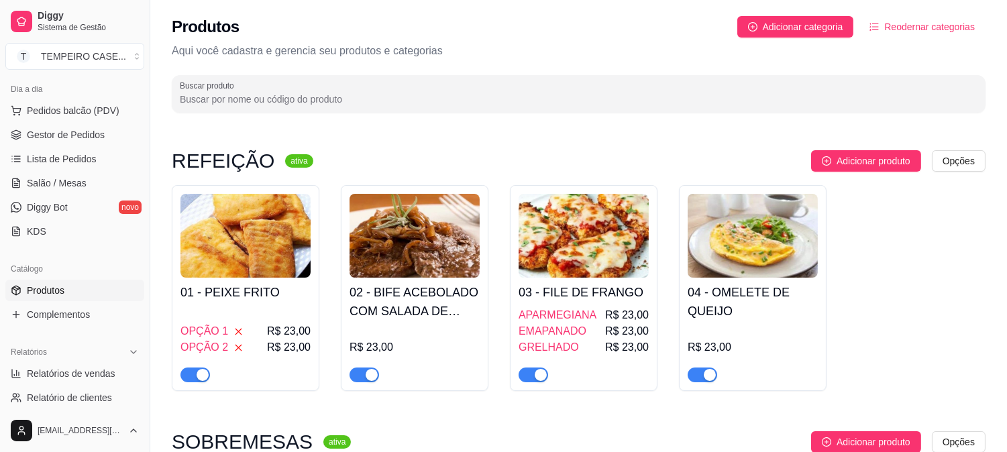
click at [398, 316] on h4 "02 - BIFE ACEBOLADO COM SALADA DE MAIONESE" at bounding box center [415, 302] width 130 height 38
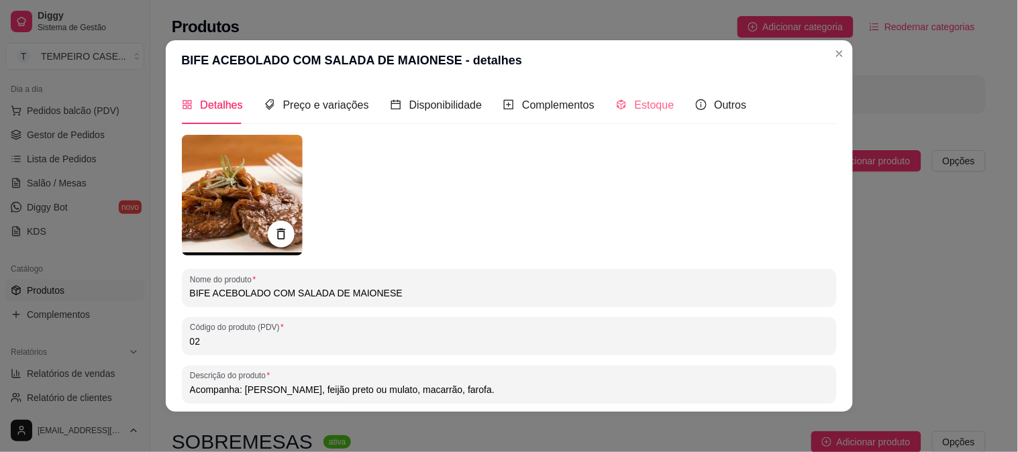
click at [636, 117] on div "Estoque" at bounding box center [645, 105] width 58 height 38
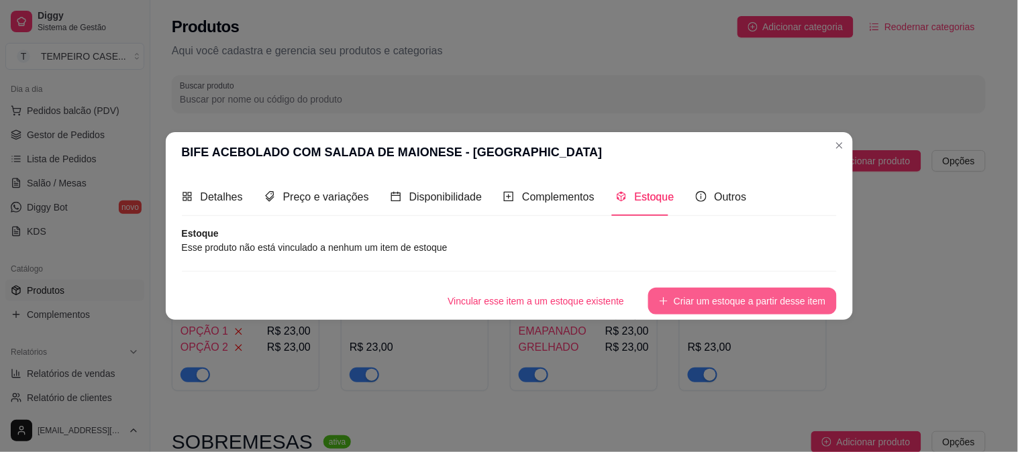
click at [738, 306] on button "Criar um estoque a partir desse item" at bounding box center [742, 301] width 188 height 27
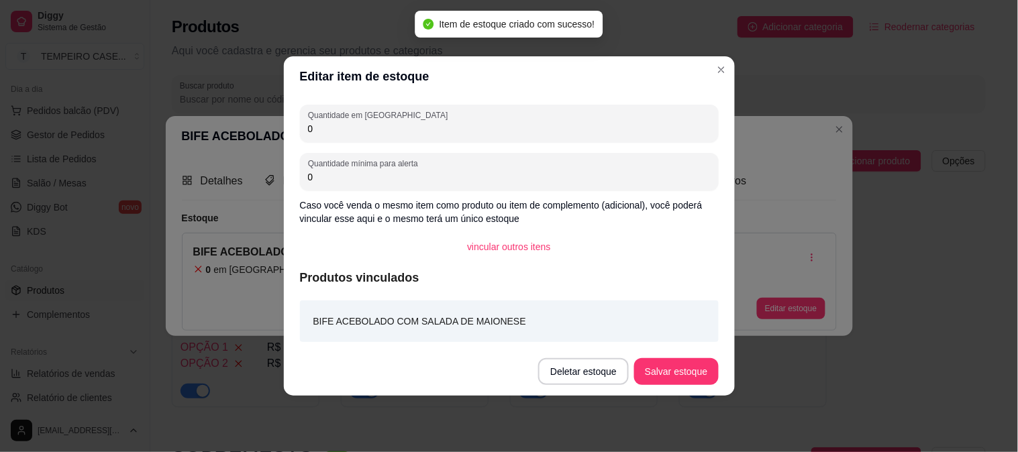
click at [246, 134] on div "Editar item de estoque Quantidade em estoque 0 Quantidade mínima para alerta 0 …" at bounding box center [509, 226] width 1018 height 452
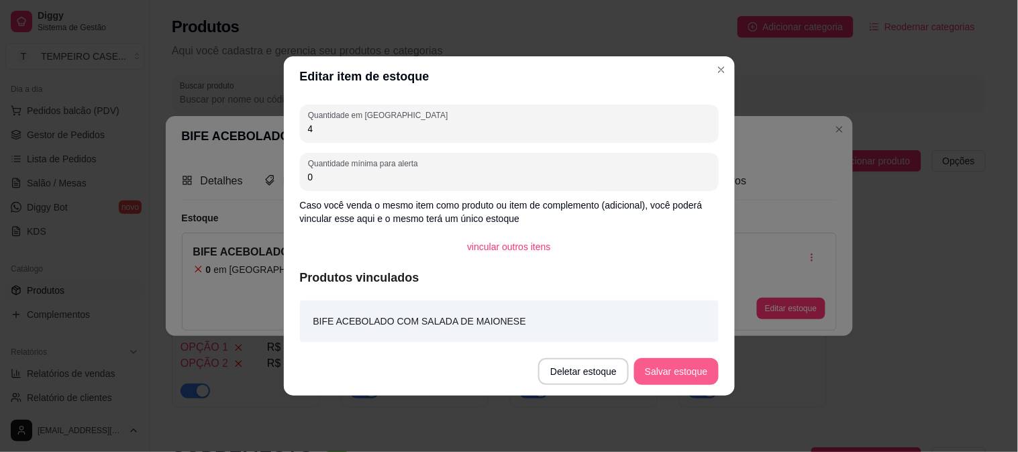
click at [704, 376] on button "Salvar estoque" at bounding box center [676, 371] width 84 height 27
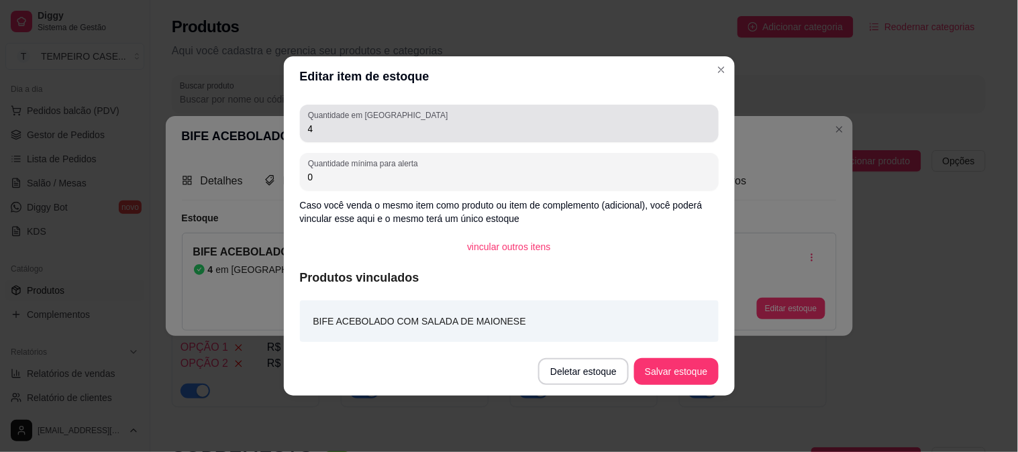
drag, startPoint x: 354, startPoint y: 136, endPoint x: 303, endPoint y: 136, distance: 50.3
click at [303, 136] on div "Quantidade em estoque 4" at bounding box center [509, 124] width 419 height 38
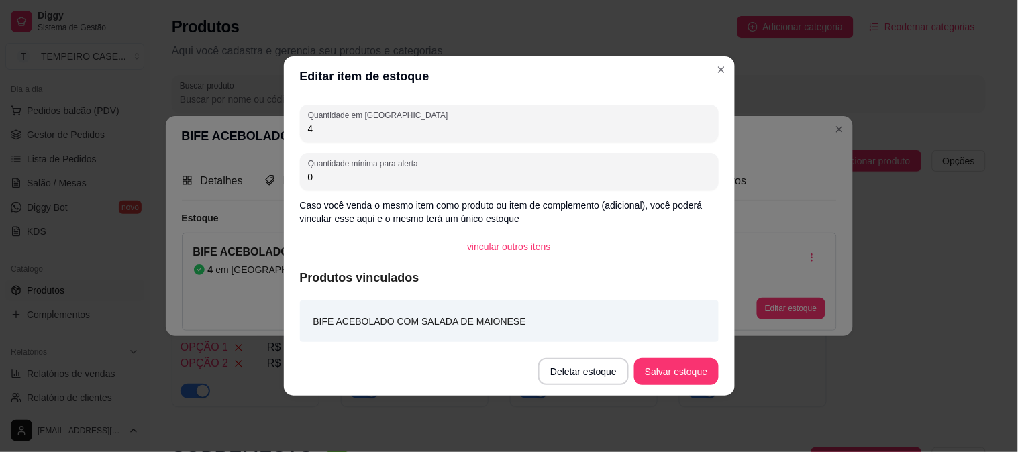
drag, startPoint x: 358, startPoint y: 85, endPoint x: 310, endPoint y: 131, distance: 66.4
click at [310, 131] on input "4" at bounding box center [509, 128] width 403 height 13
type input "3"
click at [655, 367] on button "Salvar estoque" at bounding box center [676, 371] width 84 height 27
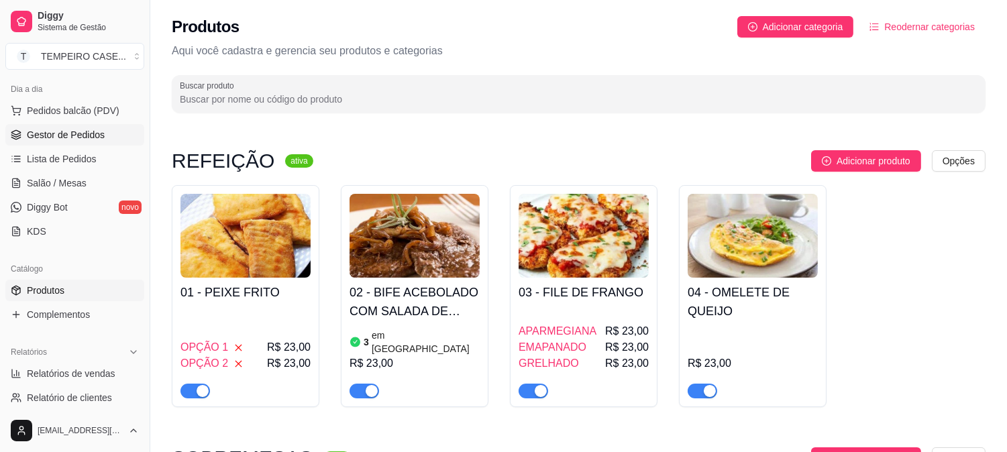
click at [90, 136] on span "Gestor de Pedidos" at bounding box center [66, 134] width 78 height 13
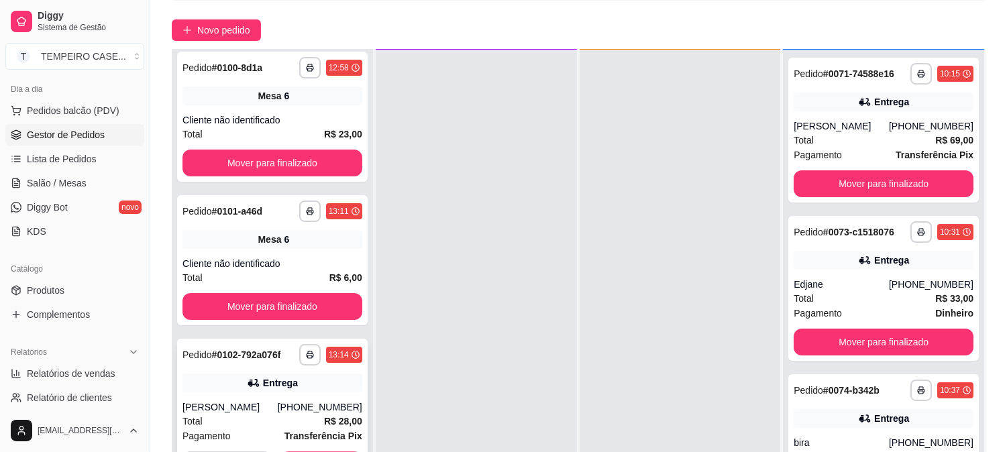
scroll to position [205, 0]
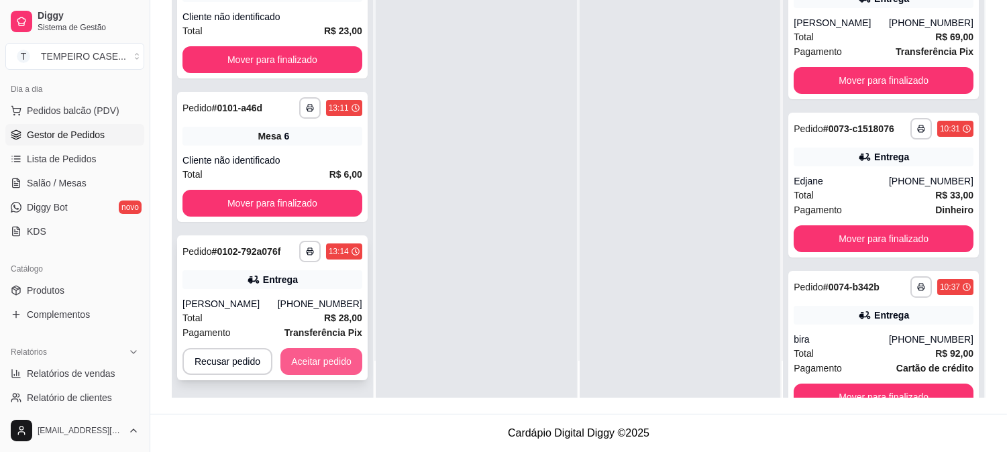
click at [322, 363] on button "Aceitar pedido" at bounding box center [321, 361] width 82 height 27
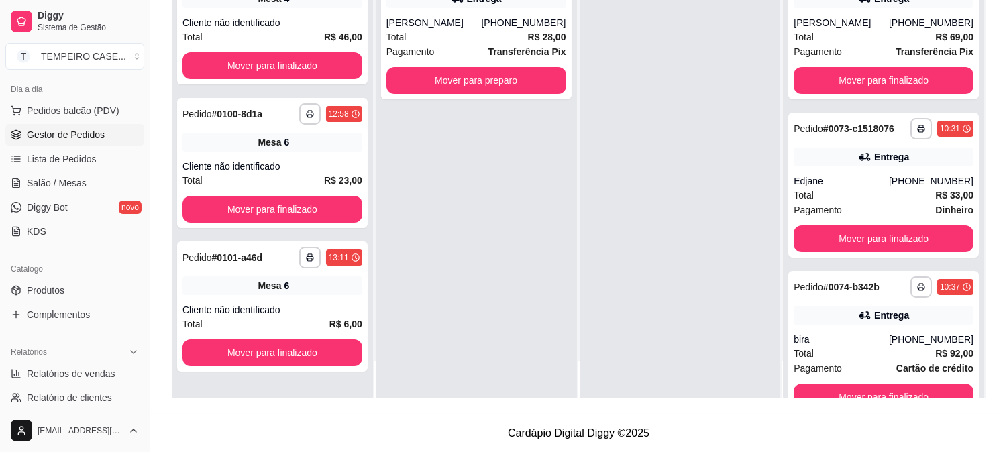
scroll to position [0, 0]
click at [511, 87] on button "Mover para preparo" at bounding box center [476, 81] width 174 height 26
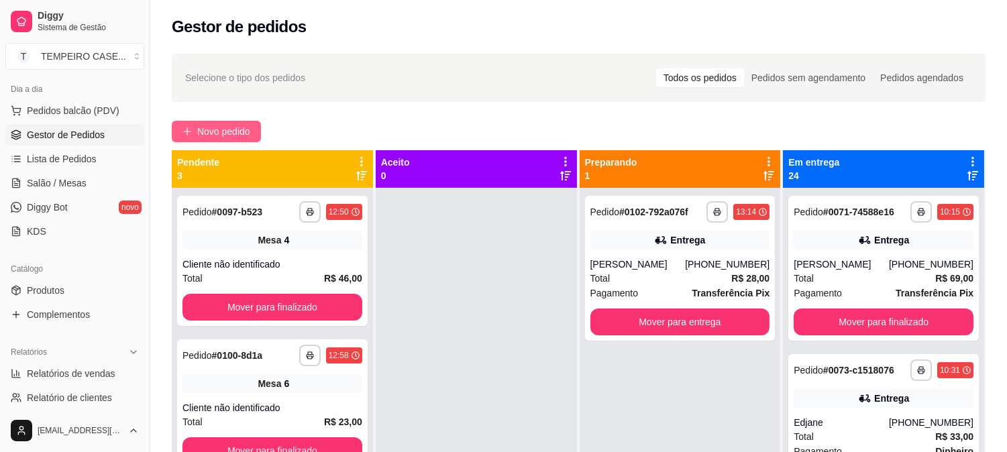
click at [236, 131] on span "Novo pedido" at bounding box center [223, 131] width 53 height 15
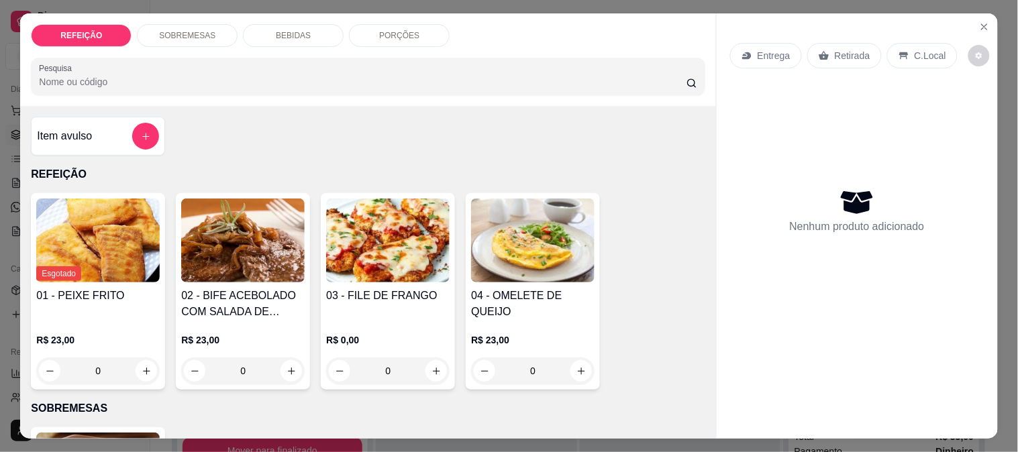
click at [411, 235] on img at bounding box center [387, 241] width 123 height 84
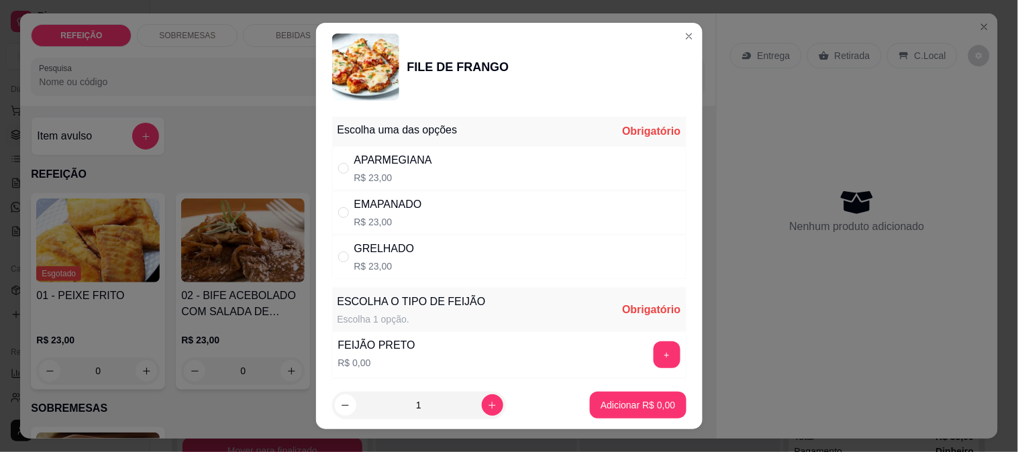
click at [512, 177] on div "APARMEGIANA R$ 23,00" at bounding box center [509, 168] width 354 height 44
radio input "true"
click at [653, 367] on button "+" at bounding box center [666, 354] width 26 height 26
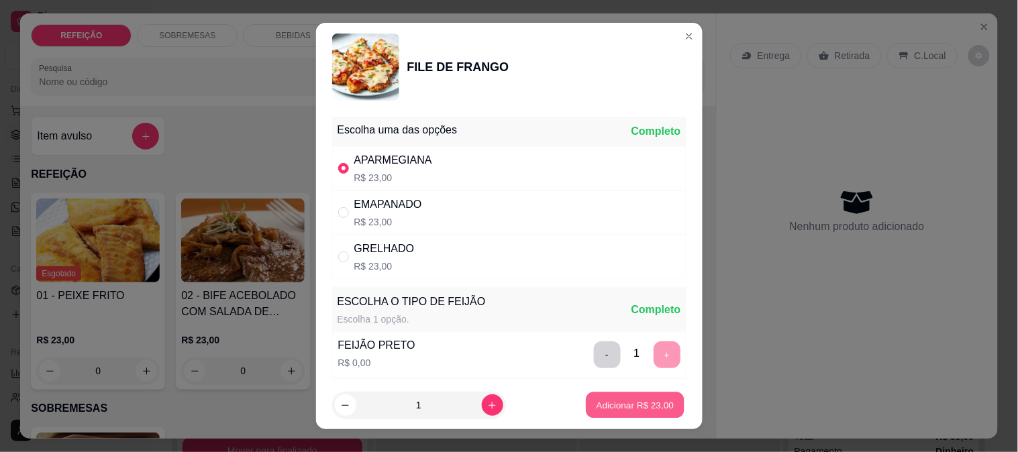
click at [631, 413] on button "Adicionar R$ 23,00" at bounding box center [635, 405] width 99 height 26
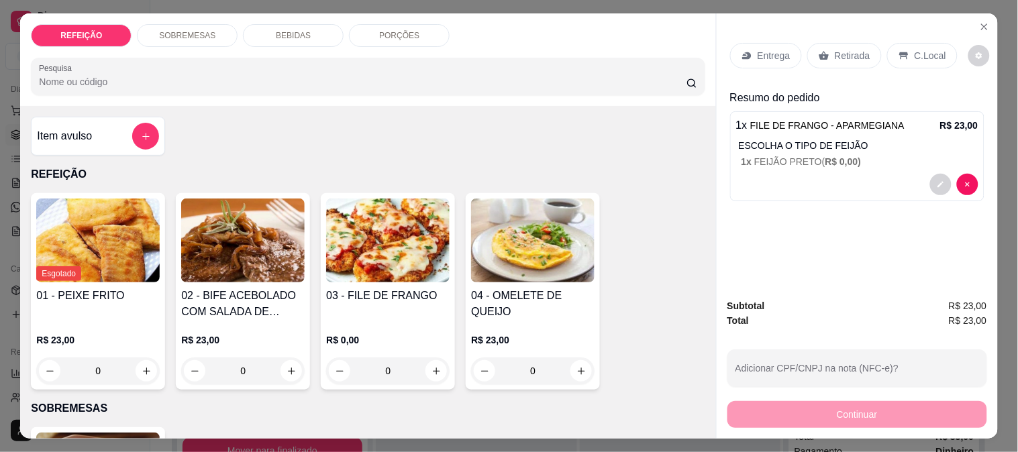
click at [837, 49] on p "Retirada" at bounding box center [853, 55] width 36 height 13
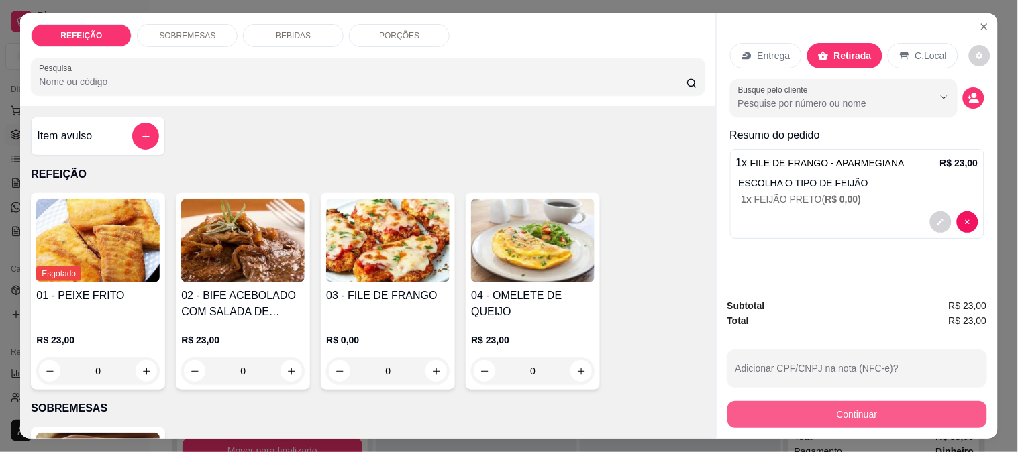
click at [781, 406] on button "Continuar" at bounding box center [857, 414] width 260 height 27
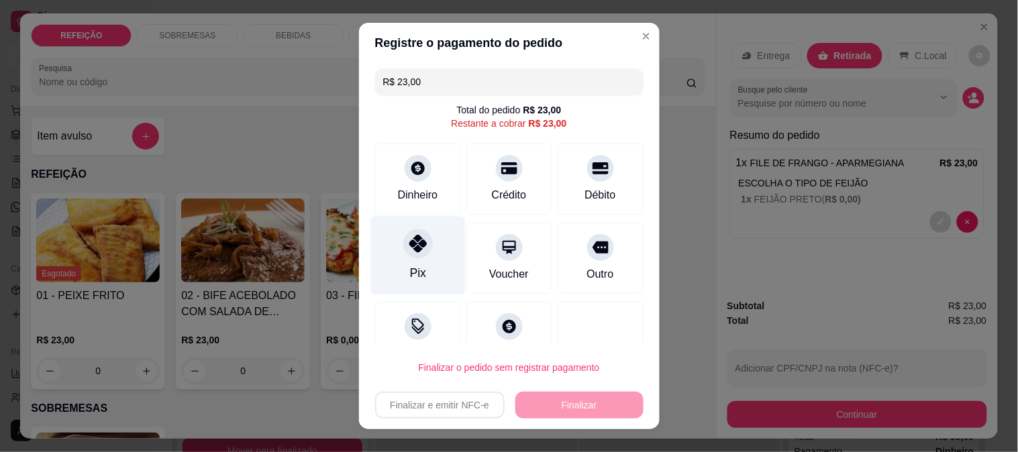
click at [421, 264] on div "Pix" at bounding box center [417, 255] width 95 height 78
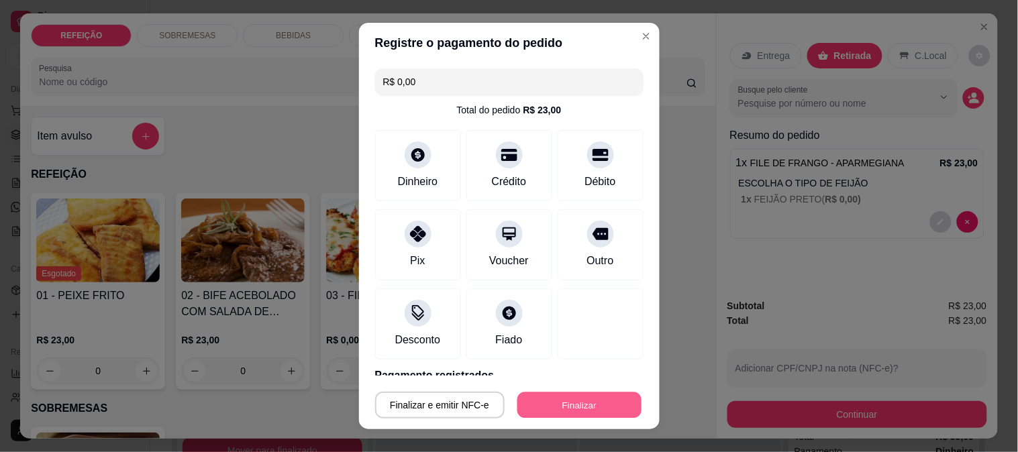
click at [564, 397] on button "Finalizar" at bounding box center [579, 405] width 124 height 26
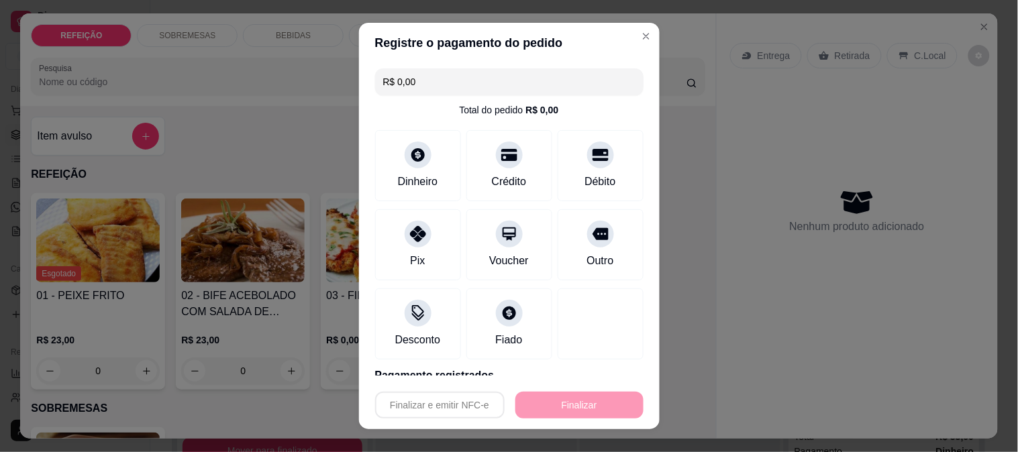
type input "-R$ 23,00"
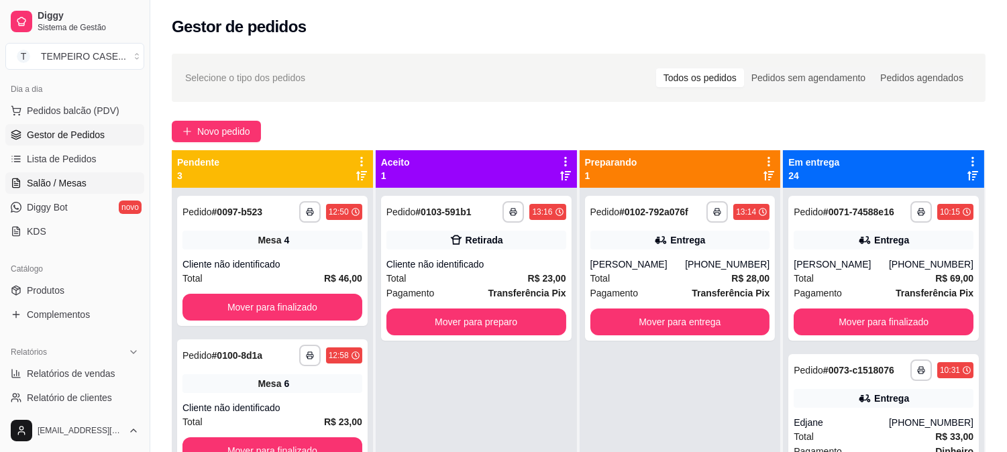
click at [76, 172] on link "Salão / Mesas" at bounding box center [74, 182] width 139 height 21
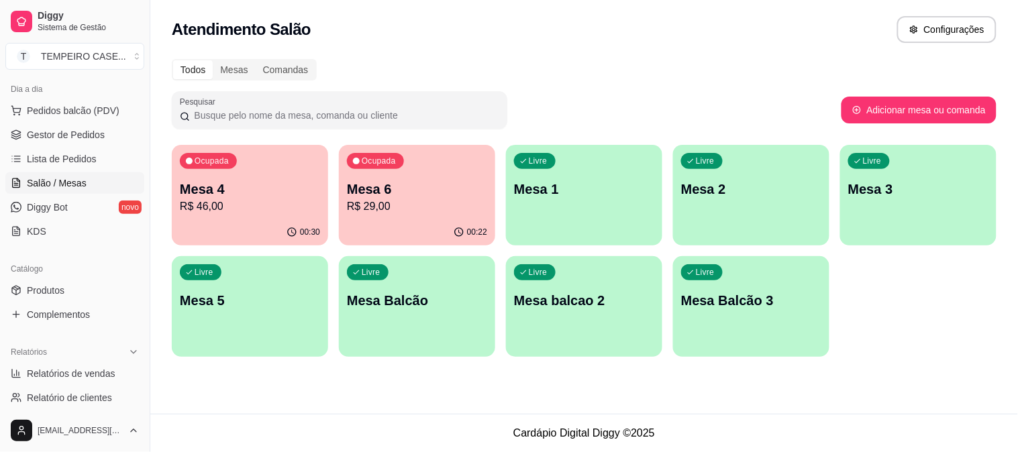
click at [712, 189] on p "Mesa 2" at bounding box center [751, 189] width 140 height 19
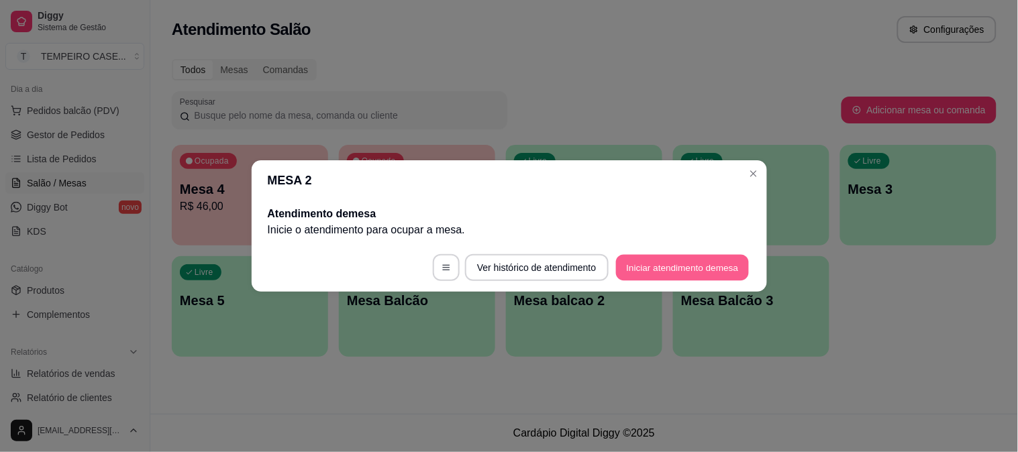
click at [683, 263] on button "Iniciar atendimento de mesa" at bounding box center [682, 268] width 133 height 26
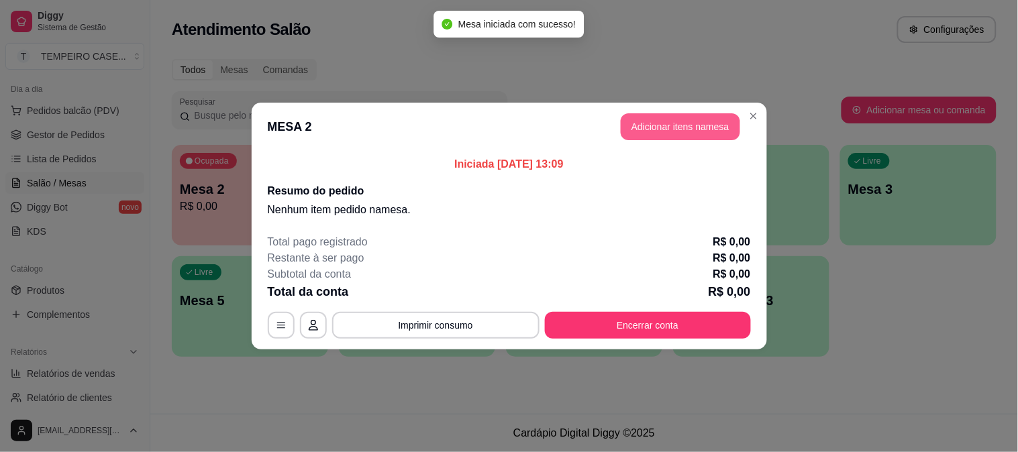
click at [657, 125] on button "Adicionar itens na mesa" at bounding box center [680, 126] width 119 height 27
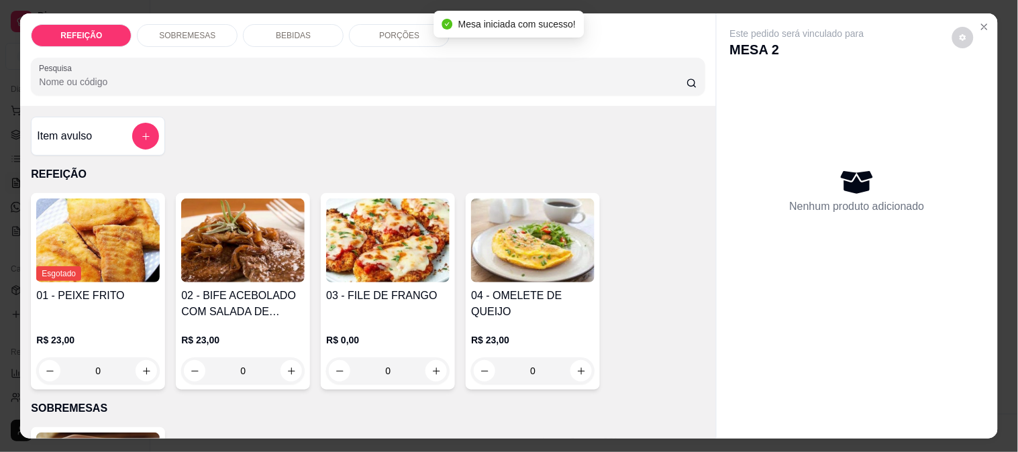
click at [361, 248] on img at bounding box center [387, 241] width 123 height 84
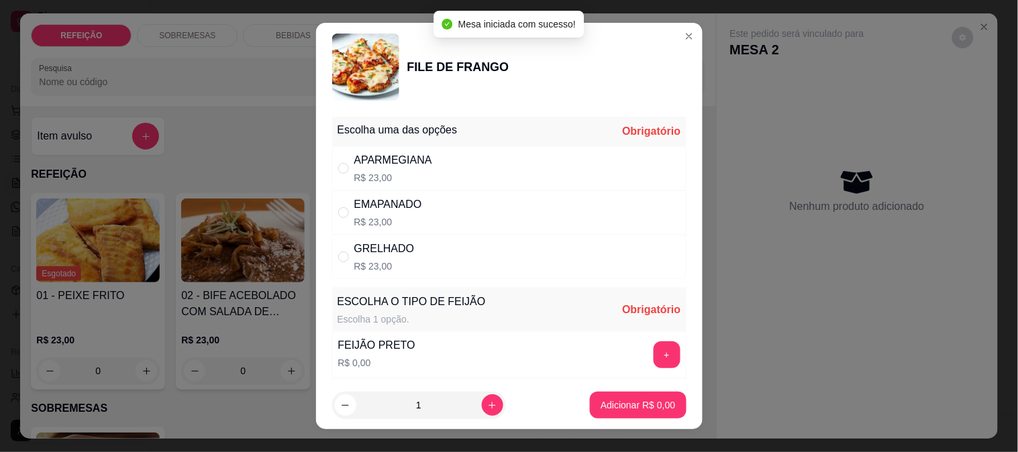
click at [429, 148] on div "APARMEGIANA R$ 23,00" at bounding box center [509, 168] width 354 height 44
radio input "true"
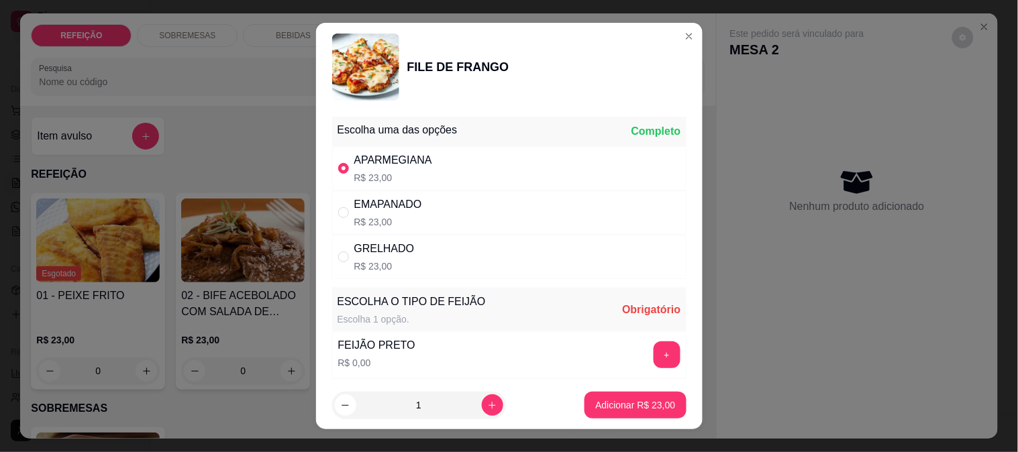
click at [648, 352] on div "+" at bounding box center [667, 354] width 38 height 27
click at [653, 356] on button "+" at bounding box center [666, 354] width 27 height 27
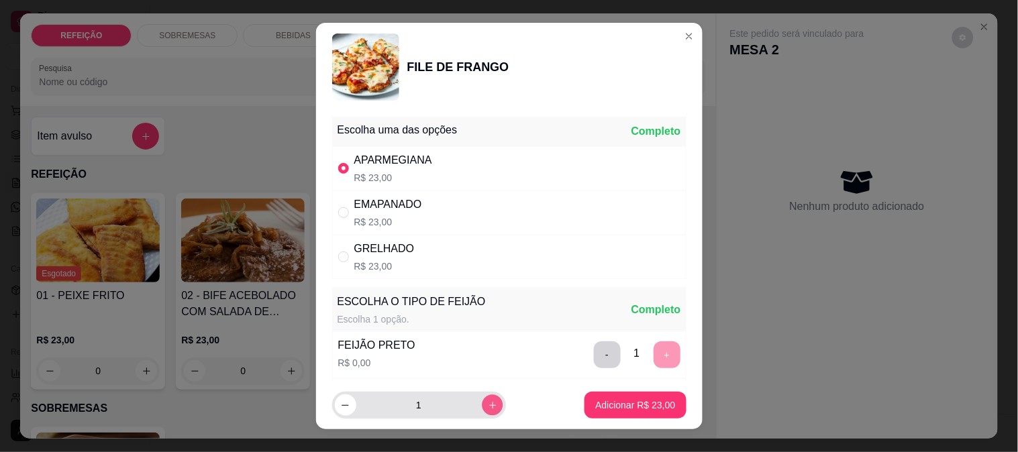
click at [482, 410] on button "increase-product-quantity" at bounding box center [492, 405] width 21 height 21
type input "3"
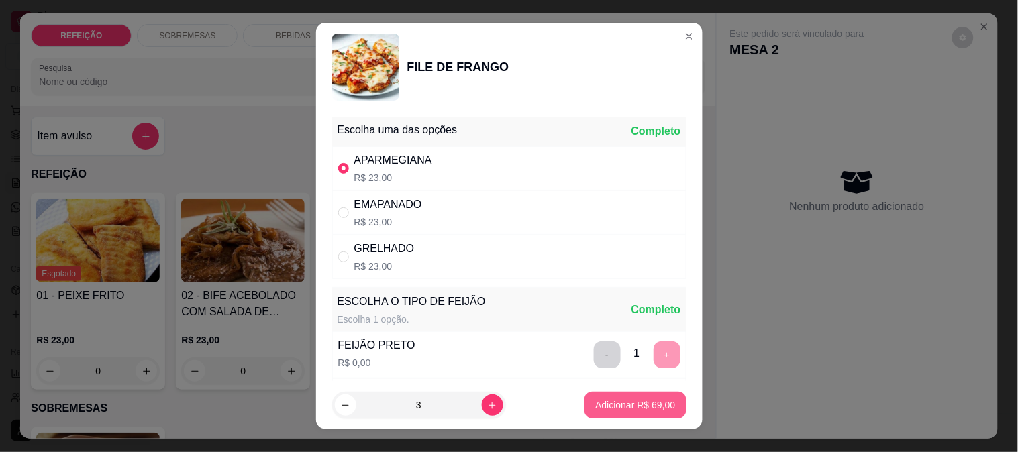
click at [608, 407] on p "Adicionar R$ 69,00" at bounding box center [635, 405] width 80 height 13
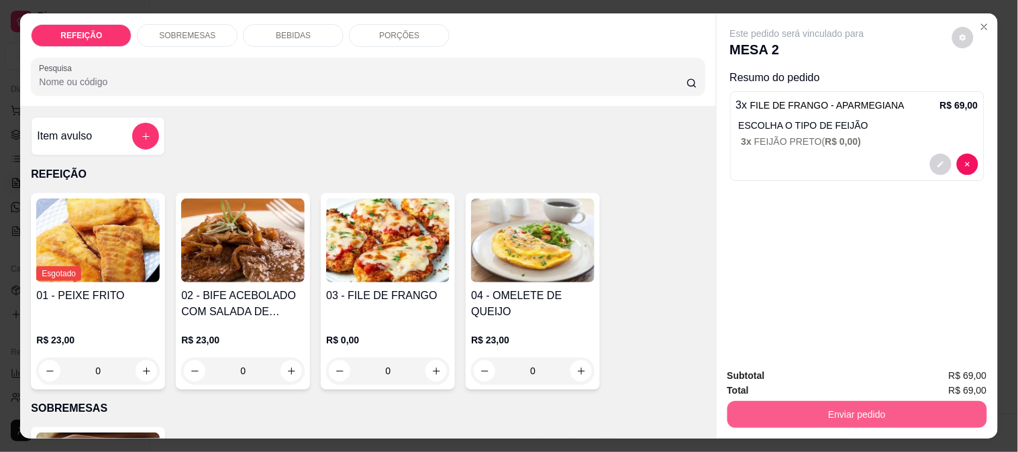
click at [781, 407] on button "Enviar pedido" at bounding box center [857, 414] width 260 height 27
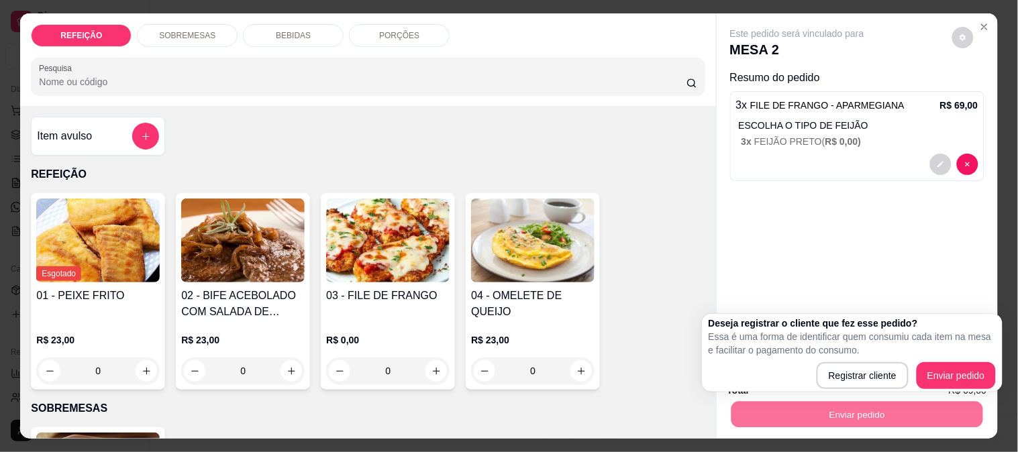
click at [727, 381] on div "Registrar cliente Enviar pedido" at bounding box center [851, 375] width 287 height 27
click at [631, 380] on div "Esgotado 01 - PEIXE FRITO R$ 23,00 0 02 - BIFE ACEBOLADO COM SALADA DE MAIONESE…" at bounding box center [368, 291] width 674 height 197
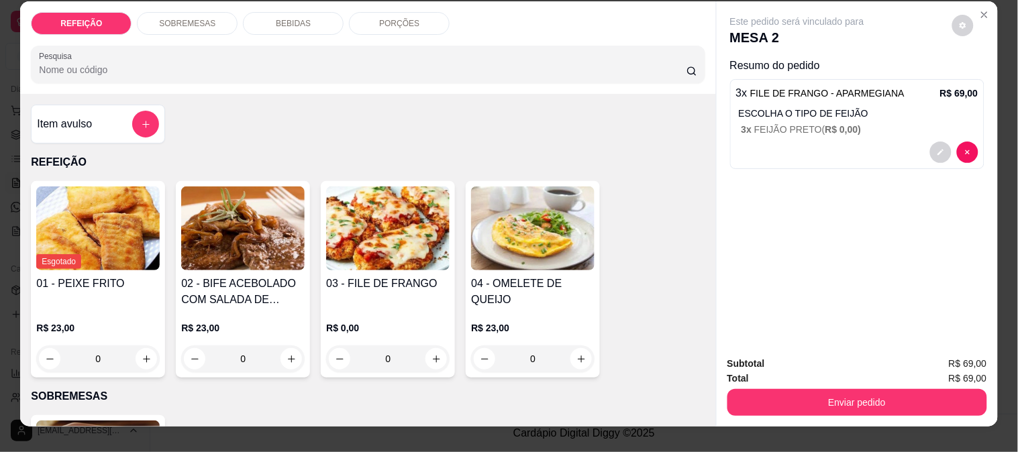
scroll to position [35, 0]
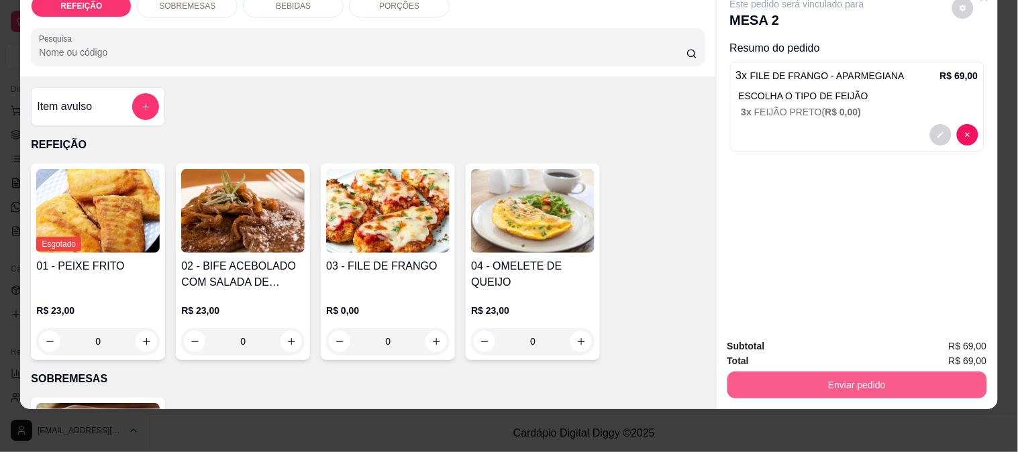
click at [829, 374] on button "Enviar pedido" at bounding box center [857, 385] width 260 height 27
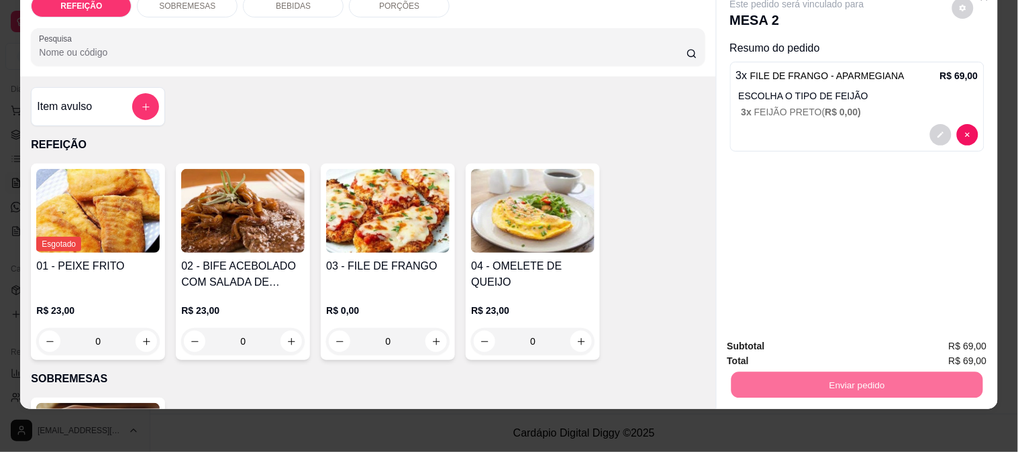
click at [941, 345] on button "Enviar pedido" at bounding box center [952, 341] width 74 height 25
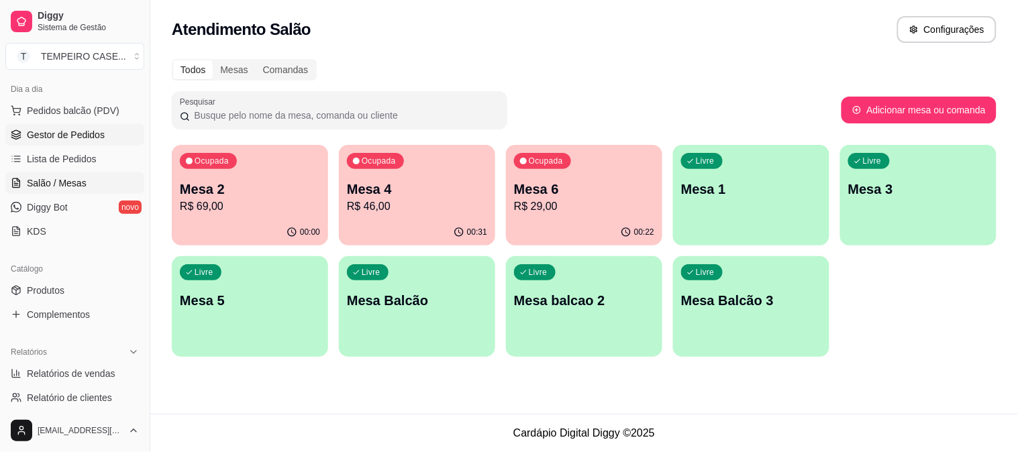
click at [70, 143] on link "Gestor de Pedidos" at bounding box center [74, 134] width 139 height 21
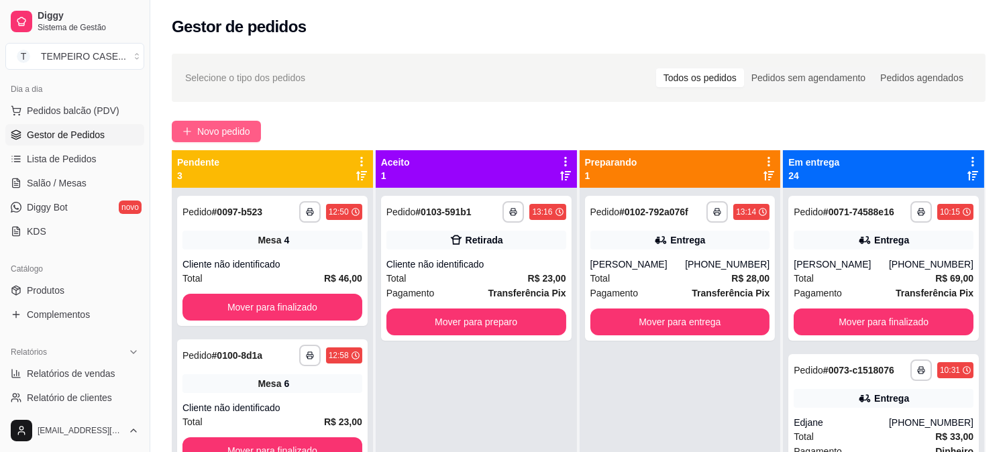
click at [212, 140] on button "Novo pedido" at bounding box center [216, 131] width 89 height 21
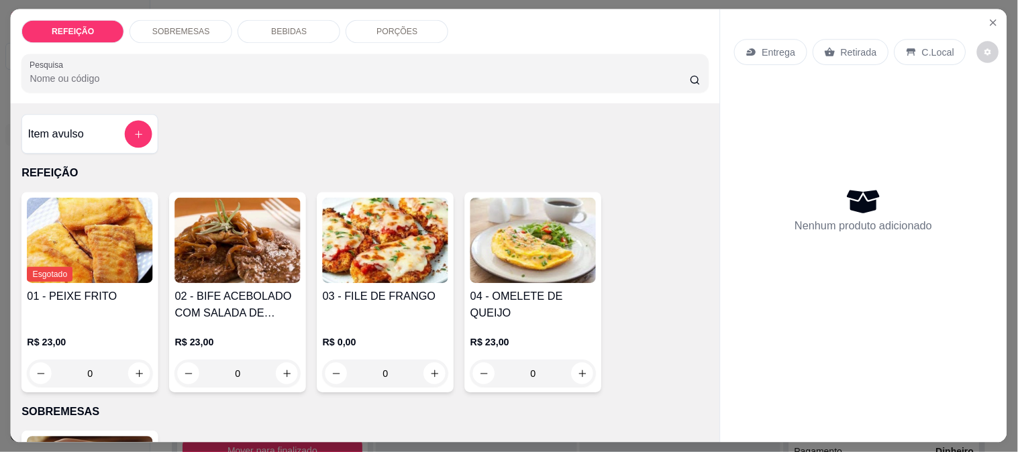
click at [220, 134] on div "Item avulso REFEIÇÃO Esgotado 01 - PEIXE FRITO R$ 23,00 0 02 - BIFE ACEBOLADO C…" at bounding box center [365, 273] width 708 height 339
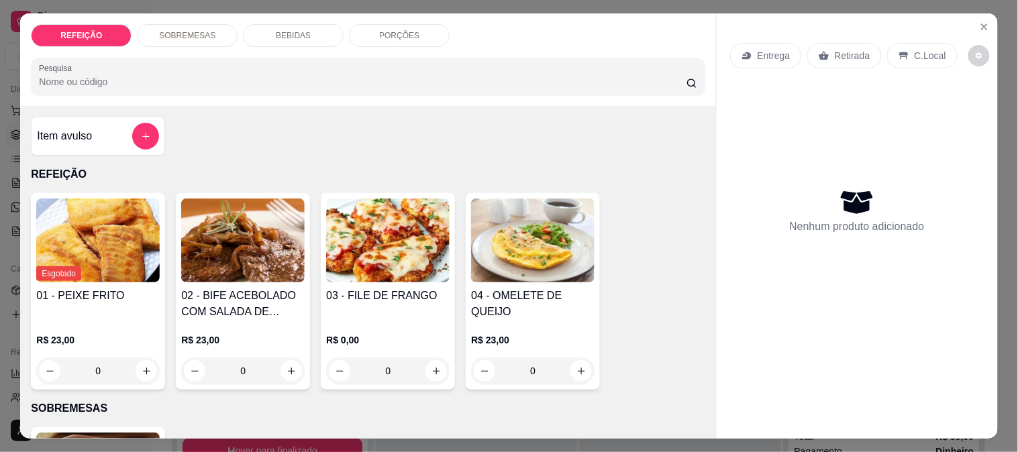
click at [421, 246] on img at bounding box center [387, 241] width 123 height 84
click at [492, 157] on div "APARMEGIANA R$ 23,00" at bounding box center [508, 168] width 354 height 44
radio input "true"
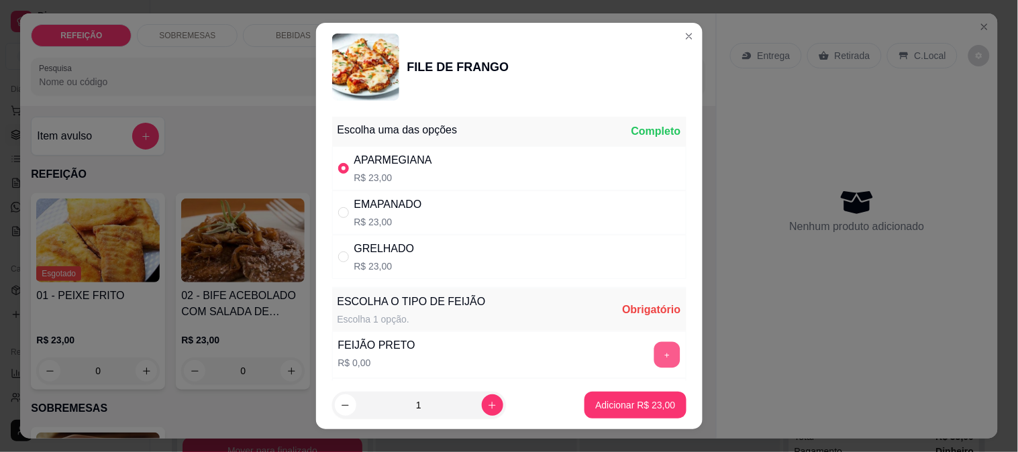
click at [653, 358] on button "+" at bounding box center [666, 354] width 26 height 26
click at [624, 394] on button "Adicionar R$ 23,00" at bounding box center [634, 405] width 101 height 27
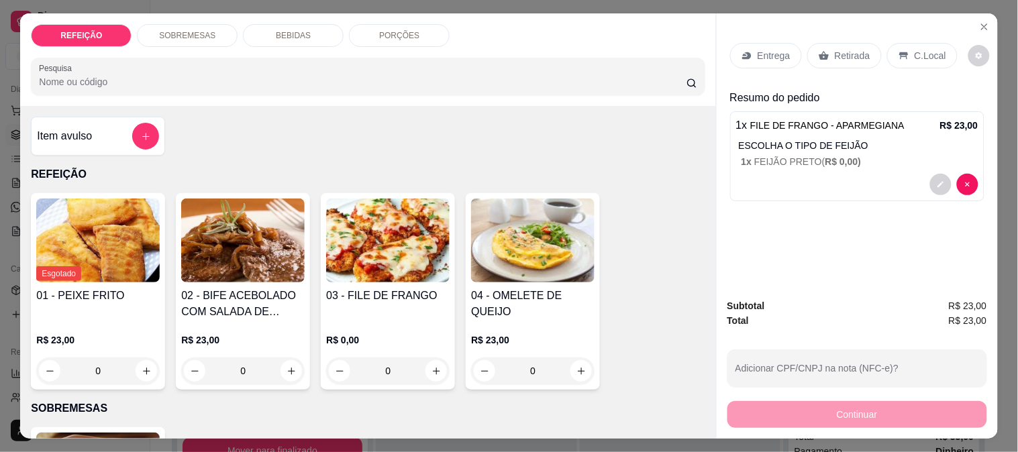
click at [782, 43] on div "Entrega" at bounding box center [766, 55] width 72 height 25
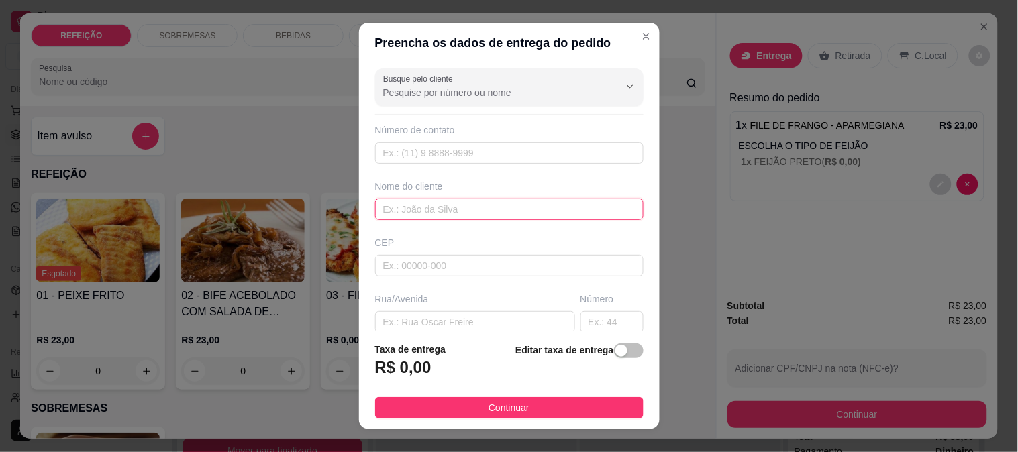
click at [409, 211] on input "text" at bounding box center [509, 209] width 268 height 21
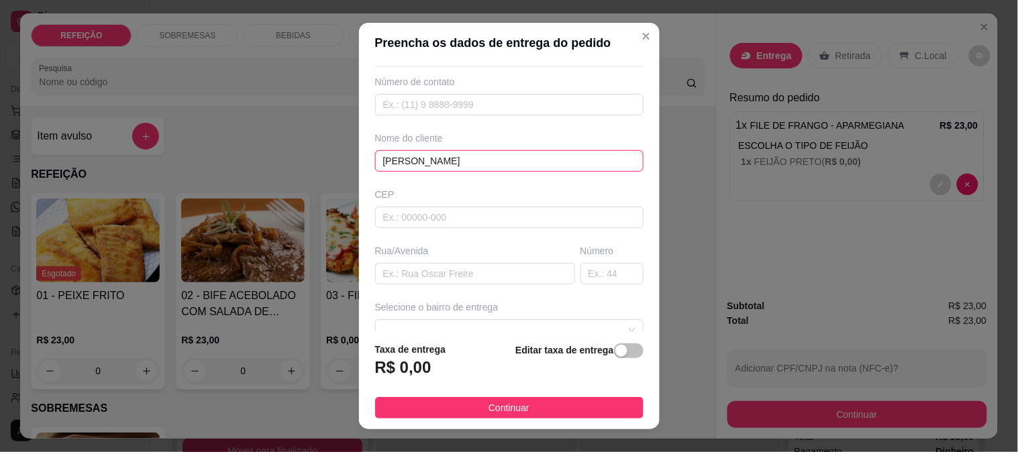
scroll to position [74, 0]
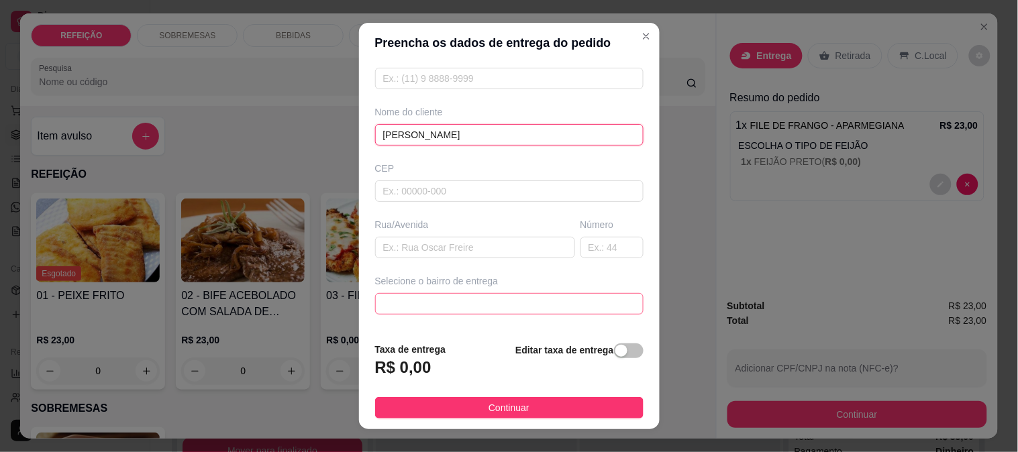
click at [433, 311] on span at bounding box center [509, 304] width 252 height 20
type input "[PERSON_NAME]"
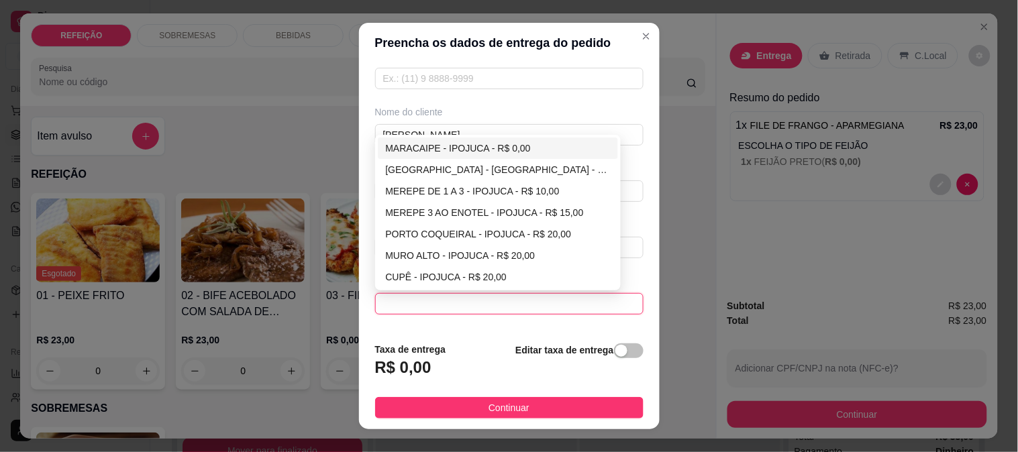
click at [434, 148] on div "MARACAIPE - IPOJUCA - R$ 0,00" at bounding box center [498, 148] width 225 height 15
type input "IPOJUCA"
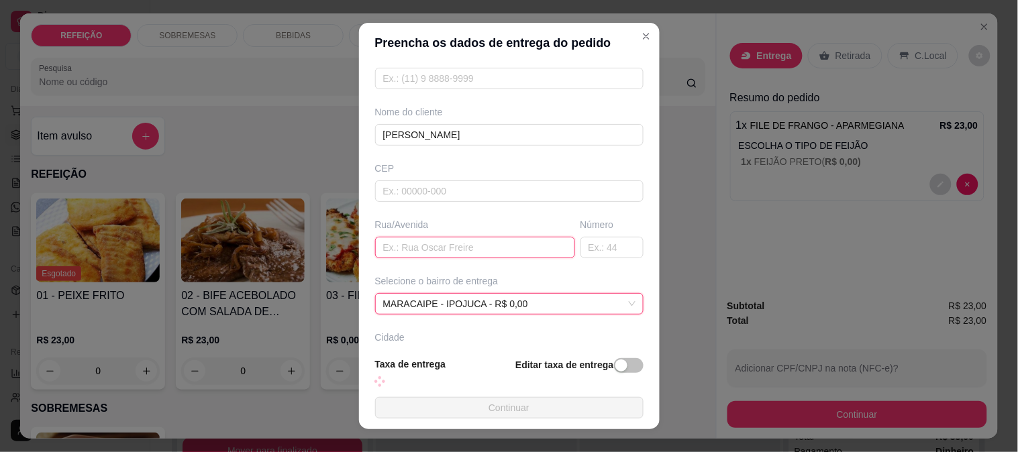
click at [450, 242] on input "text" at bounding box center [475, 247] width 200 height 21
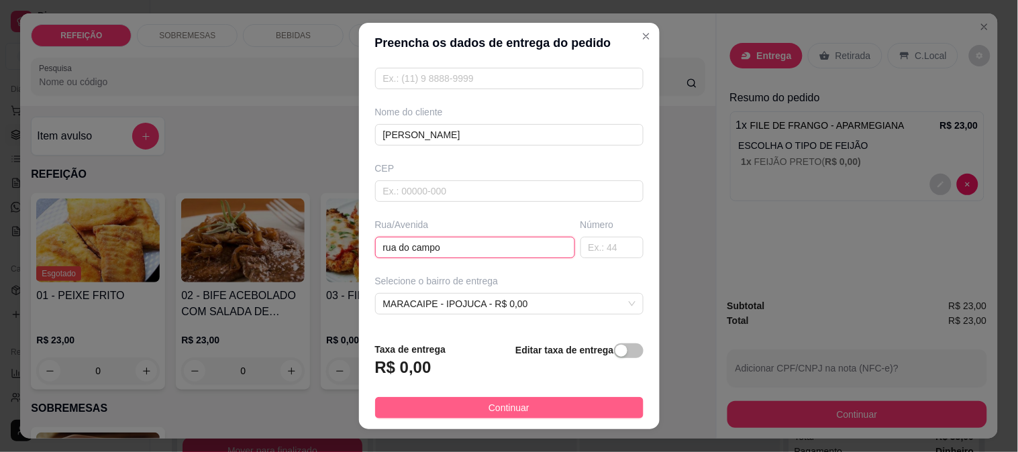
type input "rua do campo"
click at [488, 405] on span "Continuar" at bounding box center [508, 408] width 41 height 15
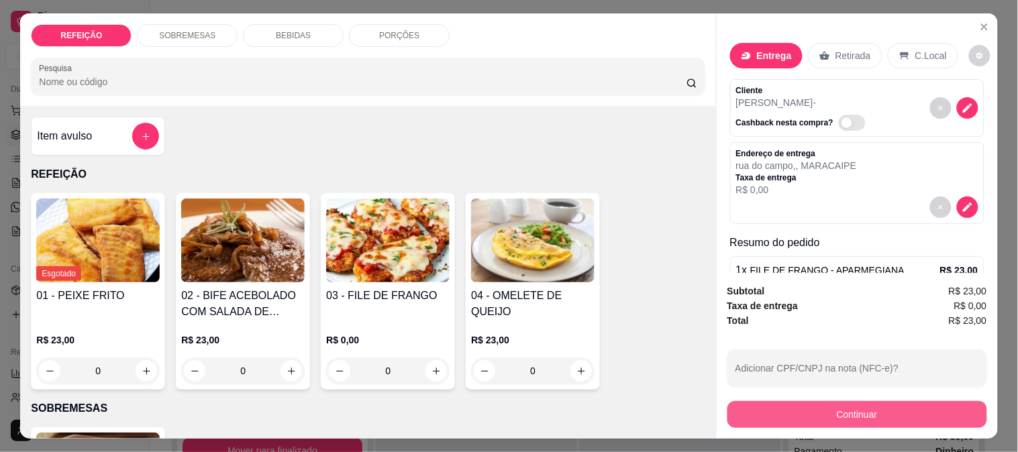
click at [813, 404] on button "Continuar" at bounding box center [857, 414] width 260 height 27
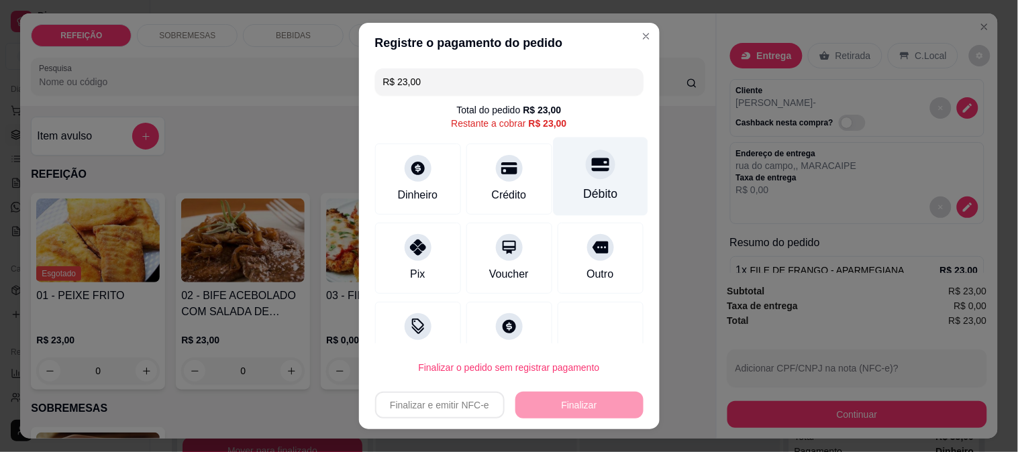
click at [586, 176] on div at bounding box center [601, 165] width 30 height 30
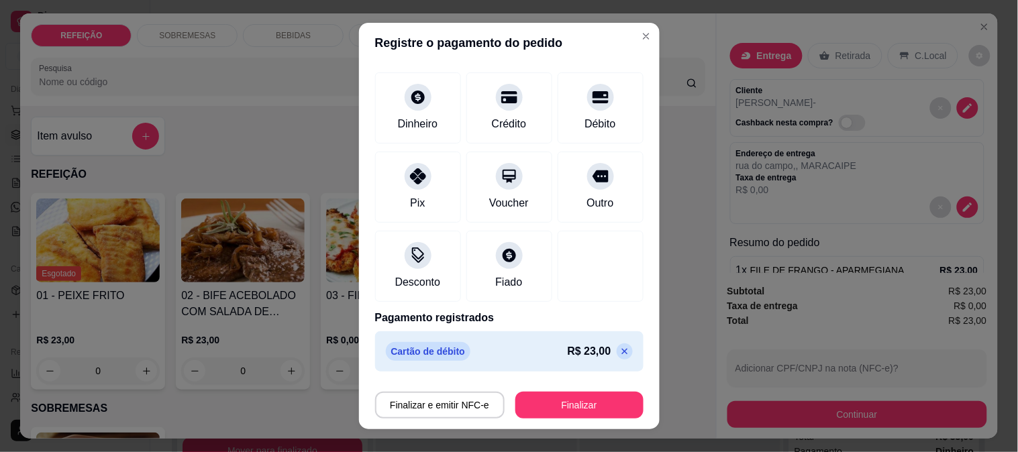
click at [619, 356] on icon at bounding box center [624, 351] width 11 height 11
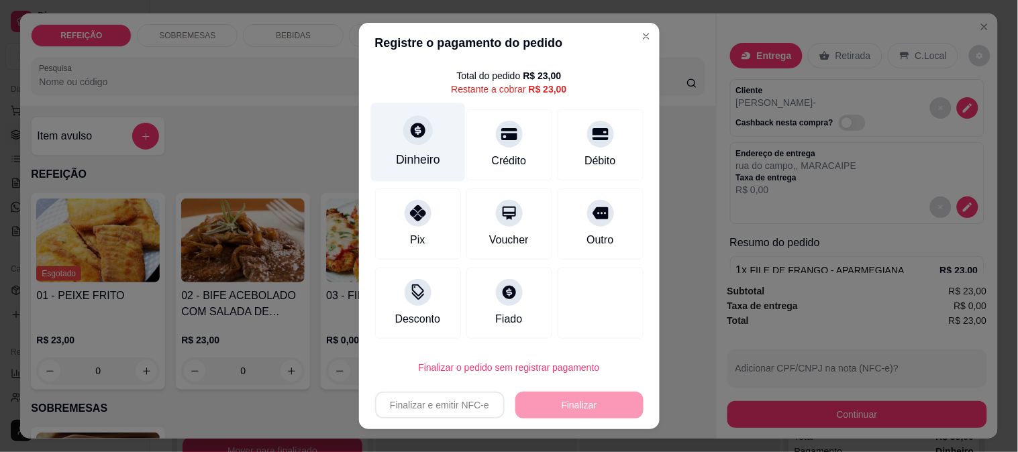
scroll to position [34, 0]
click at [425, 162] on div "Dinheiro" at bounding box center [418, 159] width 44 height 17
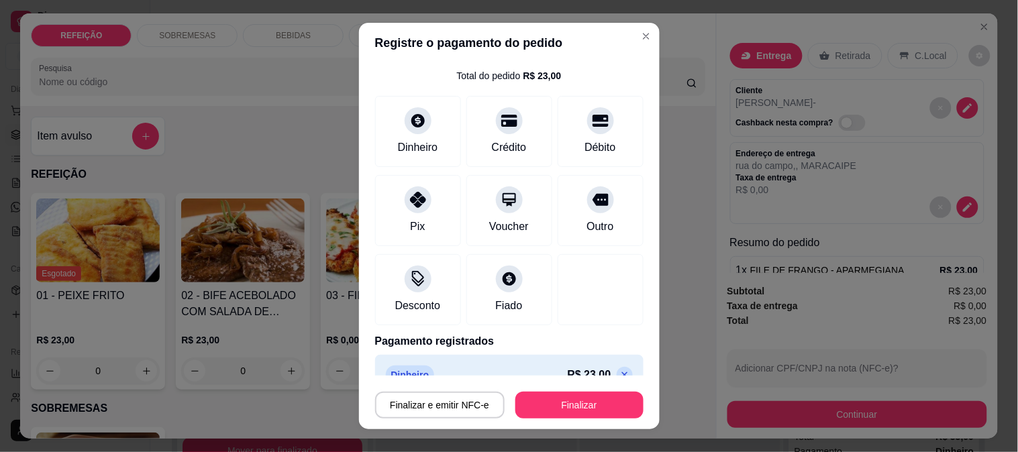
scroll to position [58, 0]
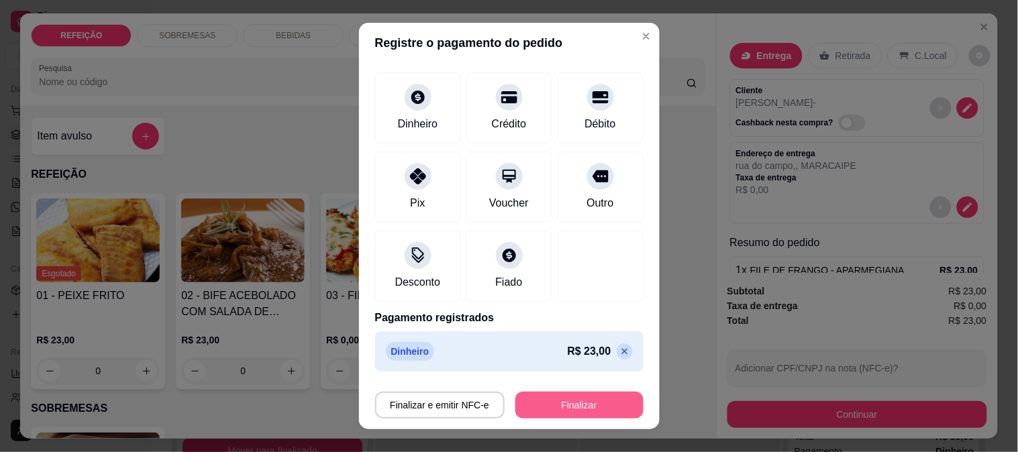
click at [558, 417] on button "Finalizar" at bounding box center [579, 405] width 128 height 27
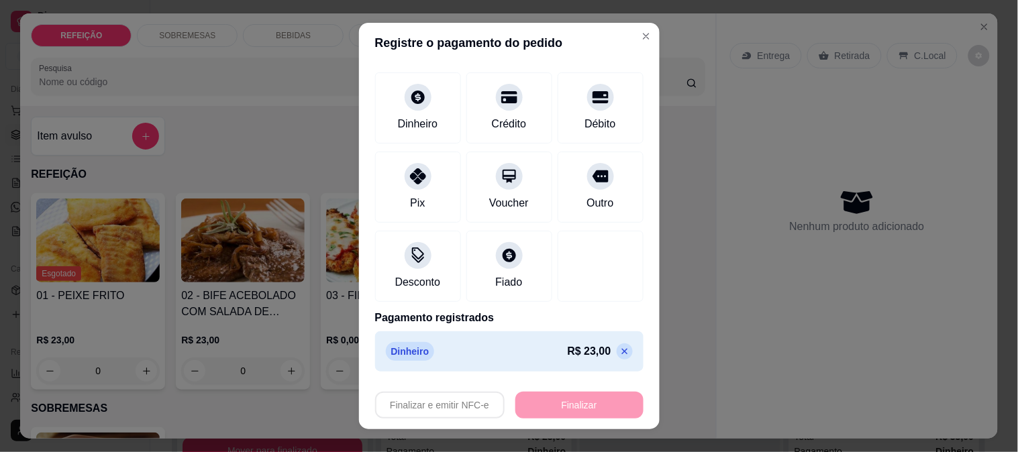
type input "-R$ 23,00"
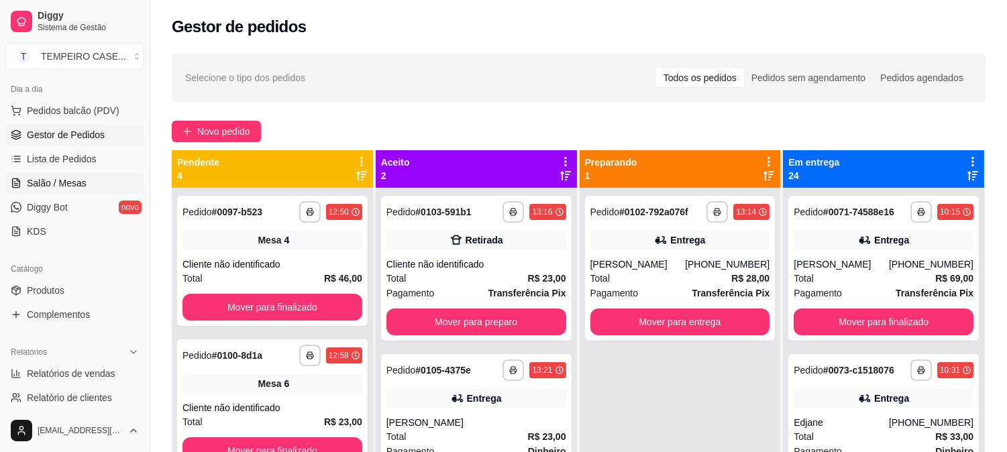
click at [83, 179] on span "Salão / Mesas" at bounding box center [57, 182] width 60 height 13
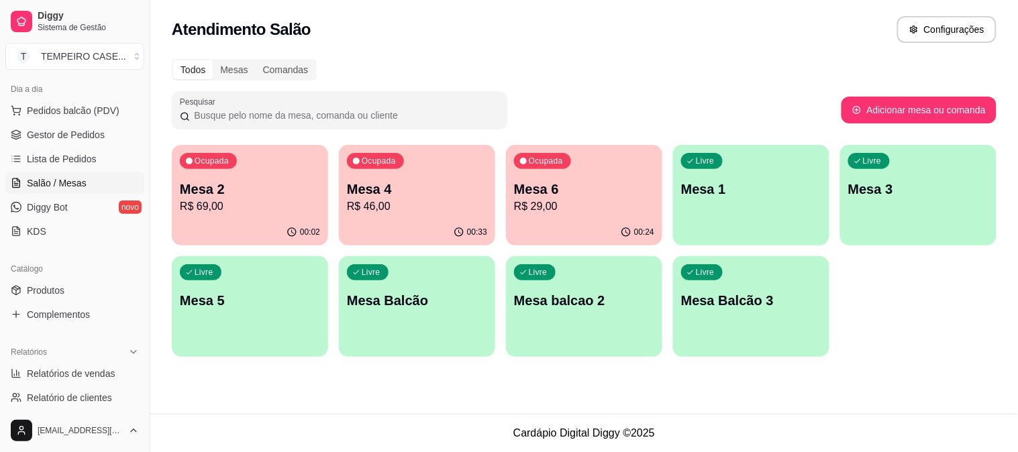
click at [432, 211] on p "R$ 46,00" at bounding box center [417, 207] width 140 height 16
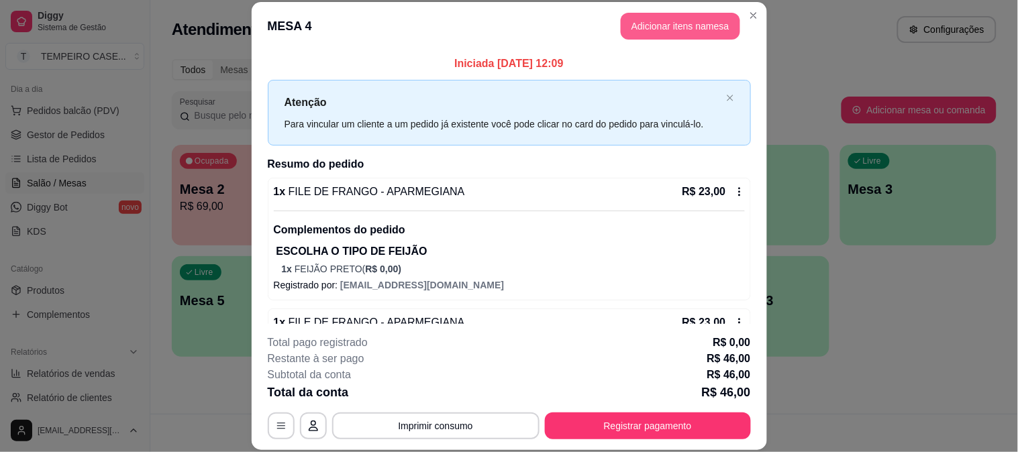
click at [631, 28] on button "Adicionar itens na mesa" at bounding box center [680, 26] width 119 height 27
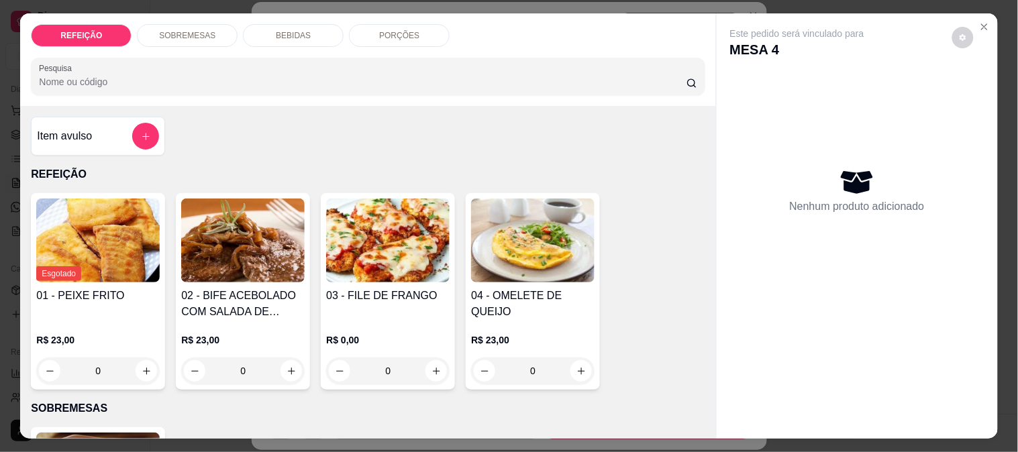
click at [264, 27] on div "BEBIDAS" at bounding box center [293, 35] width 101 height 23
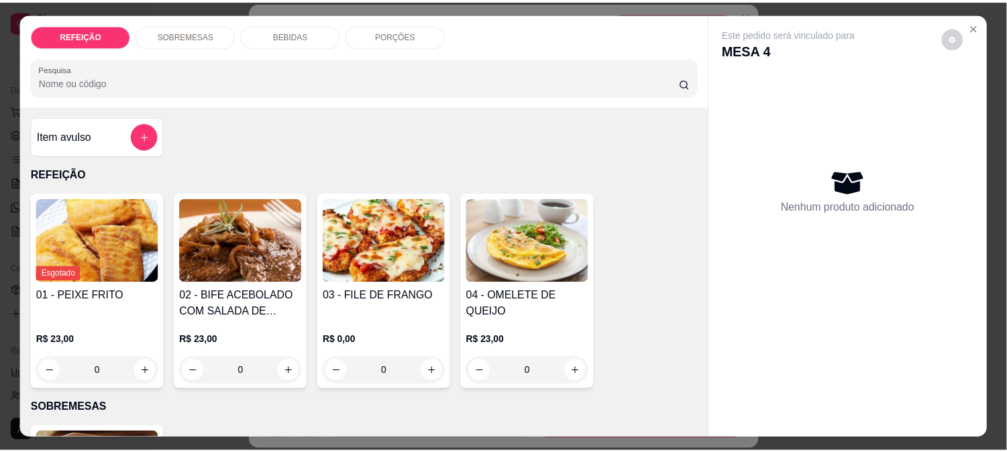
scroll to position [35, 0]
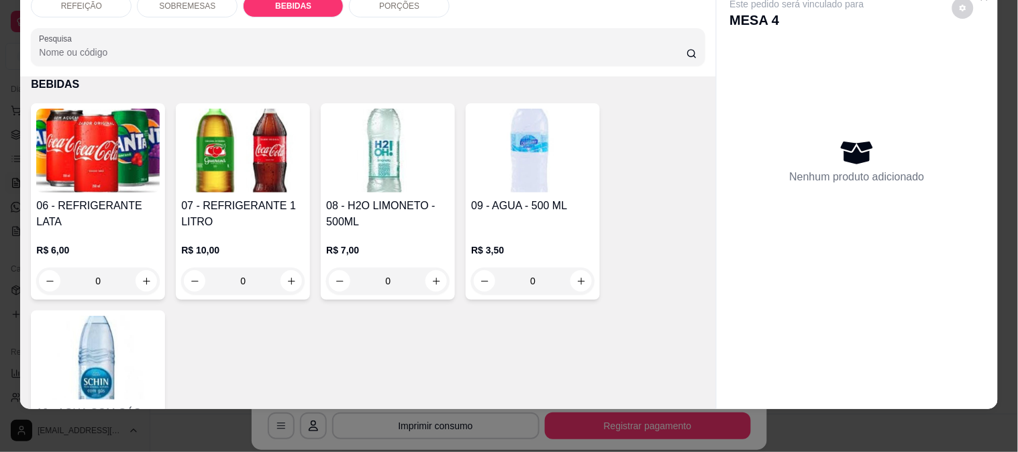
click at [93, 185] on div "06 - REFRIGERANTE LATA R$ 6,00 0" at bounding box center [98, 201] width 134 height 197
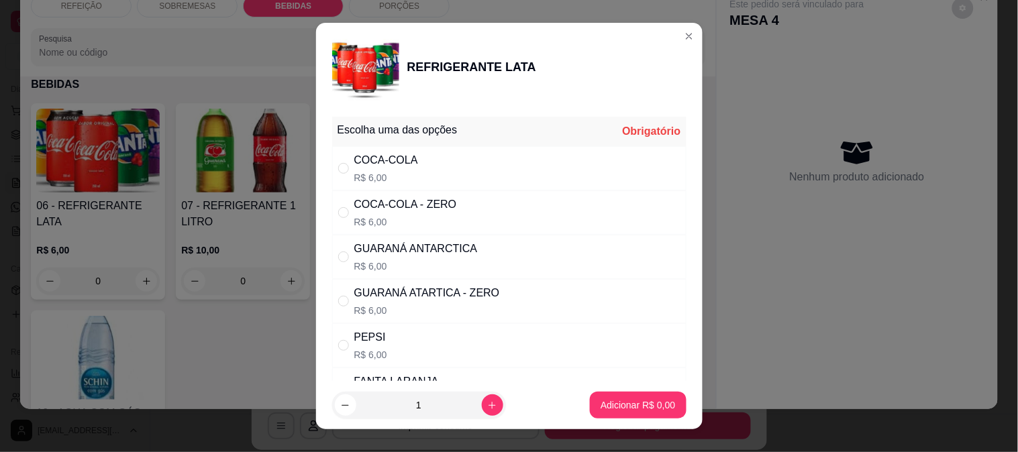
click at [431, 173] on div "COCA-COLA R$ 6,00" at bounding box center [509, 168] width 354 height 44
radio input "true"
click at [618, 399] on p "Adicionar R$ 6,00" at bounding box center [637, 405] width 74 height 13
type input "1"
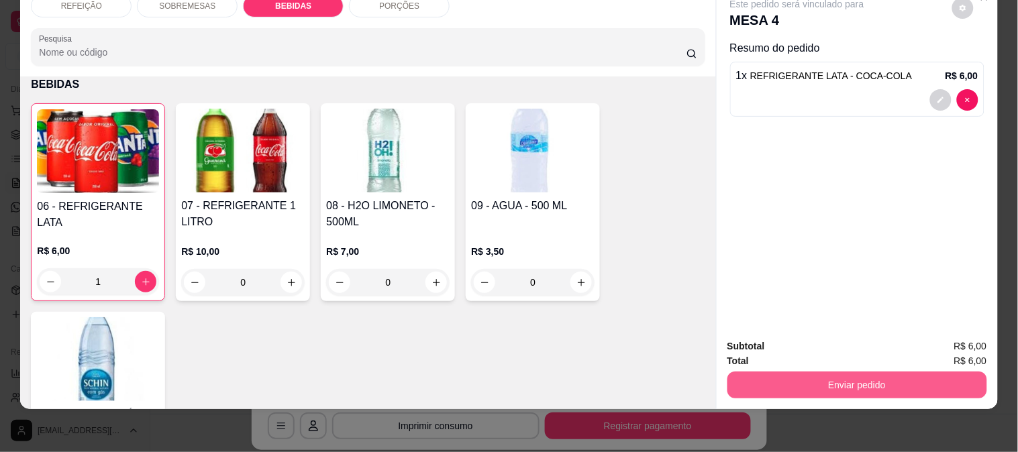
click at [812, 378] on button "Enviar pedido" at bounding box center [857, 385] width 260 height 27
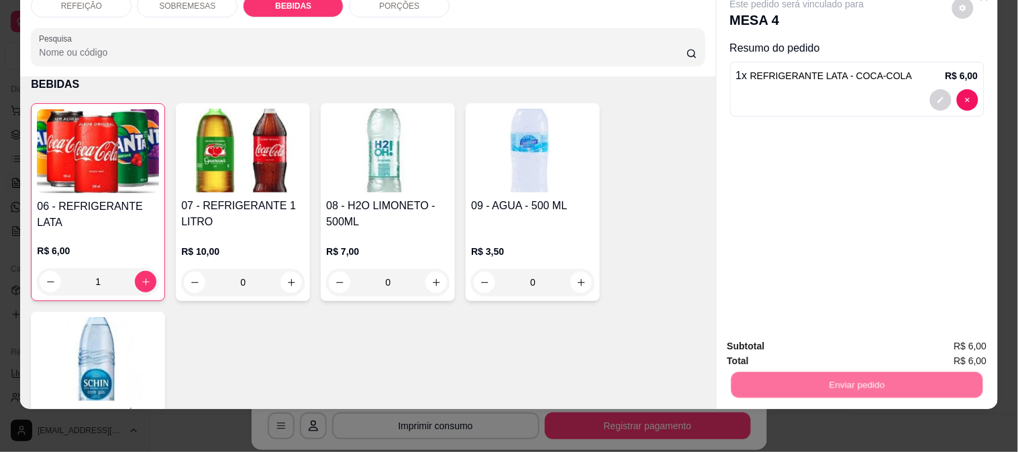
click at [945, 341] on button "Enviar pedido" at bounding box center [952, 341] width 76 height 25
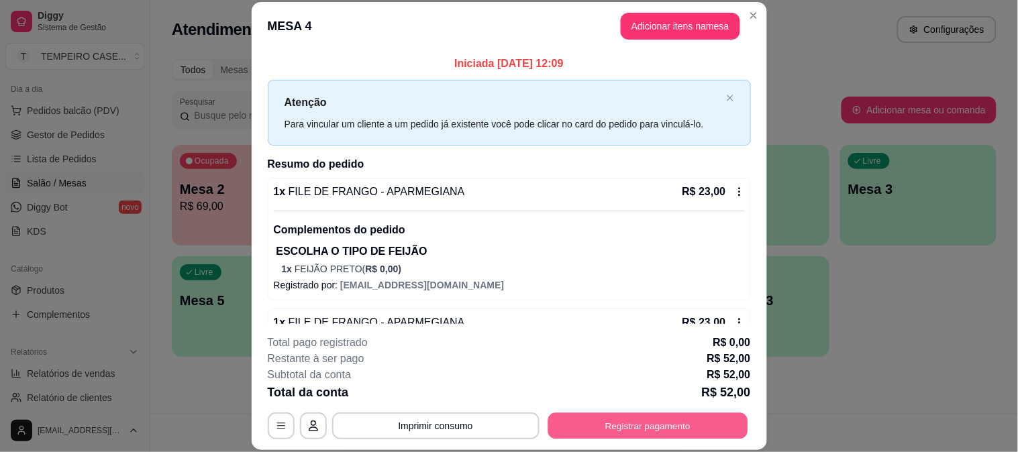
click at [663, 420] on button "Registrar pagamento" at bounding box center [647, 426] width 200 height 26
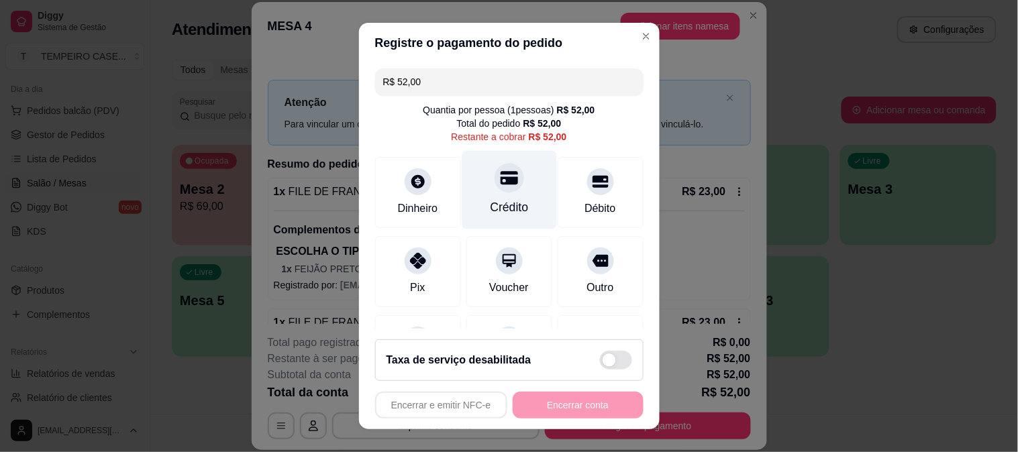
click at [494, 171] on div at bounding box center [509, 178] width 30 height 30
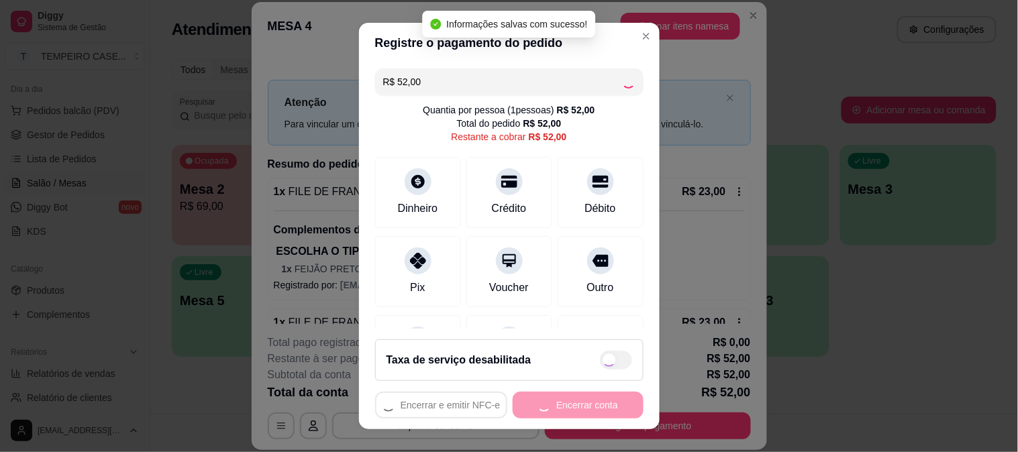
type input "R$ 0,00"
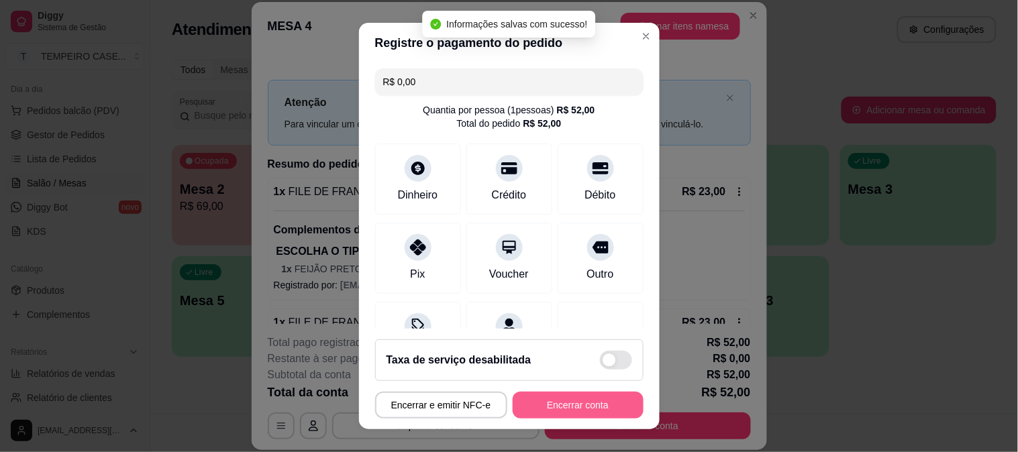
click at [571, 406] on button "Encerrar conta" at bounding box center [578, 405] width 131 height 27
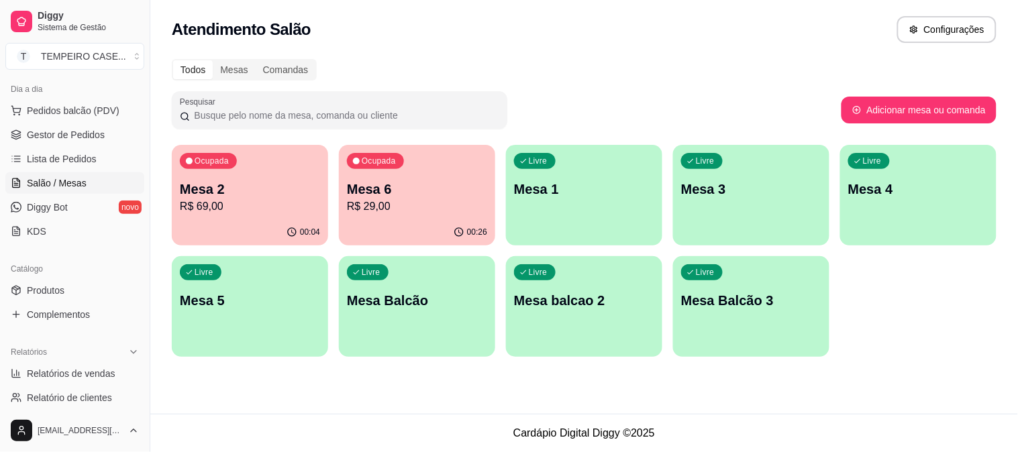
click at [384, 224] on div "00:26" at bounding box center [417, 232] width 156 height 26
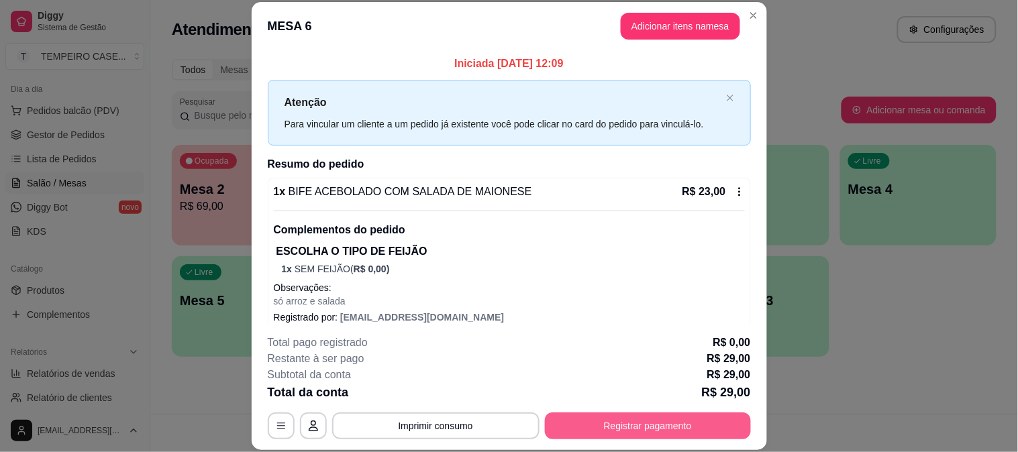
click at [624, 428] on button "Registrar pagamento" at bounding box center [648, 426] width 206 height 27
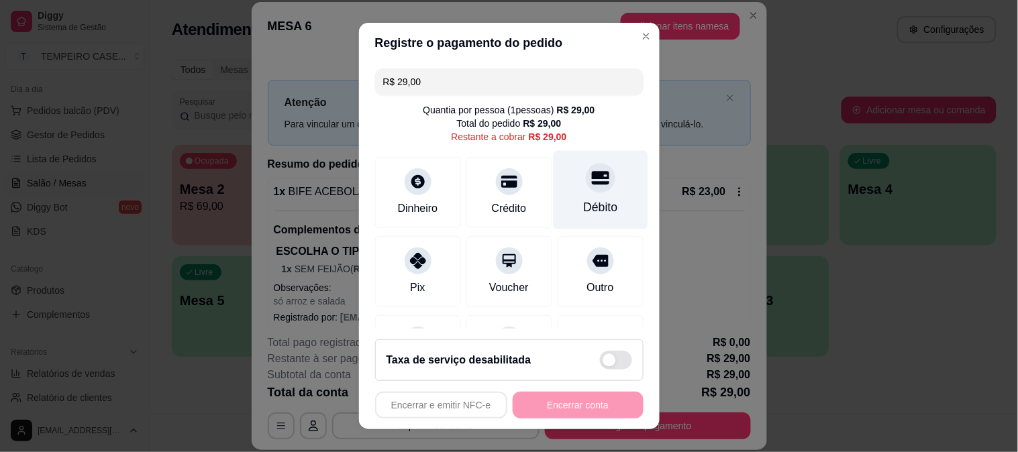
click at [591, 179] on icon at bounding box center [599, 177] width 17 height 17
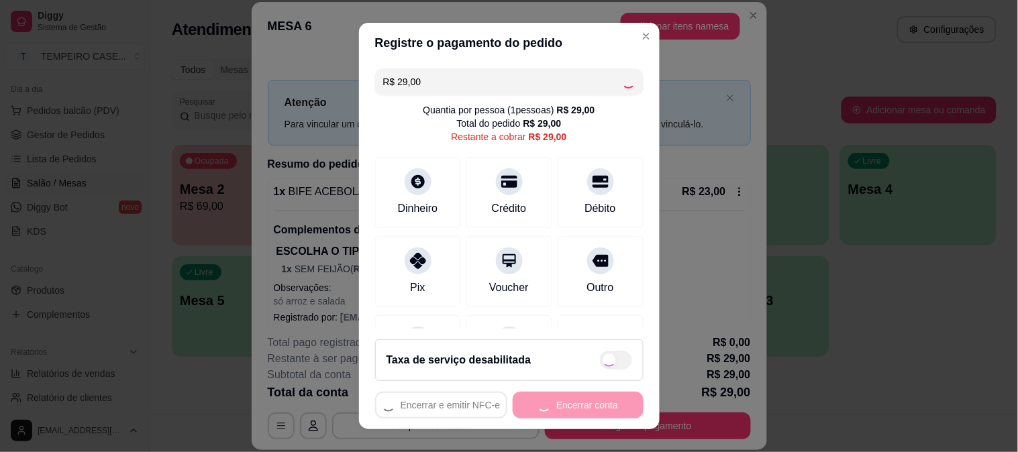
type input "R$ 0,00"
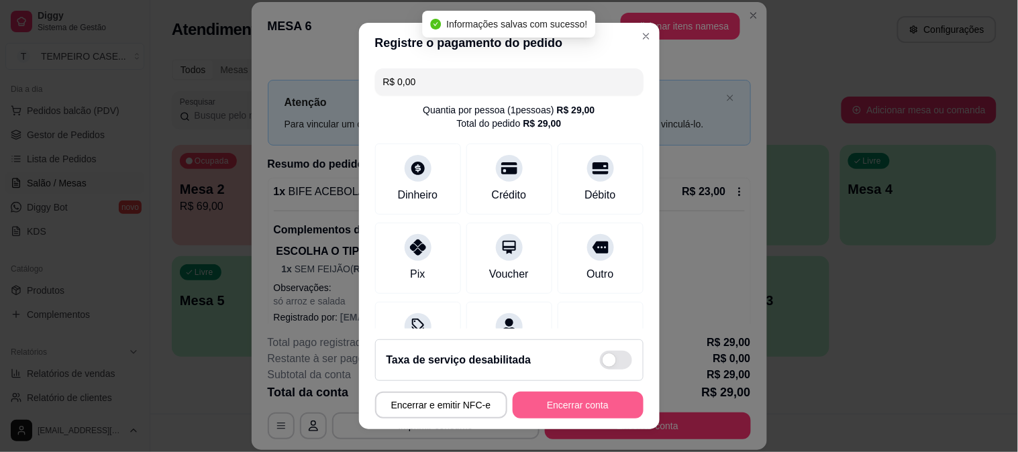
click at [590, 405] on button "Encerrar conta" at bounding box center [578, 405] width 131 height 27
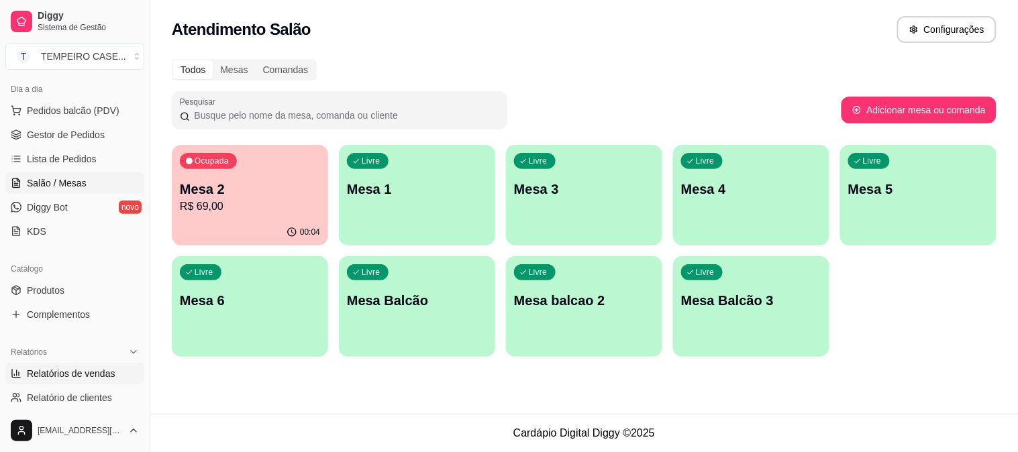
click at [83, 372] on span "Relatórios de vendas" at bounding box center [71, 373] width 89 height 13
select select "ALL"
select select "0"
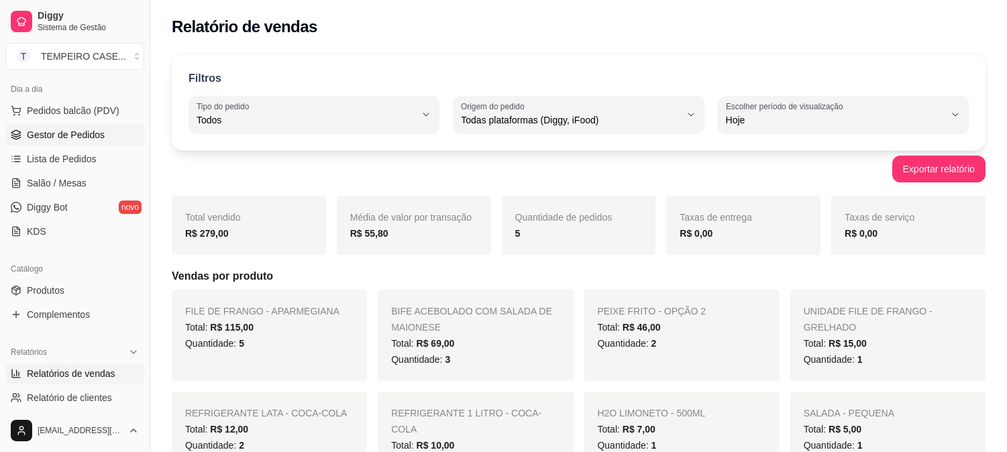
click at [44, 131] on span "Gestor de Pedidos" at bounding box center [66, 134] width 78 height 13
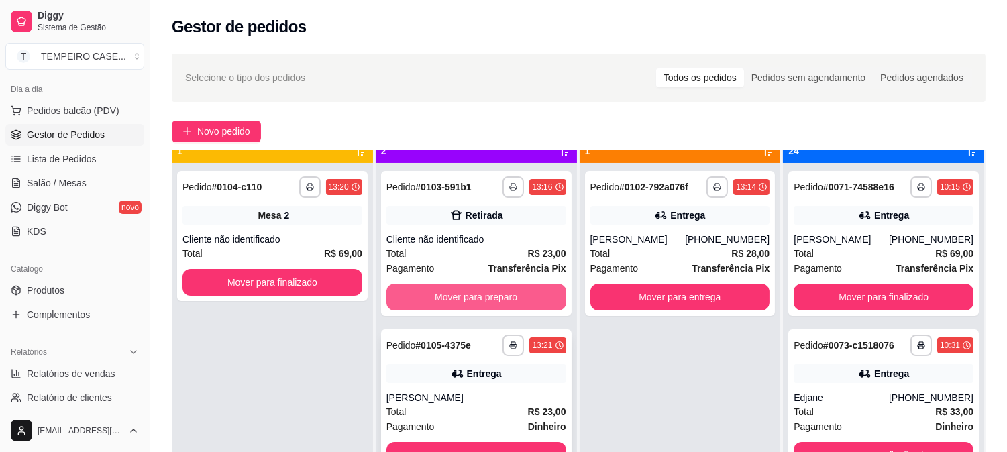
scroll to position [37, 0]
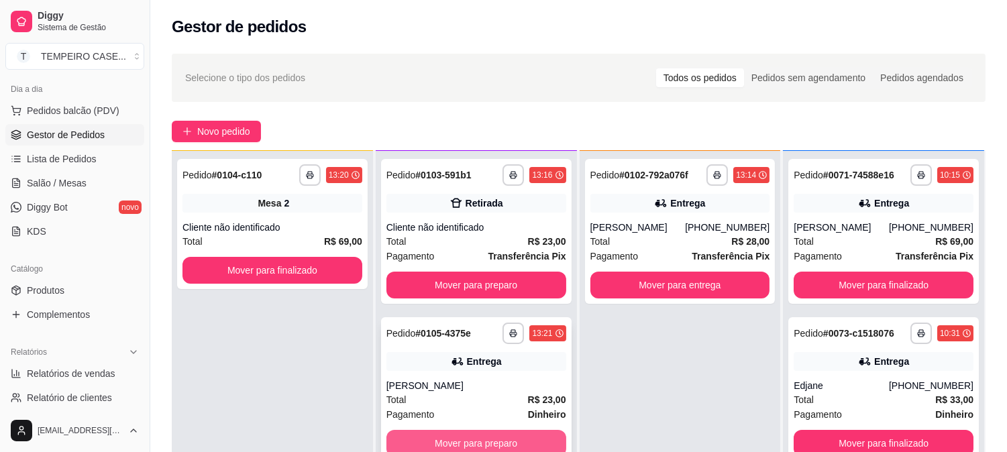
click at [490, 437] on button "Mover para preparo" at bounding box center [476, 443] width 180 height 27
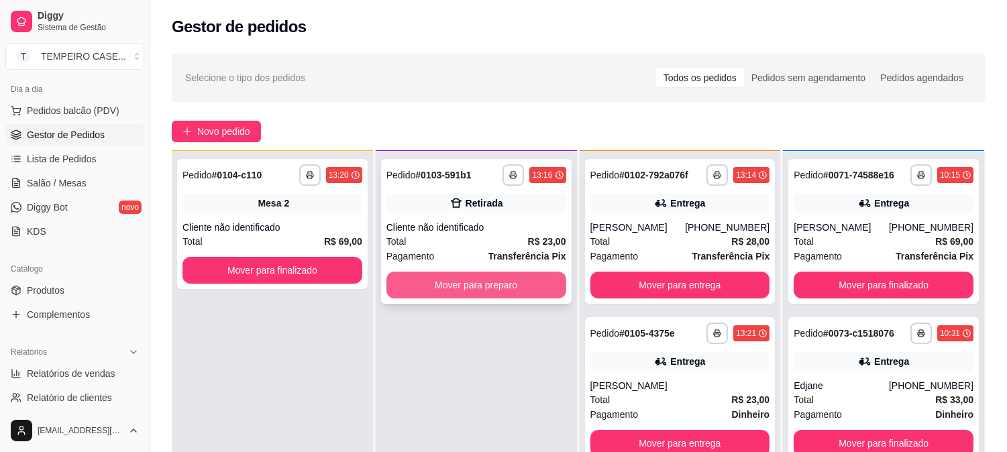
click at [502, 274] on button "Mover para preparo" at bounding box center [476, 285] width 180 height 27
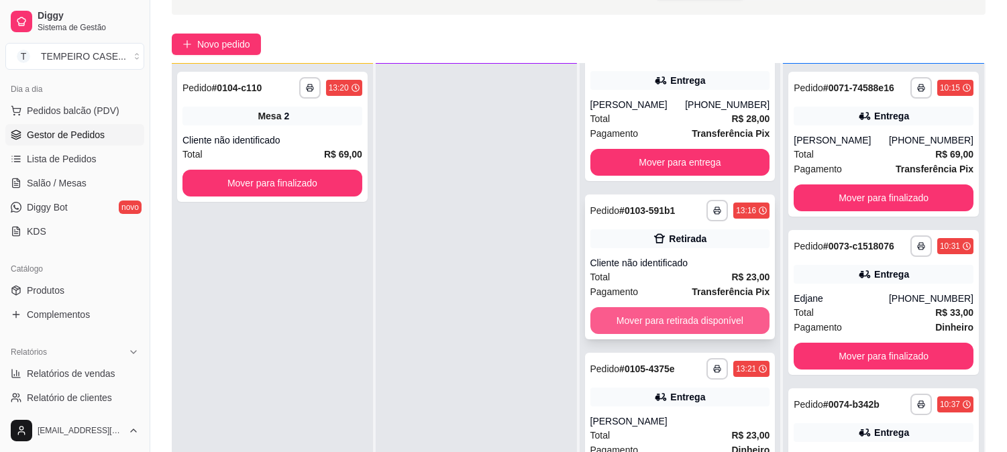
scroll to position [205, 0]
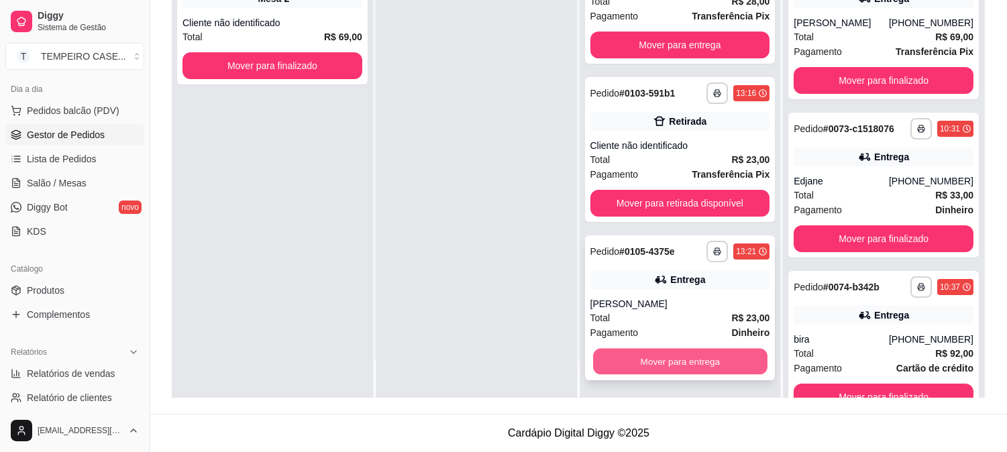
click at [660, 357] on button "Mover para entrega" at bounding box center [680, 362] width 174 height 26
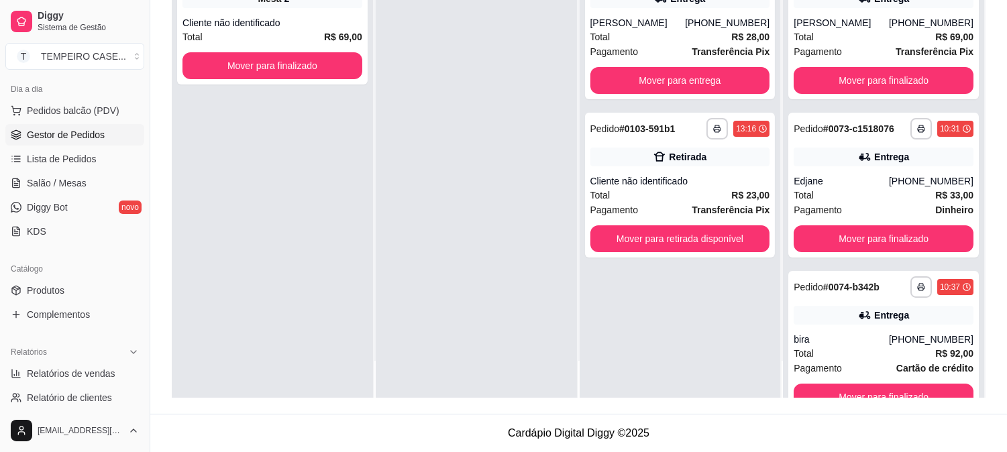
scroll to position [0, 0]
click at [651, 239] on button "Mover para retirada disponível" at bounding box center [680, 238] width 180 height 27
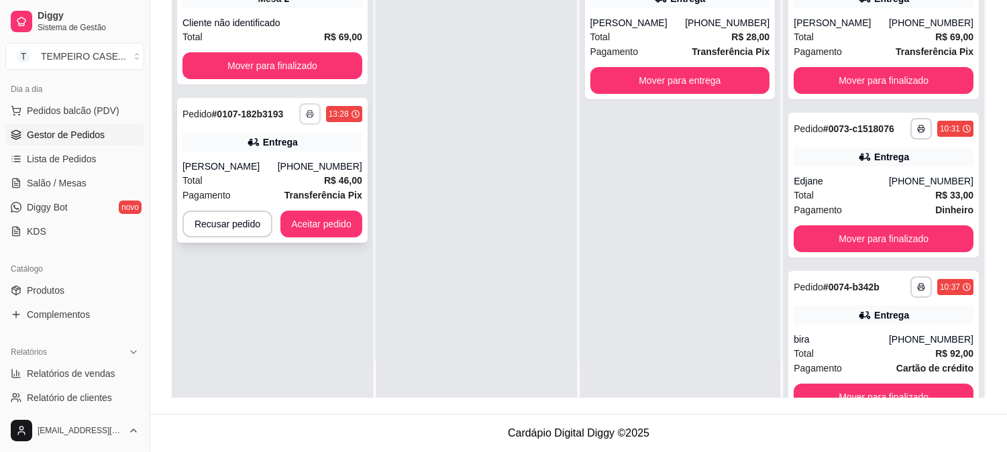
click at [313, 116] on button "button" at bounding box center [309, 113] width 21 height 21
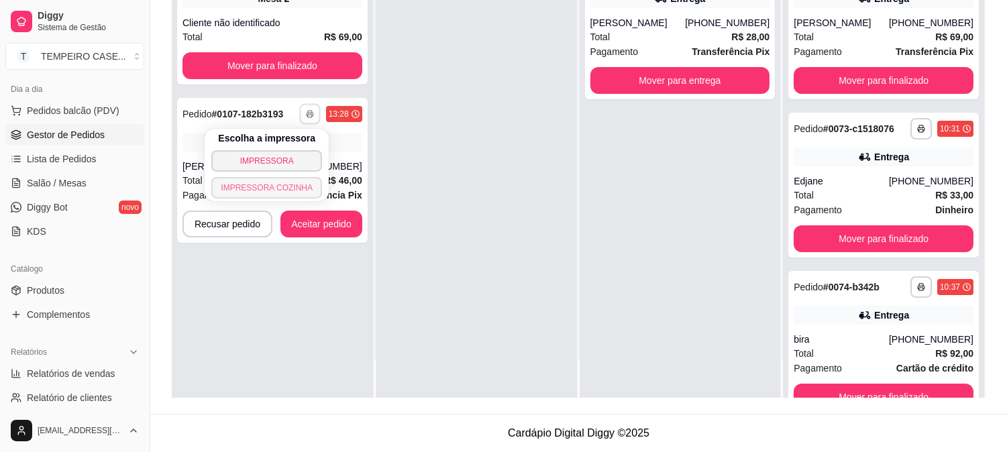
click at [273, 193] on button "IMPRESSORA COZINHA" at bounding box center [266, 187] width 111 height 21
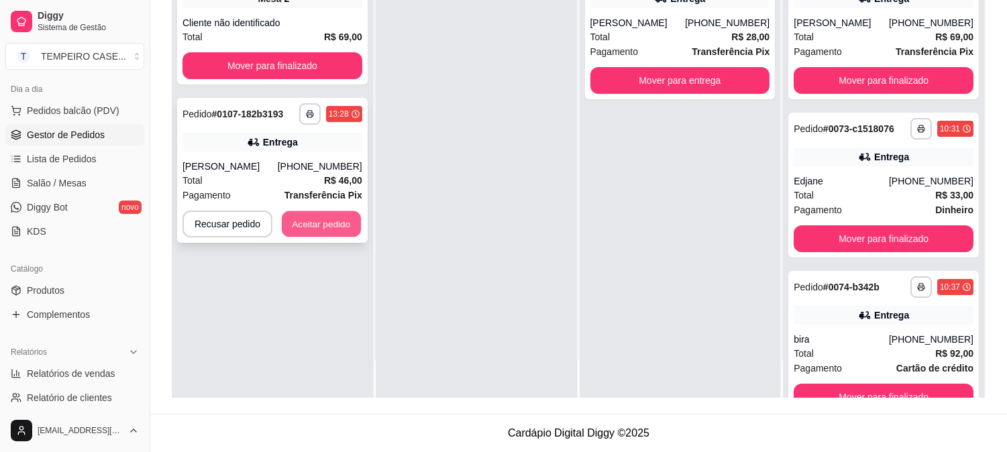
click at [298, 216] on button "Aceitar pedido" at bounding box center [321, 224] width 79 height 26
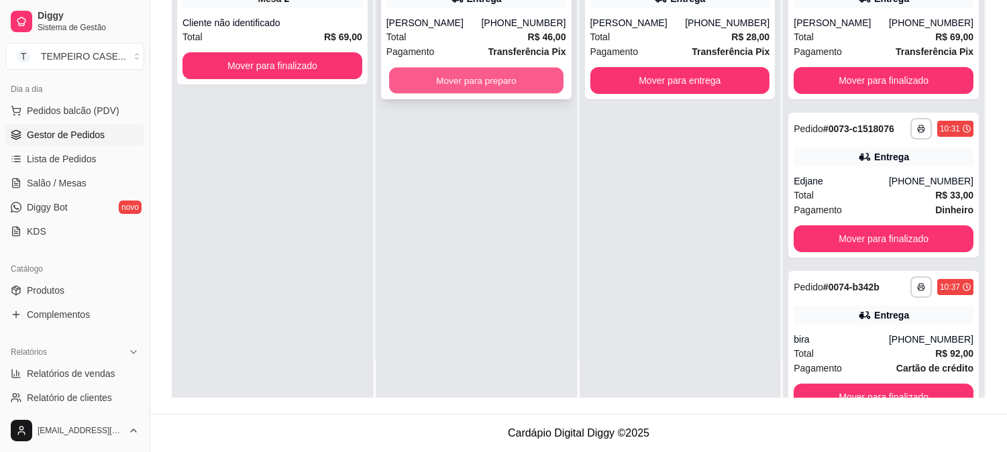
click at [527, 91] on button "Mover para preparo" at bounding box center [476, 81] width 174 height 26
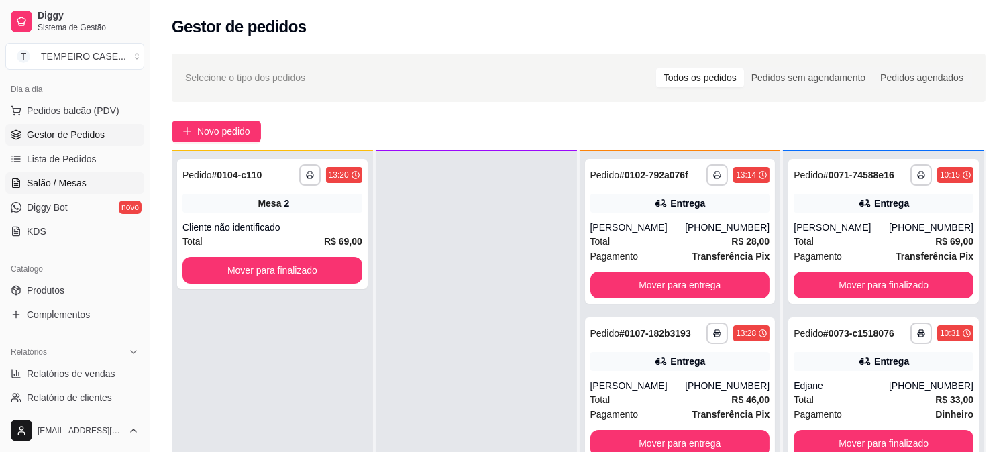
click at [78, 188] on span "Salão / Mesas" at bounding box center [57, 182] width 60 height 13
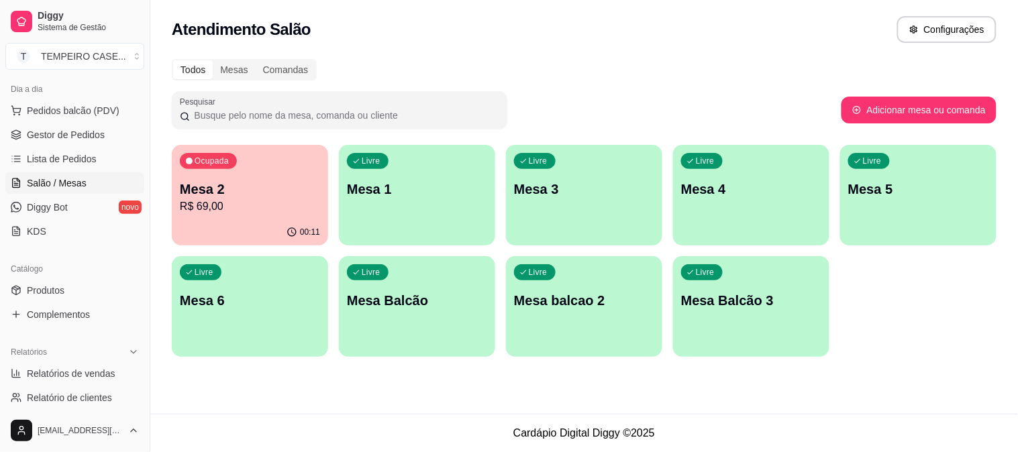
click at [582, 219] on div "Livre Mesa 3" at bounding box center [584, 187] width 156 height 85
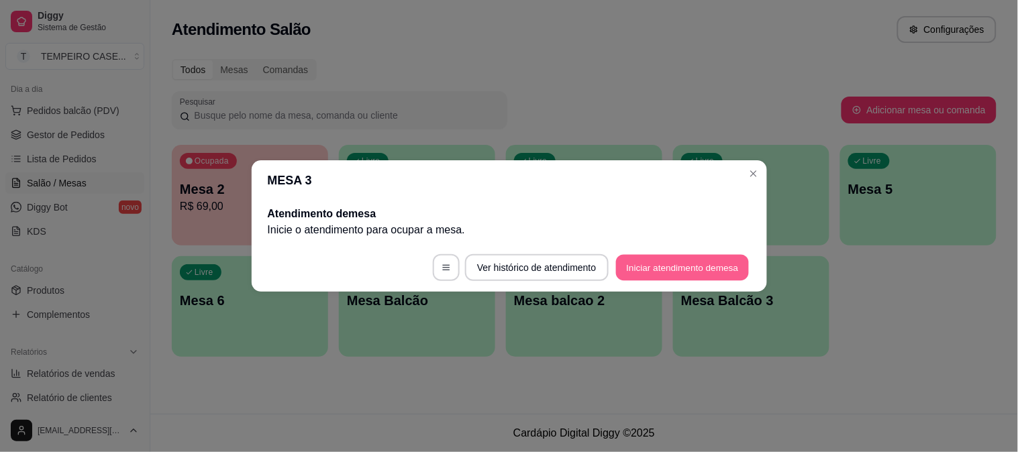
click at [679, 268] on button "Iniciar atendimento de mesa" at bounding box center [682, 268] width 133 height 26
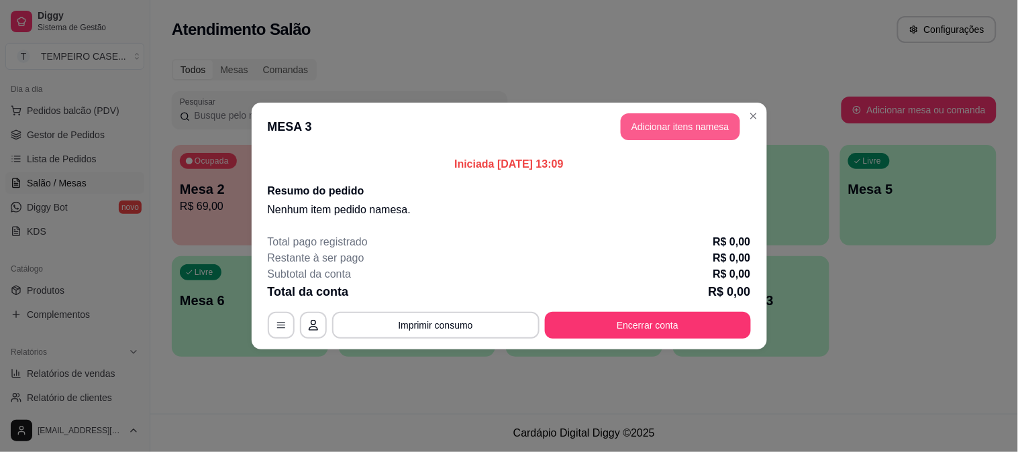
click at [635, 119] on button "Adicionar itens na mesa" at bounding box center [680, 126] width 119 height 27
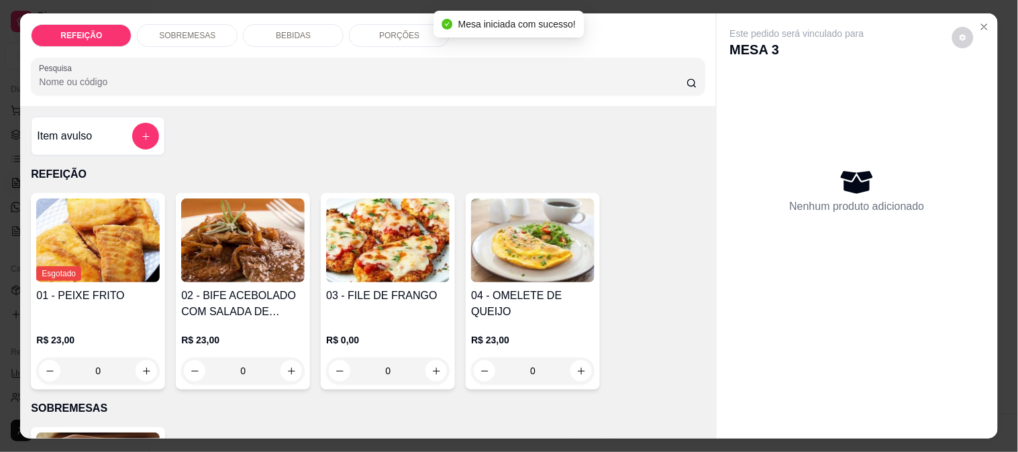
click at [211, 255] on img at bounding box center [242, 241] width 123 height 84
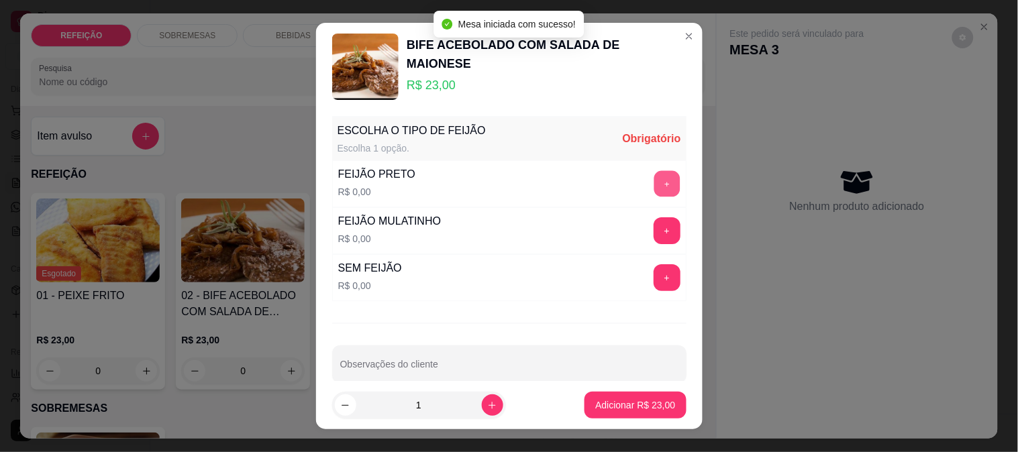
click at [653, 185] on button "+" at bounding box center [666, 184] width 26 height 26
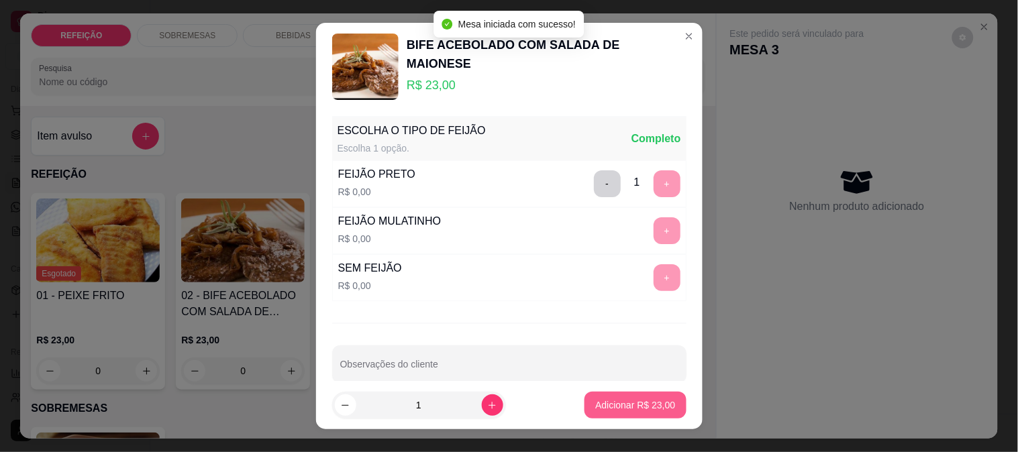
click at [612, 413] on button "Adicionar R$ 23,00" at bounding box center [634, 405] width 101 height 27
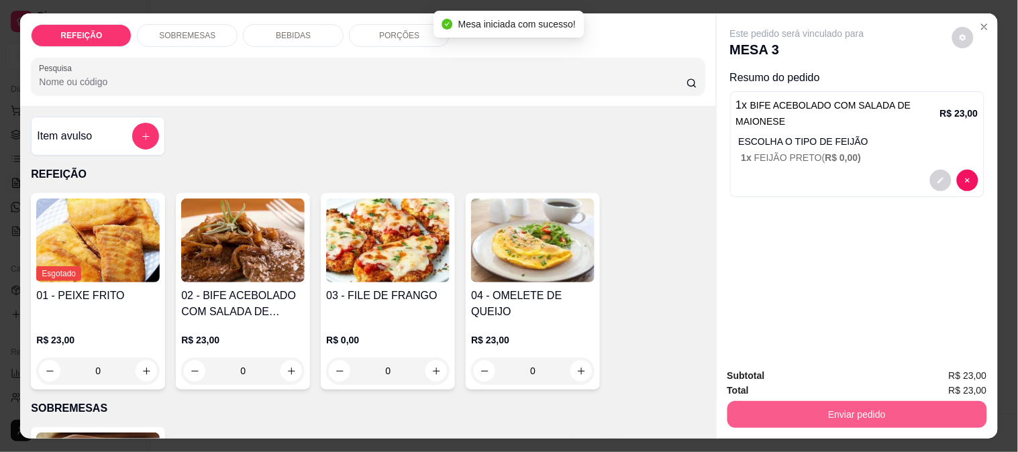
click at [855, 405] on button "Enviar pedido" at bounding box center [857, 414] width 260 height 27
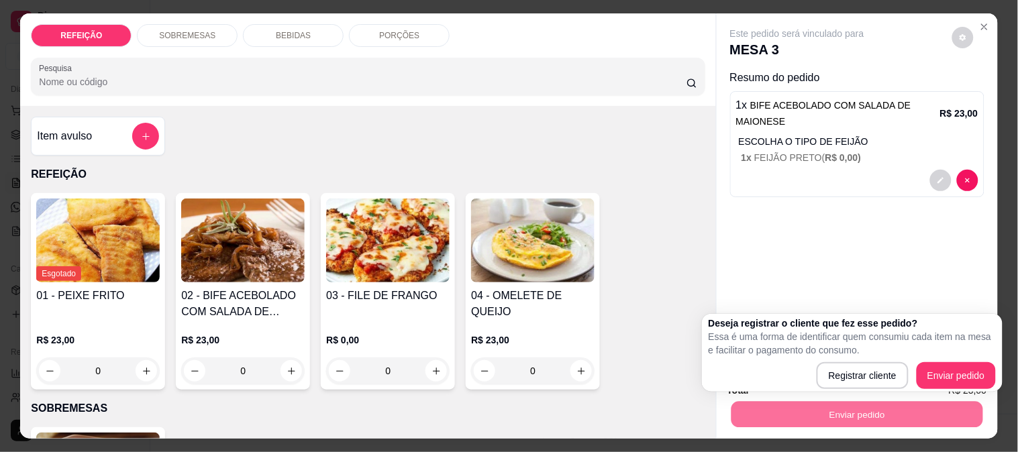
click at [613, 277] on div "Esgotado 01 - PEIXE FRITO R$ 23,00 0 02 - BIFE ACEBOLADO COM SALADA DE MAIONESE…" at bounding box center [368, 291] width 674 height 197
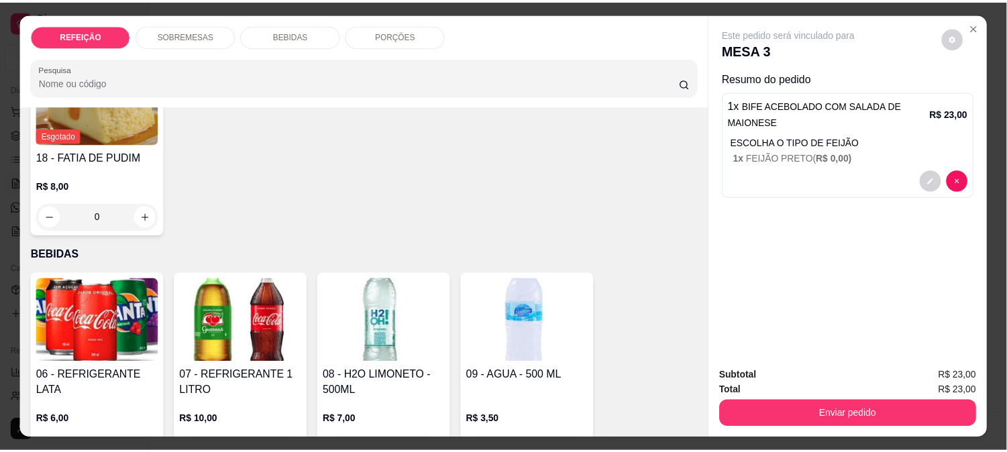
scroll to position [35, 0]
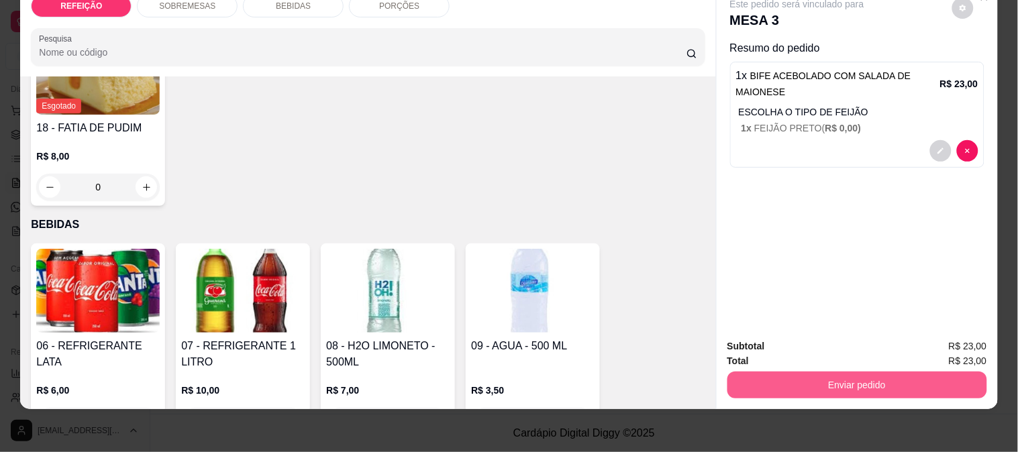
click at [833, 372] on button "Enviar pedido" at bounding box center [857, 385] width 260 height 27
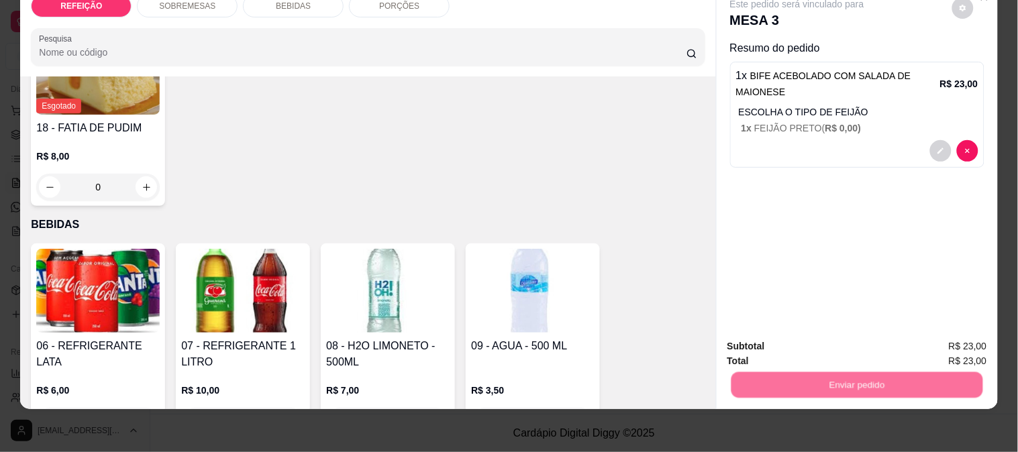
click at [942, 342] on button "Enviar pedido" at bounding box center [952, 341] width 74 height 25
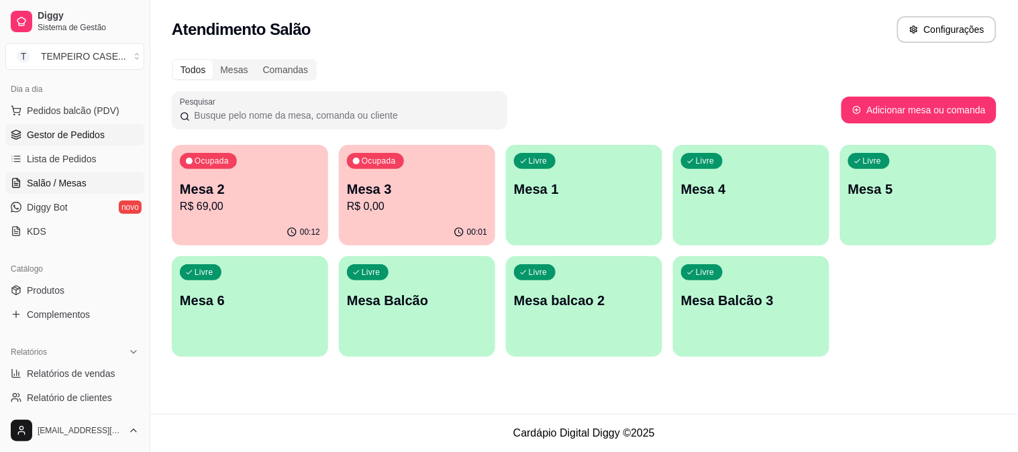
click at [51, 137] on span "Gestor de Pedidos" at bounding box center [66, 134] width 78 height 13
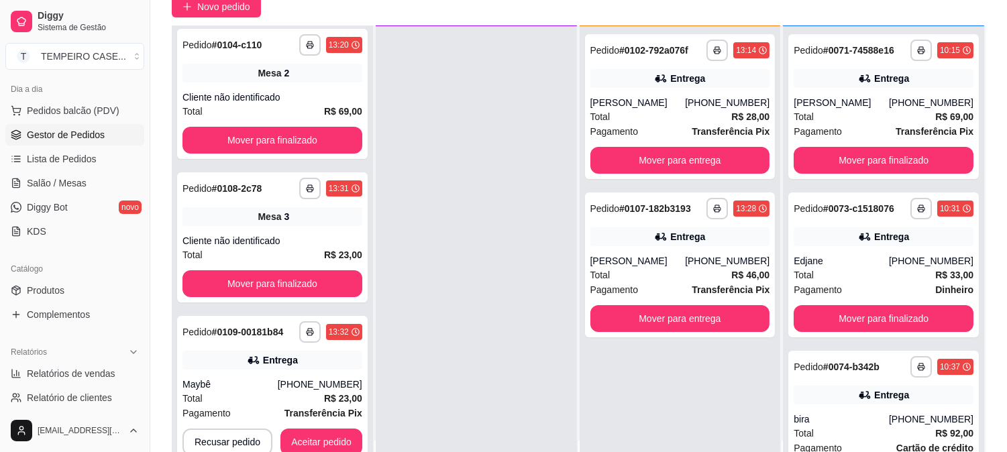
scroll to position [205, 0]
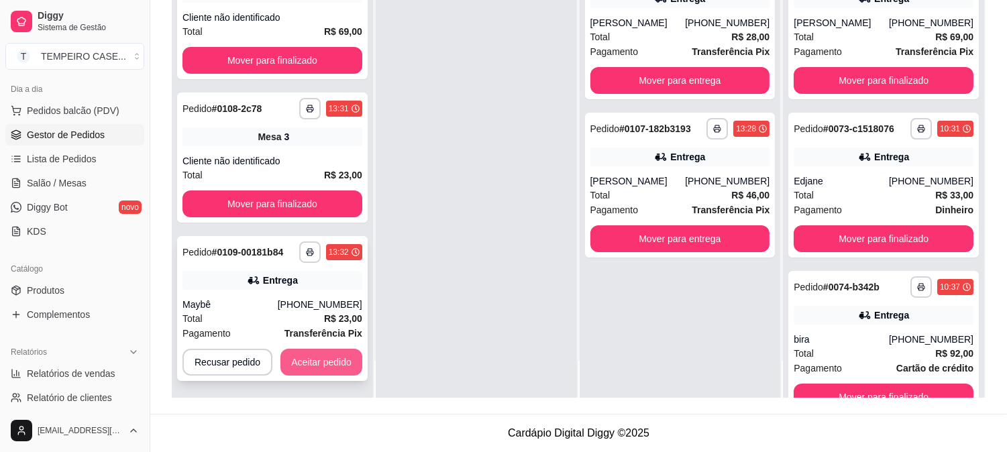
click at [329, 354] on button "Aceitar pedido" at bounding box center [321, 362] width 82 height 27
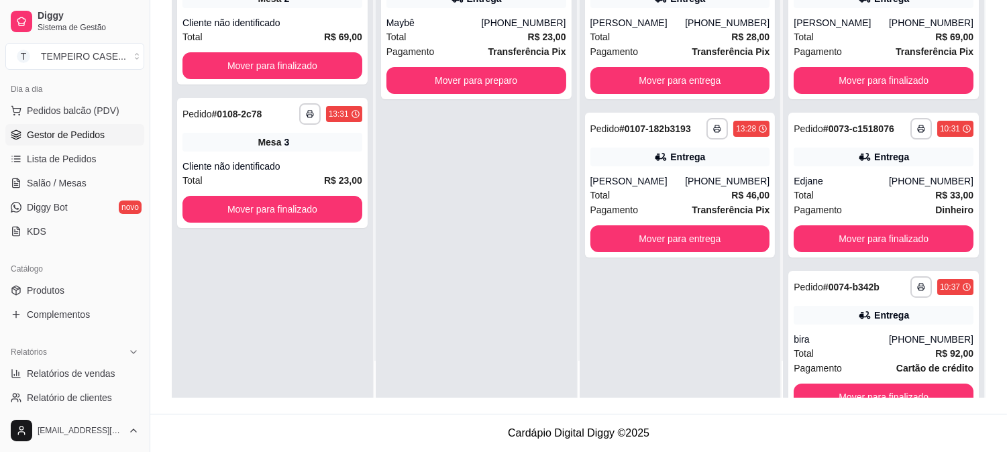
scroll to position [0, 0]
click at [500, 79] on button "Mover para preparo" at bounding box center [476, 81] width 174 height 26
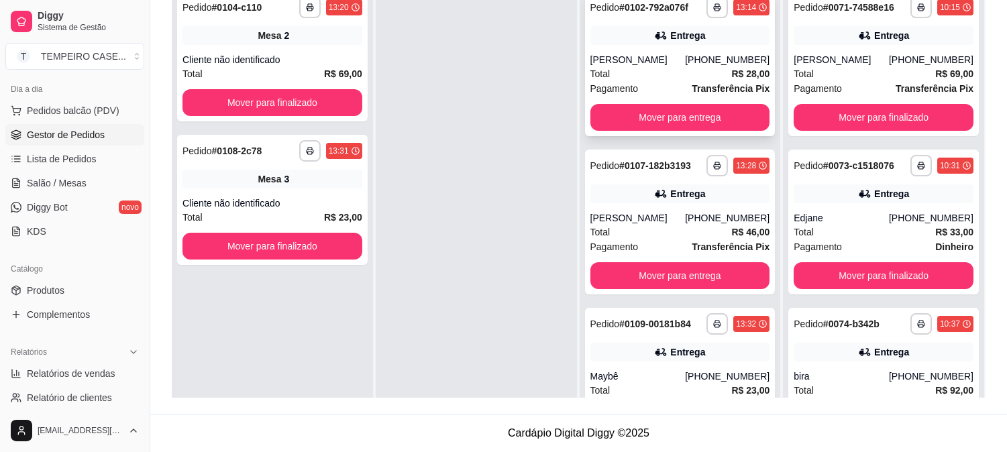
click at [693, 95] on span "Transferência Pix" at bounding box center [731, 88] width 78 height 15
click at [699, 121] on button "Mover para entrega" at bounding box center [680, 117] width 180 height 27
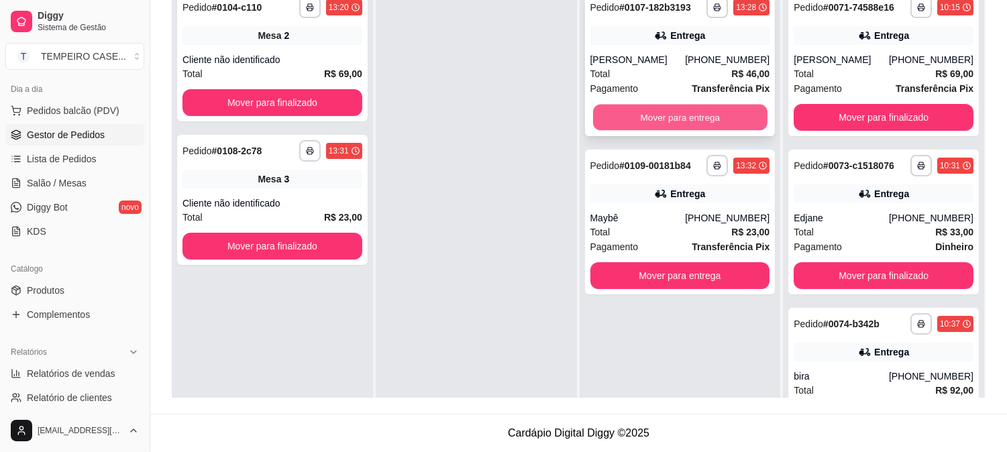
click at [694, 119] on button "Mover para entrega" at bounding box center [680, 118] width 174 height 26
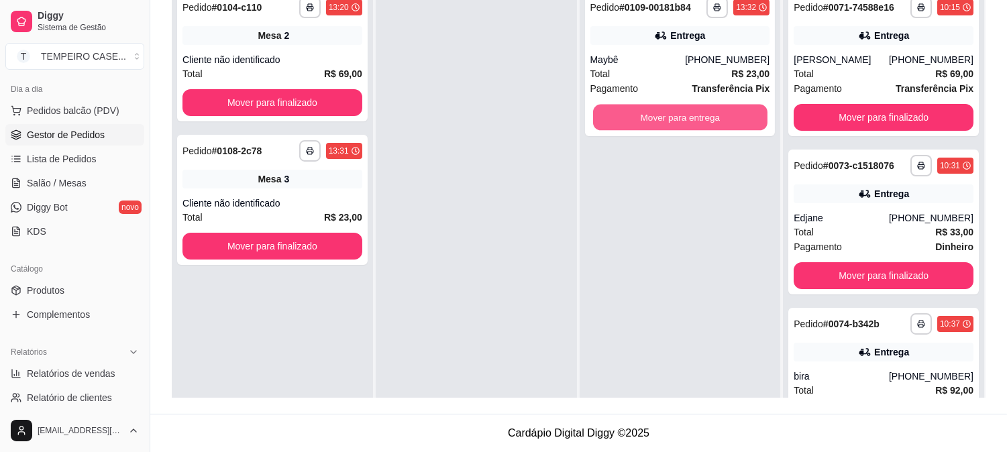
click at [686, 119] on button "Mover para entrega" at bounding box center [680, 118] width 174 height 26
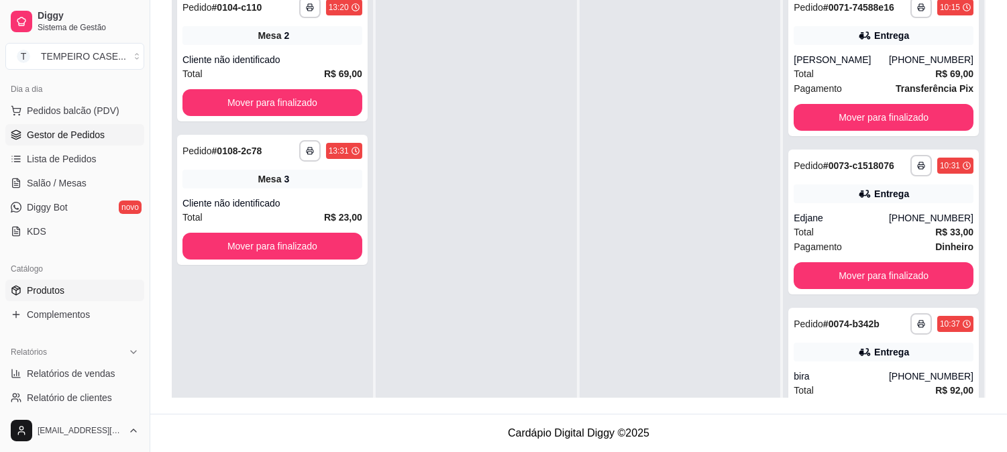
click at [48, 297] on span "Produtos" at bounding box center [46, 290] width 38 height 13
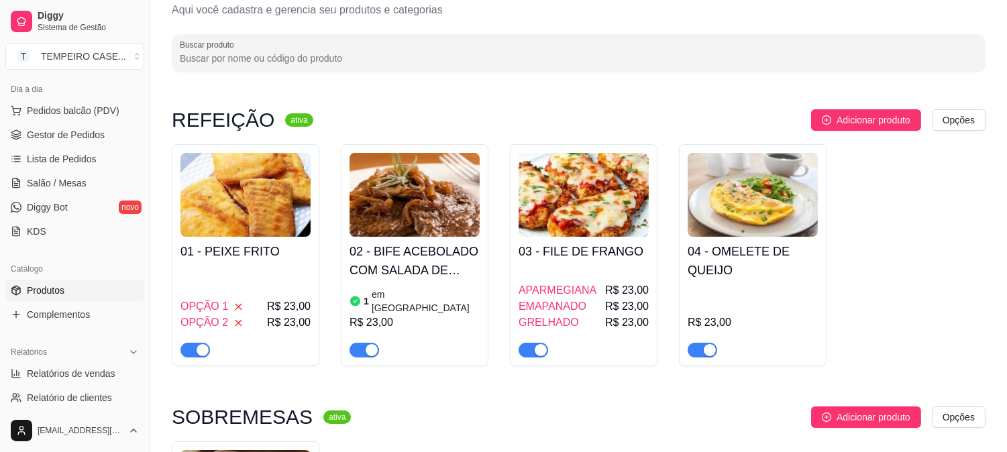
scroll to position [74, 0]
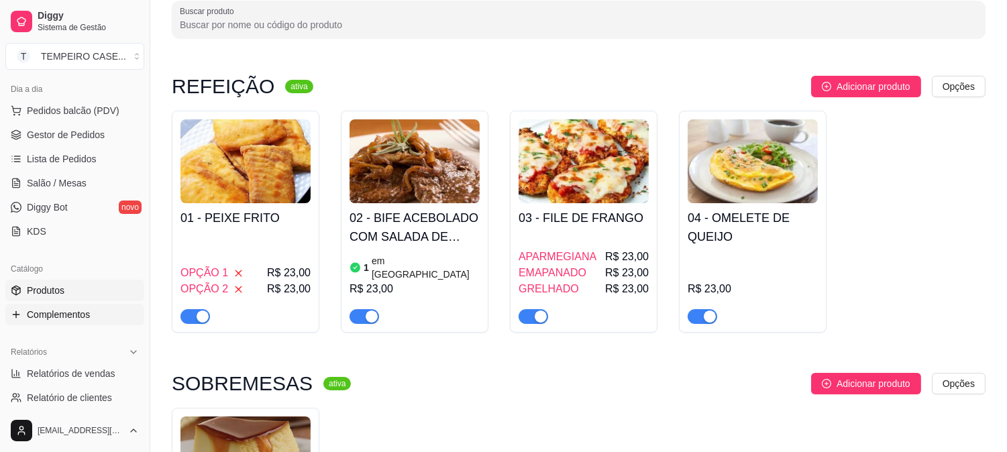
click at [57, 311] on span "Complementos" at bounding box center [58, 314] width 63 height 13
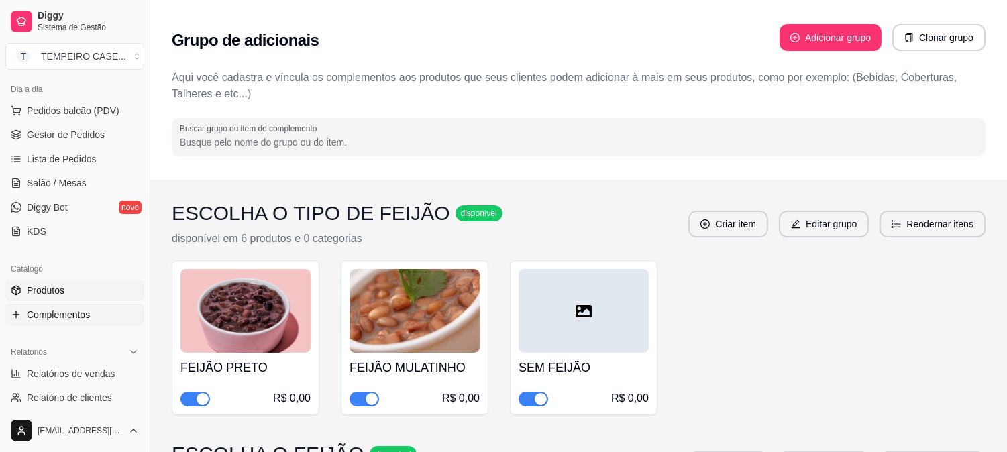
click at [56, 289] on span "Produtos" at bounding box center [46, 290] width 38 height 13
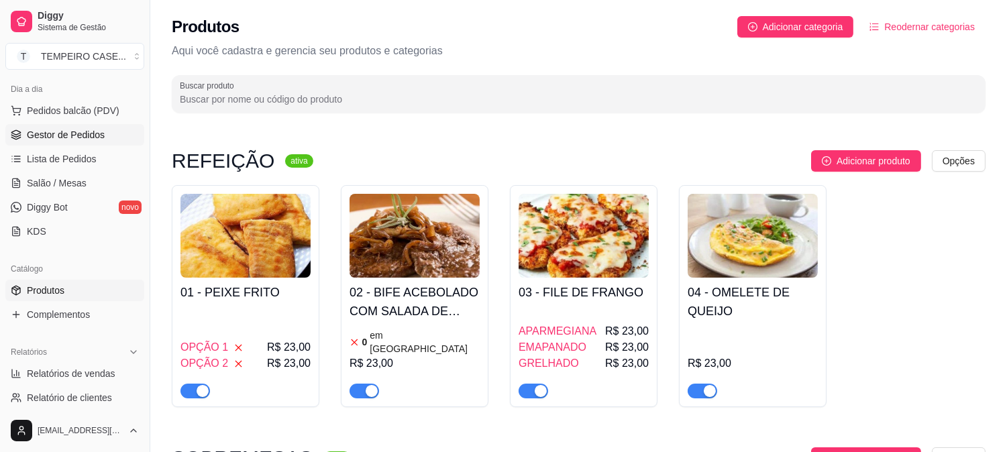
click at [65, 136] on span "Gestor de Pedidos" at bounding box center [66, 134] width 78 height 13
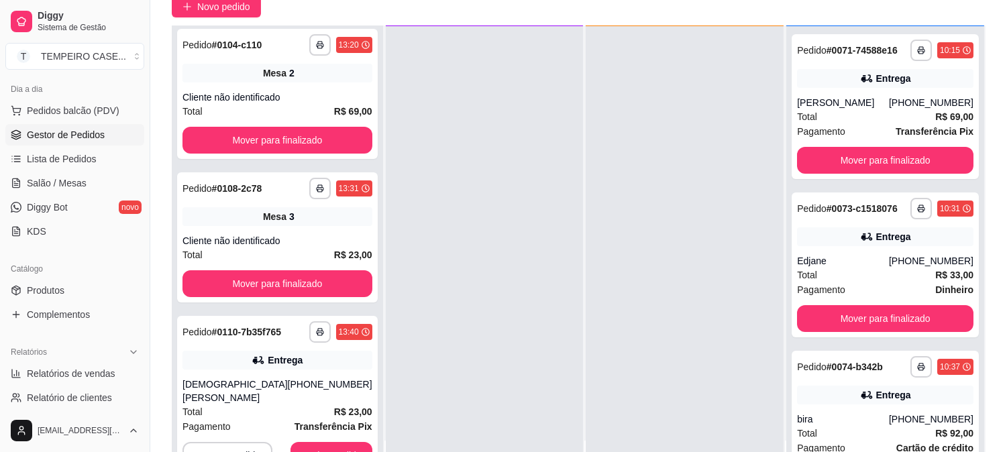
scroll to position [205, 0]
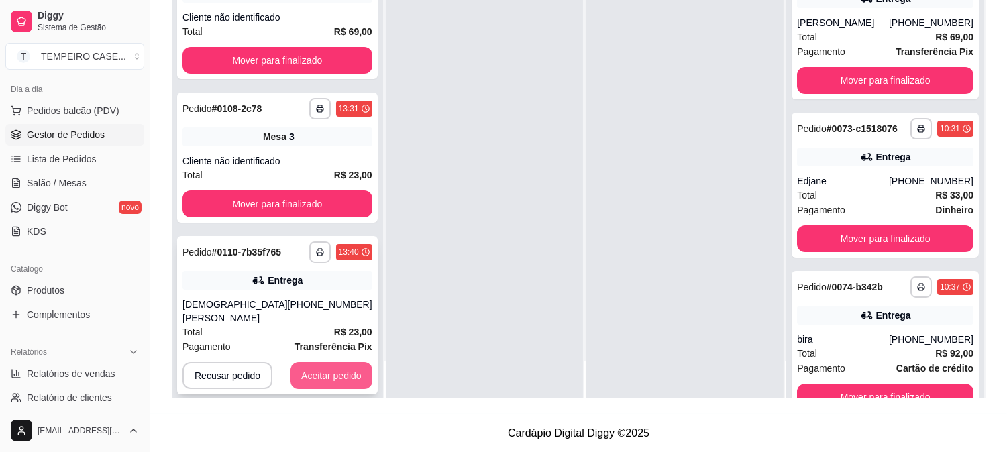
click at [323, 362] on button "Aceitar pedido" at bounding box center [332, 375] width 82 height 27
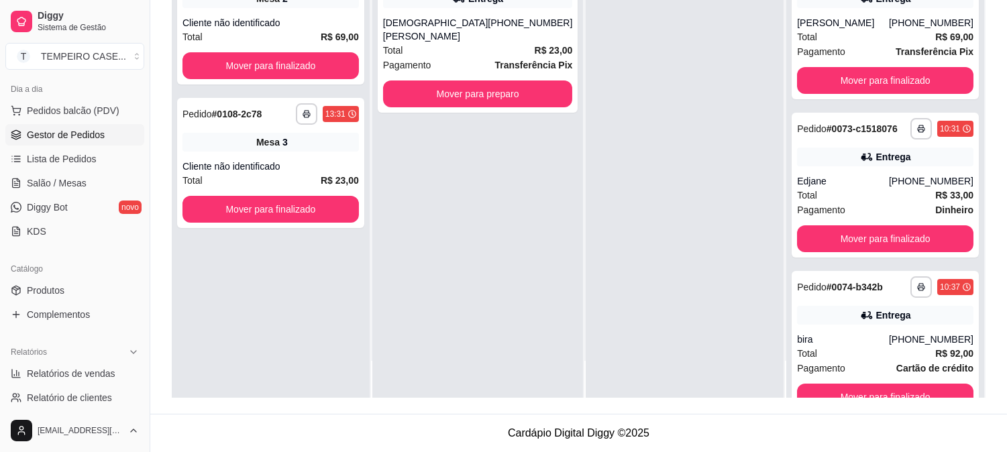
scroll to position [0, 0]
click at [457, 81] on button "Mover para preparo" at bounding box center [478, 94] width 190 height 27
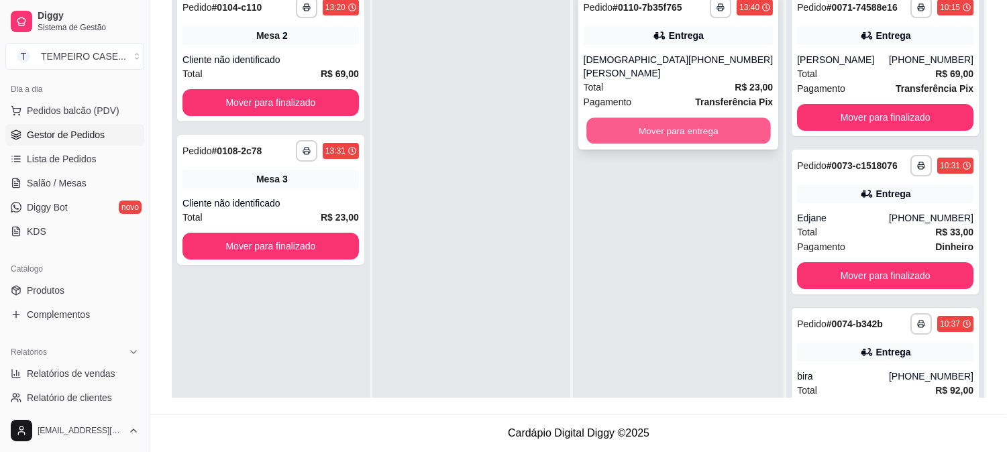
click at [631, 118] on button "Mover para entrega" at bounding box center [678, 131] width 184 height 26
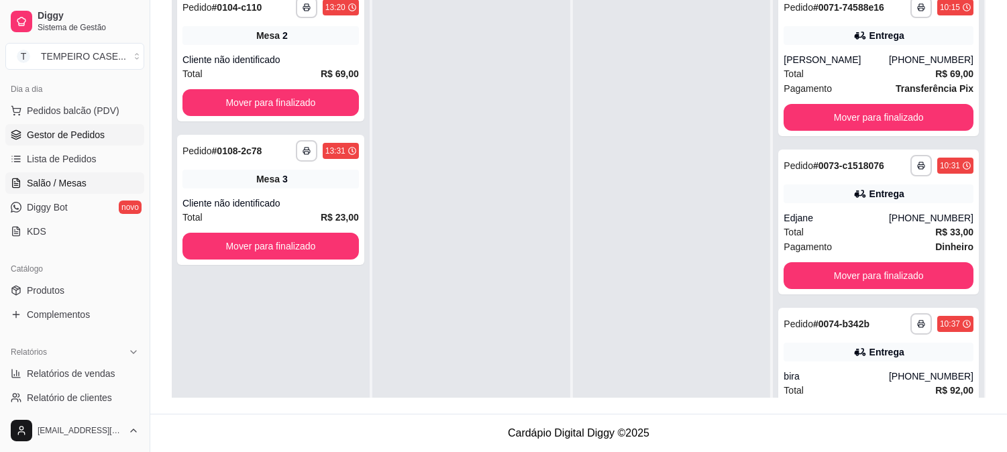
click at [79, 187] on span "Salão / Mesas" at bounding box center [57, 182] width 60 height 13
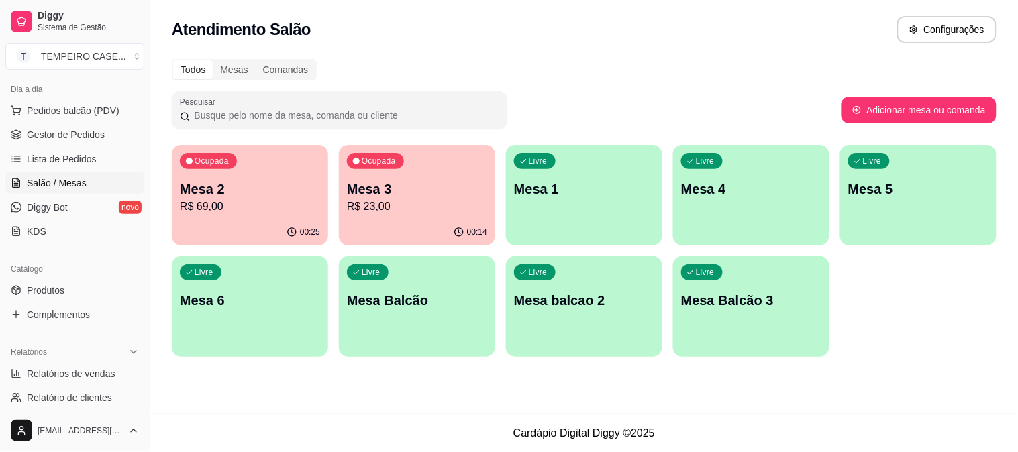
click at [242, 220] on div "00:25" at bounding box center [250, 232] width 156 height 26
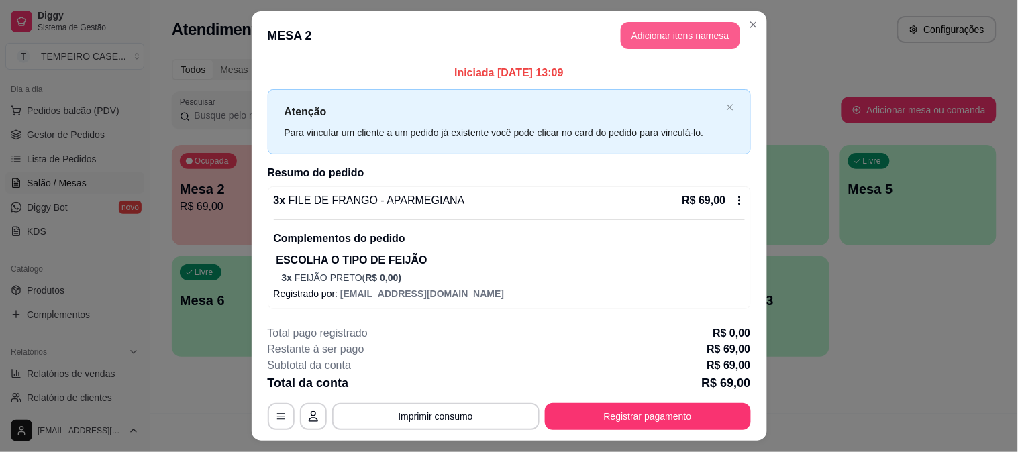
click at [660, 34] on button "Adicionar itens na mesa" at bounding box center [680, 35] width 119 height 27
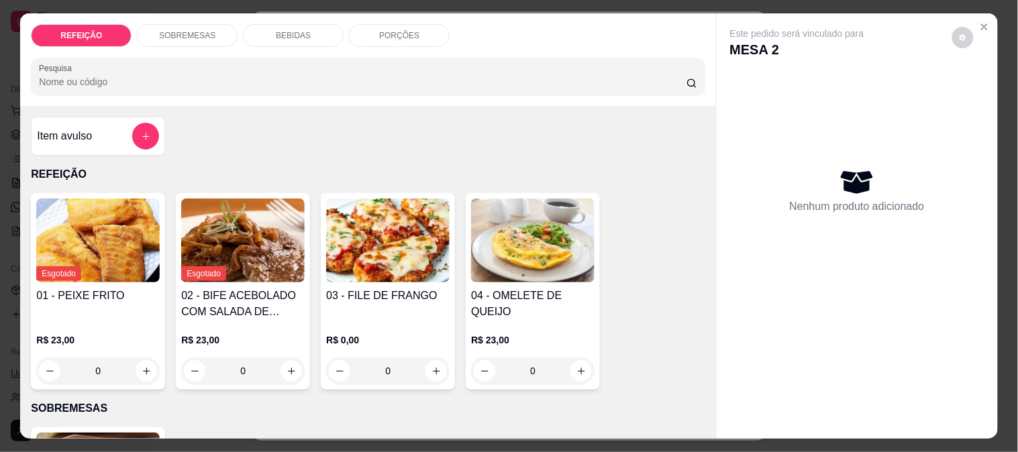
click at [276, 30] on p "BEBIDAS" at bounding box center [293, 35] width 35 height 11
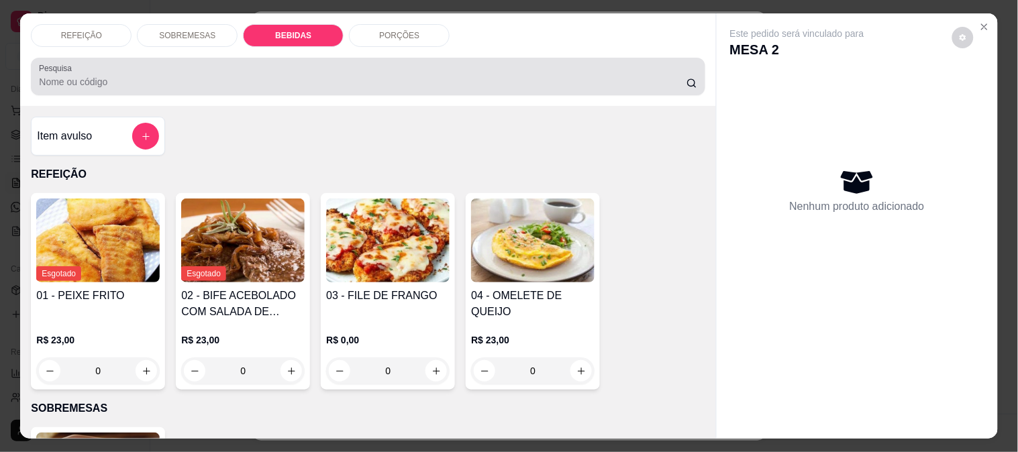
scroll to position [35, 0]
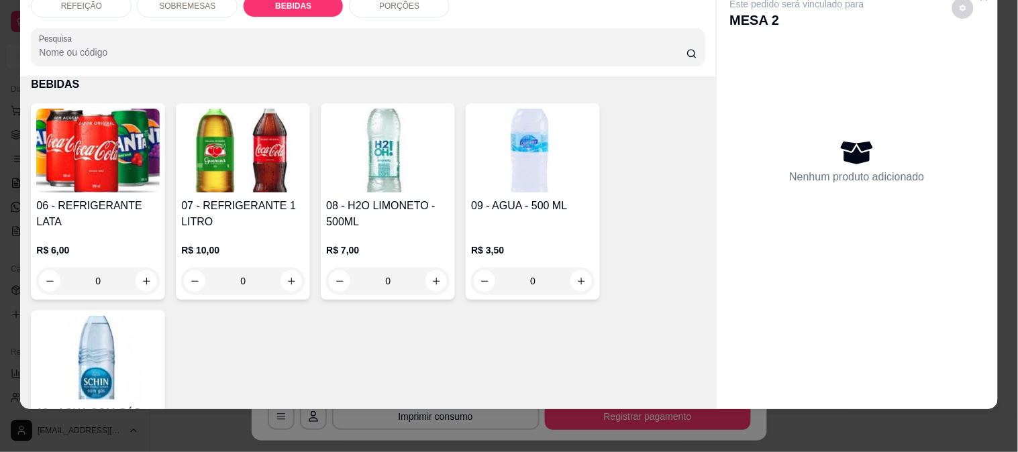
click at [278, 134] on img at bounding box center [242, 151] width 123 height 84
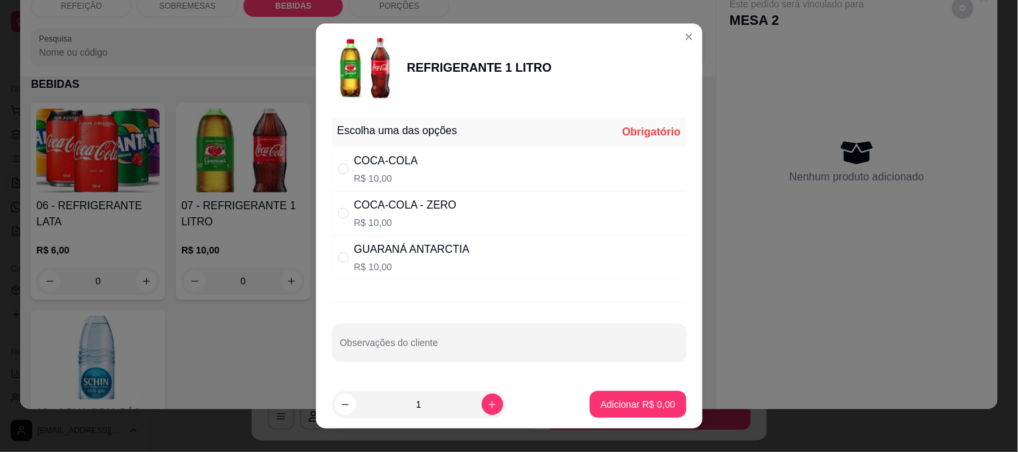
click at [470, 255] on div "GUARANÁ ANTARCTIA R$ 10,00" at bounding box center [509, 257] width 354 height 44
radio input "true"
click at [458, 215] on div "COCA-COLA - ZERO R$ 10,00" at bounding box center [509, 213] width 354 height 44
radio input "true"
radio input "false"
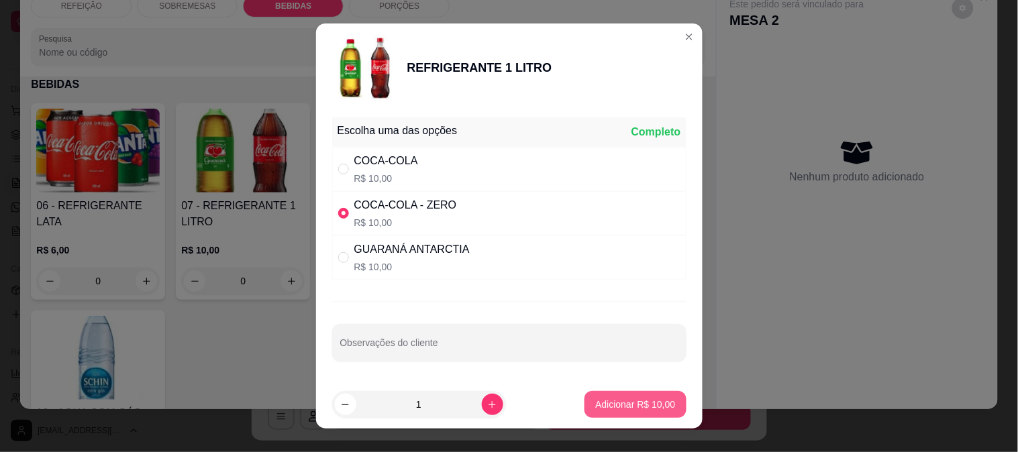
click at [614, 398] on p "Adicionar R$ 10,00" at bounding box center [635, 404] width 80 height 13
type input "1"
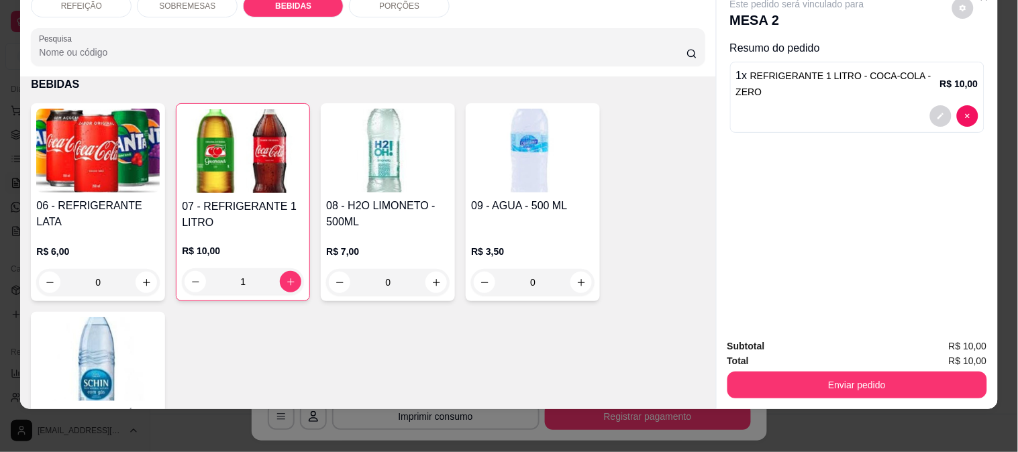
click at [857, 374] on button "Enviar pedido" at bounding box center [857, 385] width 260 height 27
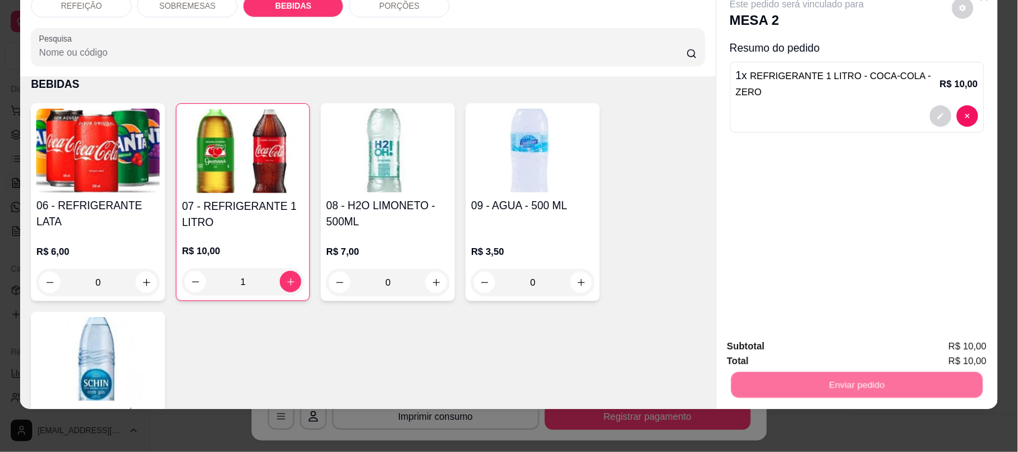
click at [940, 335] on button "Enviar pedido" at bounding box center [952, 340] width 76 height 25
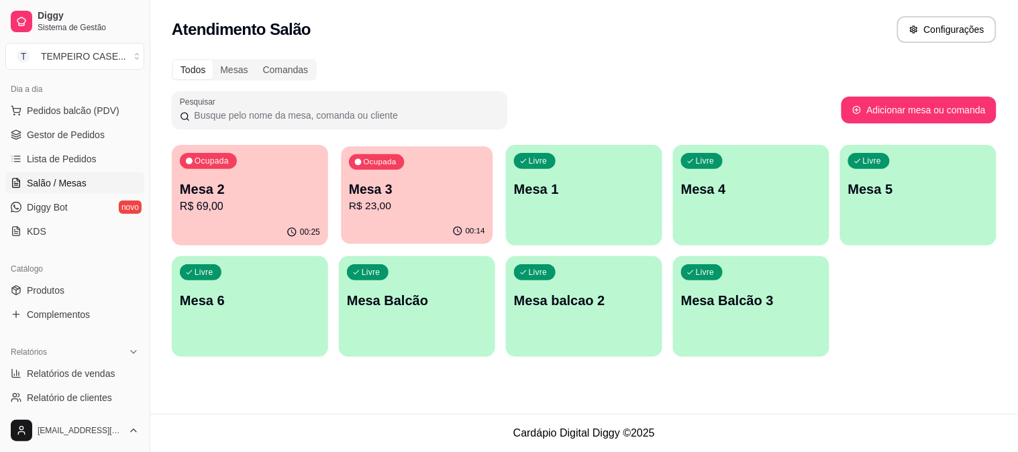
click at [377, 184] on p "Mesa 3" at bounding box center [417, 189] width 136 height 18
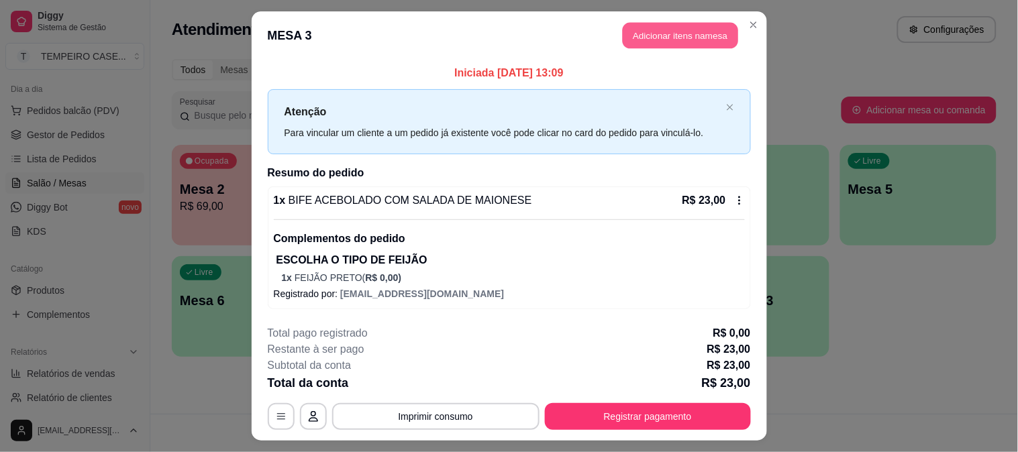
click at [663, 40] on button "Adicionar itens na mesa" at bounding box center [680, 36] width 115 height 26
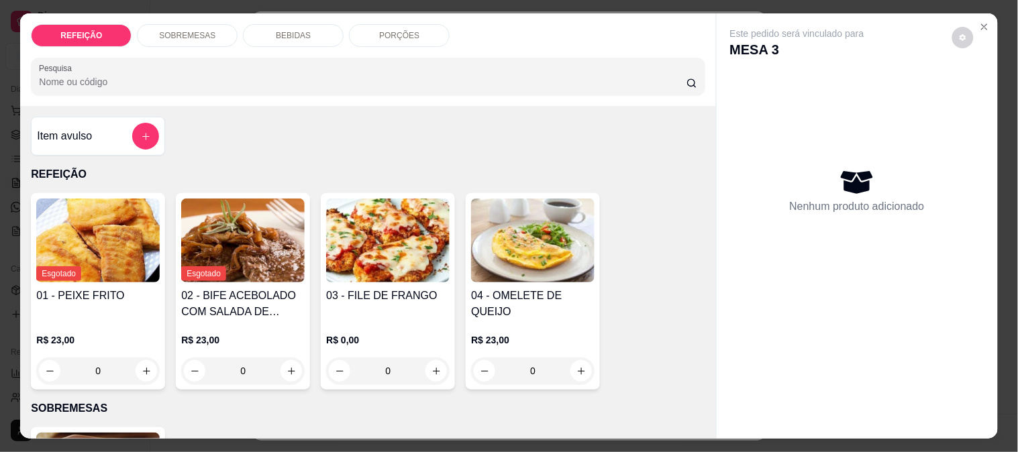
click at [257, 25] on div "BEBIDAS" at bounding box center [293, 35] width 101 height 23
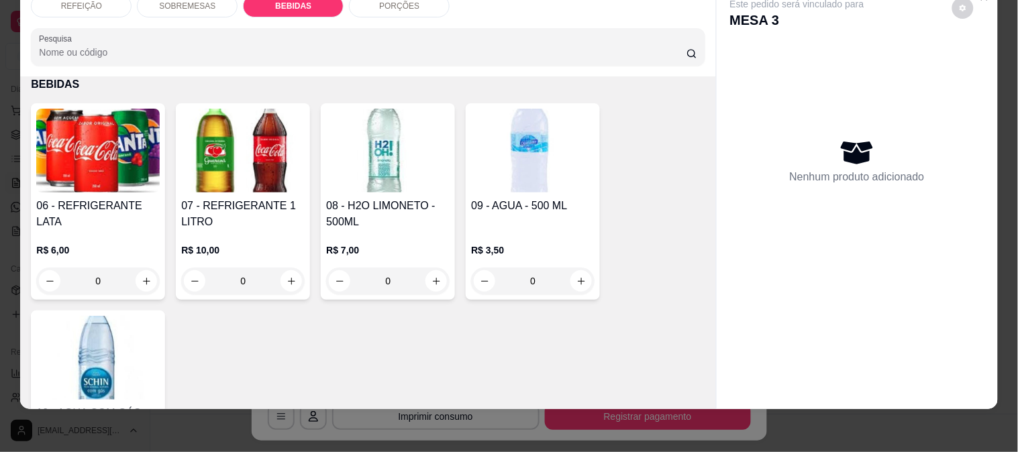
click at [72, 133] on img at bounding box center [97, 151] width 123 height 84
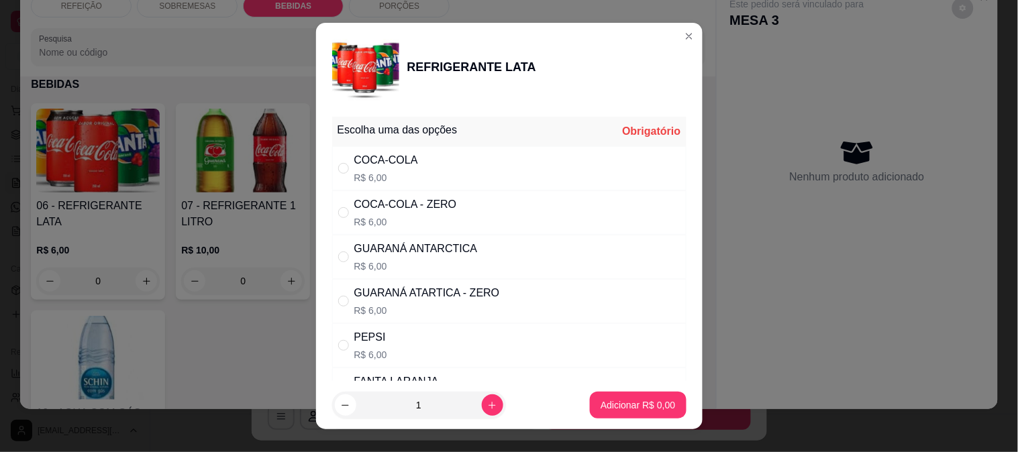
click at [480, 176] on div "COCA-COLA R$ 6,00" at bounding box center [509, 168] width 354 height 44
radio input "true"
click at [605, 405] on p "Adicionar R$ 6,00" at bounding box center [638, 405] width 72 height 13
type input "1"
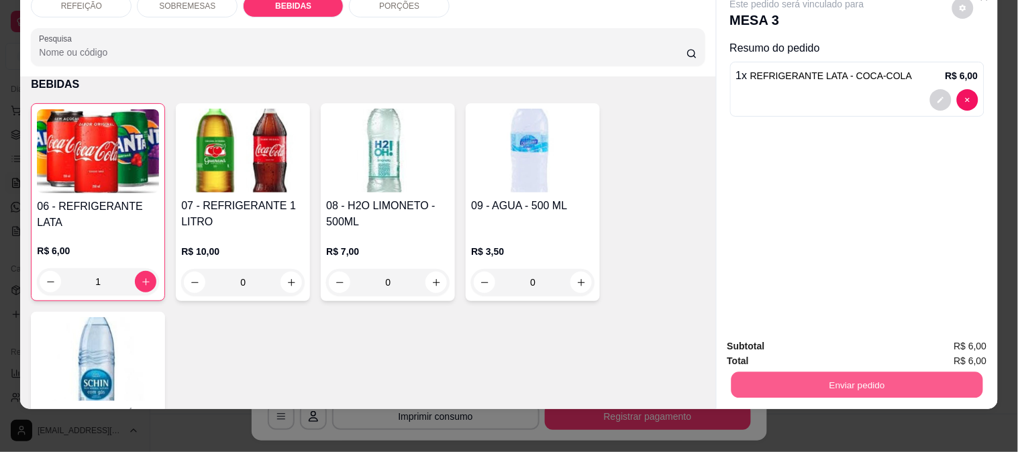
click at [863, 374] on button "Enviar pedido" at bounding box center [857, 385] width 252 height 26
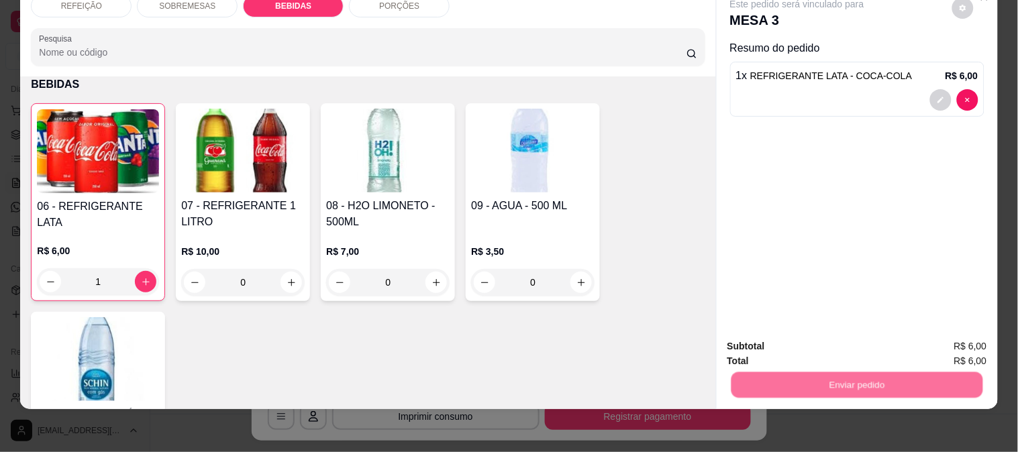
click at [935, 338] on button "Enviar pedido" at bounding box center [952, 340] width 76 height 25
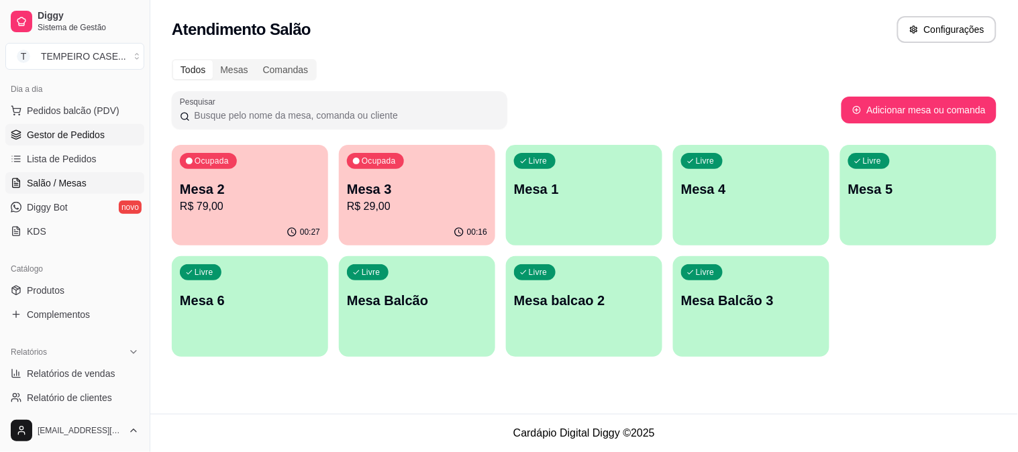
click at [69, 130] on span "Gestor de Pedidos" at bounding box center [66, 134] width 78 height 13
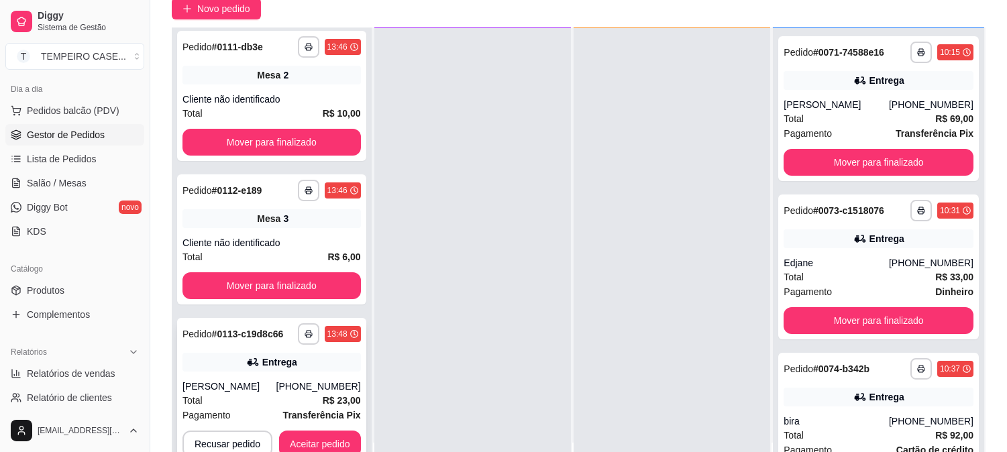
scroll to position [205, 0]
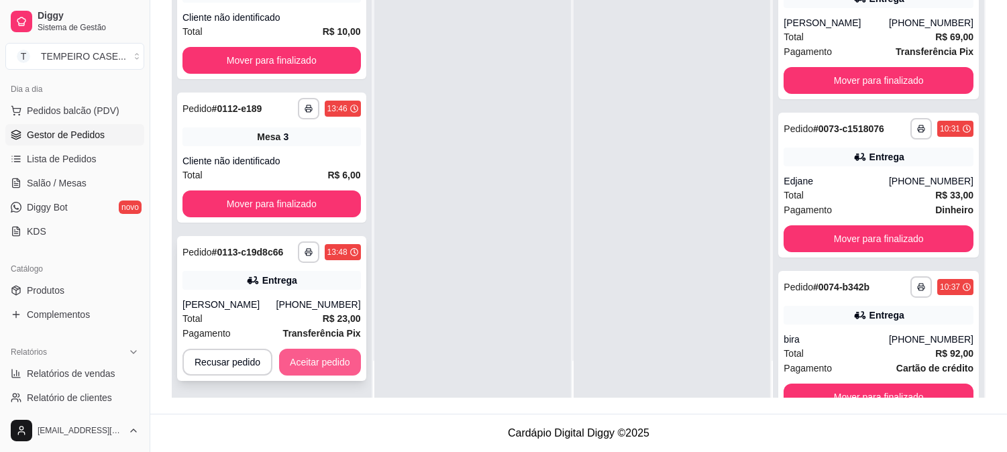
click at [316, 358] on button "Aceitar pedido" at bounding box center [320, 362] width 82 height 27
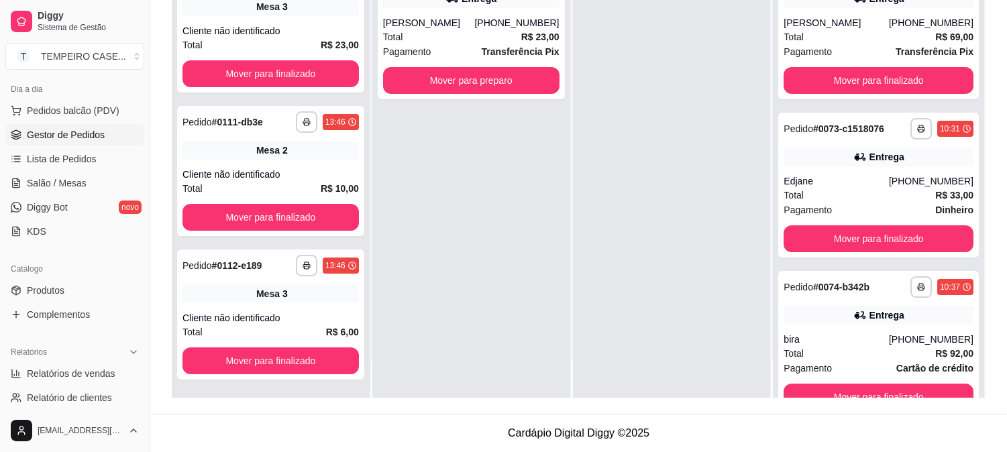
scroll to position [135, 0]
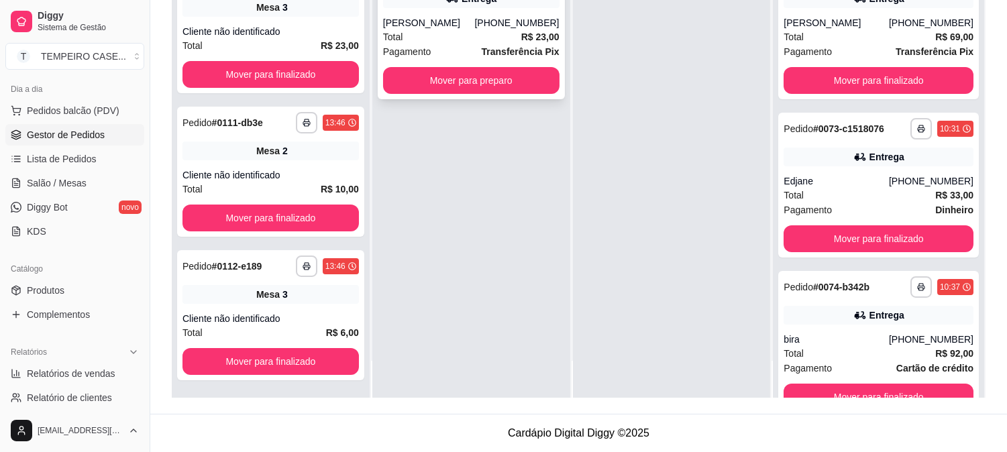
click at [474, 92] on button "Mover para preparo" at bounding box center [471, 80] width 176 height 27
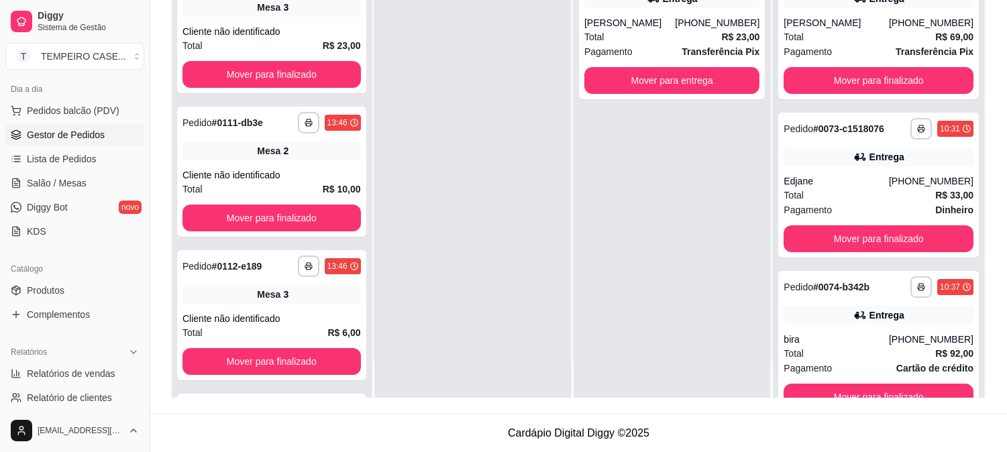
scroll to position [293, 0]
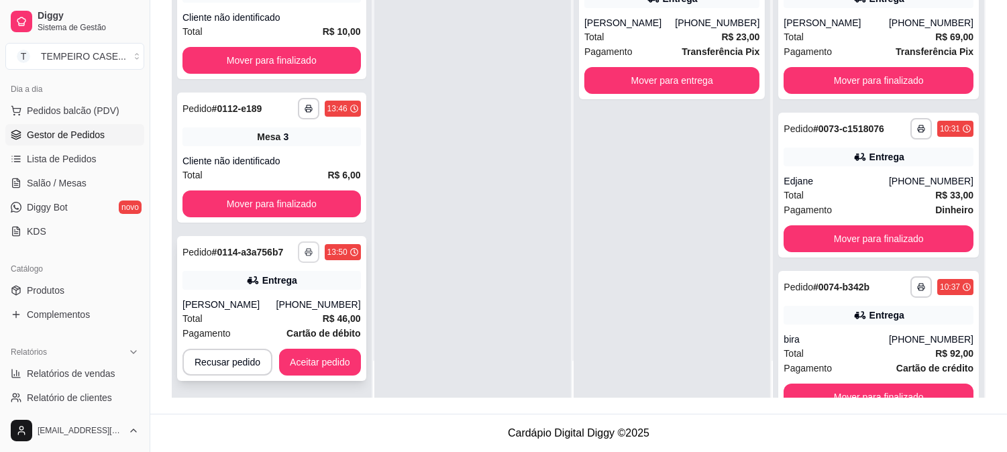
click at [305, 252] on icon "button" at bounding box center [308, 253] width 7 height 3
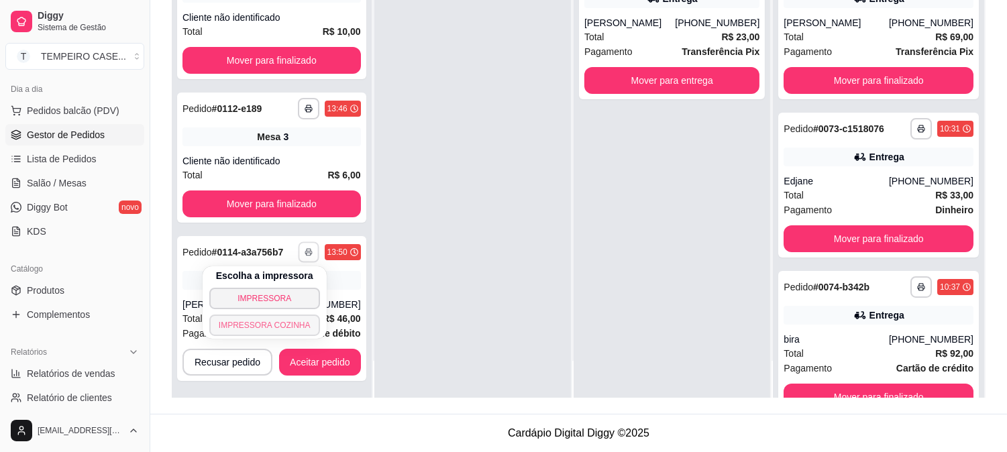
click at [272, 321] on button "IMPRESSORA COZINHA" at bounding box center [264, 325] width 111 height 21
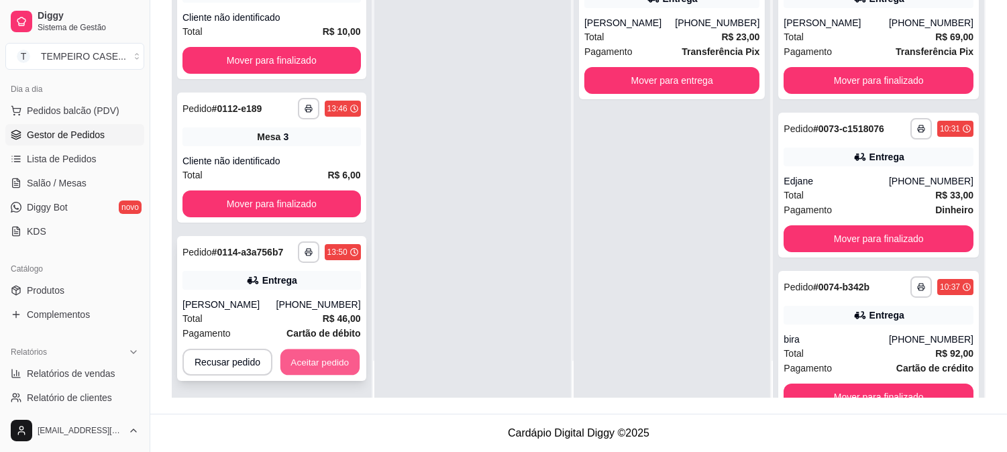
click at [315, 361] on button "Aceitar pedido" at bounding box center [319, 363] width 79 height 26
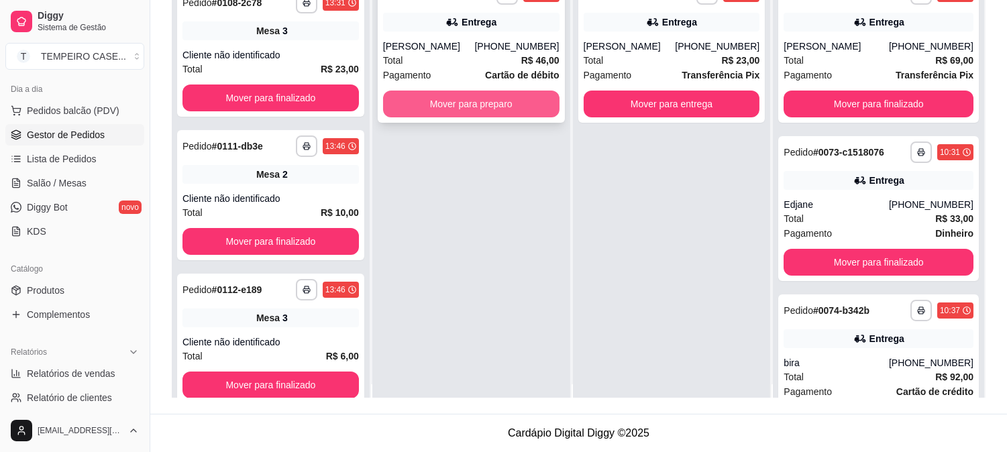
scroll to position [0, 0]
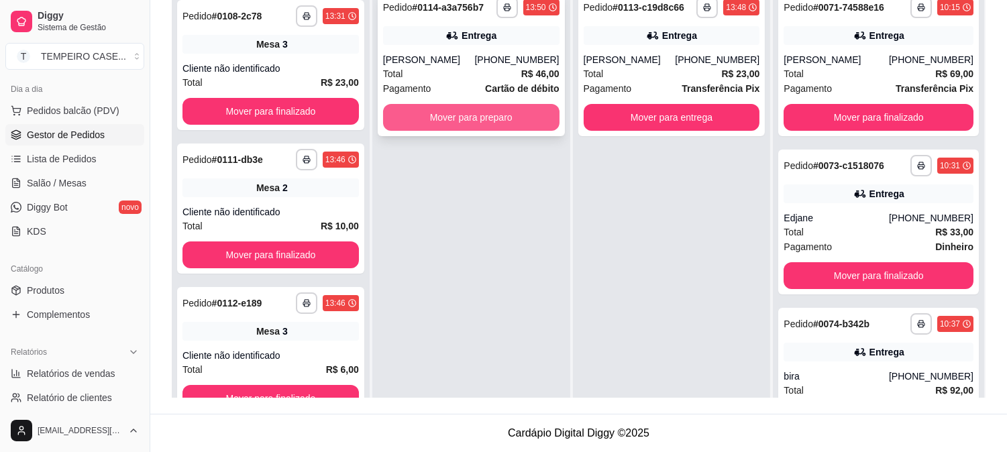
click at [517, 122] on button "Mover para preparo" at bounding box center [471, 117] width 176 height 27
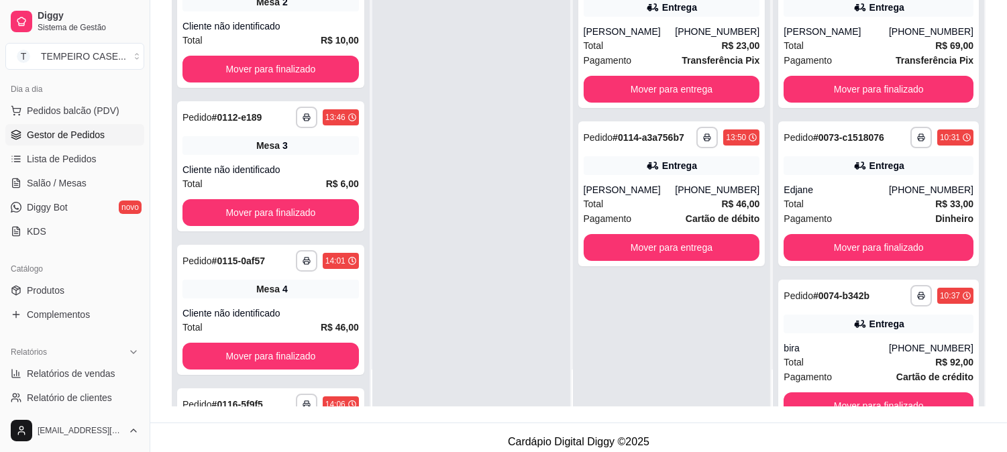
scroll to position [205, 0]
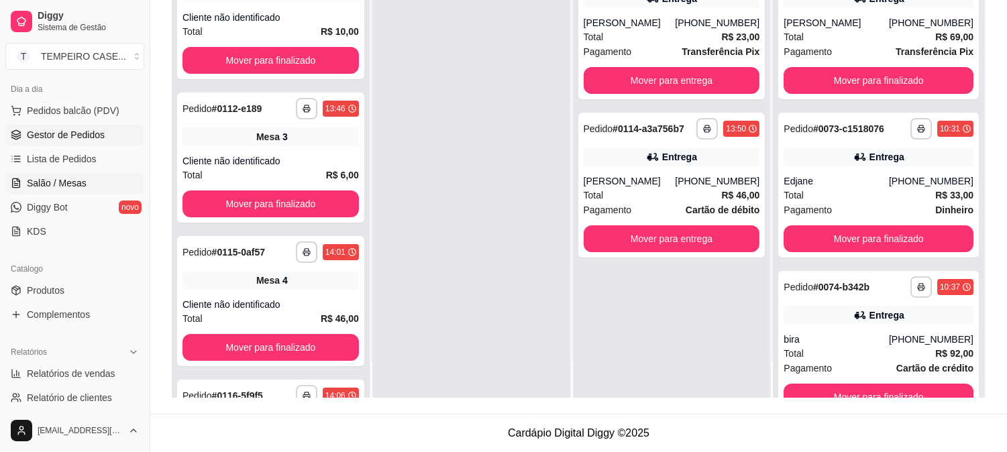
click at [64, 184] on span "Salão / Mesas" at bounding box center [57, 182] width 60 height 13
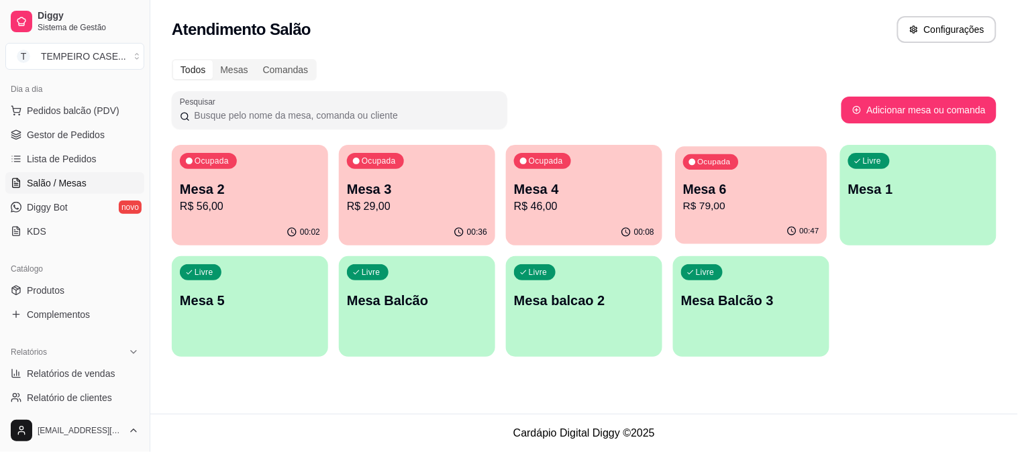
click at [733, 202] on p "R$ 79,00" at bounding box center [751, 206] width 136 height 15
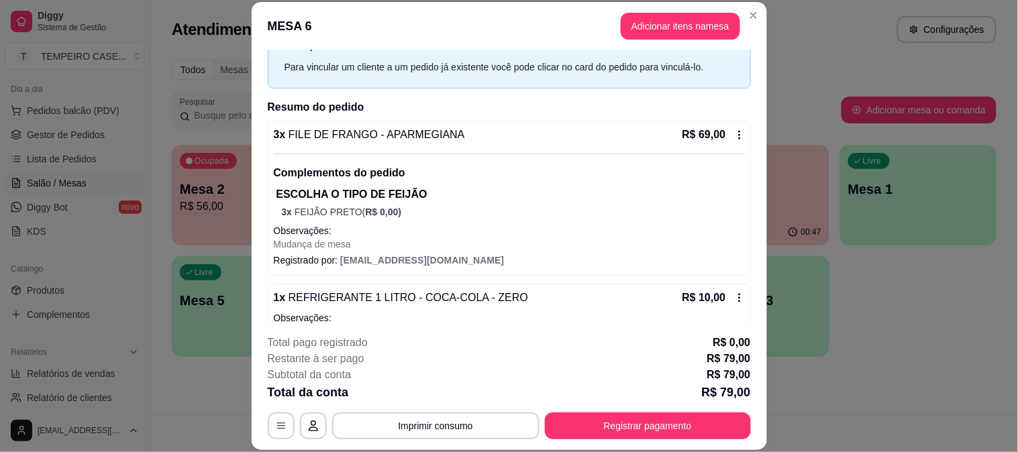
scroll to position [101, 0]
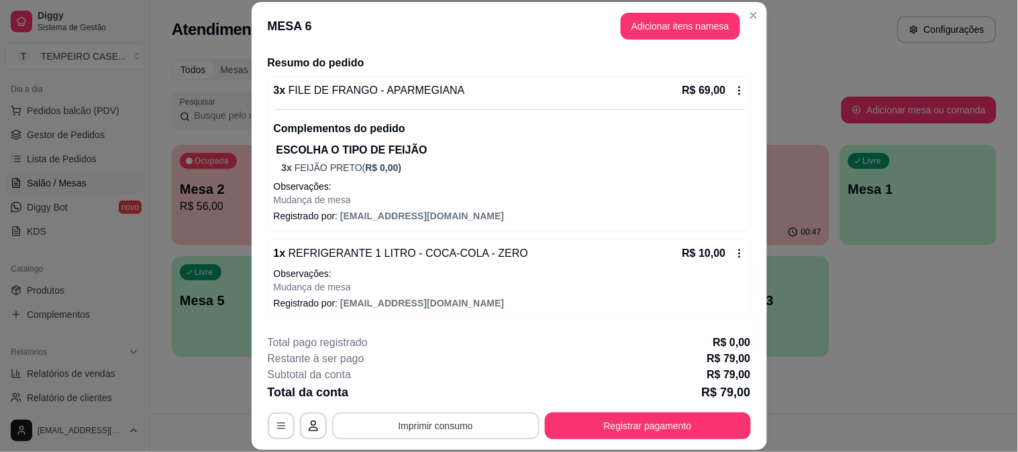
click at [437, 424] on button "Imprimir consumo" at bounding box center [435, 426] width 207 height 27
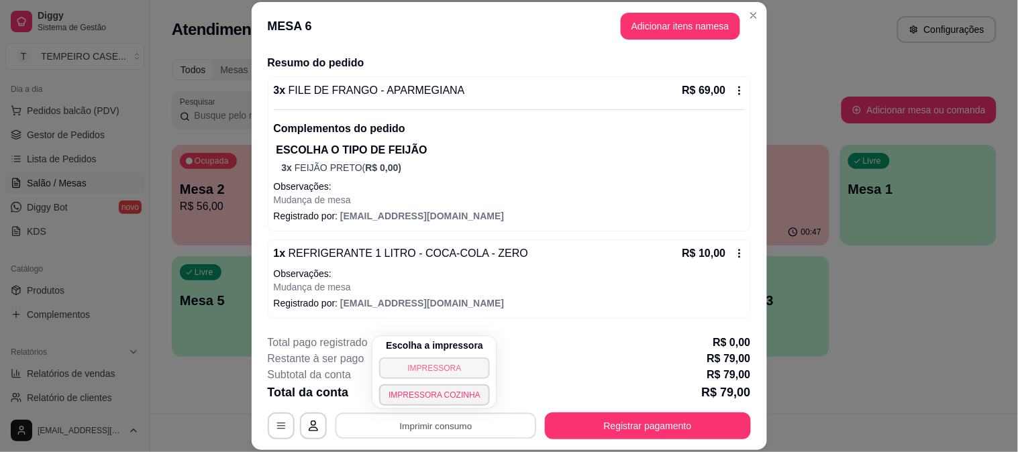
click at [426, 368] on button "IMPRESSORA" at bounding box center [434, 368] width 111 height 21
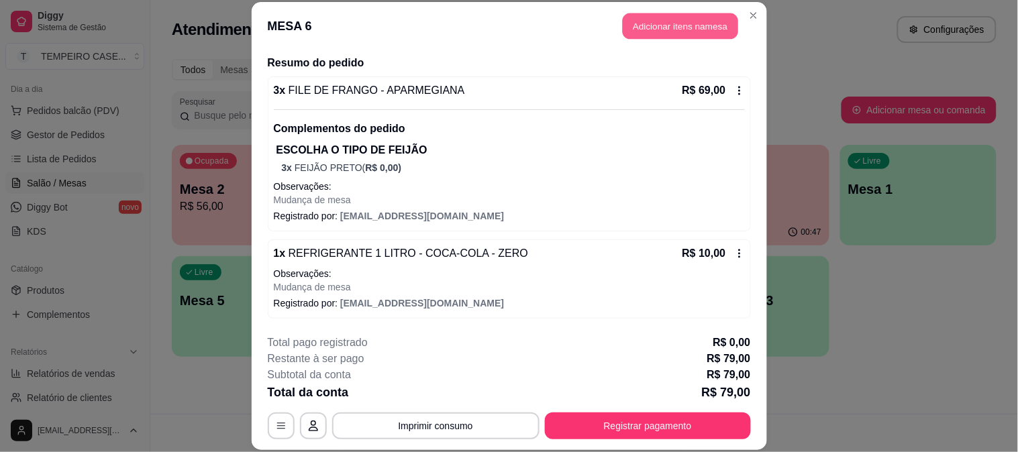
click at [638, 14] on button "Adicionar itens na mesa" at bounding box center [680, 26] width 115 height 26
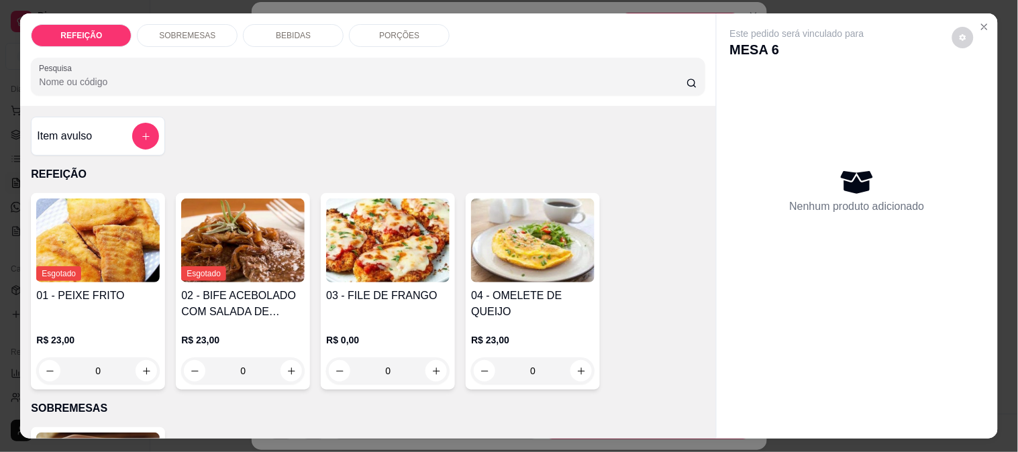
click at [284, 31] on p "BEBIDAS" at bounding box center [293, 35] width 35 height 11
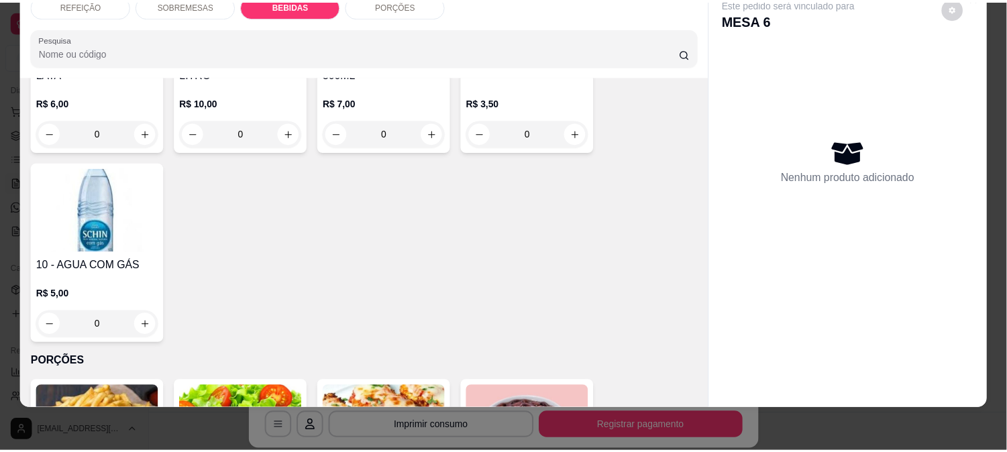
scroll to position [662, 0]
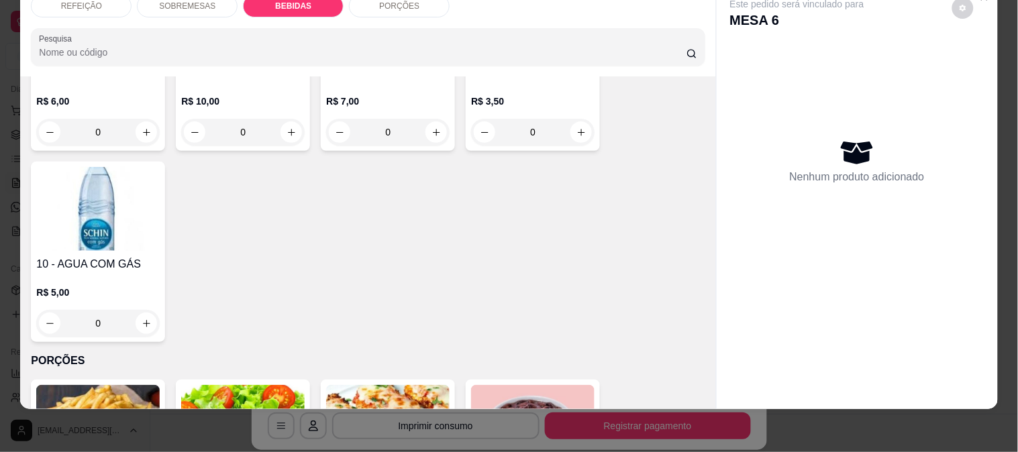
click at [95, 256] on h4 "10 - AGUA COM GÁS" at bounding box center [97, 264] width 123 height 16
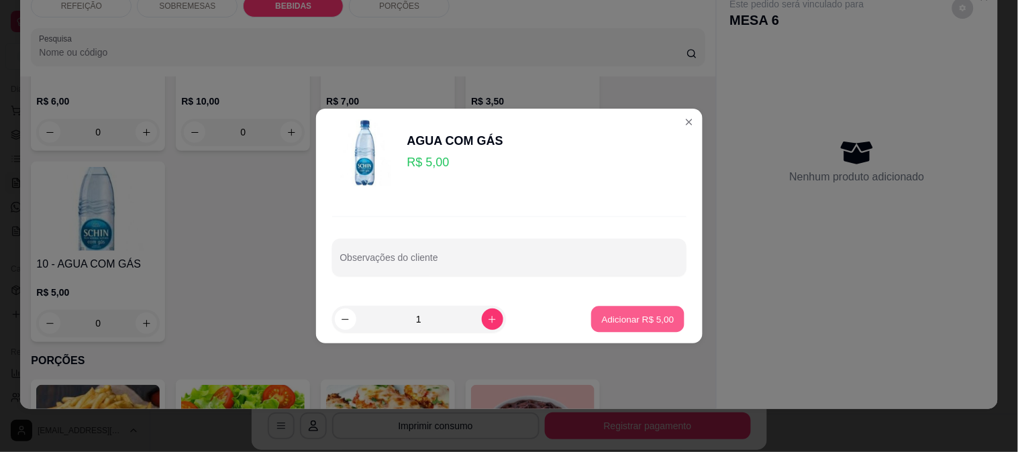
click at [653, 311] on button "Adicionar R$ 5,00" at bounding box center [637, 320] width 93 height 26
type input "1"
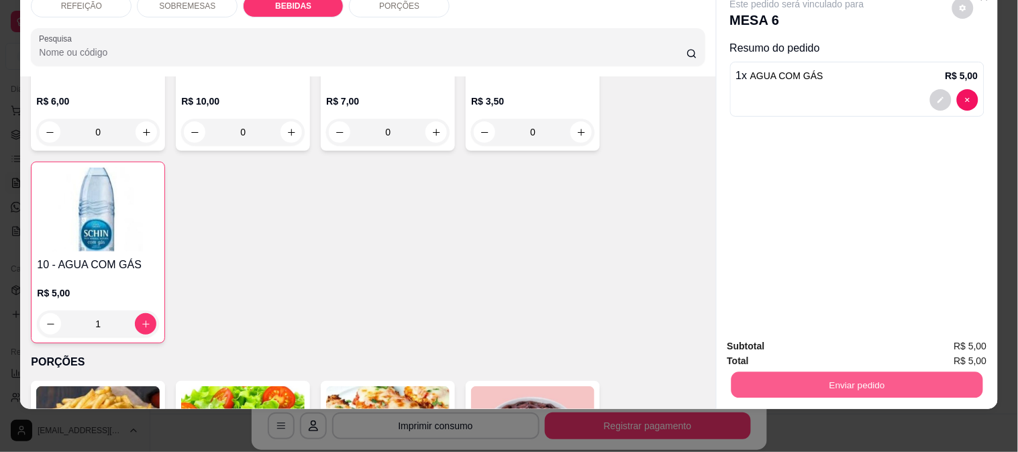
click at [786, 377] on button "Enviar pedido" at bounding box center [857, 385] width 252 height 26
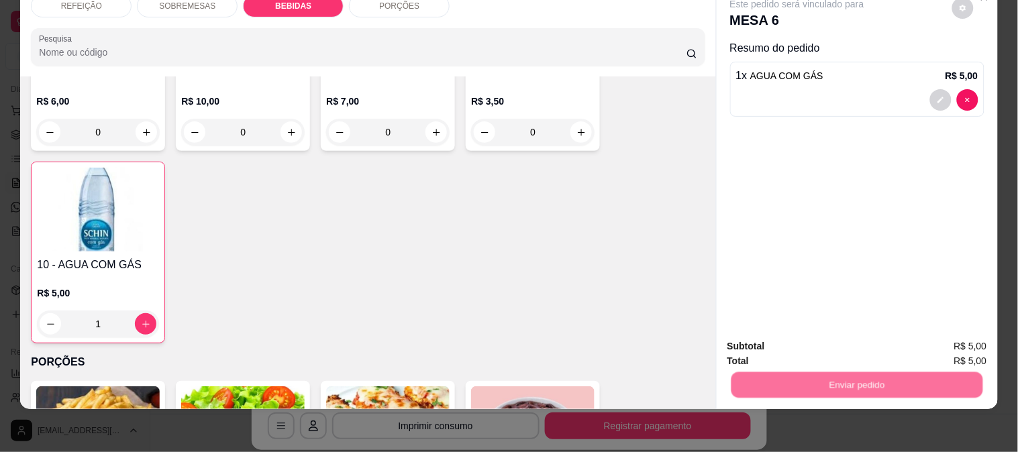
click at [957, 345] on button "Enviar pedido" at bounding box center [952, 340] width 74 height 25
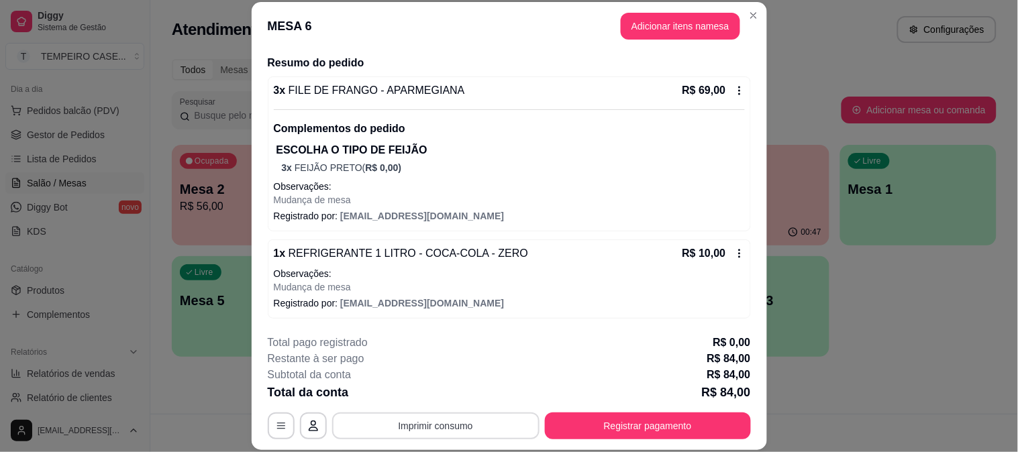
click at [468, 423] on button "Imprimir consumo" at bounding box center [435, 426] width 207 height 27
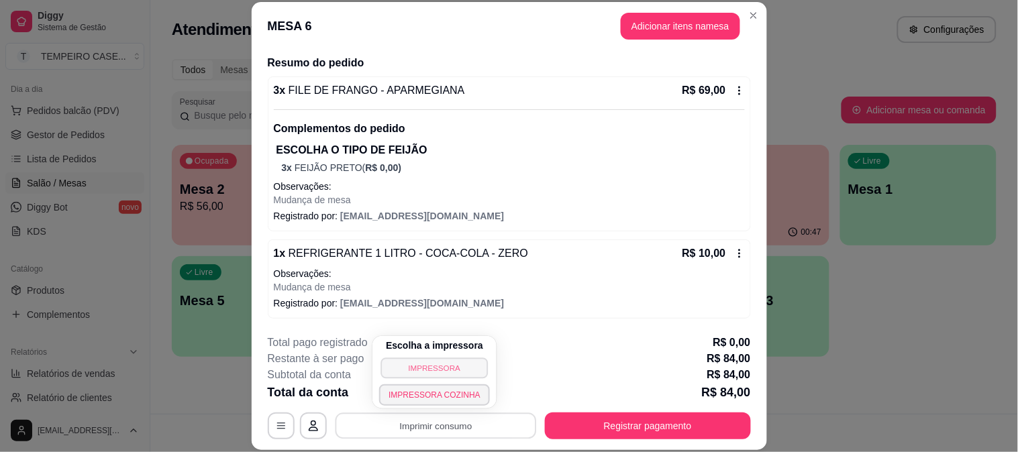
click at [439, 364] on button "IMPRESSORA" at bounding box center [434, 368] width 107 height 21
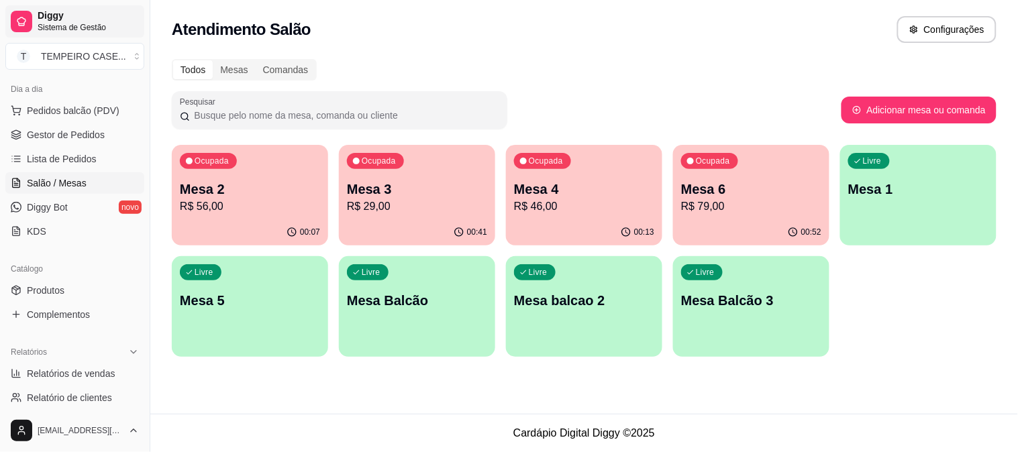
click at [81, 28] on span "Sistema de Gestão" at bounding box center [88, 27] width 101 height 11
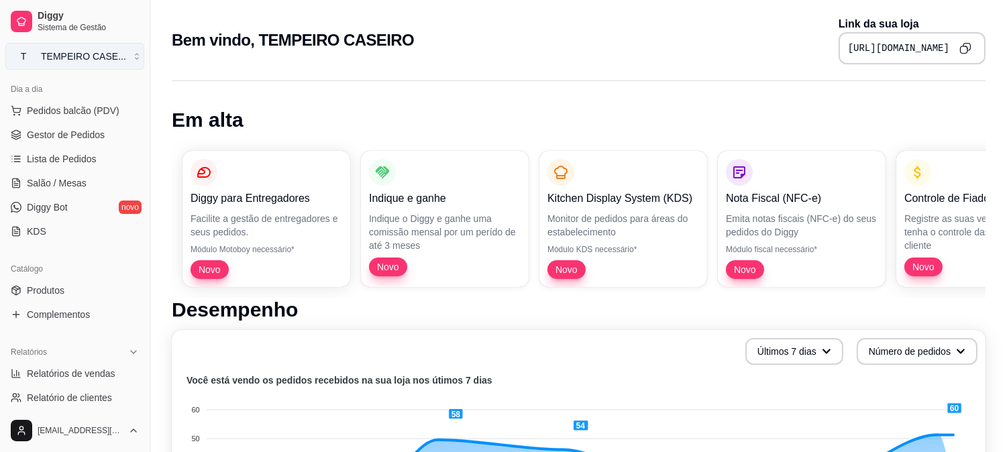
click at [89, 52] on div "TEMPEIRO CASE ..." at bounding box center [83, 56] width 85 height 13
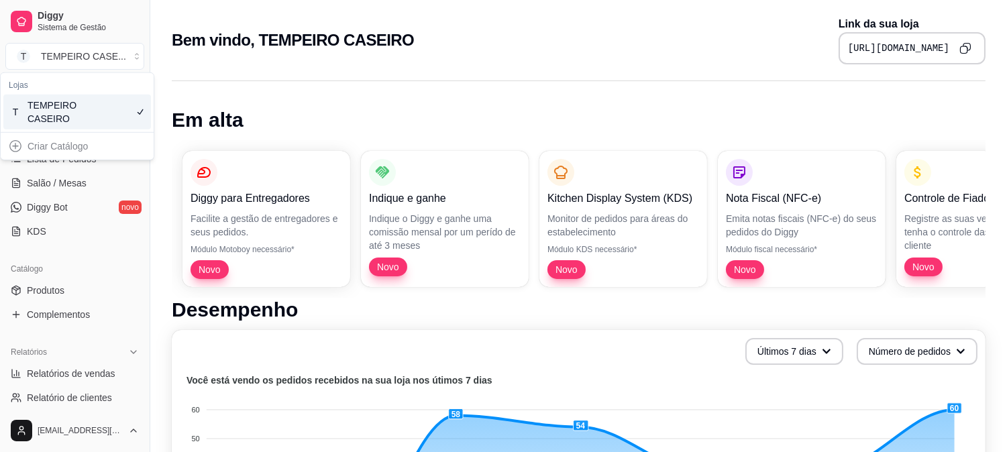
click at [323, 192] on p "Diggy para Entregadores" at bounding box center [267, 199] width 152 height 16
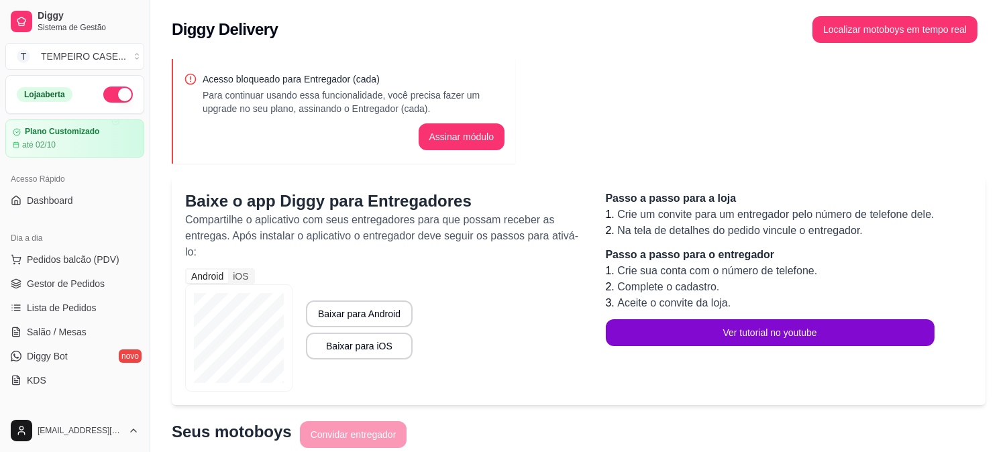
click at [108, 94] on button "button" at bounding box center [118, 95] width 30 height 16
click at [25, 286] on link "Gestor de Pedidos" at bounding box center [74, 283] width 139 height 21
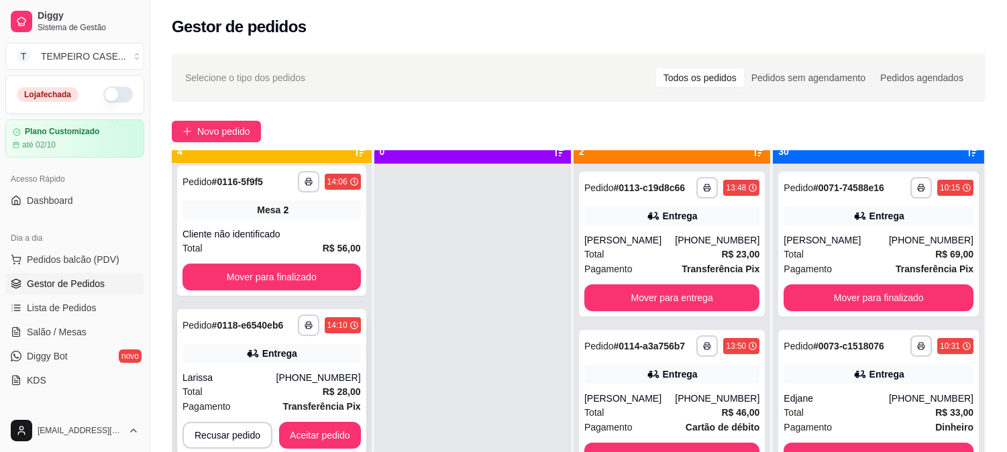
scroll to position [37, 0]
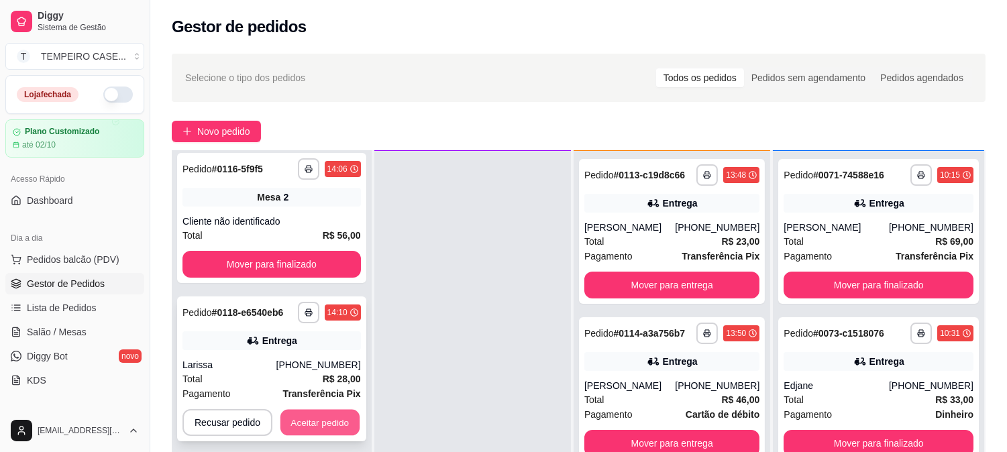
click at [324, 424] on button "Aceitar pedido" at bounding box center [319, 423] width 79 height 26
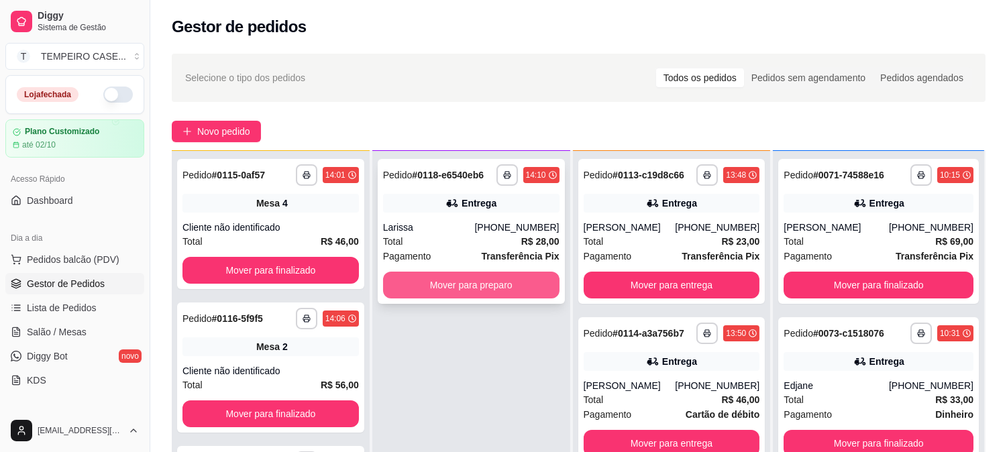
scroll to position [0, 0]
click at [504, 286] on button "Mover para preparo" at bounding box center [471, 285] width 171 height 26
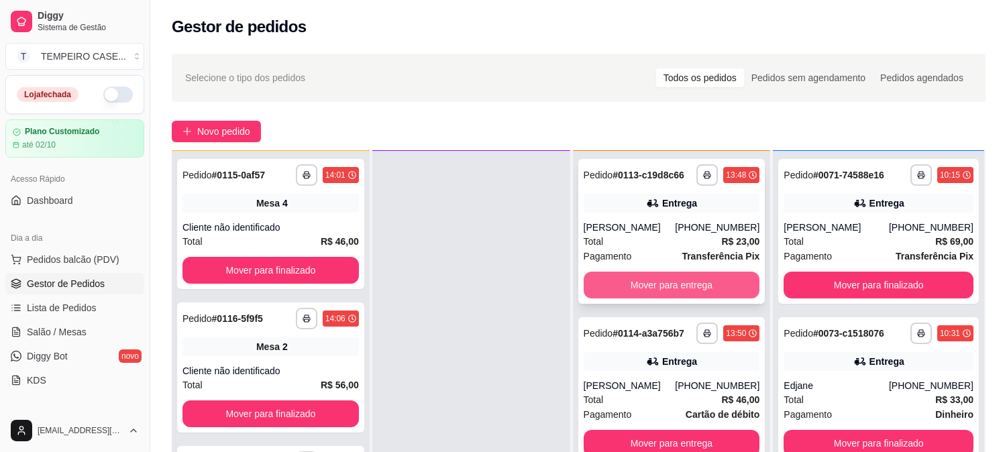
click at [635, 287] on button "Mover para entrega" at bounding box center [672, 285] width 176 height 27
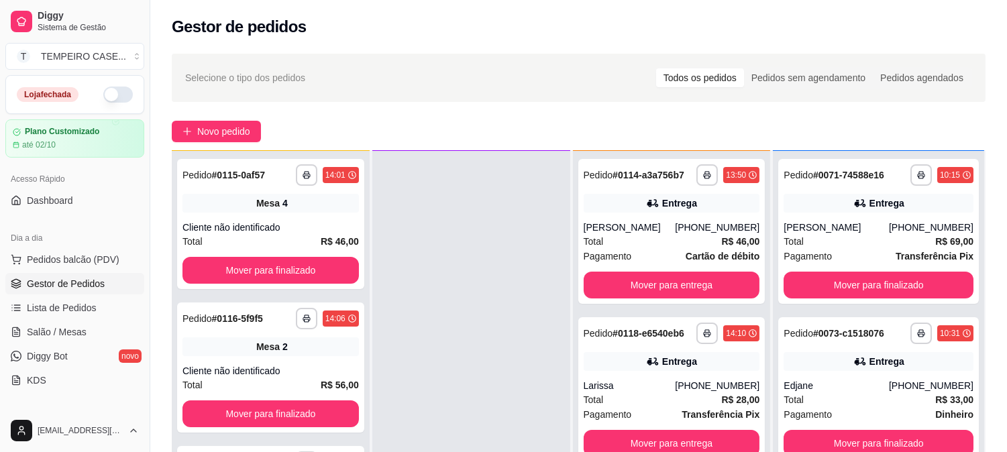
scroll to position [205, 0]
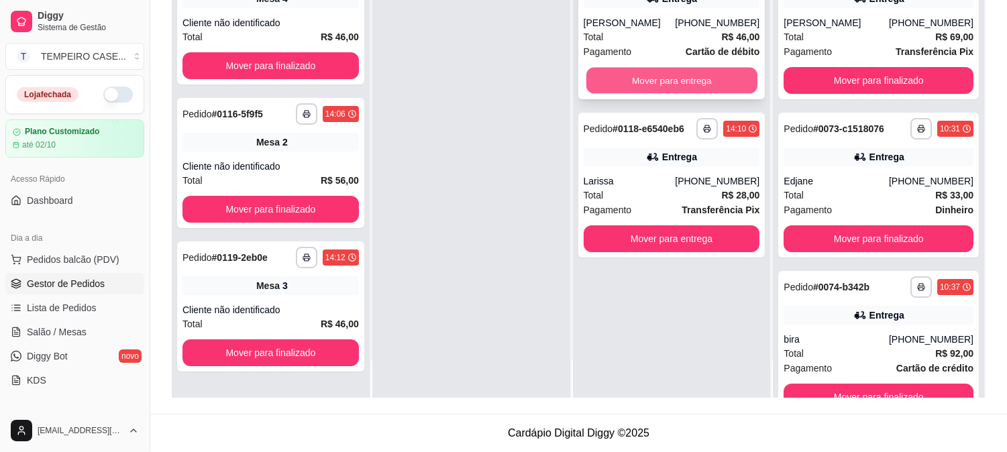
click at [643, 85] on button "Mover para entrega" at bounding box center [671, 81] width 171 height 26
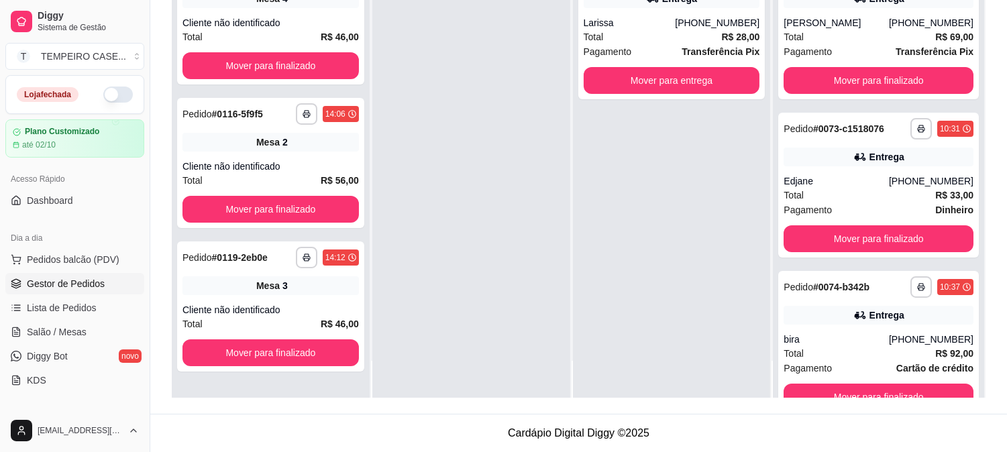
drag, startPoint x: 484, startPoint y: 305, endPoint x: 480, endPoint y: 292, distance: 13.4
click at [484, 304] on div at bounding box center [471, 172] width 198 height 452
click at [34, 330] on span "Salão / Mesas" at bounding box center [57, 331] width 60 height 13
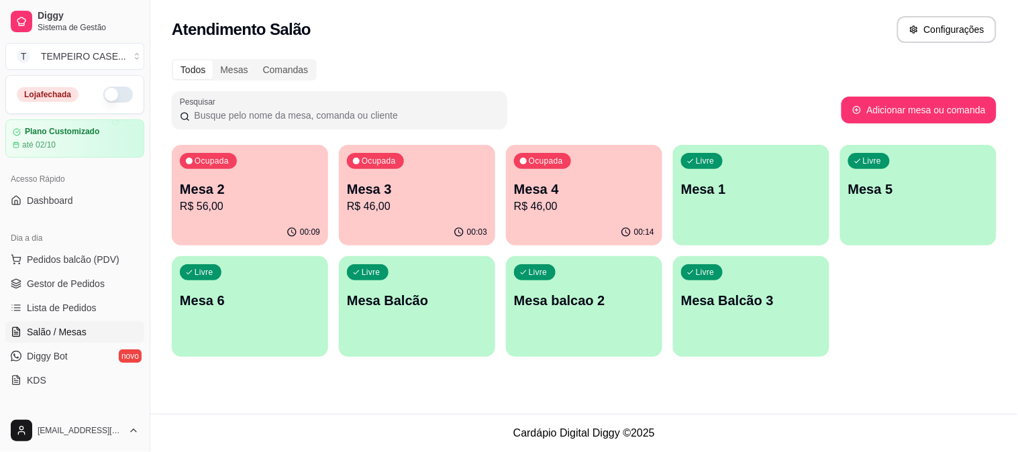
click at [208, 325] on div "Livre Mesa 6" at bounding box center [250, 298] width 156 height 85
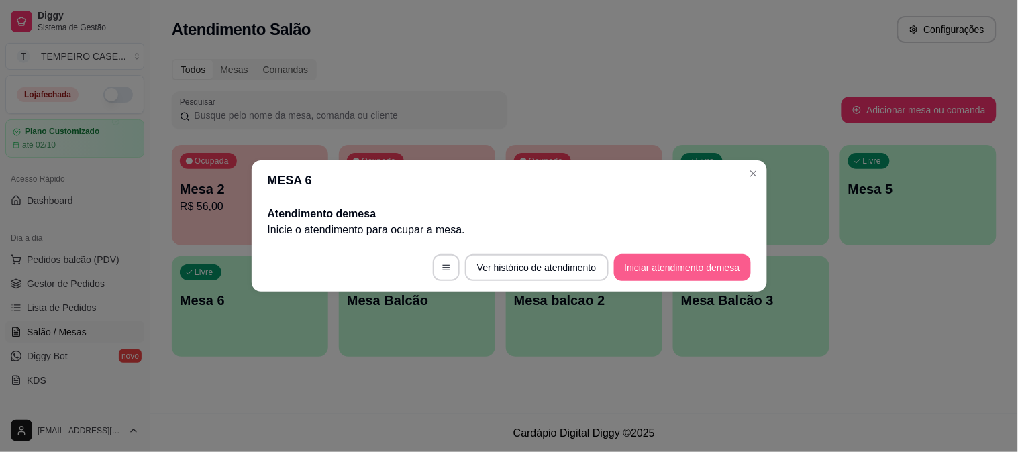
click at [658, 260] on button "Iniciar atendimento de mesa" at bounding box center [682, 267] width 137 height 27
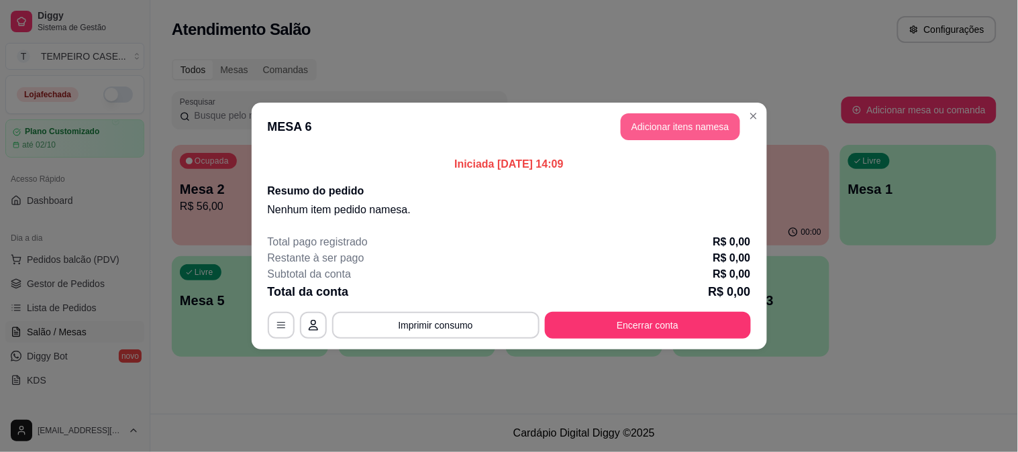
click at [672, 130] on button "Adicionar itens na mesa" at bounding box center [680, 126] width 119 height 27
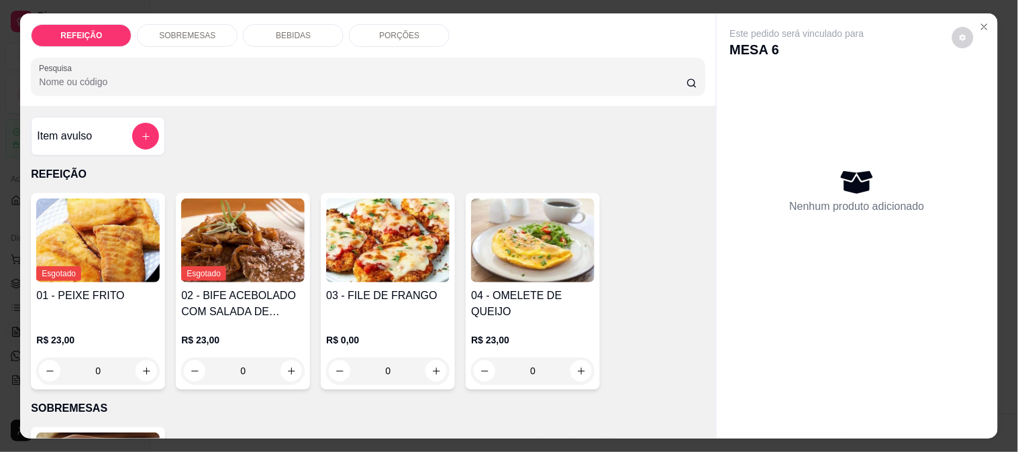
click at [392, 271] on img at bounding box center [387, 241] width 123 height 84
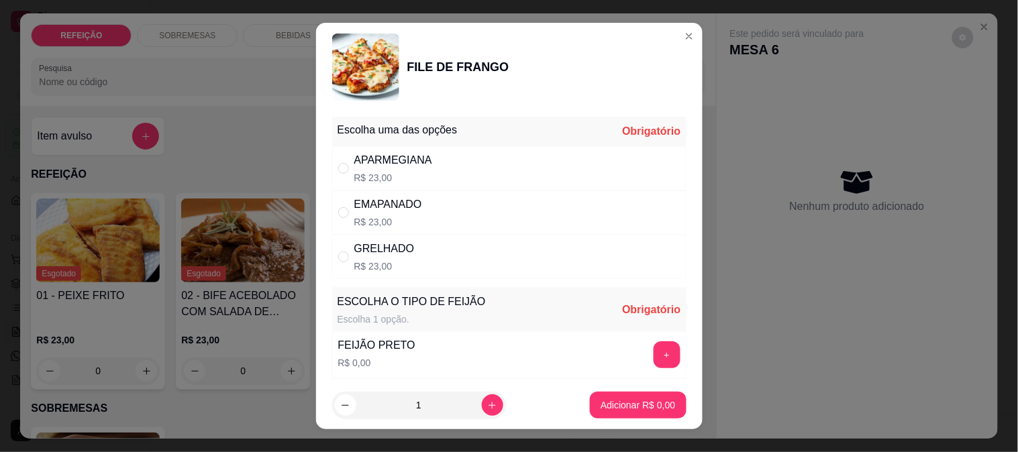
click at [598, 161] on div "APARMEGIANA R$ 23,00" at bounding box center [509, 168] width 354 height 44
radio input "true"
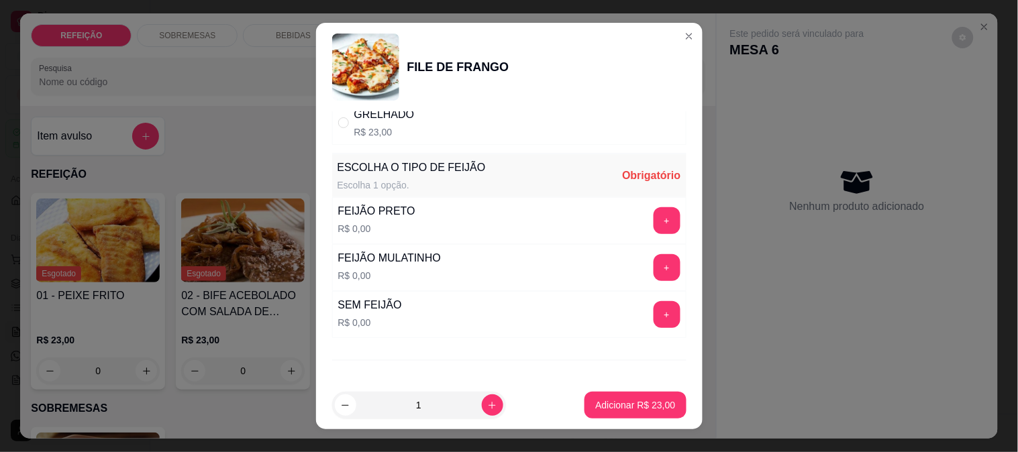
scroll to position [149, 0]
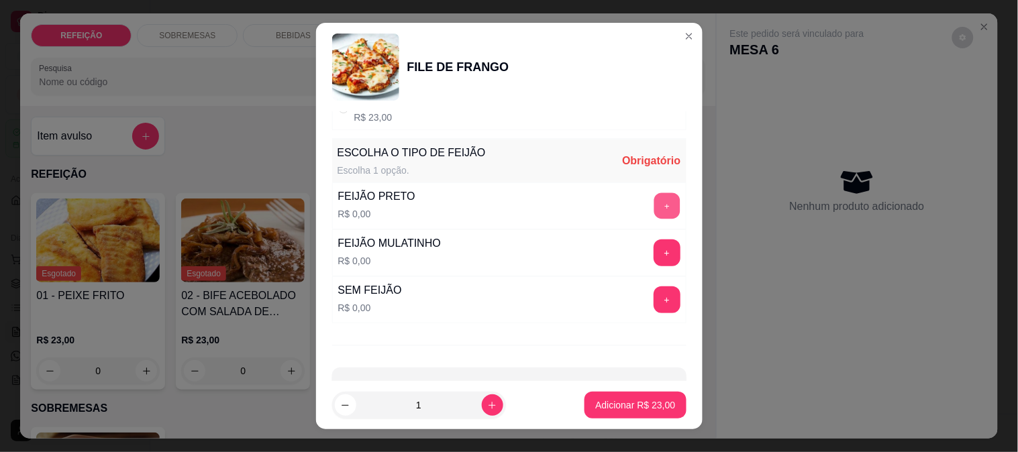
click at [653, 209] on button "+" at bounding box center [666, 206] width 26 height 26
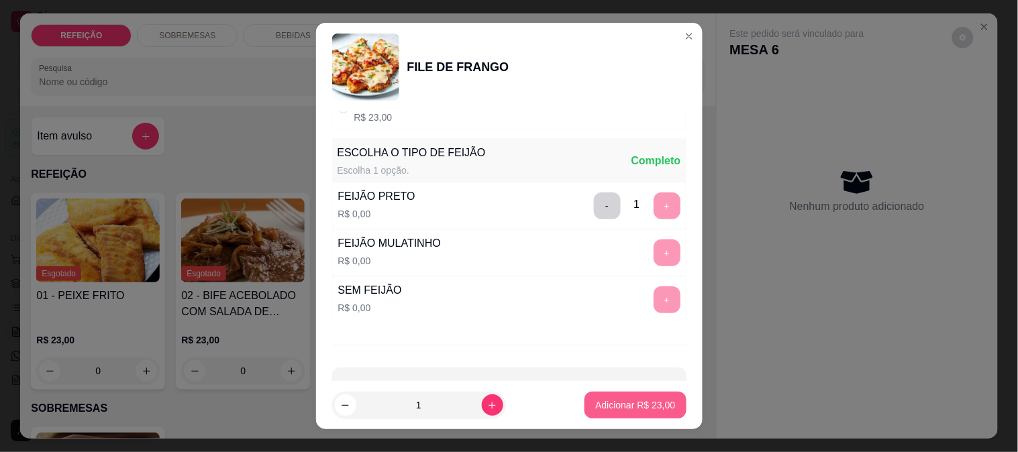
click at [622, 415] on button "Adicionar R$ 23,00" at bounding box center [634, 405] width 101 height 27
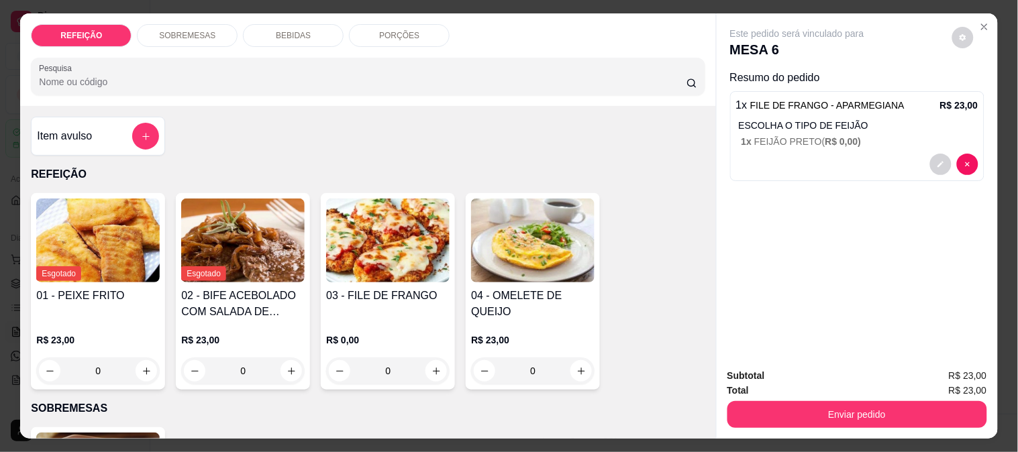
click at [299, 30] on p "BEBIDAS" at bounding box center [293, 35] width 35 height 11
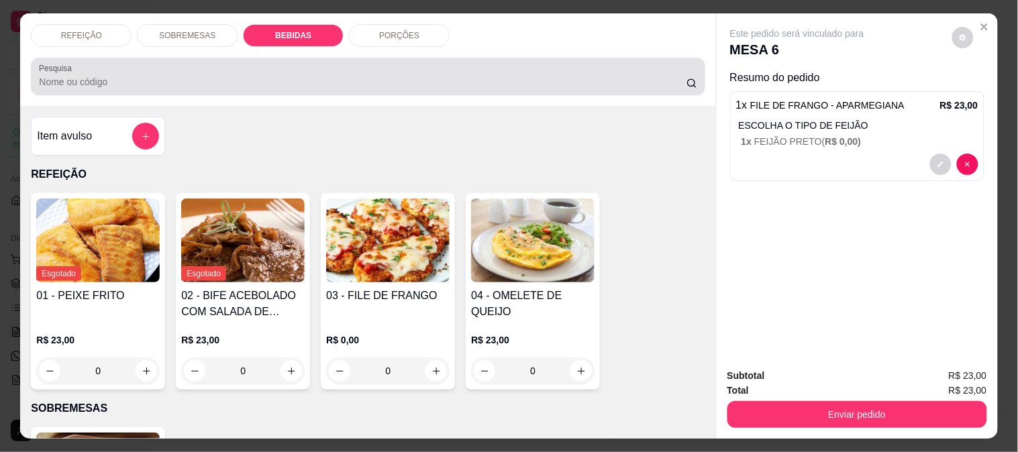
scroll to position [35, 0]
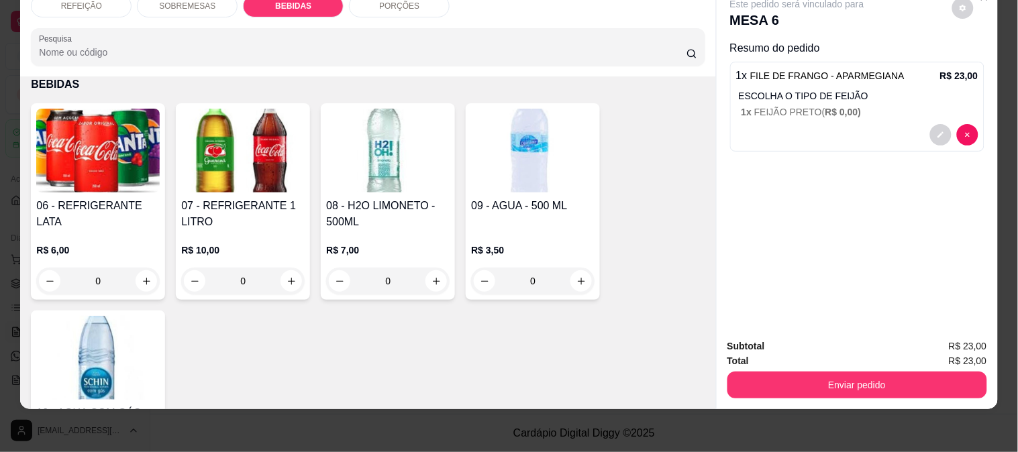
click at [68, 175] on img at bounding box center [97, 151] width 123 height 84
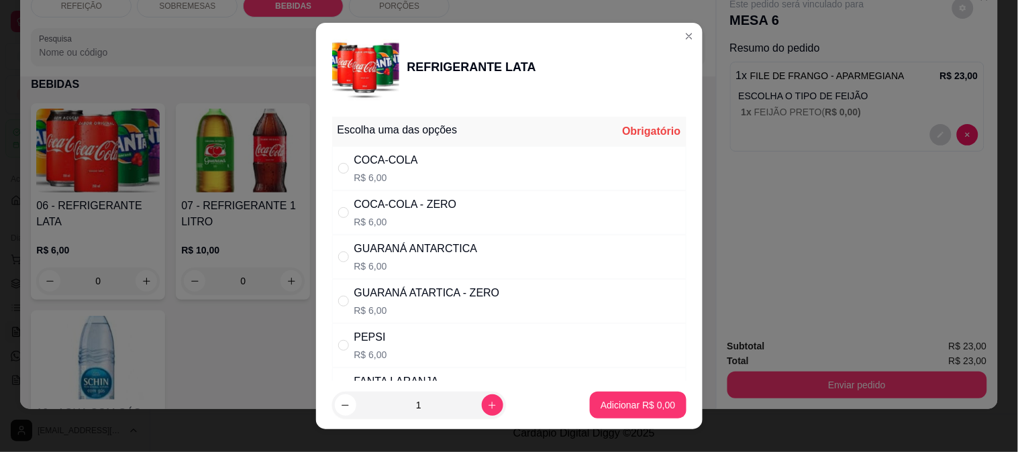
click at [437, 248] on div "GUARANÁ ANTARCTICA" at bounding box center [415, 249] width 123 height 16
radio input "true"
click at [639, 408] on p "Adicionar R$ 6,00" at bounding box center [638, 405] width 72 height 13
type input "1"
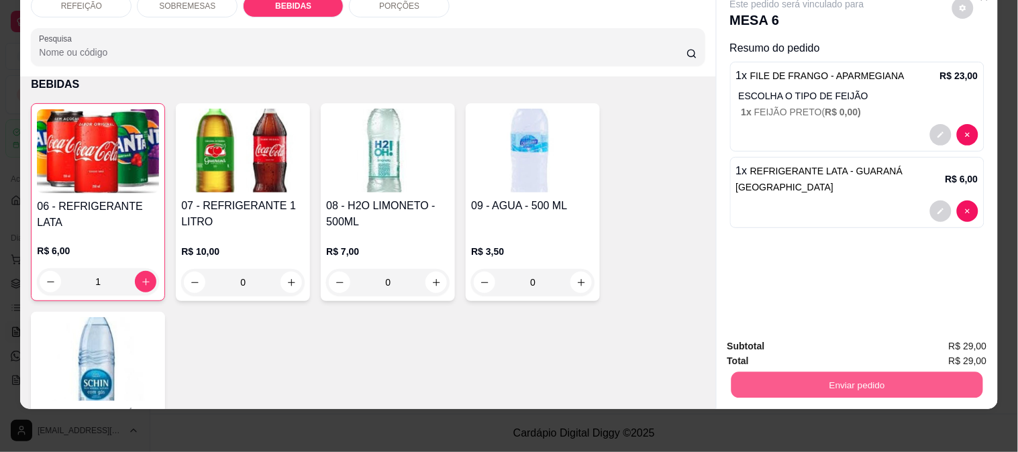
click at [808, 372] on button "Enviar pedido" at bounding box center [857, 385] width 252 height 26
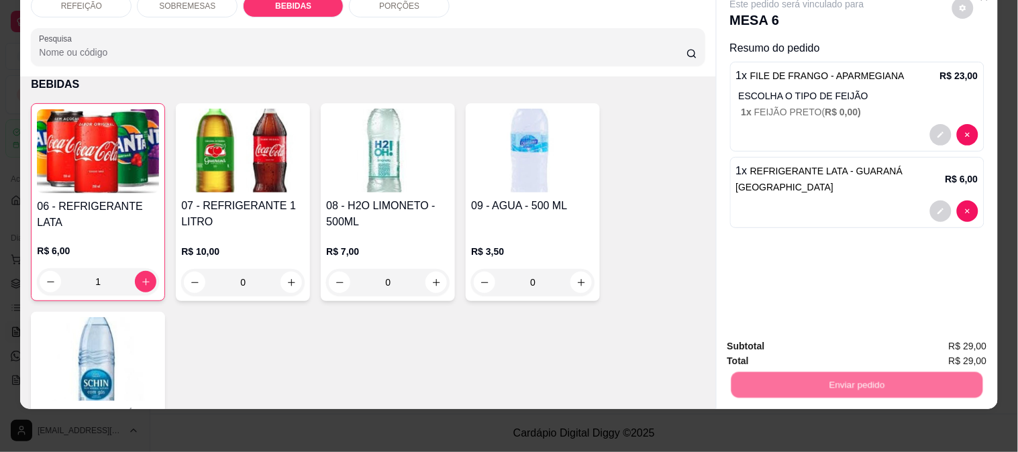
click at [948, 346] on button "Enviar pedido" at bounding box center [952, 341] width 74 height 25
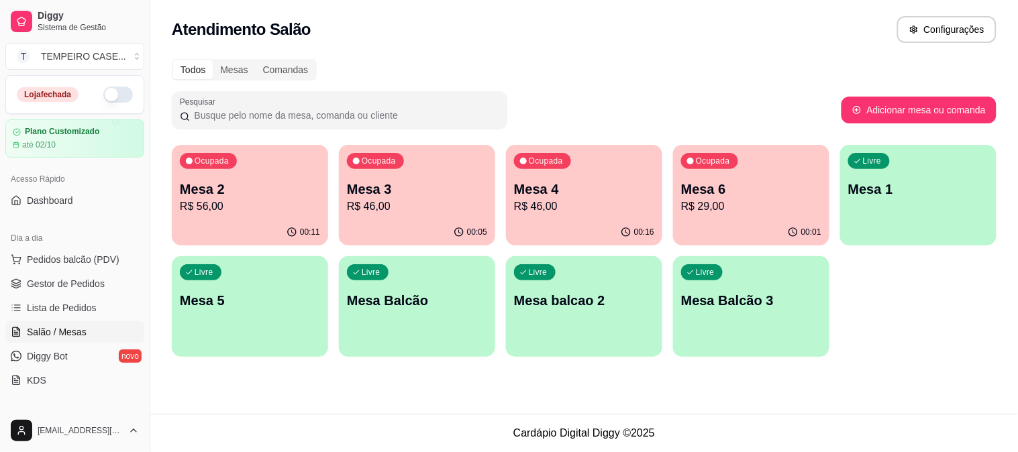
click at [535, 209] on p "R$ 46,00" at bounding box center [584, 207] width 140 height 16
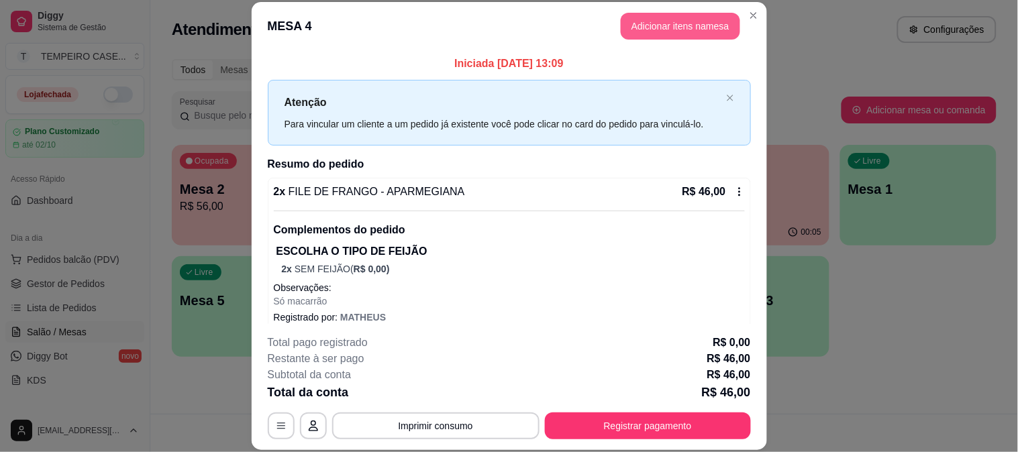
click at [643, 19] on button "Adicionar itens na mesa" at bounding box center [680, 26] width 119 height 27
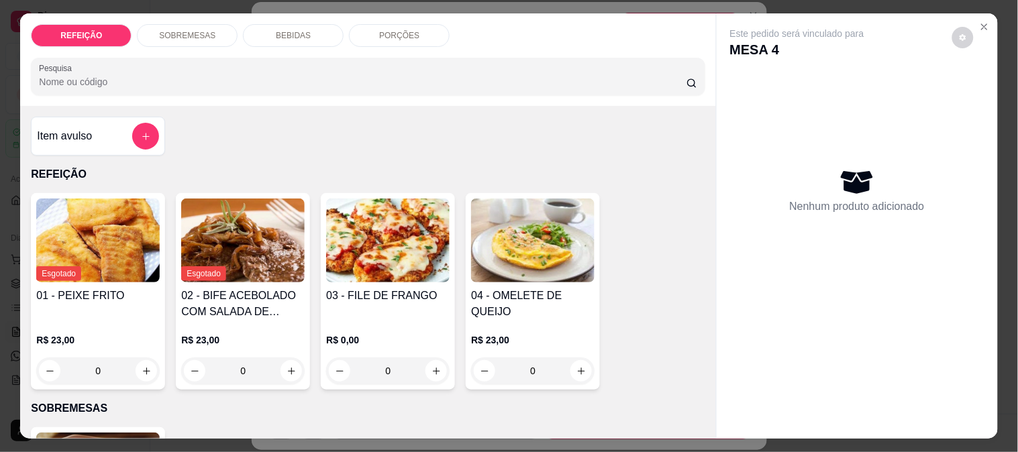
click at [195, 30] on p "SOBREMESAS" at bounding box center [187, 35] width 56 height 11
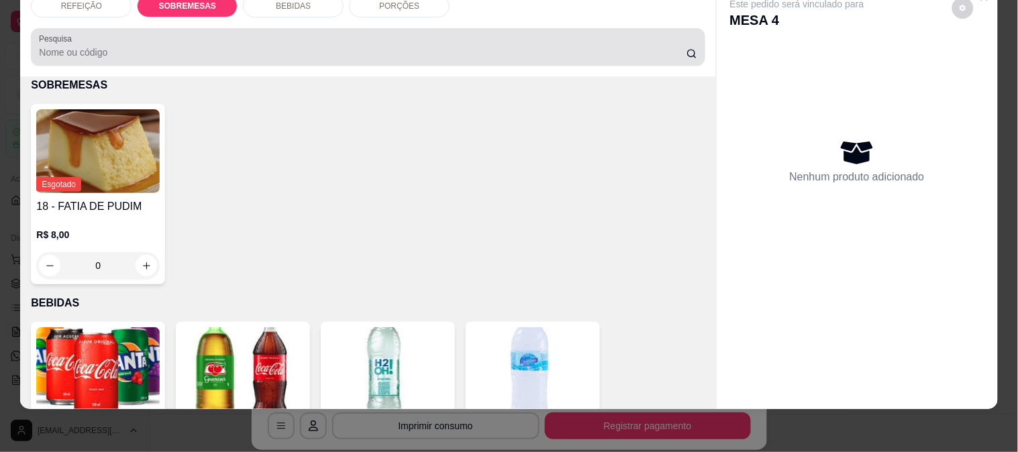
scroll to position [0, 0]
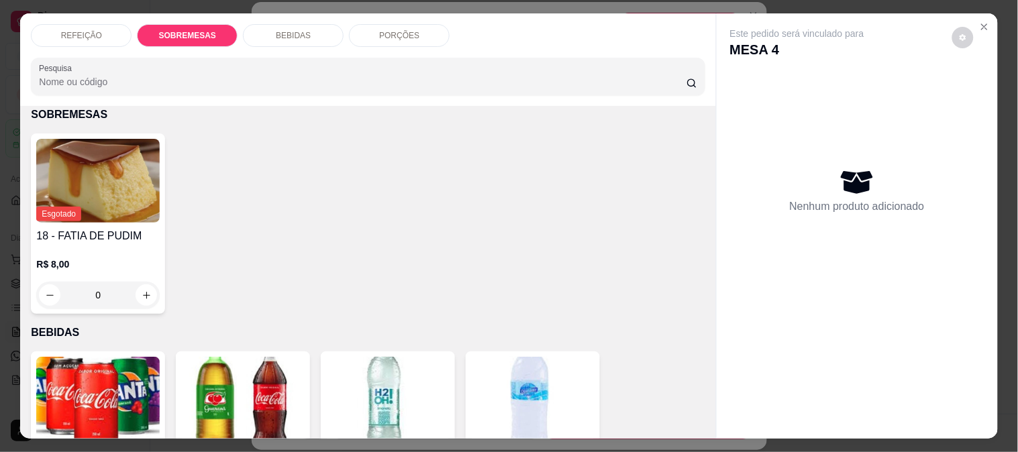
click at [62, 382] on img at bounding box center [97, 399] width 123 height 84
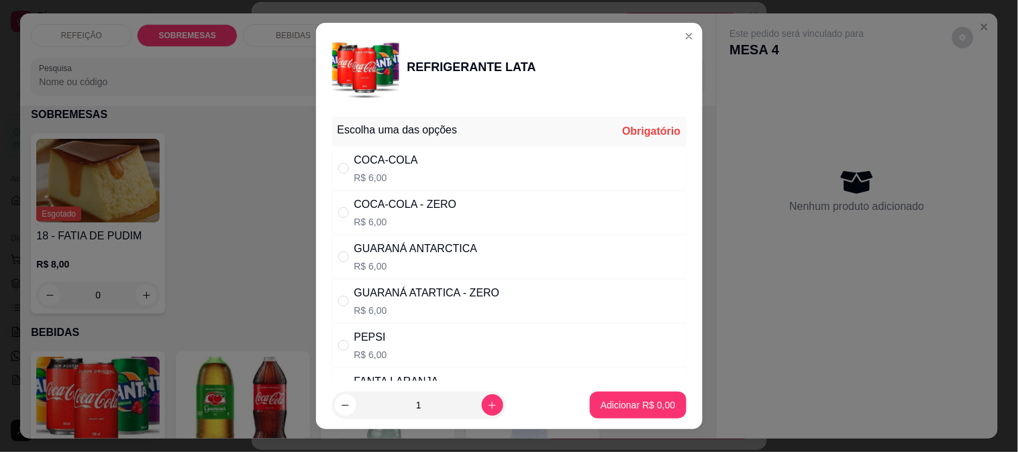
click at [410, 188] on div "COCA-COLA R$ 6,00" at bounding box center [509, 168] width 354 height 44
radio input "true"
click at [600, 408] on p "Adicionar R$ 6,00" at bounding box center [637, 405] width 74 height 13
type input "1"
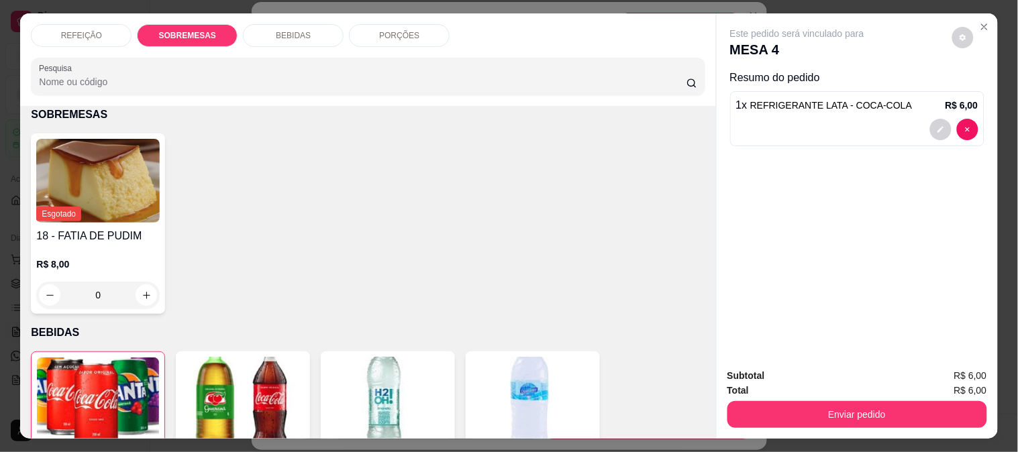
click at [81, 411] on img at bounding box center [98, 400] width 122 height 84
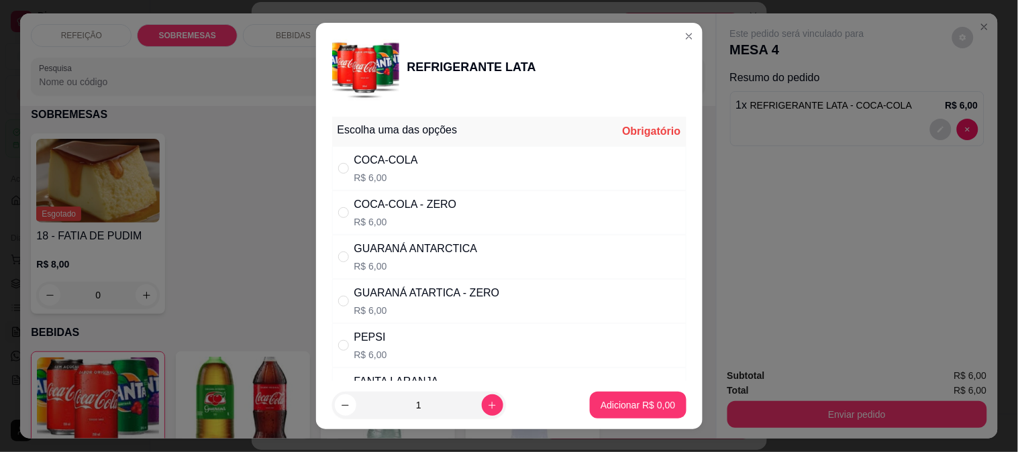
drag, startPoint x: 413, startPoint y: 238, endPoint x: 562, endPoint y: 299, distance: 160.1
click at [416, 238] on div "GUARANÁ [GEOGRAPHIC_DATA] R$ 6,00" at bounding box center [509, 257] width 354 height 44
radio input "true"
click at [626, 393] on button "Adicionar R$ 6,00" at bounding box center [638, 405] width 96 height 27
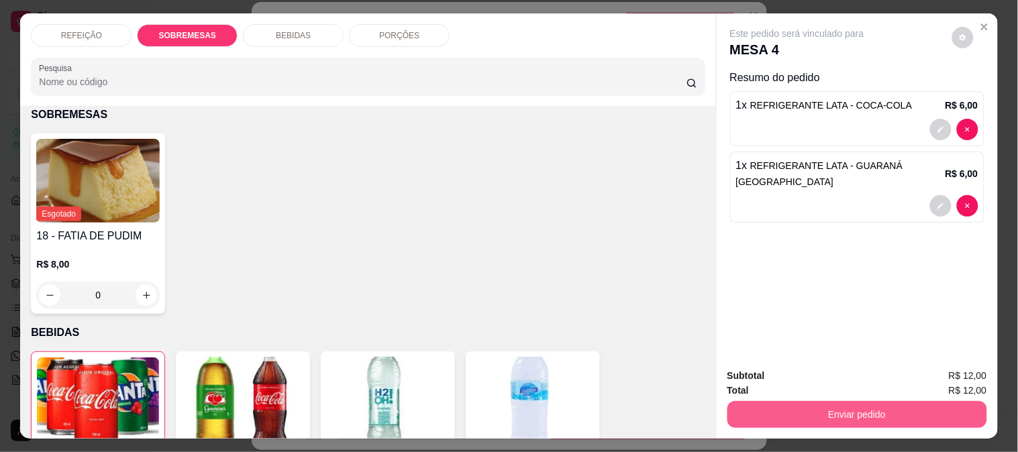
click at [790, 410] on button "Enviar pedido" at bounding box center [857, 414] width 260 height 27
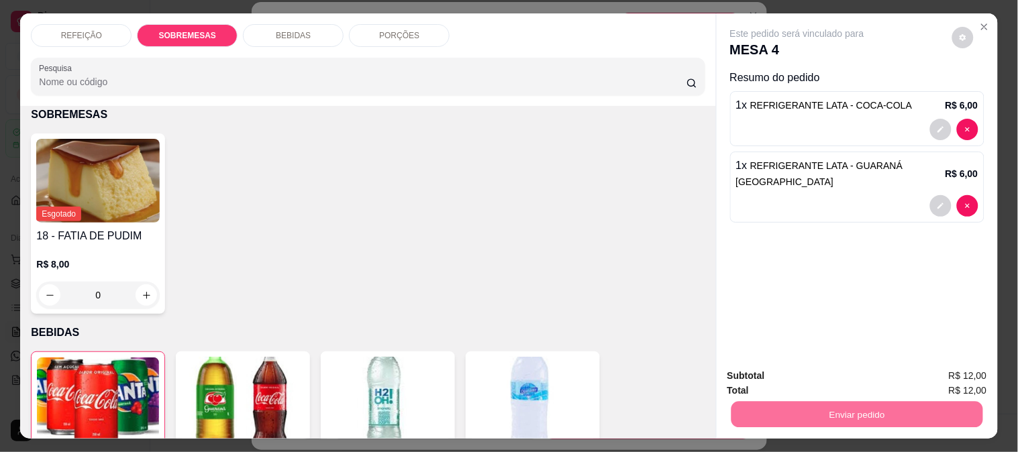
click at [572, 242] on div "Esgotado 18 - FATIA DE PUDIM R$ 8,00 0" at bounding box center [368, 224] width 674 height 180
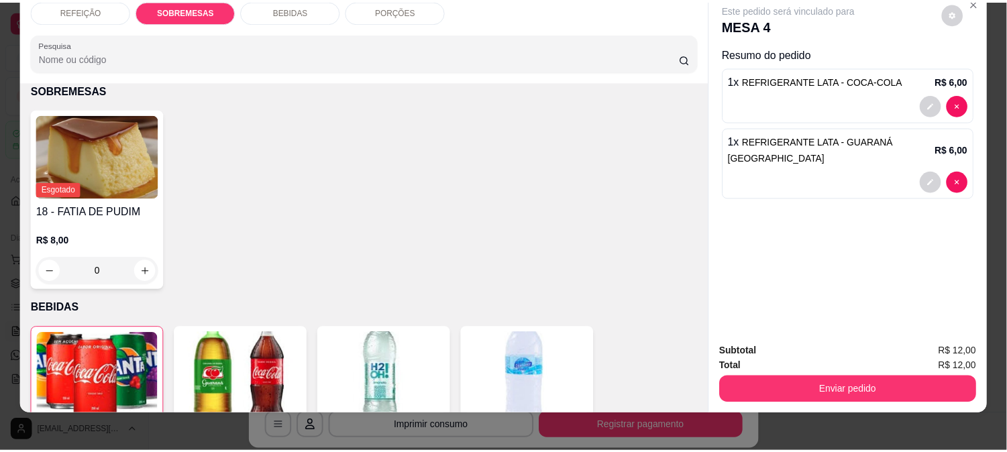
scroll to position [35, 0]
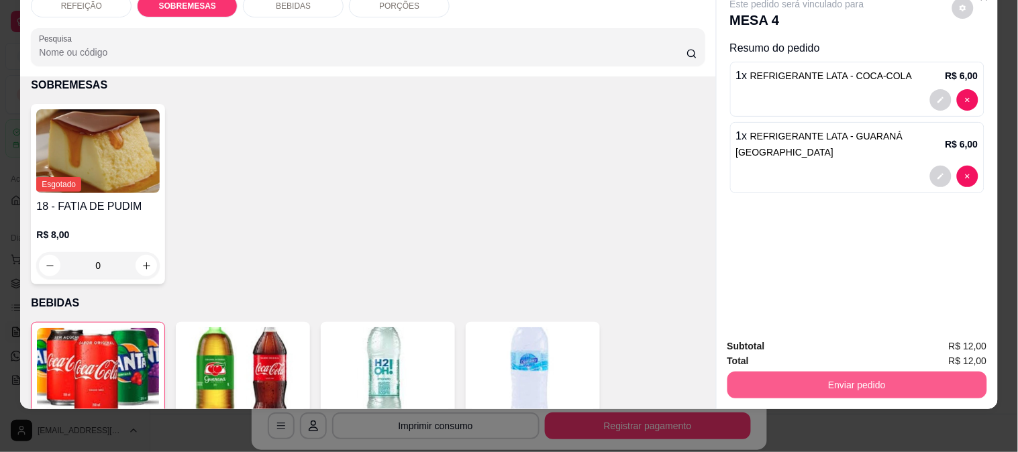
click at [828, 372] on button "Enviar pedido" at bounding box center [857, 385] width 260 height 27
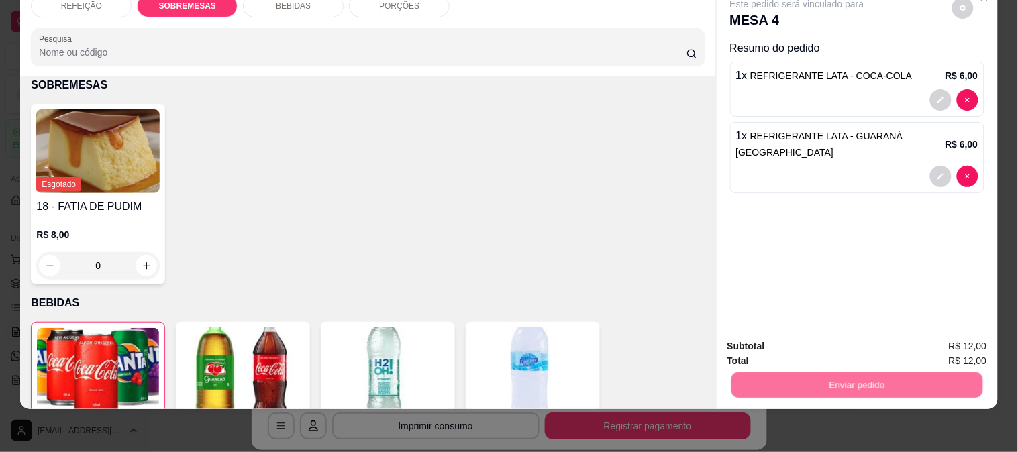
click at [966, 332] on button "Enviar pedido" at bounding box center [952, 340] width 76 height 25
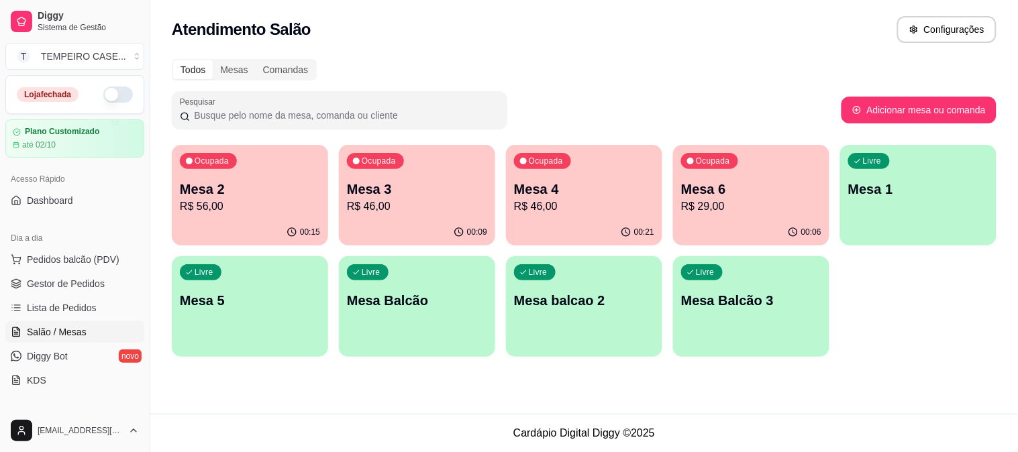
click at [965, 332] on div "Ocupada Mesa 2 R$ 56,00 00:15 Ocupada Mesa 3 R$ 46,00 00:09 Ocupada Mesa 4 R$ 4…" at bounding box center [584, 251] width 825 height 212
click at [42, 297] on link "Lista de Pedidos" at bounding box center [74, 307] width 139 height 21
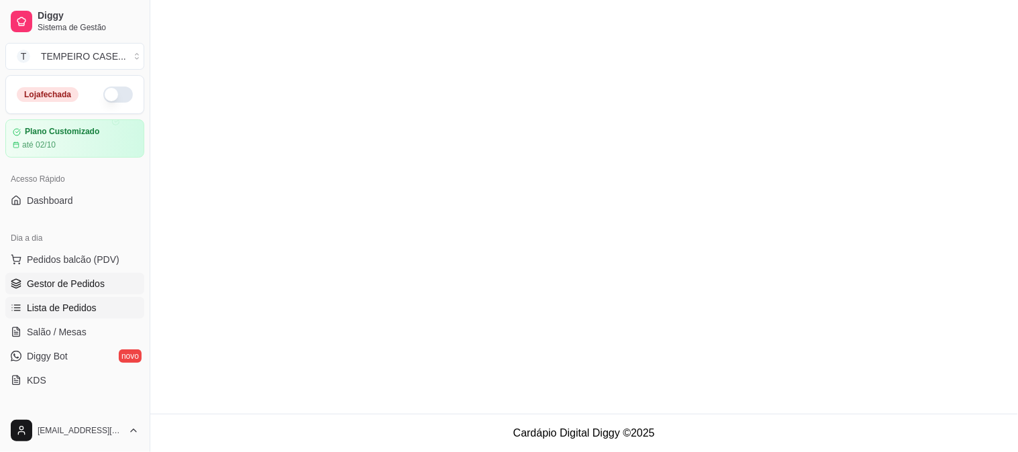
click at [42, 287] on span "Gestor de Pedidos" at bounding box center [66, 283] width 78 height 13
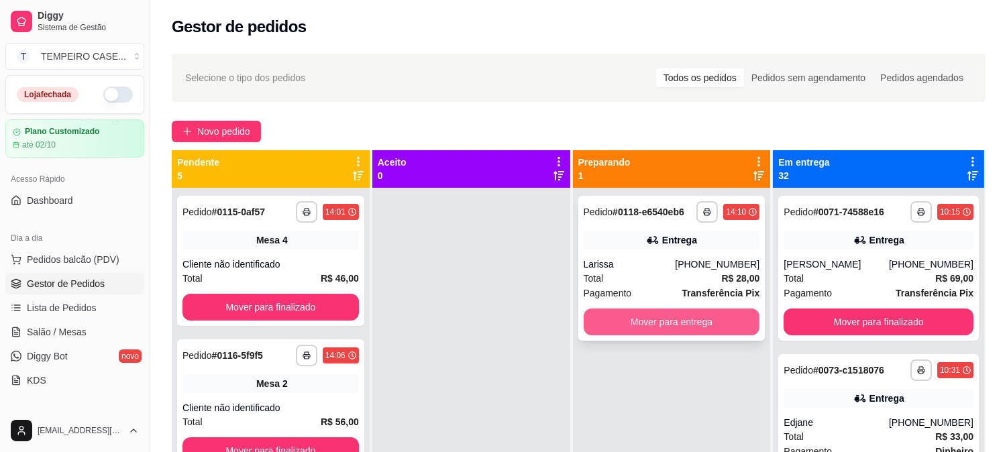
click at [656, 317] on button "Mover para entrega" at bounding box center [672, 322] width 176 height 27
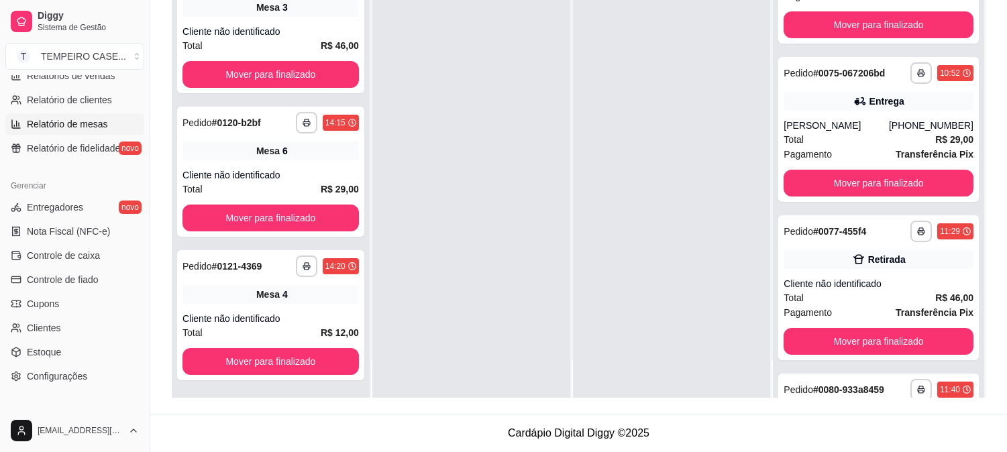
scroll to position [372, 0]
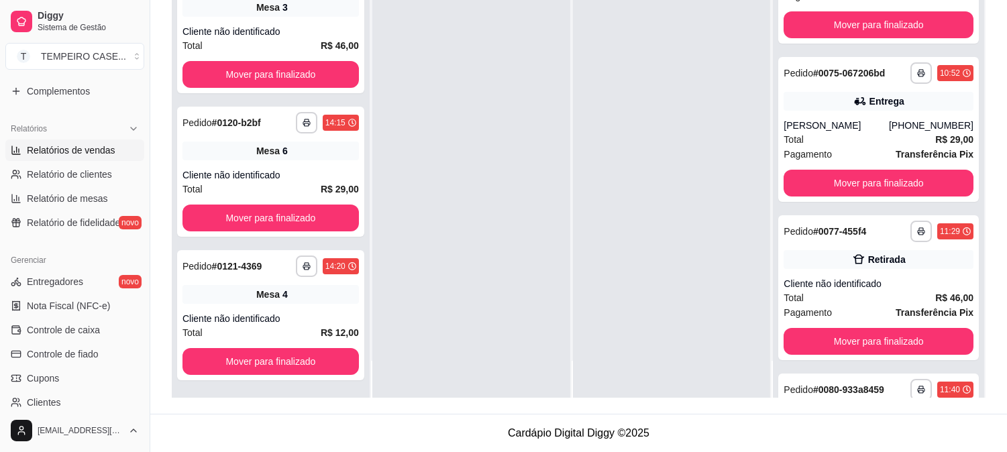
click at [58, 157] on link "Relatórios de vendas" at bounding box center [74, 150] width 139 height 21
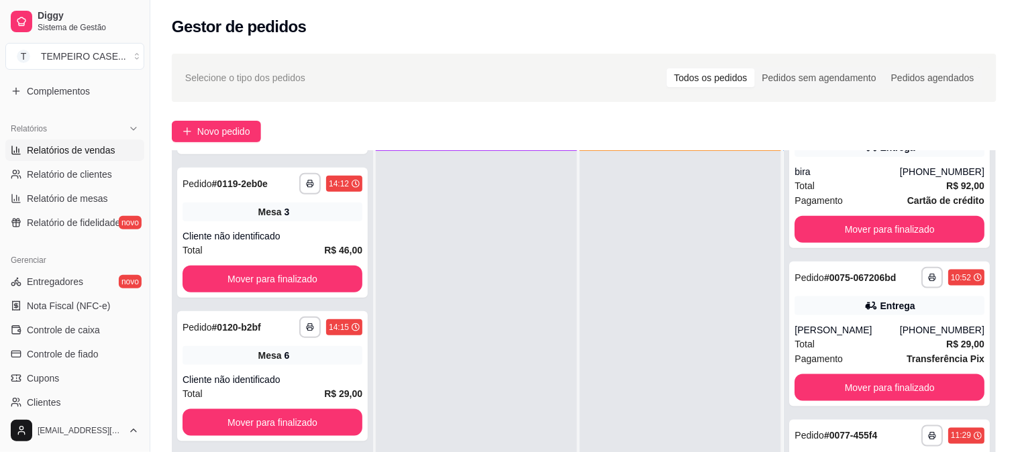
select select "ALL"
select select "0"
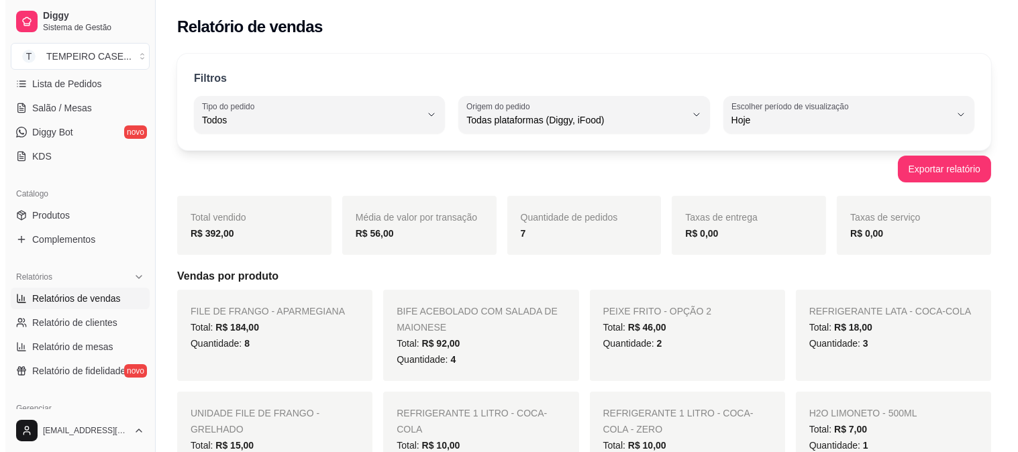
scroll to position [223, 0]
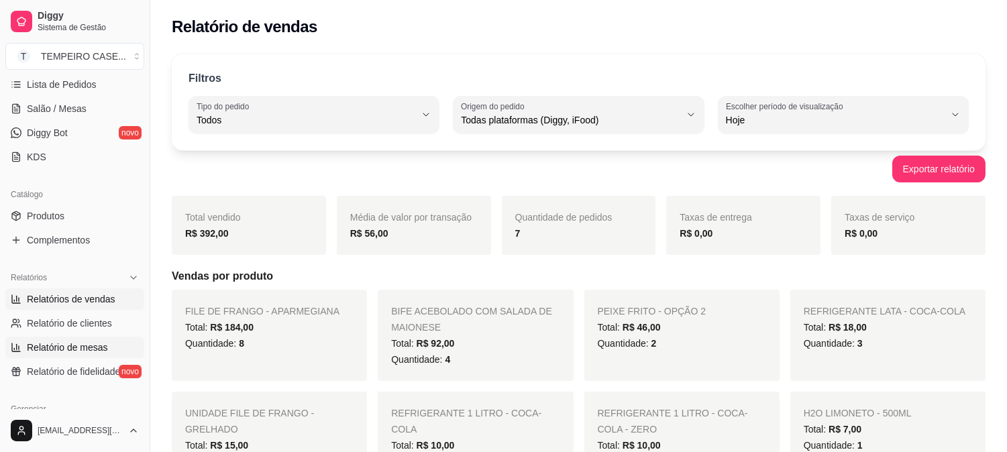
click at [76, 344] on span "Relatório de mesas" at bounding box center [67, 347] width 81 height 13
select select "TOTAL_OF_ORDERS"
select select "7"
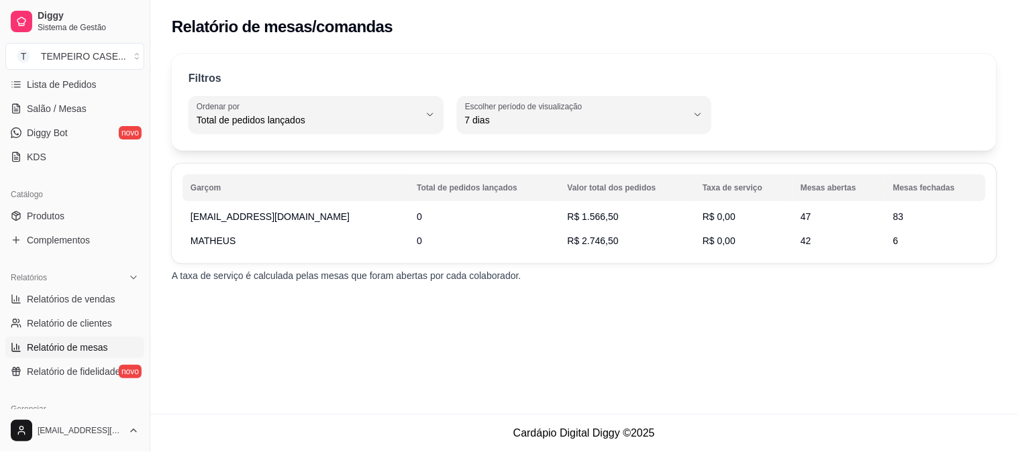
scroll to position [149, 0]
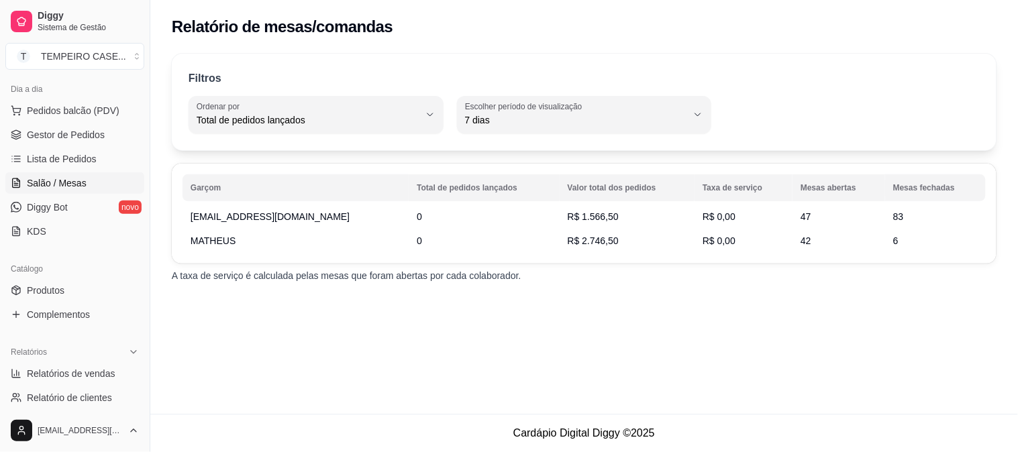
click at [67, 185] on span "Salão / Mesas" at bounding box center [57, 182] width 60 height 13
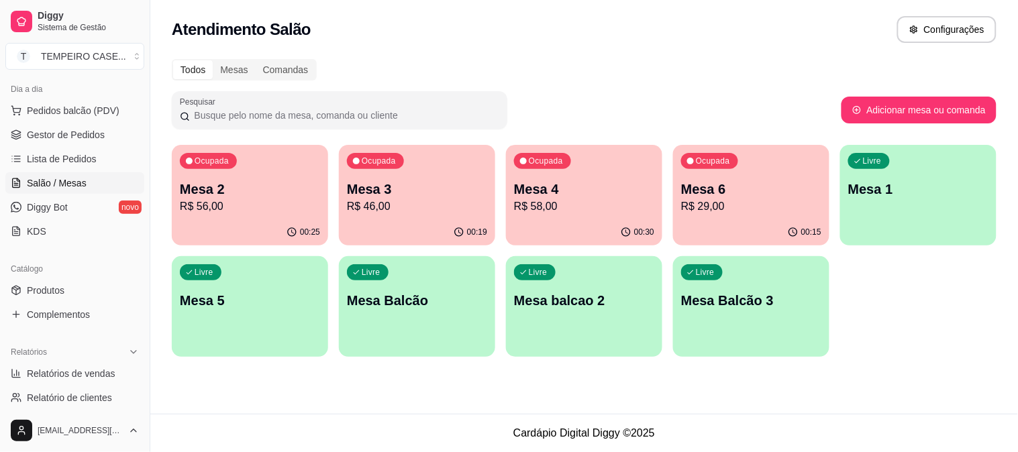
click at [409, 187] on p "Mesa 3" at bounding box center [417, 189] width 140 height 19
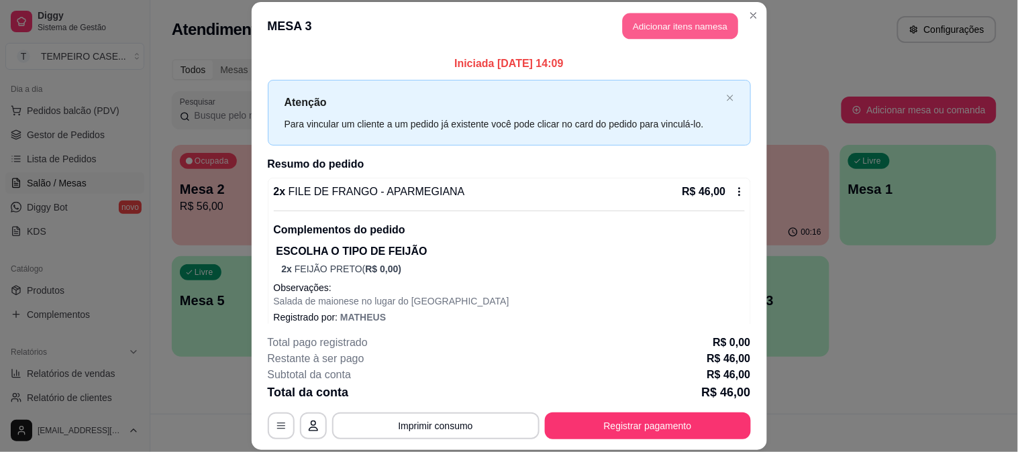
click at [655, 21] on button "Adicionar itens na mesa" at bounding box center [680, 26] width 115 height 26
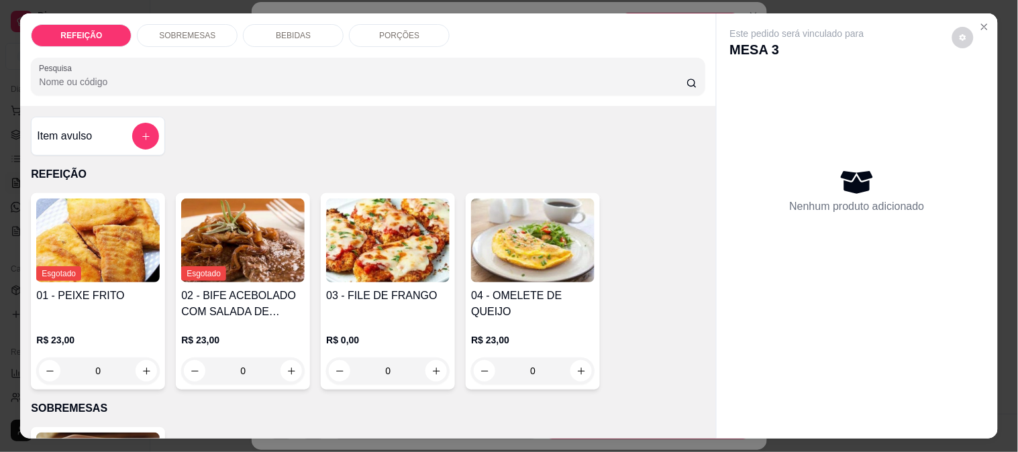
click at [273, 38] on div "BEBIDAS" at bounding box center [293, 35] width 101 height 23
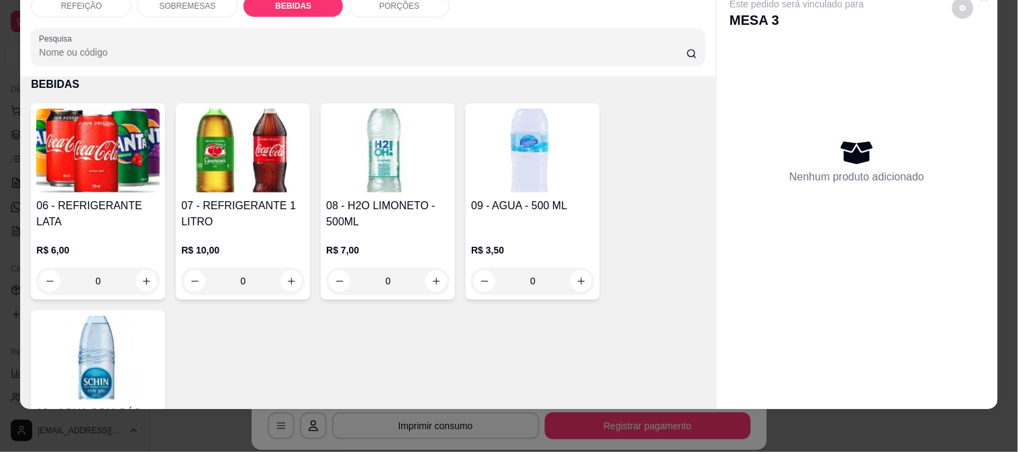
click at [125, 166] on img at bounding box center [97, 151] width 123 height 84
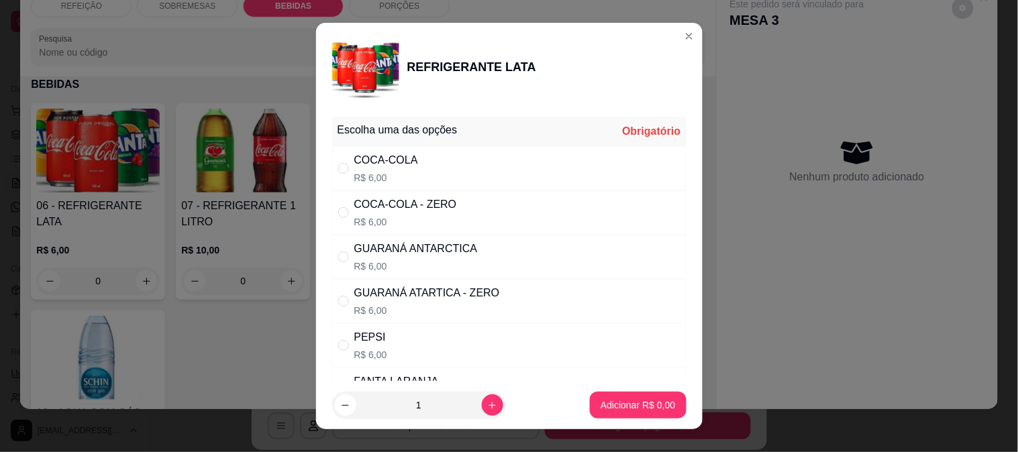
click at [452, 264] on p "R$ 6,00" at bounding box center [415, 266] width 123 height 13
radio input "true"
click at [611, 407] on p "Adicionar R$ 6,00" at bounding box center [638, 405] width 72 height 13
type input "1"
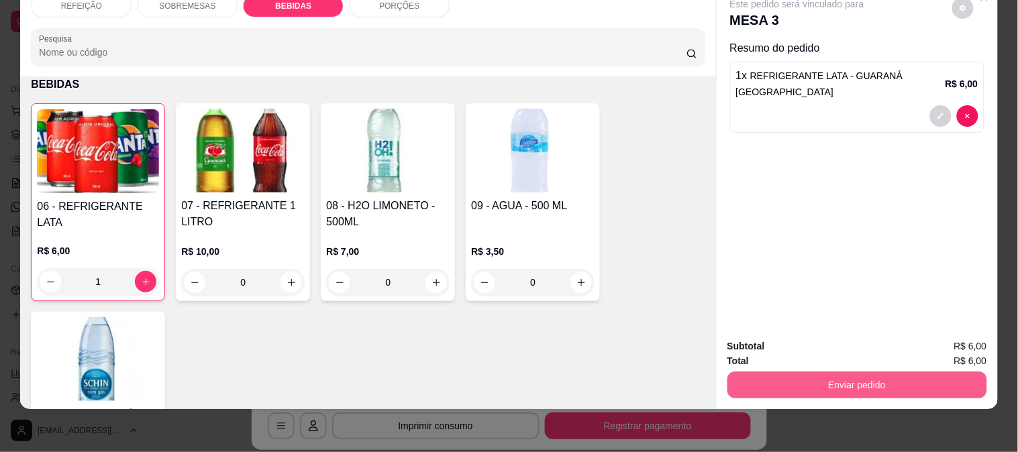
click at [853, 376] on button "Enviar pedido" at bounding box center [857, 385] width 260 height 27
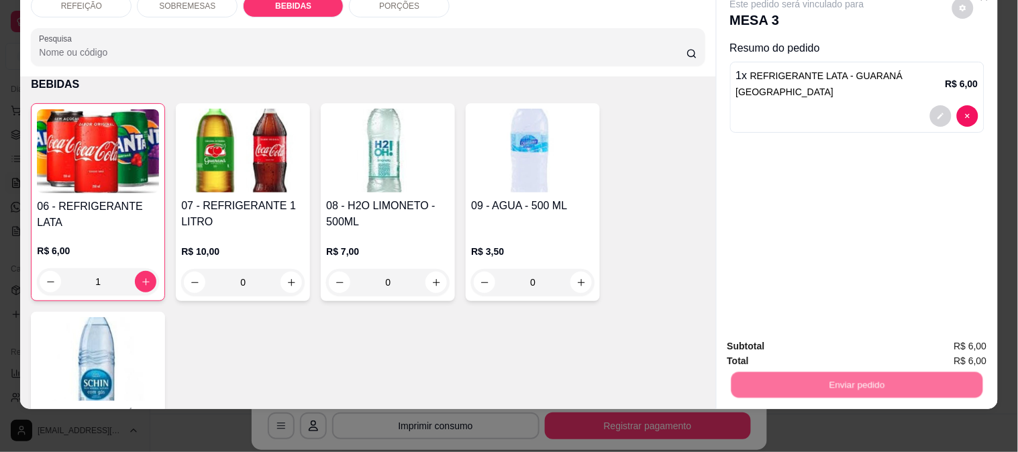
click at [942, 331] on button "Enviar pedido" at bounding box center [952, 340] width 74 height 25
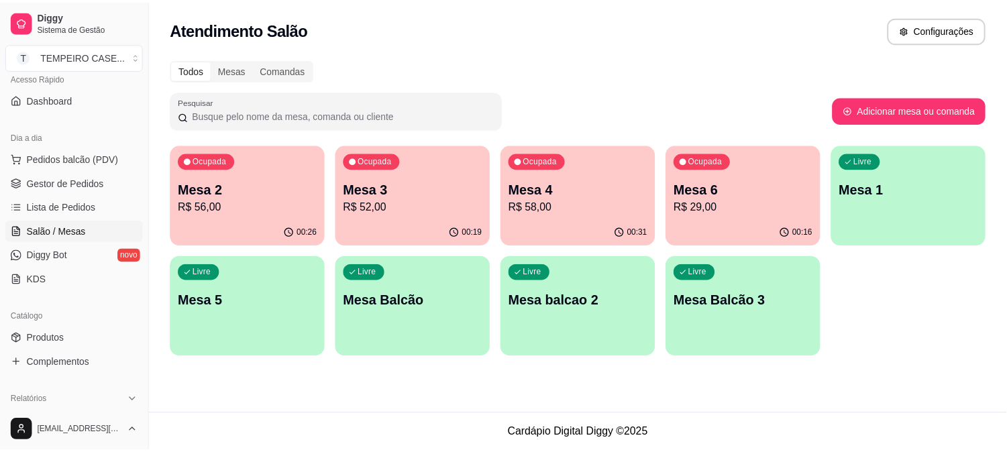
scroll to position [74, 0]
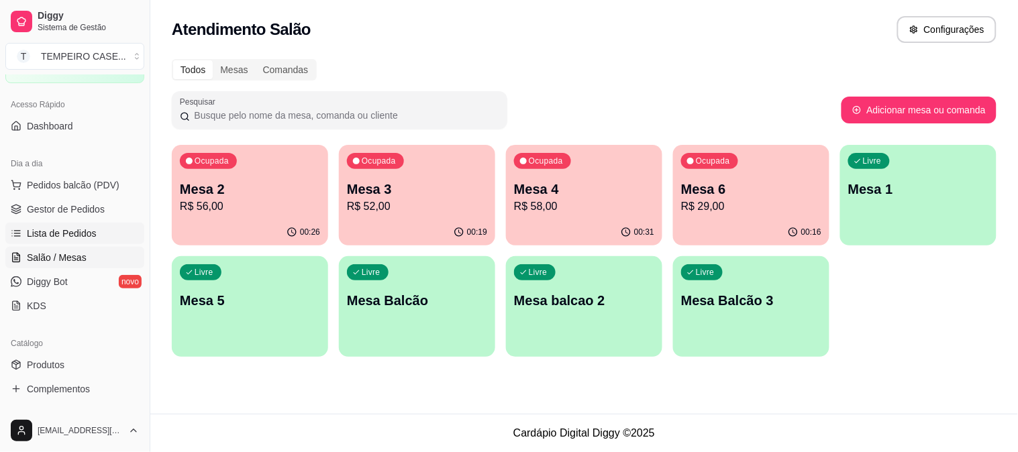
click at [79, 225] on link "Lista de Pedidos" at bounding box center [74, 233] width 139 height 21
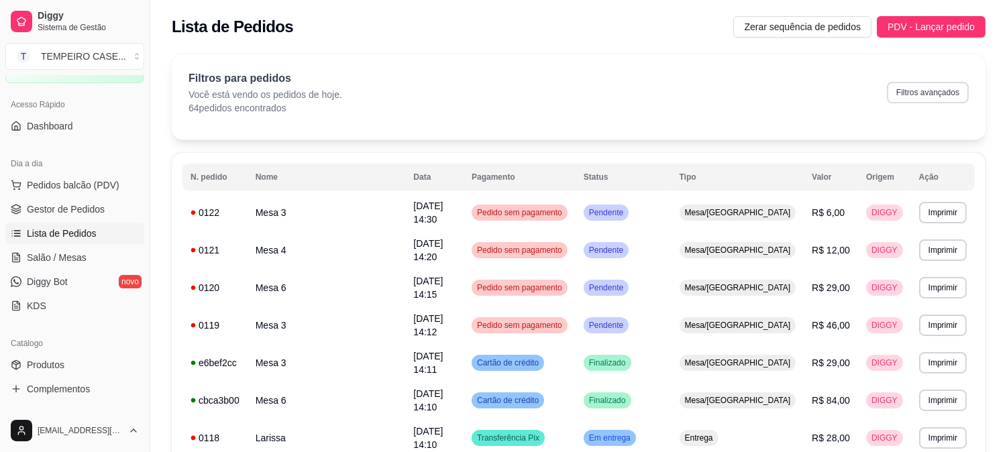
click at [914, 89] on button "Filtros avançados" at bounding box center [928, 92] width 82 height 21
select select "0"
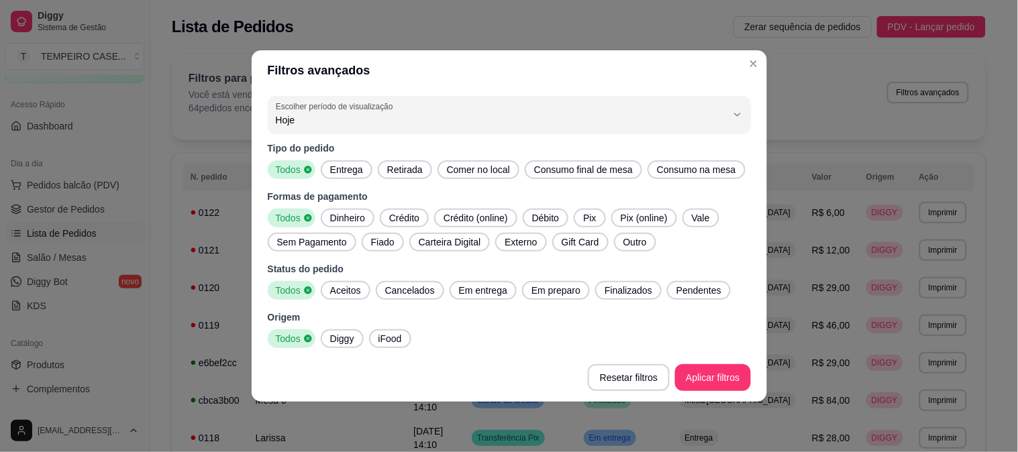
click at [337, 178] on div "Entrega" at bounding box center [347, 169] width 52 height 19
click at [352, 296] on span "Aceitos" at bounding box center [346, 290] width 42 height 13
click at [484, 291] on span "Em entrega" at bounding box center [483, 290] width 59 height 13
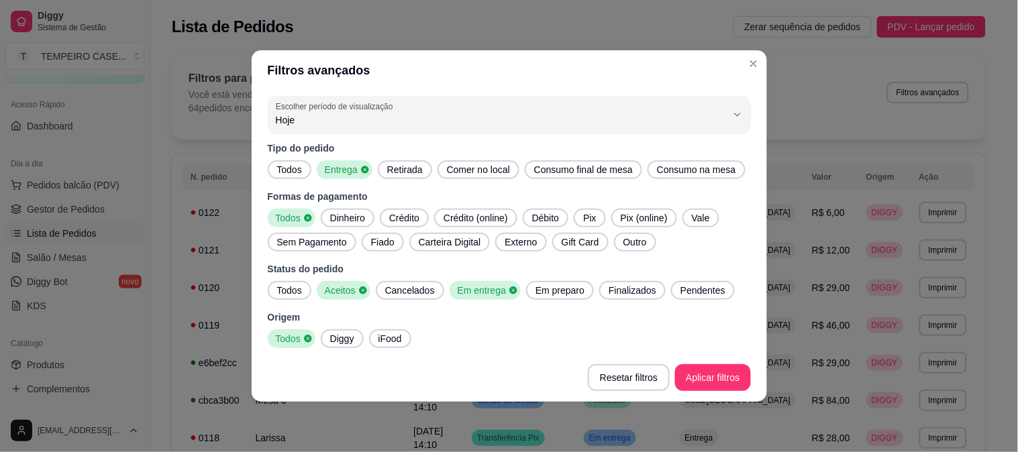
drag, startPoint x: 553, startPoint y: 287, endPoint x: 648, endPoint y: 293, distance: 95.4
click at [554, 287] on span "Em preparo" at bounding box center [560, 290] width 60 height 13
click at [648, 293] on span "Finalizados" at bounding box center [636, 290] width 58 height 13
click at [722, 289] on span "Pendentes" at bounding box center [711, 290] width 56 height 13
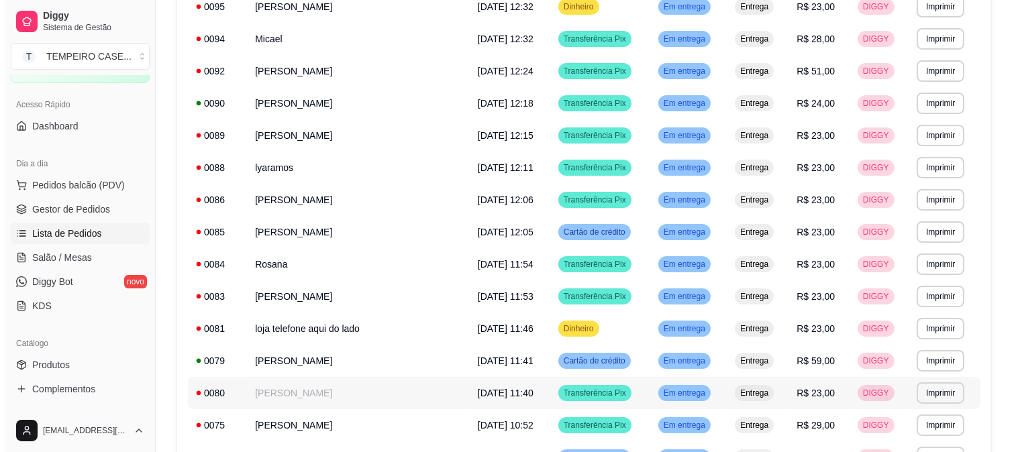
scroll to position [452, 0]
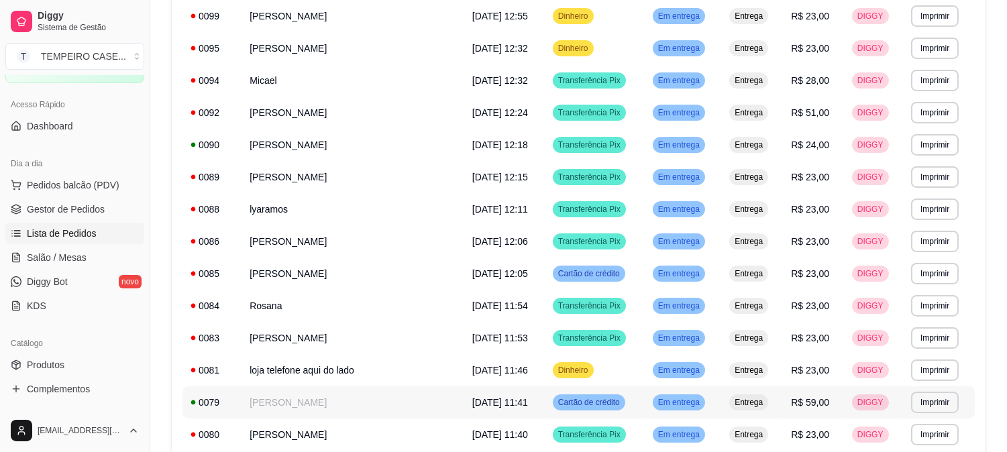
click at [276, 403] on td "[PERSON_NAME]" at bounding box center [353, 402] width 223 height 32
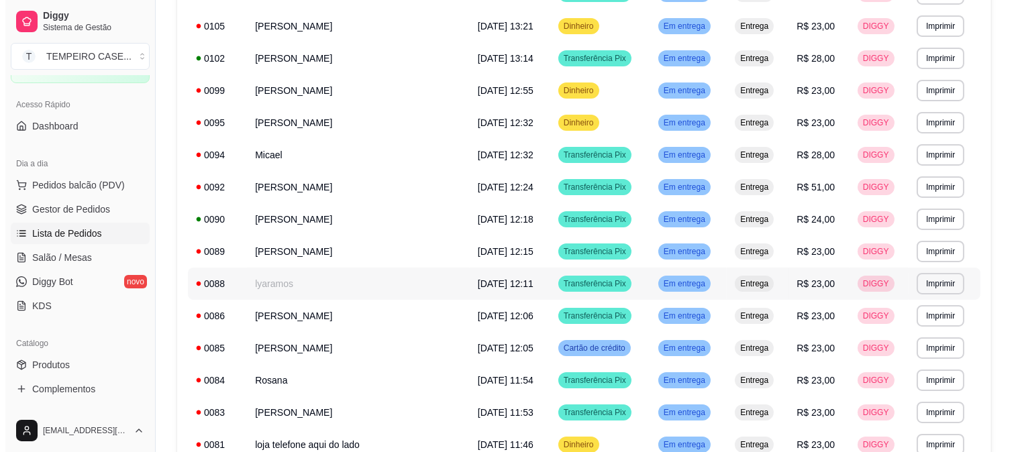
scroll to position [303, 0]
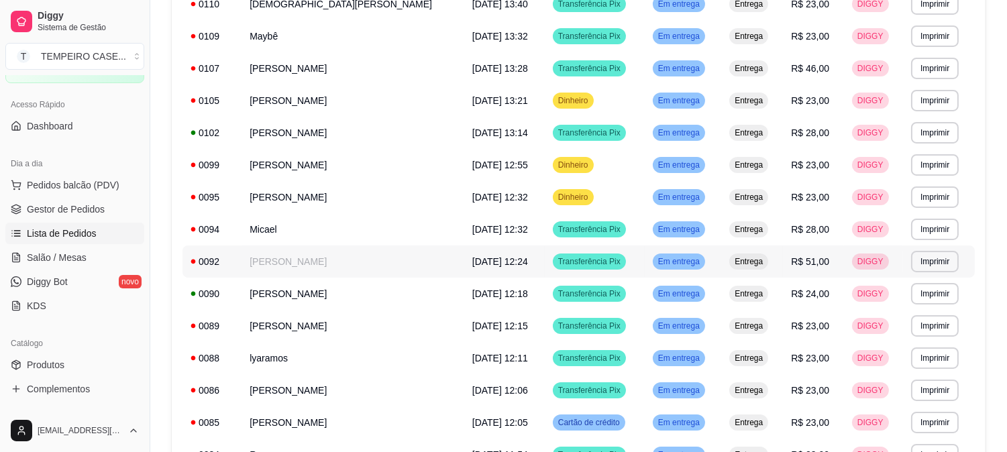
click at [291, 257] on td "[PERSON_NAME]" at bounding box center [353, 262] width 223 height 32
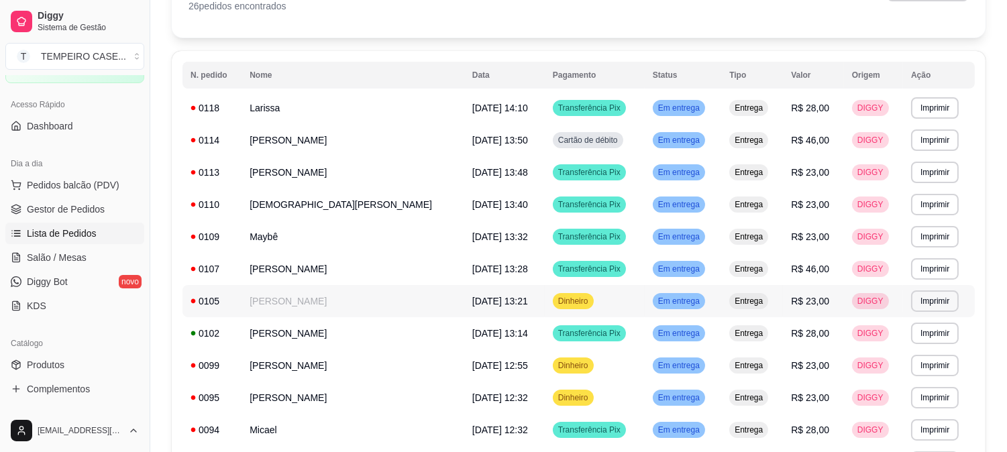
scroll to position [78, 0]
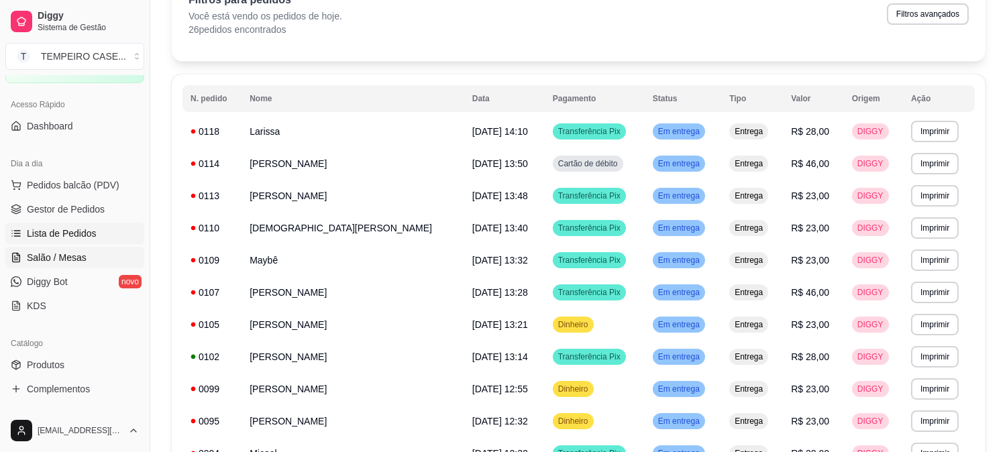
click at [77, 258] on span "Salão / Mesas" at bounding box center [57, 257] width 60 height 13
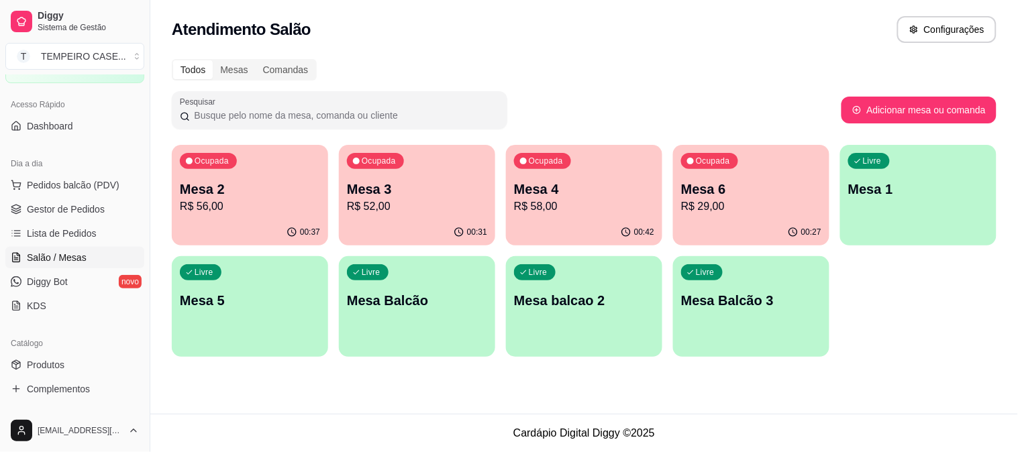
click at [562, 178] on div "Ocupada Mesa 4 R$ 58,00" at bounding box center [584, 182] width 156 height 74
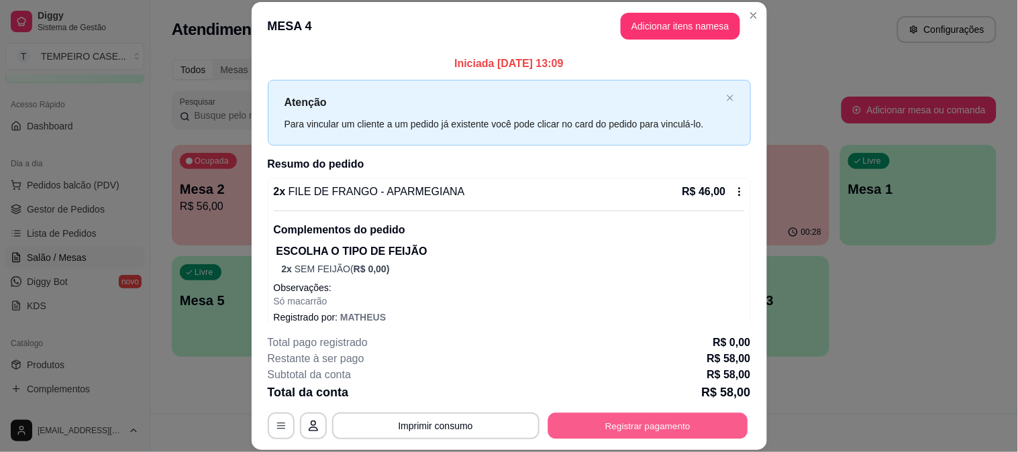
click at [653, 435] on button "Registrar pagamento" at bounding box center [647, 426] width 200 height 26
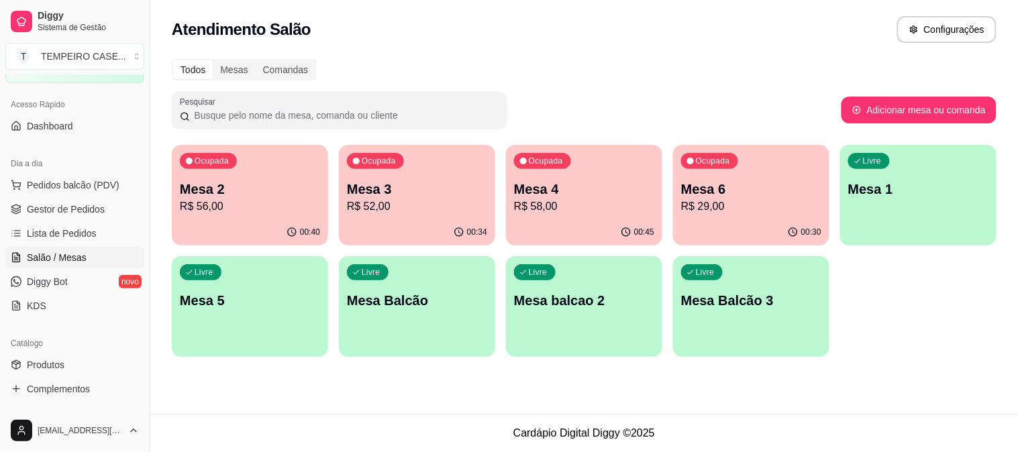
click at [408, 183] on p "Mesa 3" at bounding box center [417, 189] width 140 height 19
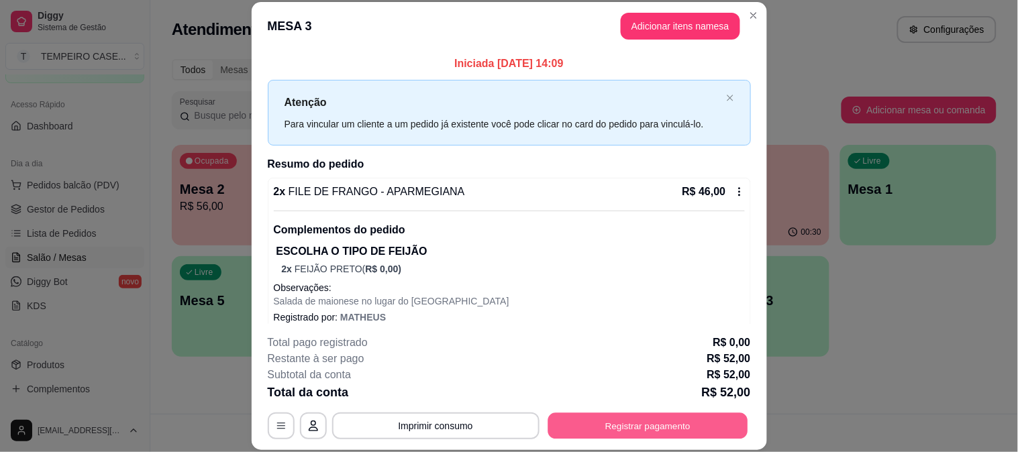
click at [634, 430] on button "Registrar pagamento" at bounding box center [647, 426] width 200 height 26
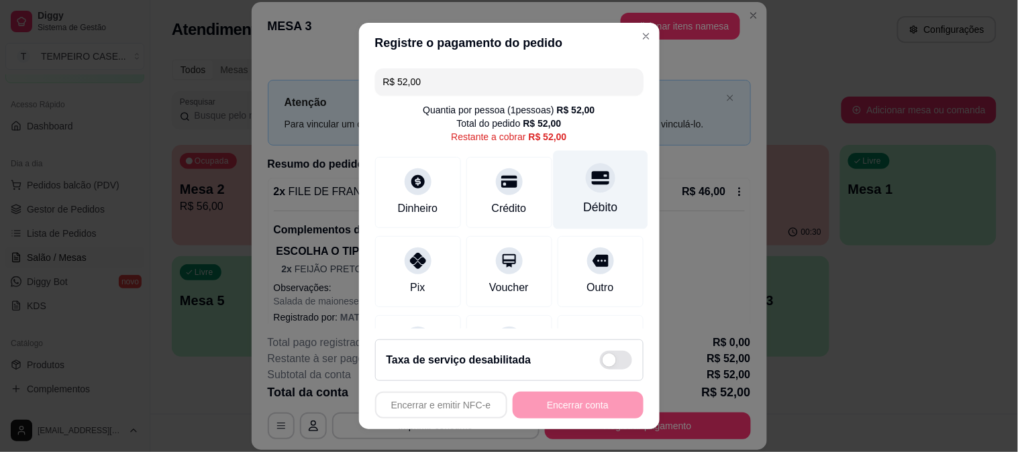
click at [591, 179] on icon at bounding box center [599, 177] width 17 height 17
type input "R$ 0,00"
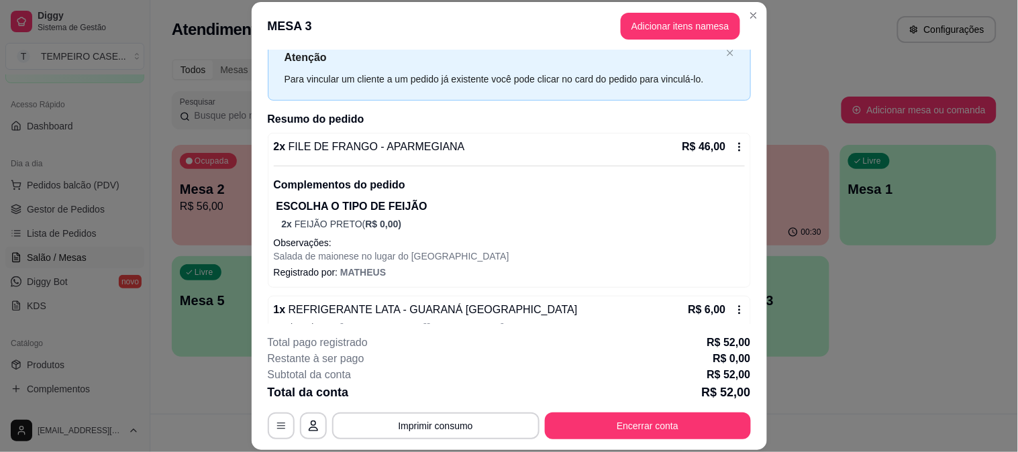
scroll to position [68, 0]
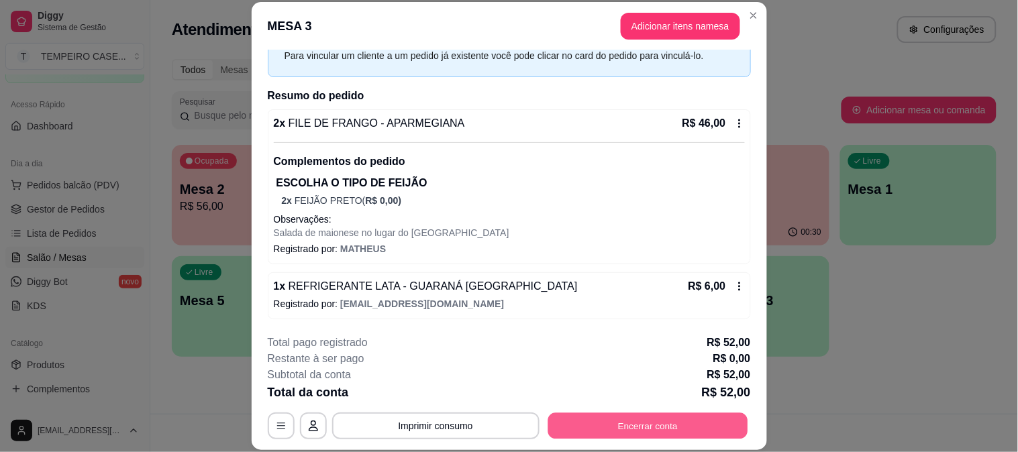
click at [619, 427] on button "Encerrar conta" at bounding box center [647, 426] width 200 height 26
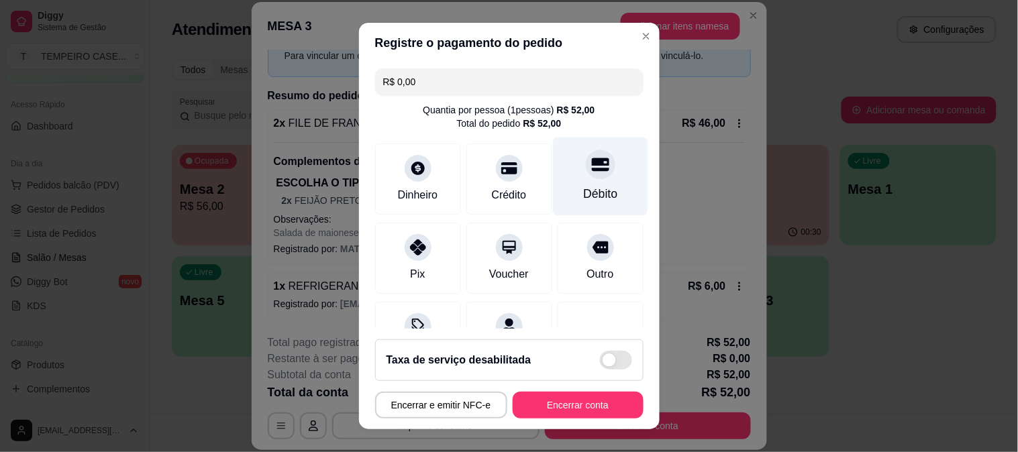
click at [591, 166] on icon at bounding box center [599, 164] width 17 height 17
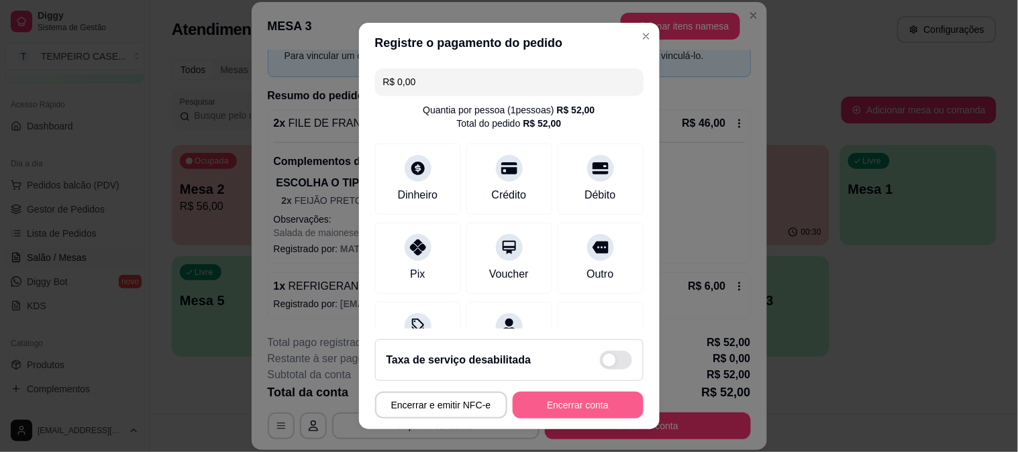
click at [566, 399] on button "Encerrar conta" at bounding box center [578, 405] width 131 height 27
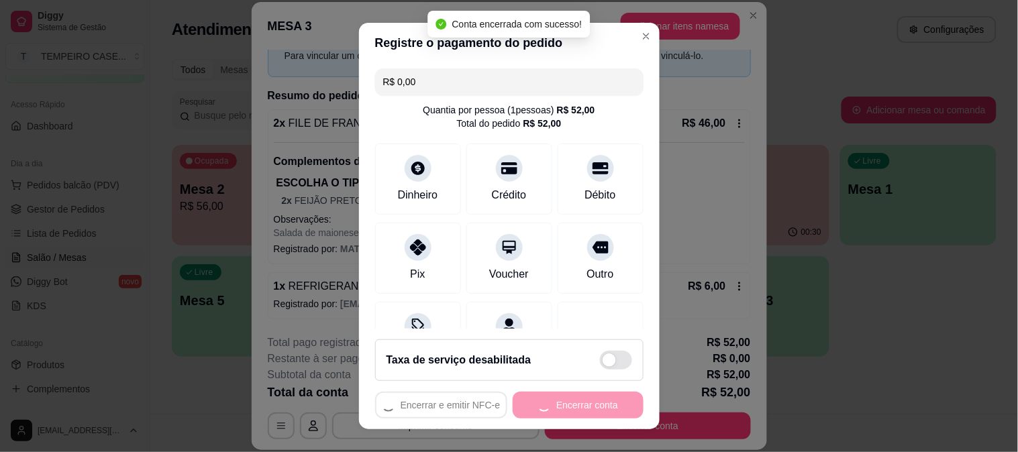
scroll to position [0, 0]
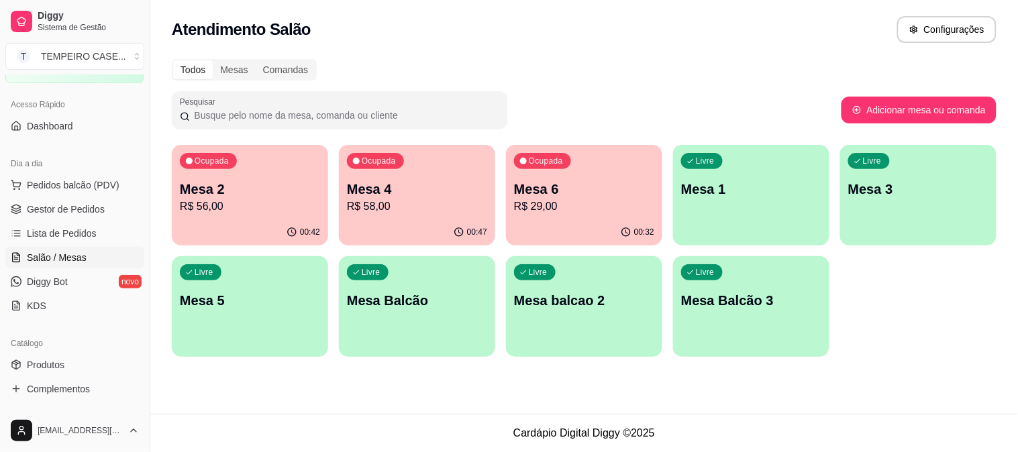
click at [552, 192] on p "Mesa 6" at bounding box center [584, 189] width 140 height 19
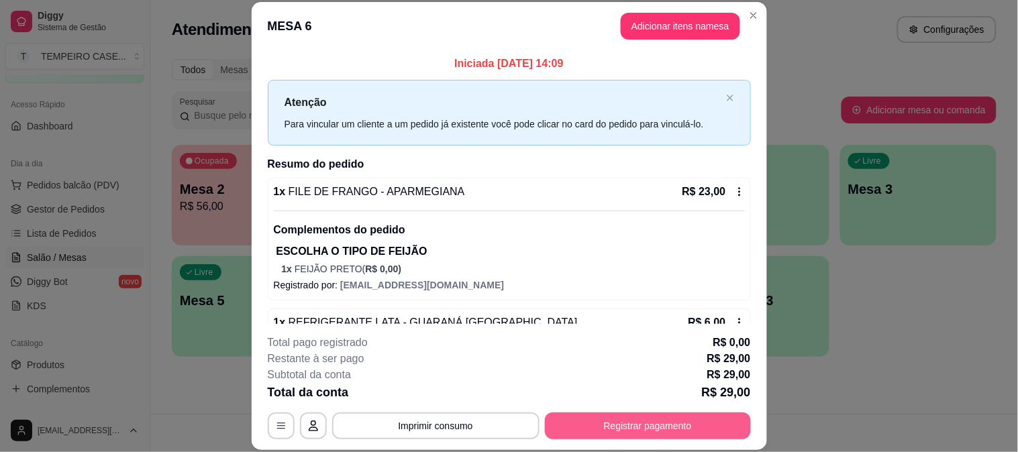
click at [643, 436] on button "Registrar pagamento" at bounding box center [648, 426] width 206 height 27
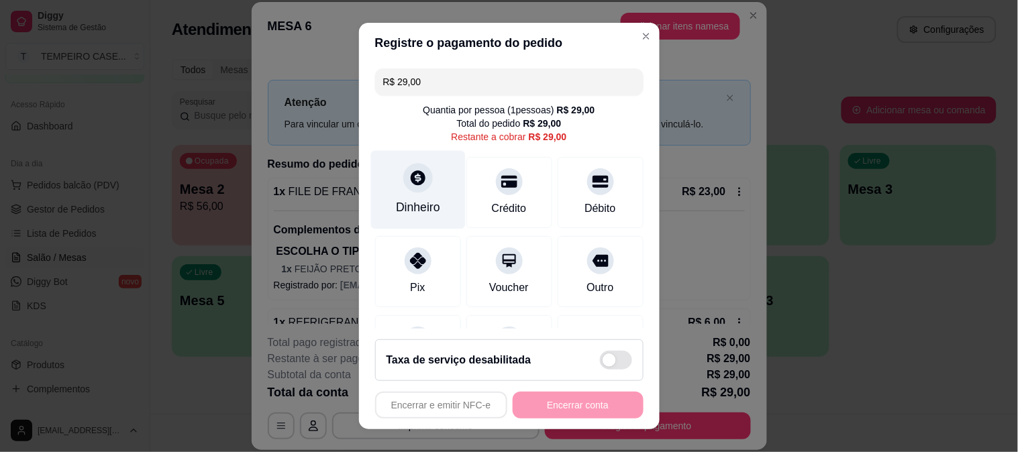
click at [414, 184] on icon at bounding box center [417, 177] width 17 height 17
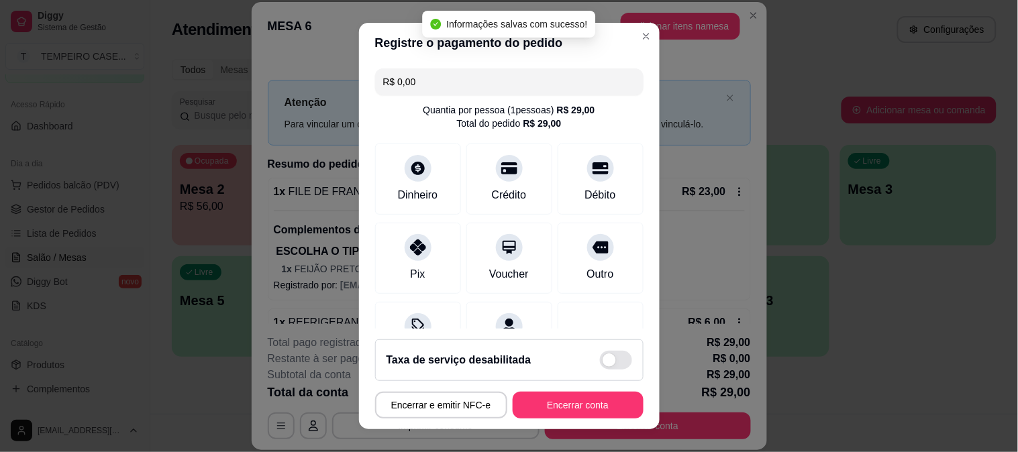
type input "R$ 0,00"
click at [561, 408] on button "Encerrar conta" at bounding box center [578, 405] width 127 height 26
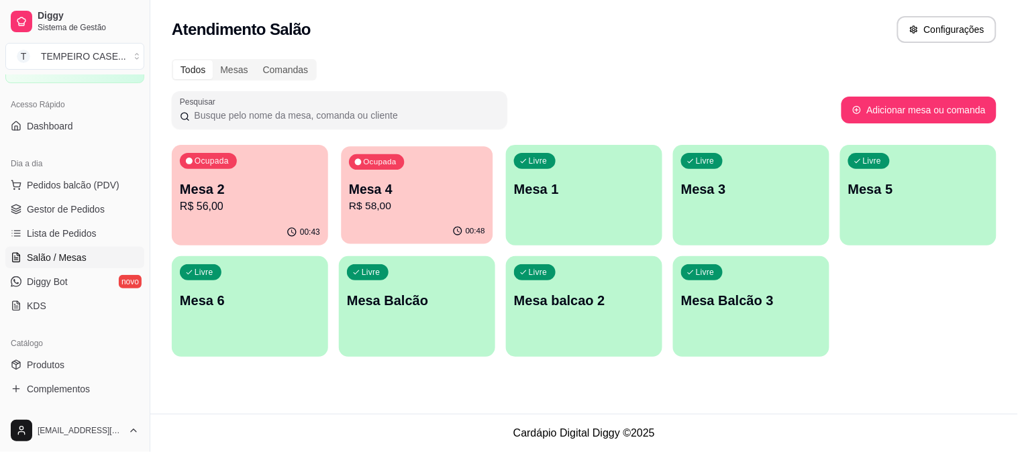
click at [430, 200] on p "R$ 58,00" at bounding box center [417, 206] width 136 height 15
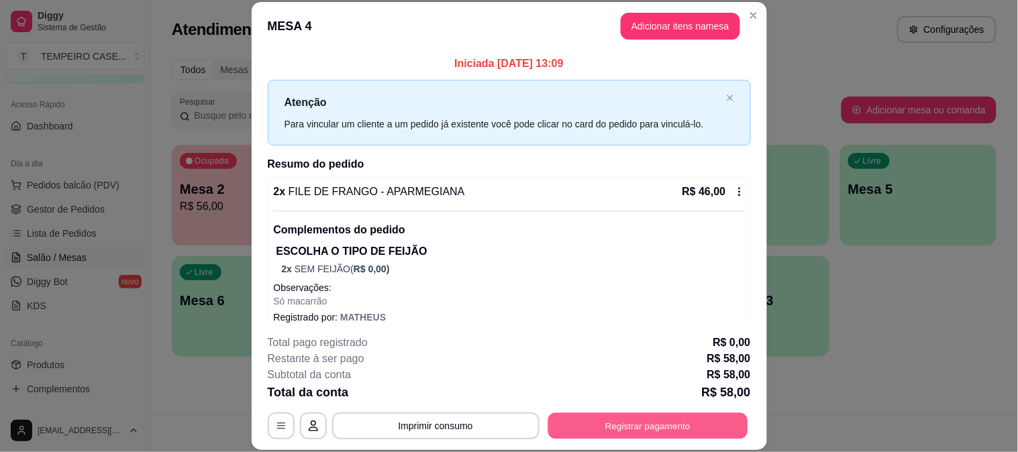
click at [609, 423] on button "Registrar pagamento" at bounding box center [647, 426] width 200 height 26
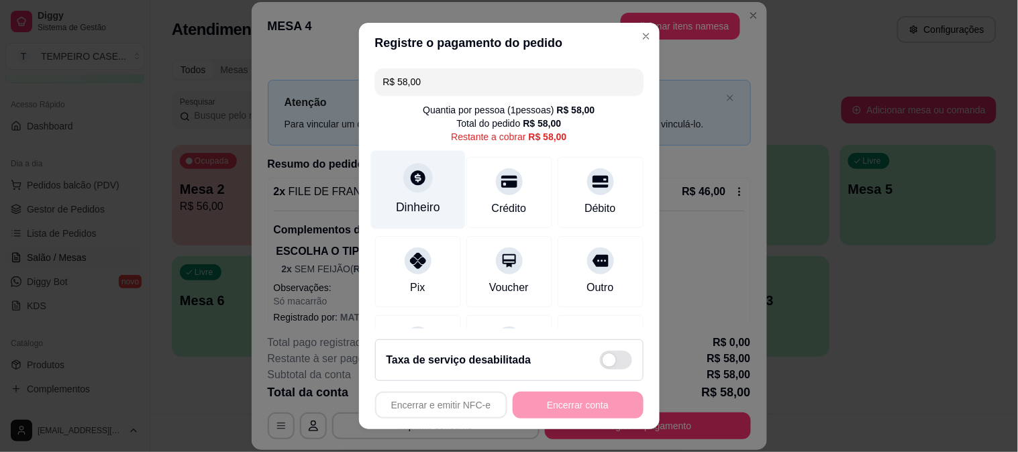
click at [411, 175] on icon at bounding box center [418, 177] width 15 height 15
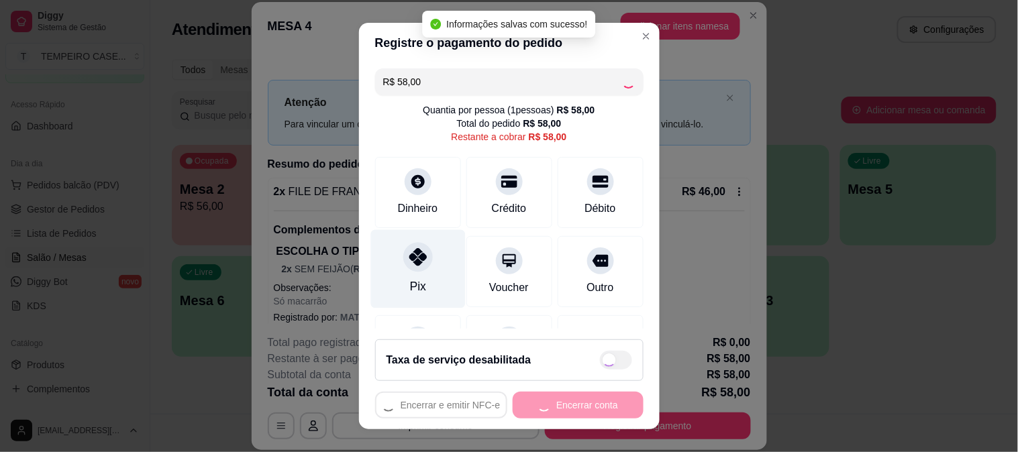
type input "R$ 0,00"
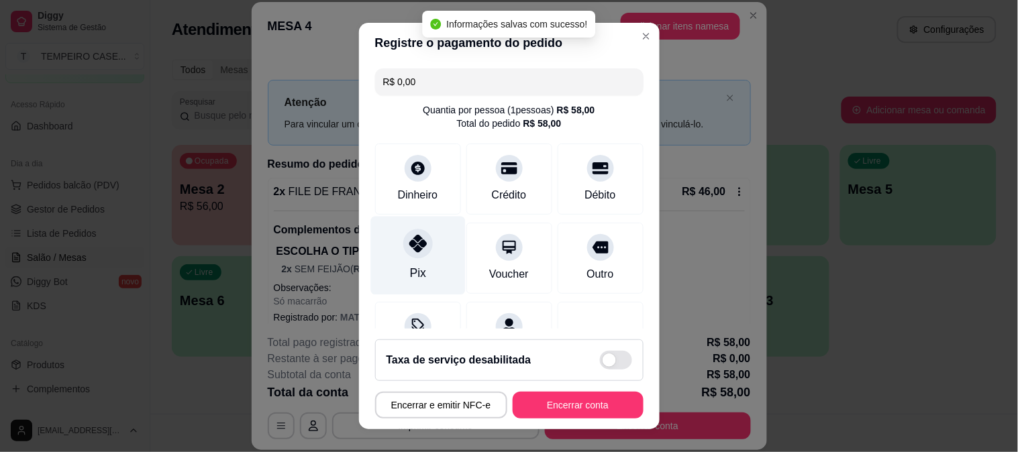
click at [409, 252] on icon at bounding box center [417, 243] width 17 height 17
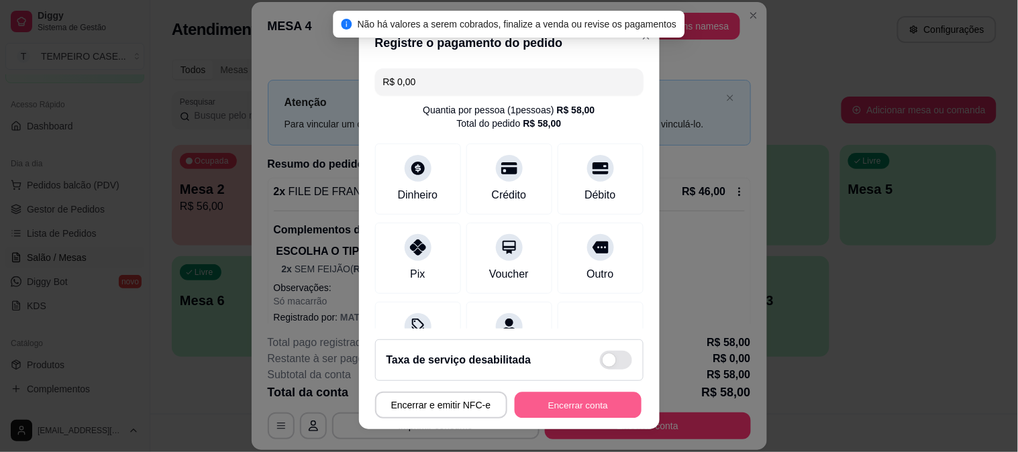
click at [587, 406] on button "Encerrar conta" at bounding box center [578, 405] width 127 height 26
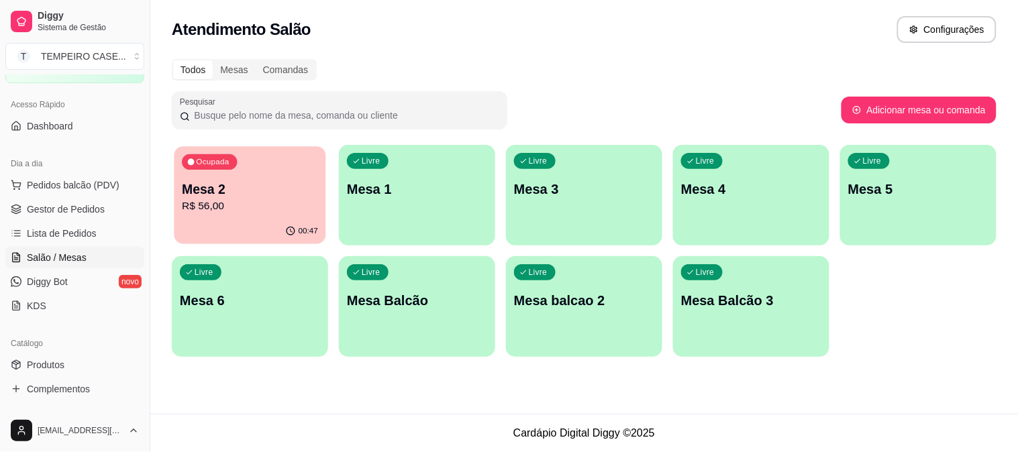
click at [255, 175] on div "Ocupada Mesa 2 R$ 56,00" at bounding box center [250, 182] width 152 height 72
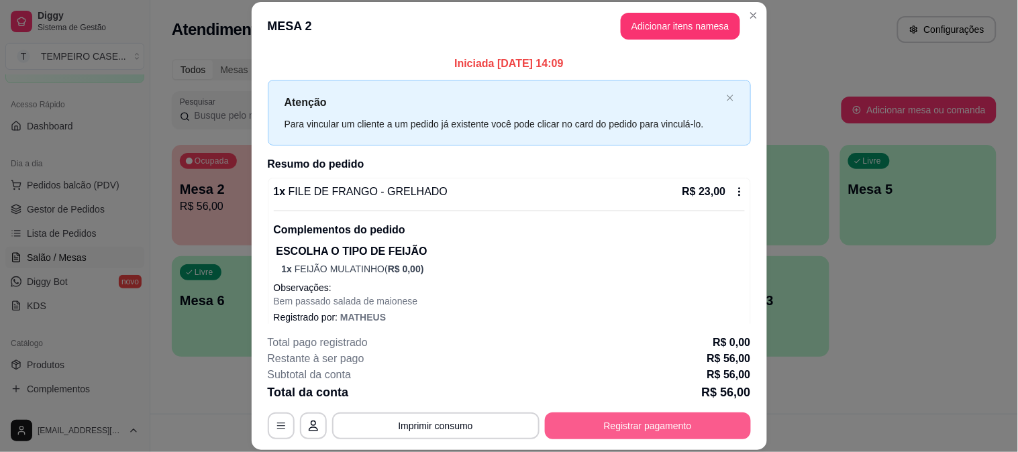
click at [658, 427] on button "Registrar pagamento" at bounding box center [648, 426] width 206 height 27
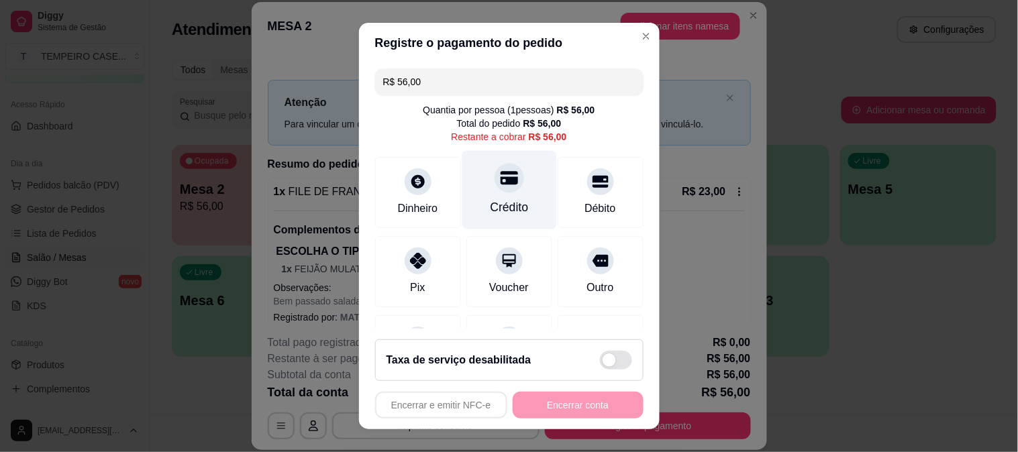
click at [500, 185] on icon at bounding box center [508, 177] width 17 height 17
type input "R$ 0,00"
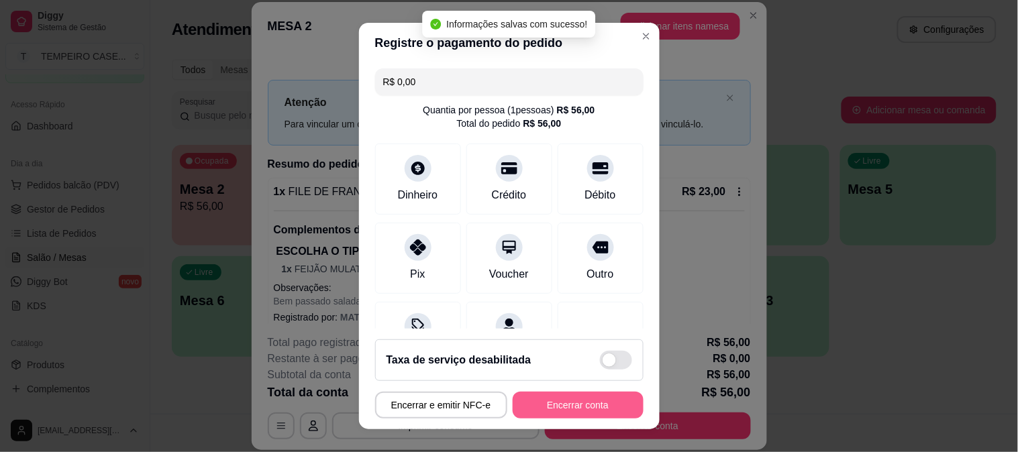
click at [572, 403] on button "Encerrar conta" at bounding box center [578, 405] width 131 height 27
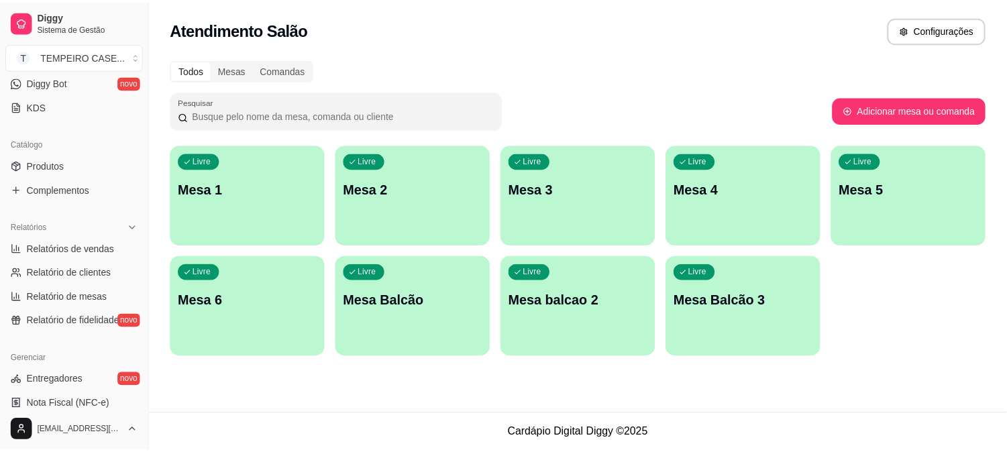
scroll to position [298, 0]
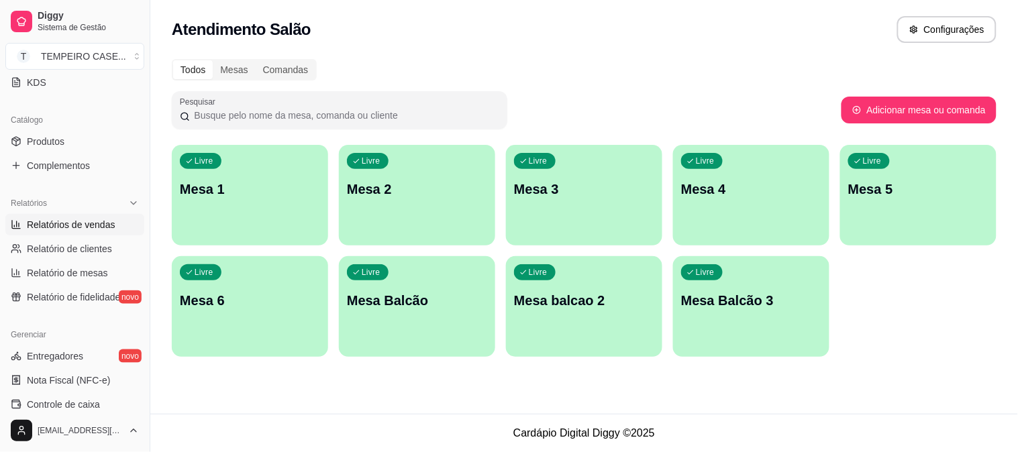
click at [91, 228] on span "Relatórios de vendas" at bounding box center [71, 224] width 89 height 13
select select "ALL"
select select "0"
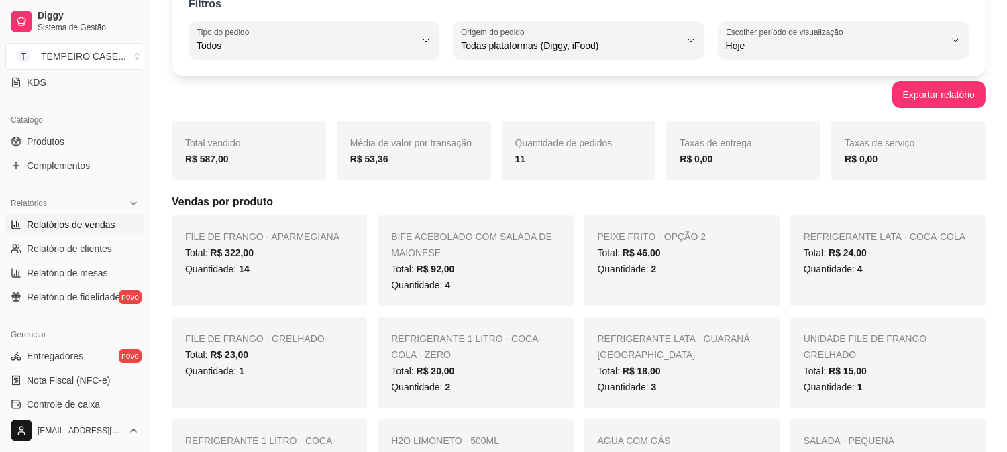
scroll to position [149, 0]
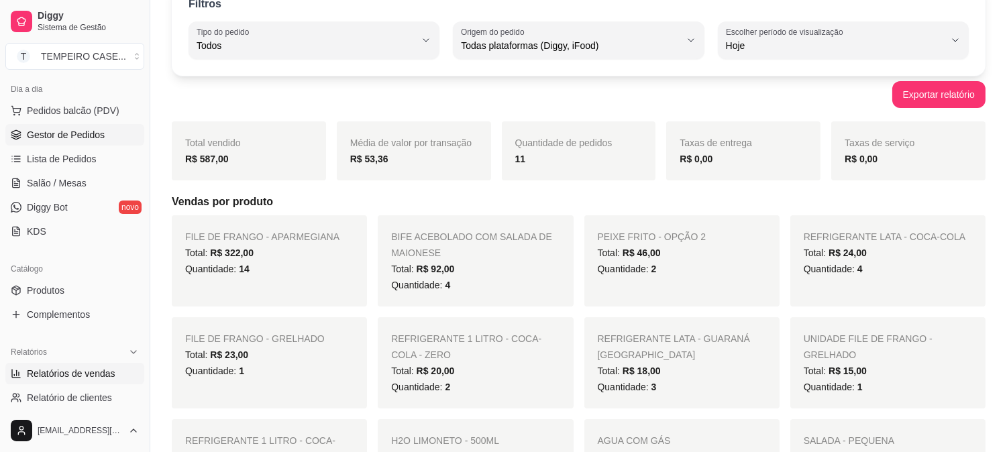
click at [77, 133] on span "Gestor de Pedidos" at bounding box center [66, 134] width 78 height 13
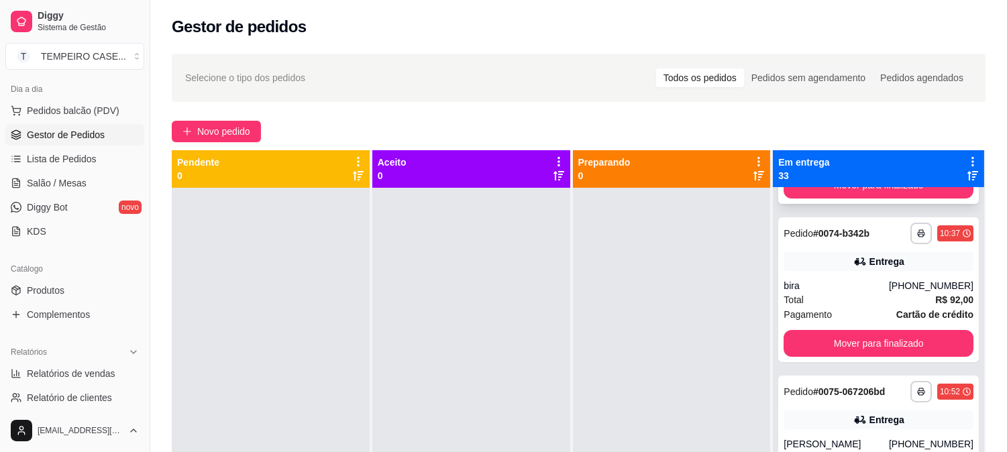
scroll to position [223, 0]
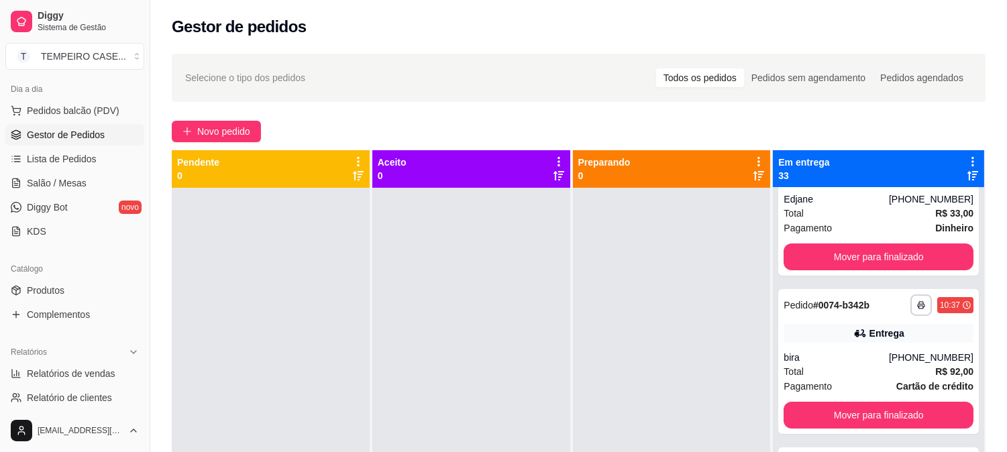
click at [717, 81] on div "Todos os pedidos" at bounding box center [700, 77] width 88 height 19
click at [656, 68] on input "Todos os pedidos" at bounding box center [656, 68] width 0 height 0
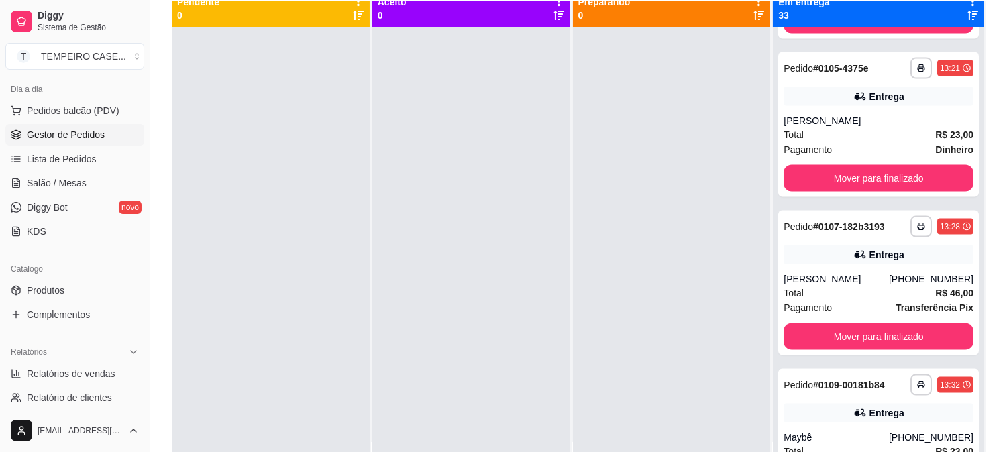
scroll to position [0, 0]
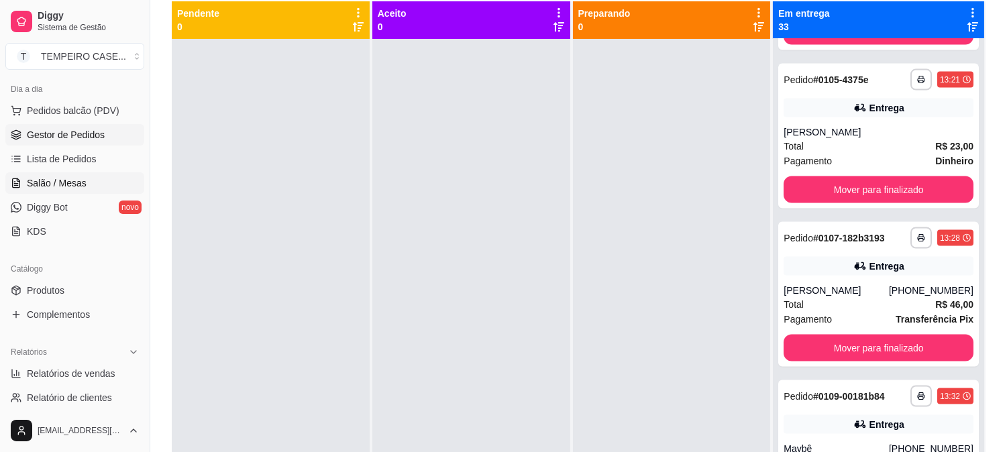
click at [52, 185] on span "Salão / Mesas" at bounding box center [57, 182] width 60 height 13
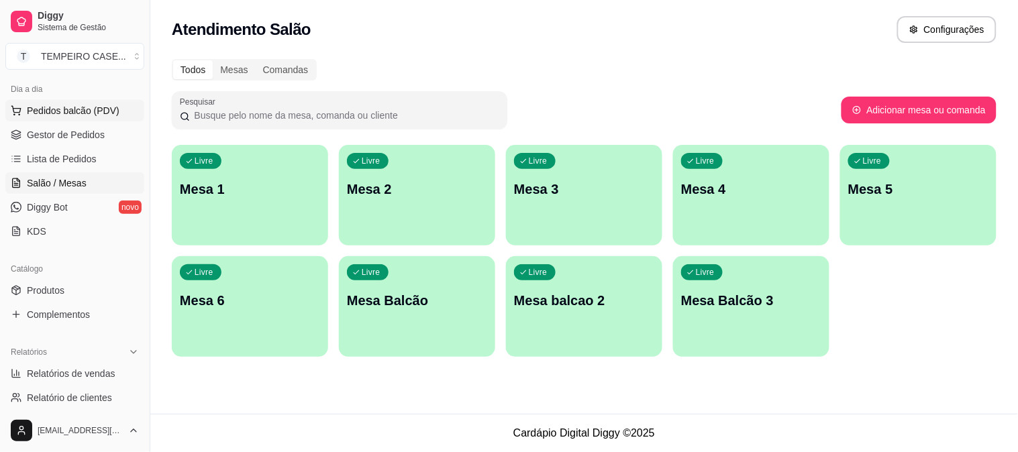
click at [74, 108] on span "Pedidos balcão (PDV)" at bounding box center [73, 110] width 93 height 13
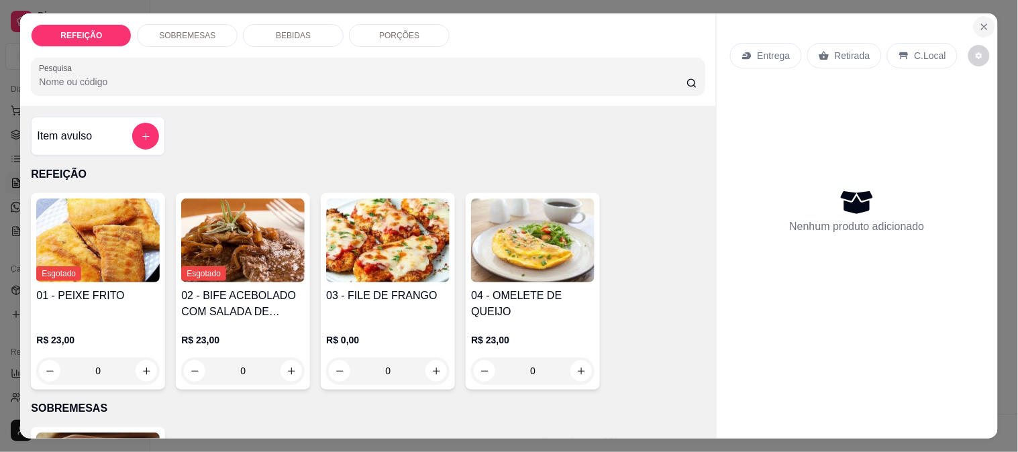
click at [973, 16] on button "Close" at bounding box center [983, 26] width 21 height 21
